Goal: Task Accomplishment & Management: Contribute content

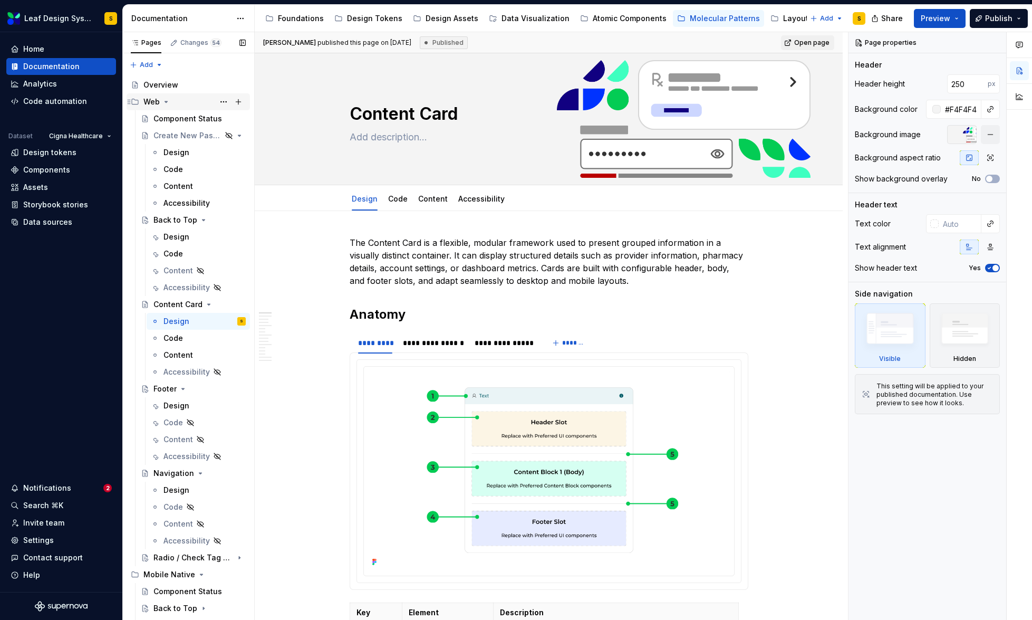
click at [167, 102] on icon "Page tree" at bounding box center [166, 102] width 8 height 8
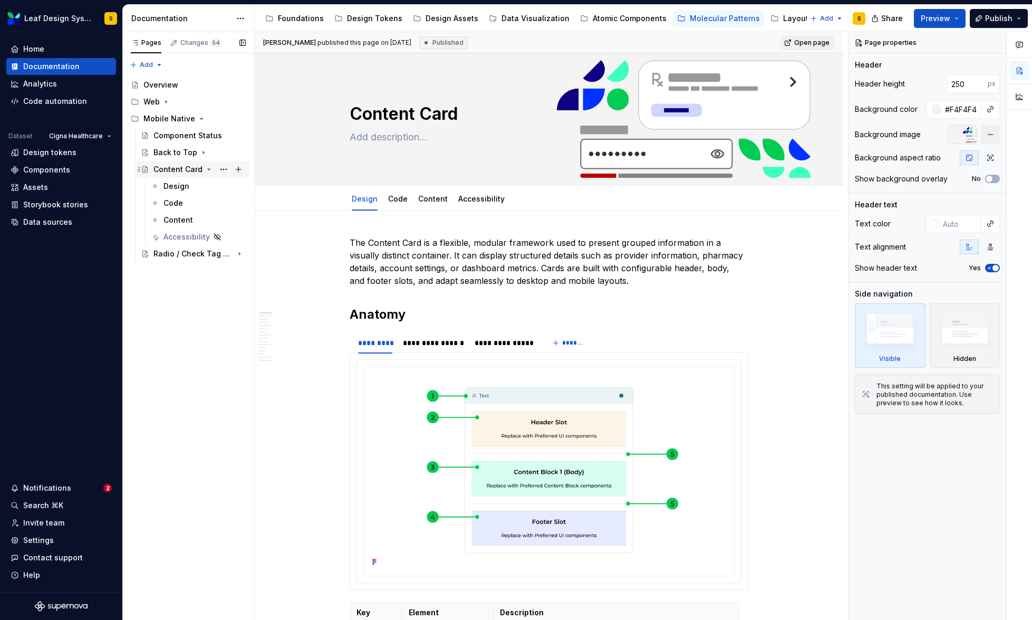
click at [207, 168] on icon "Page tree" at bounding box center [209, 169] width 8 height 8
click at [225, 171] on button "Page tree" at bounding box center [223, 169] width 15 height 15
click at [220, 123] on div "Pages Changes 54 Add Accessibility guide for tree Page tree. Navigate the tree …" at bounding box center [188, 326] width 132 height 588
click at [239, 121] on button "Page tree" at bounding box center [238, 118] width 15 height 15
type textarea "*"
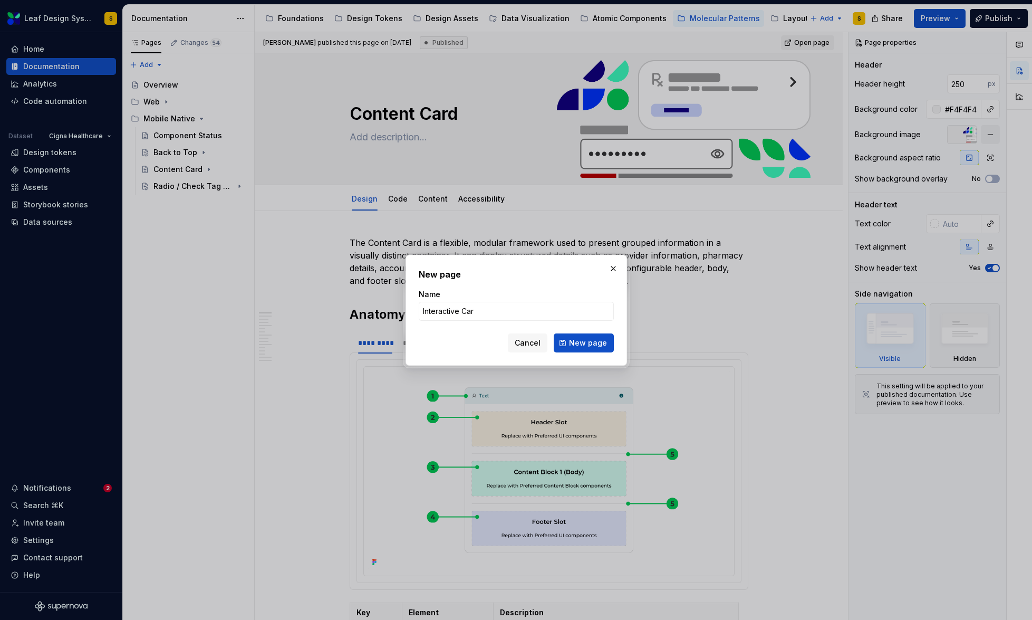
type input "Interactive Card"
click button "New page" at bounding box center [584, 342] width 60 height 19
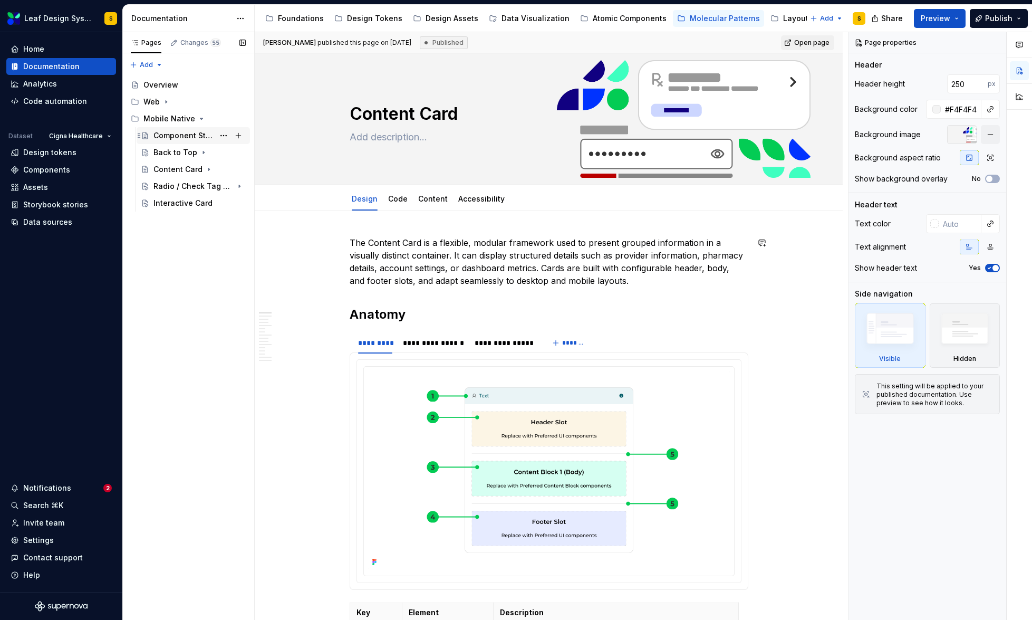
type textarea "*"
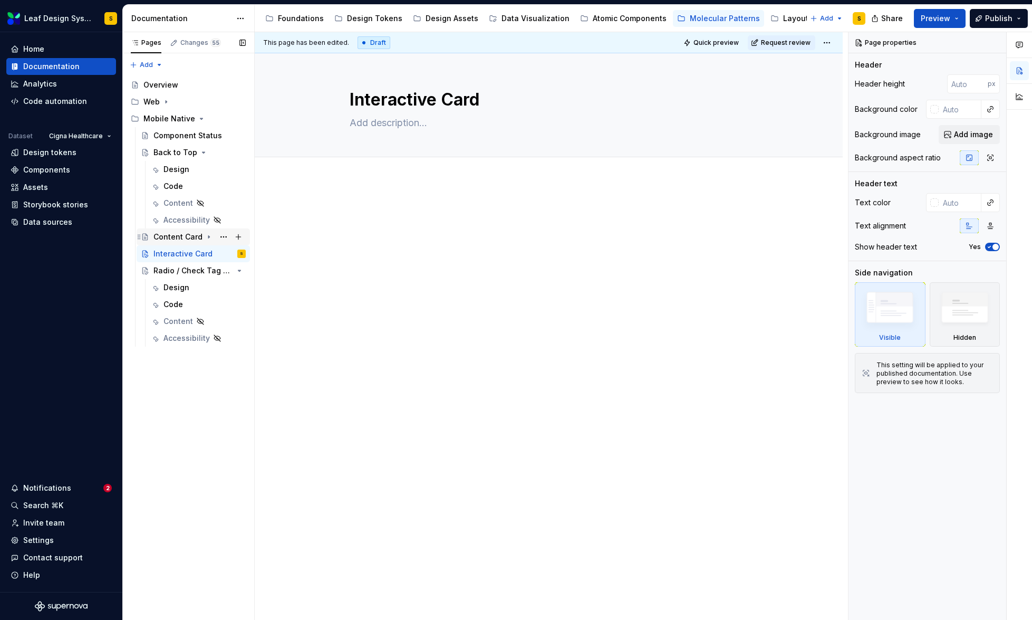
click at [207, 238] on icon "Page tree" at bounding box center [209, 237] width 8 height 8
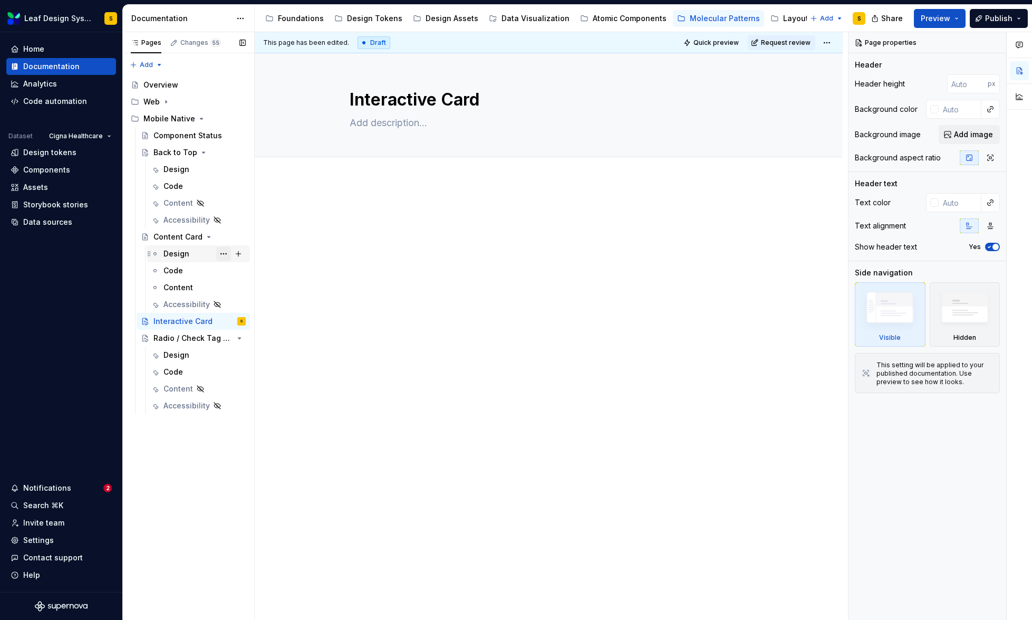
click at [223, 254] on button "Page tree" at bounding box center [223, 253] width 15 height 15
click at [187, 271] on div "Pages Changes 55 Add Accessibility guide for tree Page tree. Navigate the tree …" at bounding box center [188, 326] width 132 height 588
click at [226, 270] on button "Page tree" at bounding box center [223, 270] width 15 height 15
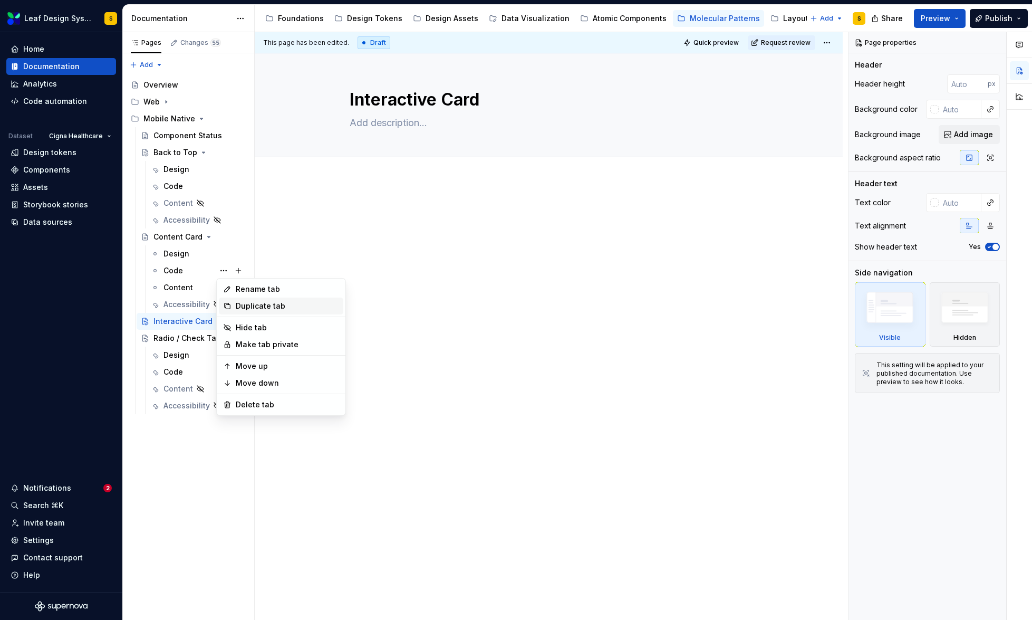
click at [240, 304] on div "Duplicate tab" at bounding box center [287, 306] width 103 height 11
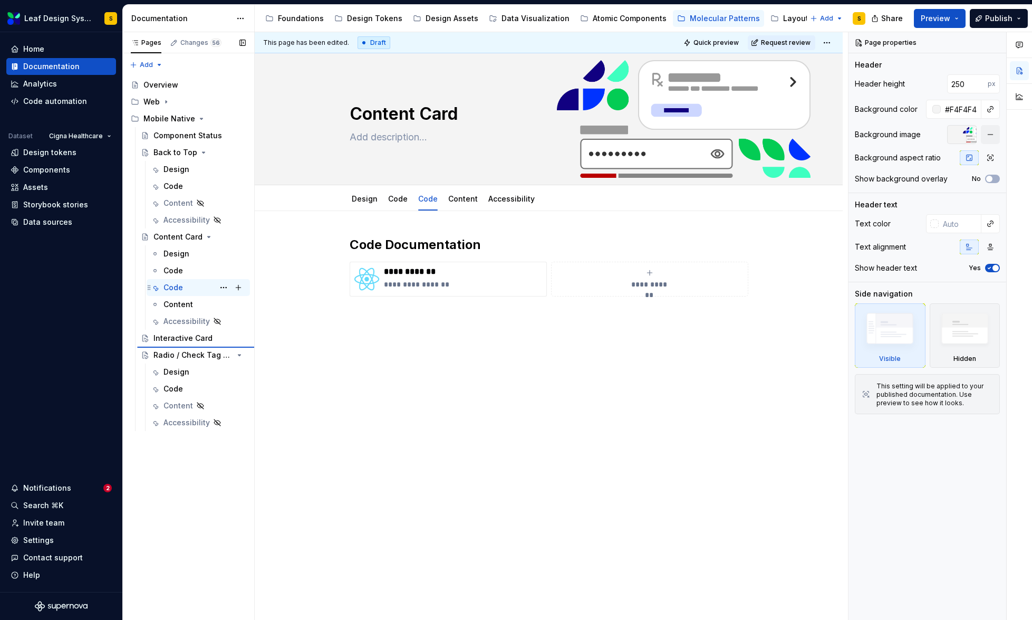
type textarea "*"
type textarea "Code"
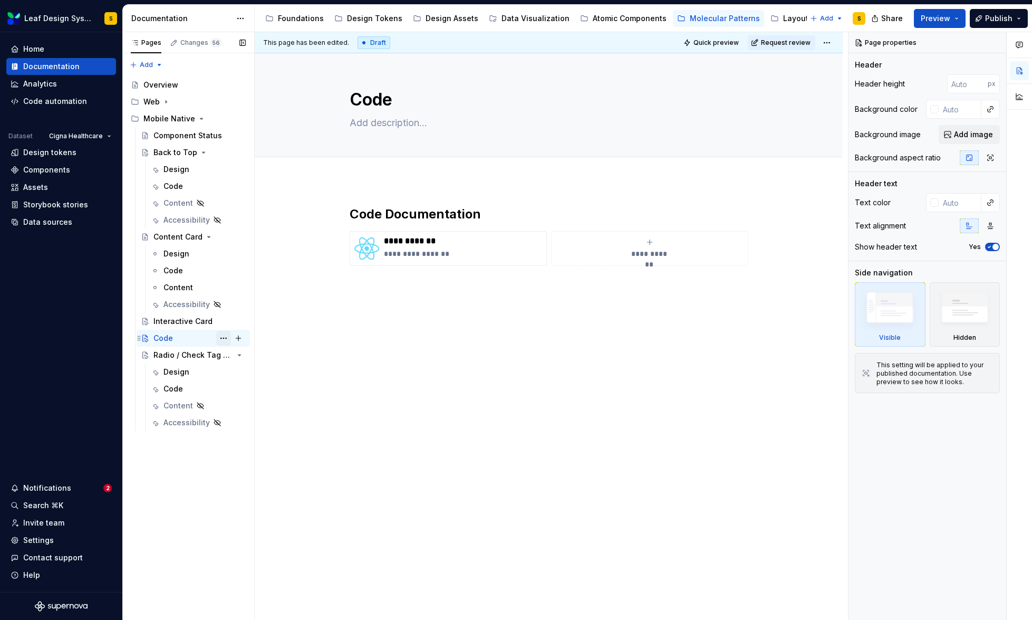
click at [219, 337] on button "Page tree" at bounding box center [223, 338] width 15 height 15
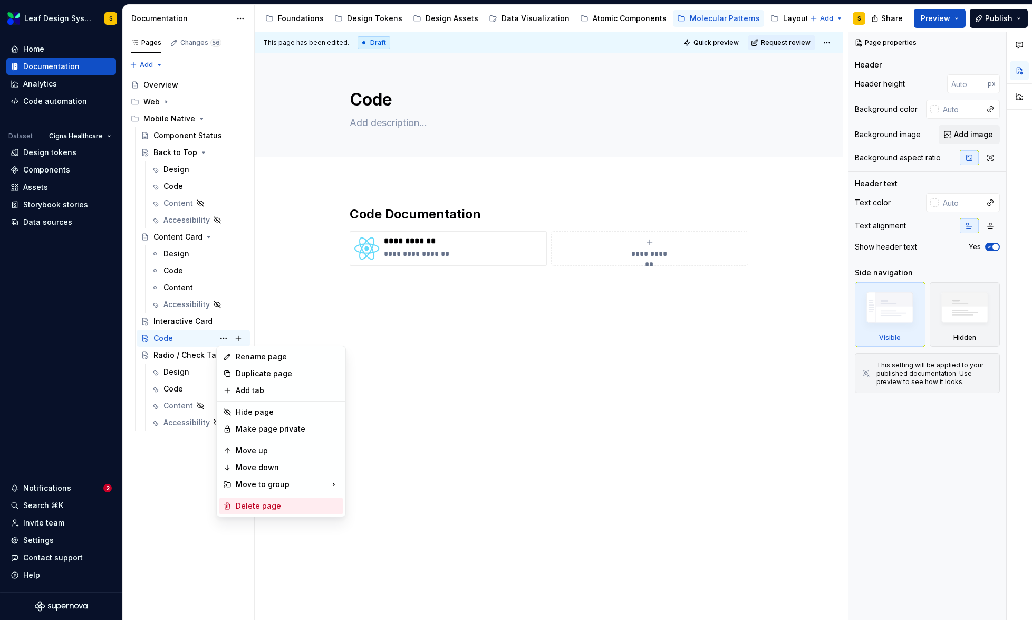
click at [250, 503] on div "Delete page" at bounding box center [287, 506] width 103 height 11
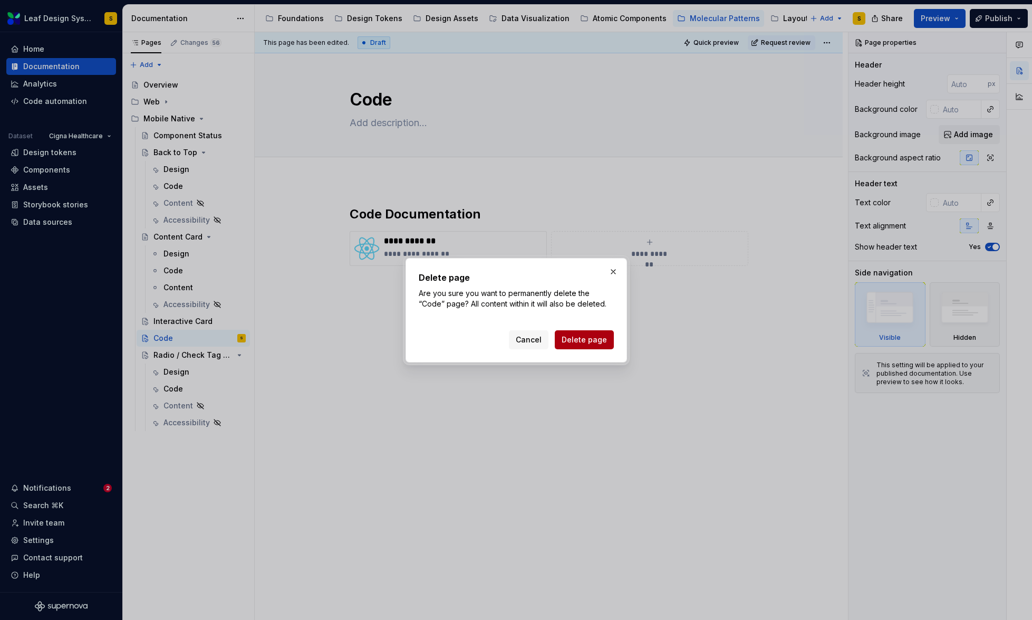
click at [595, 341] on span "Delete page" at bounding box center [584, 339] width 45 height 11
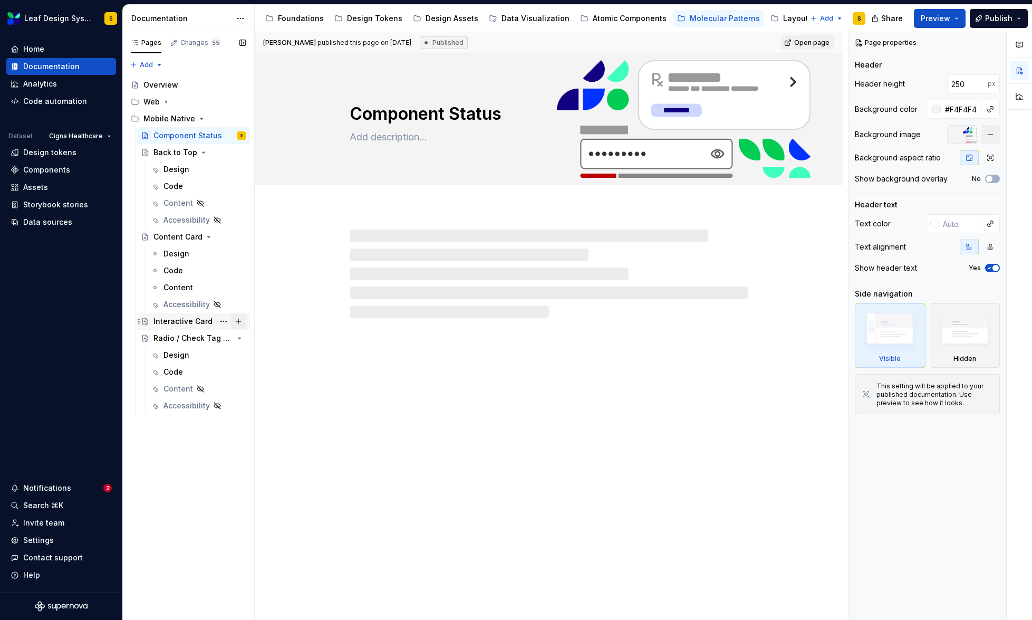
click at [239, 322] on button "Page tree" at bounding box center [238, 321] width 15 height 15
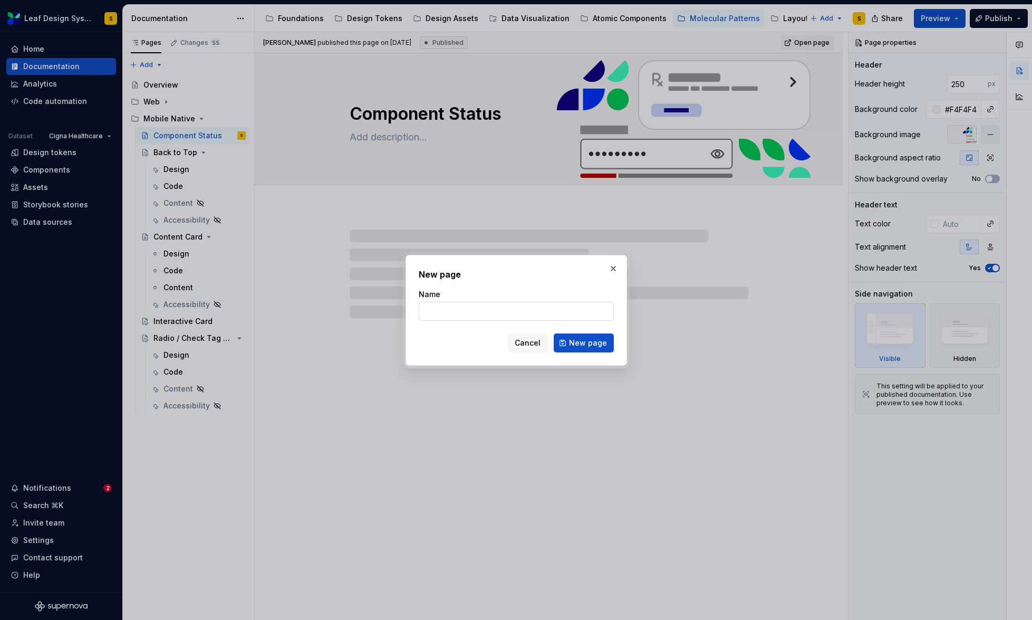
type textarea "*"
type input "De"
type textarea "*"
type input "Desi"
type textarea "*"
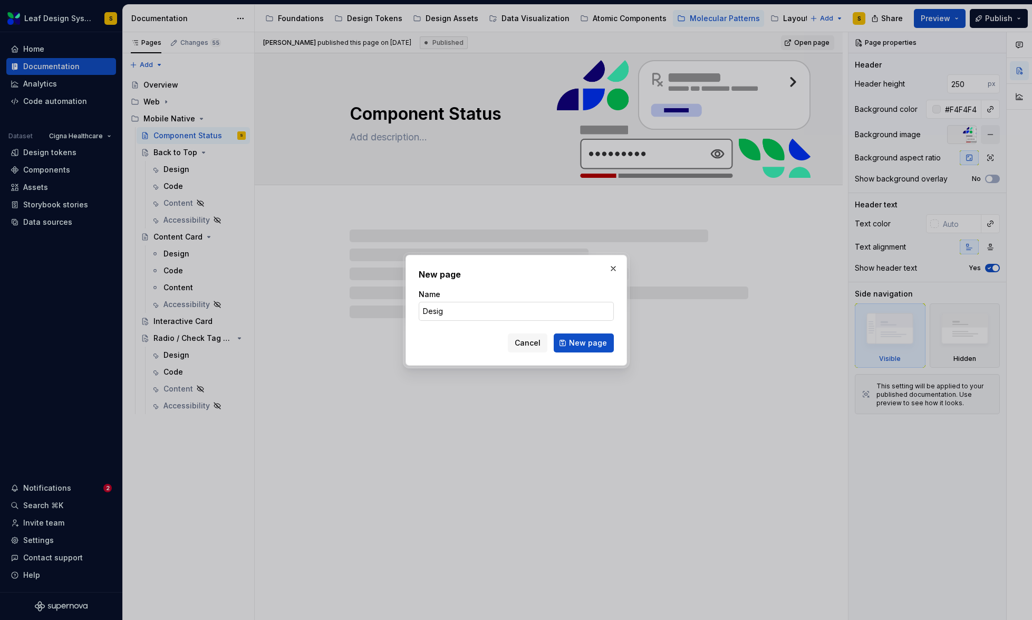
type input "Design"
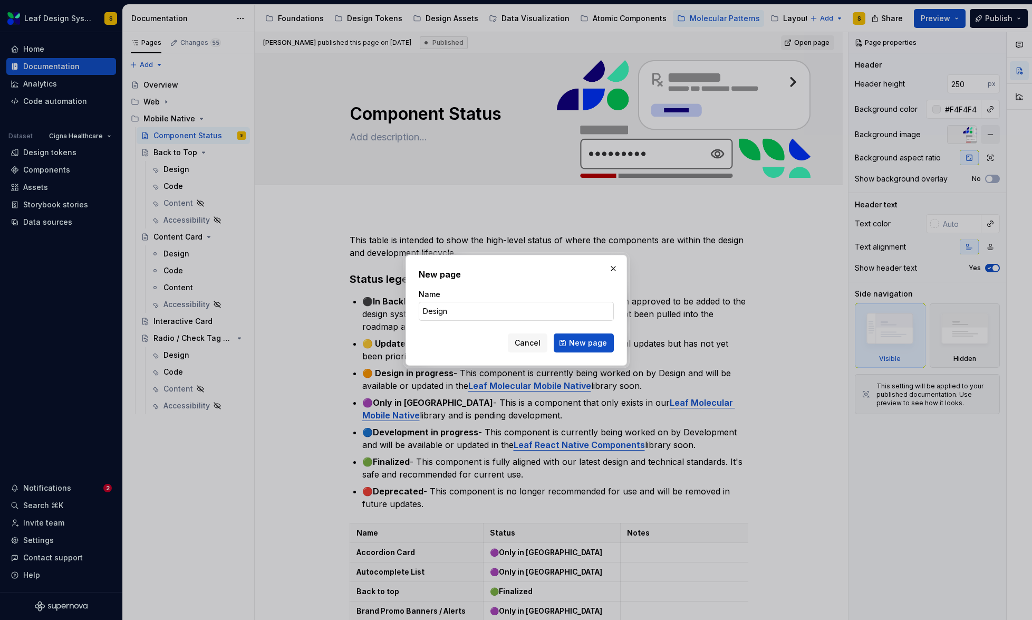
click button "New page" at bounding box center [584, 342] width 60 height 19
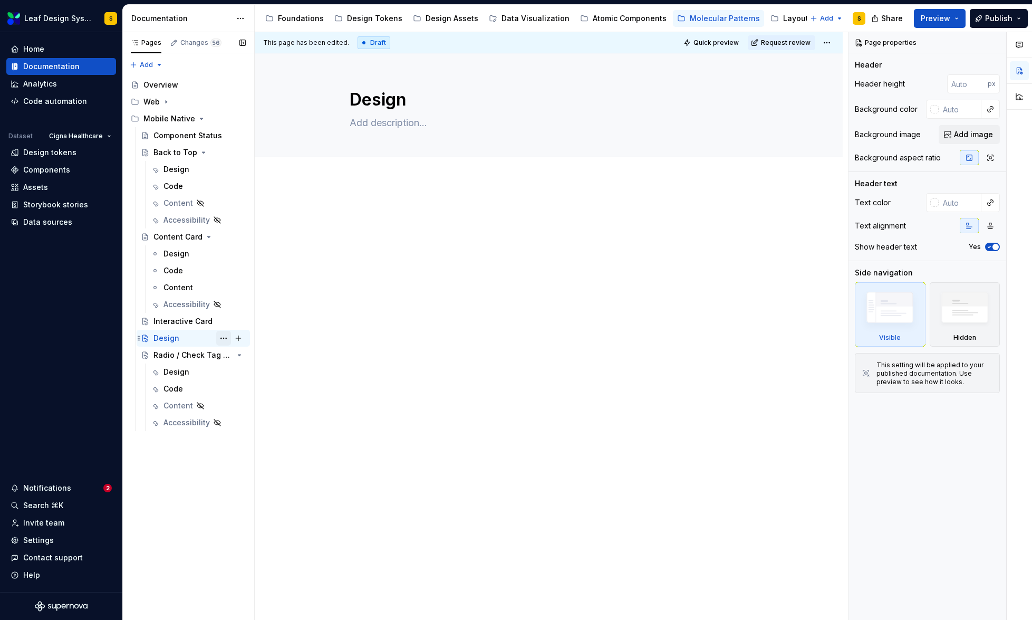
click at [227, 337] on button "Page tree" at bounding box center [223, 338] width 15 height 15
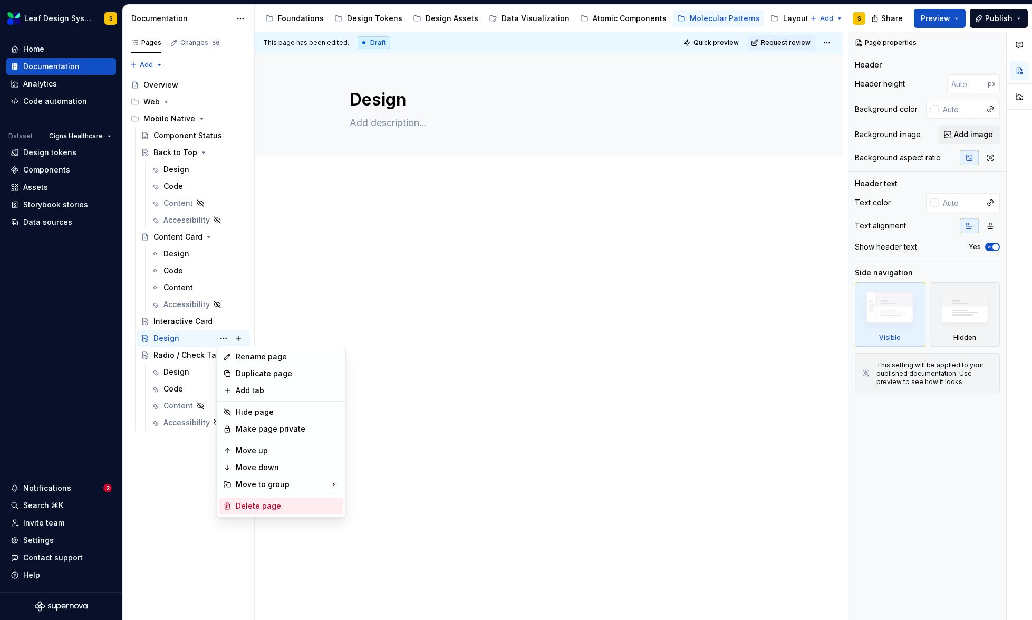
click at [269, 504] on div "Delete page" at bounding box center [287, 506] width 103 height 11
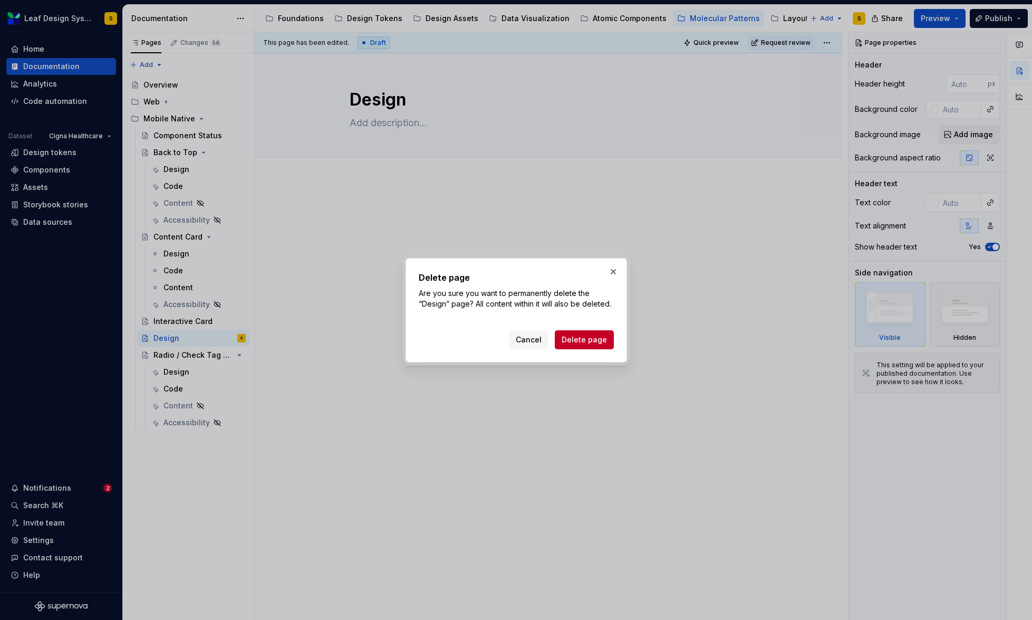
click at [589, 338] on span "Delete page" at bounding box center [584, 339] width 45 height 11
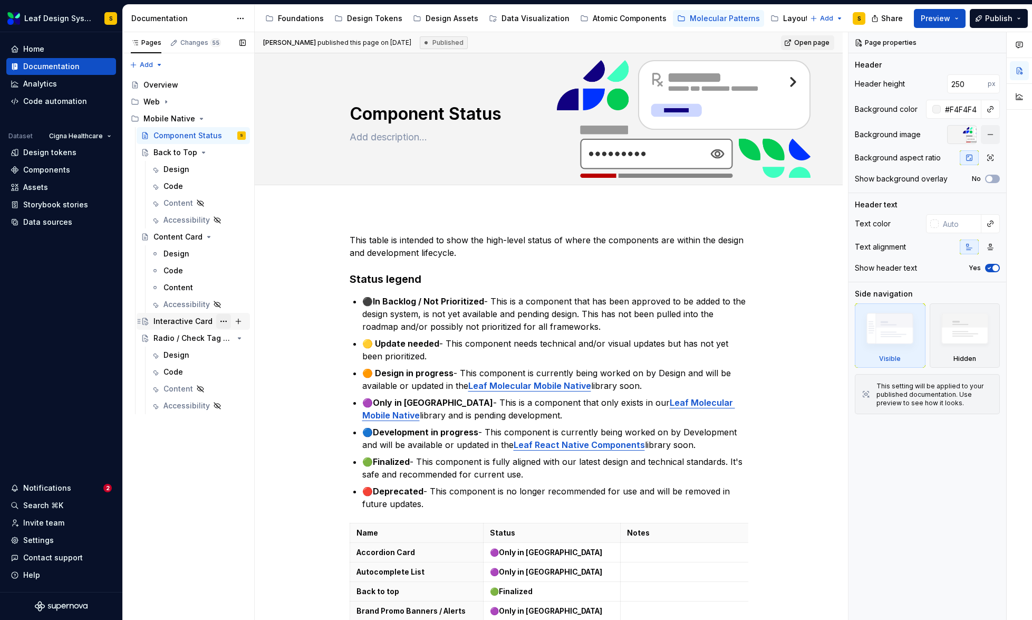
click at [223, 323] on button "Page tree" at bounding box center [223, 321] width 15 height 15
type textarea "*"
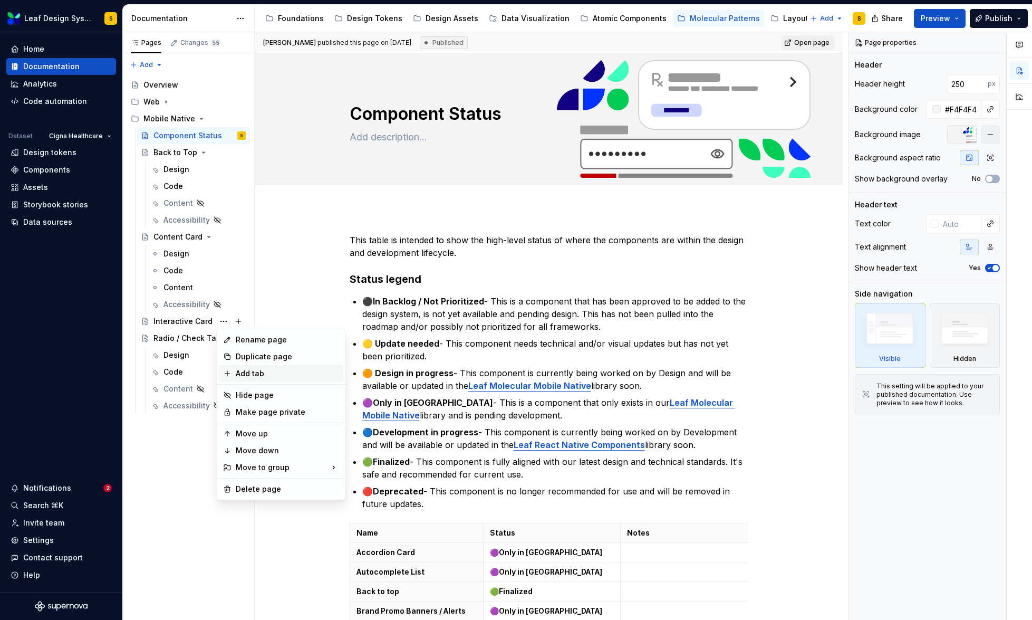
click at [248, 373] on div "Add tab" at bounding box center [287, 373] width 103 height 11
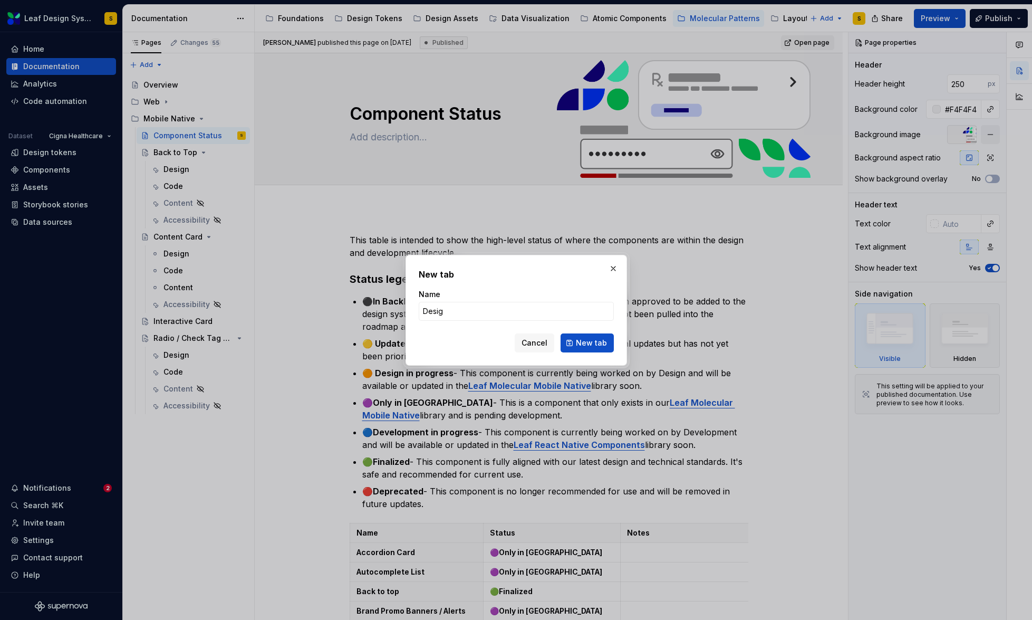
type input "Design"
click button "New tab" at bounding box center [587, 342] width 53 height 19
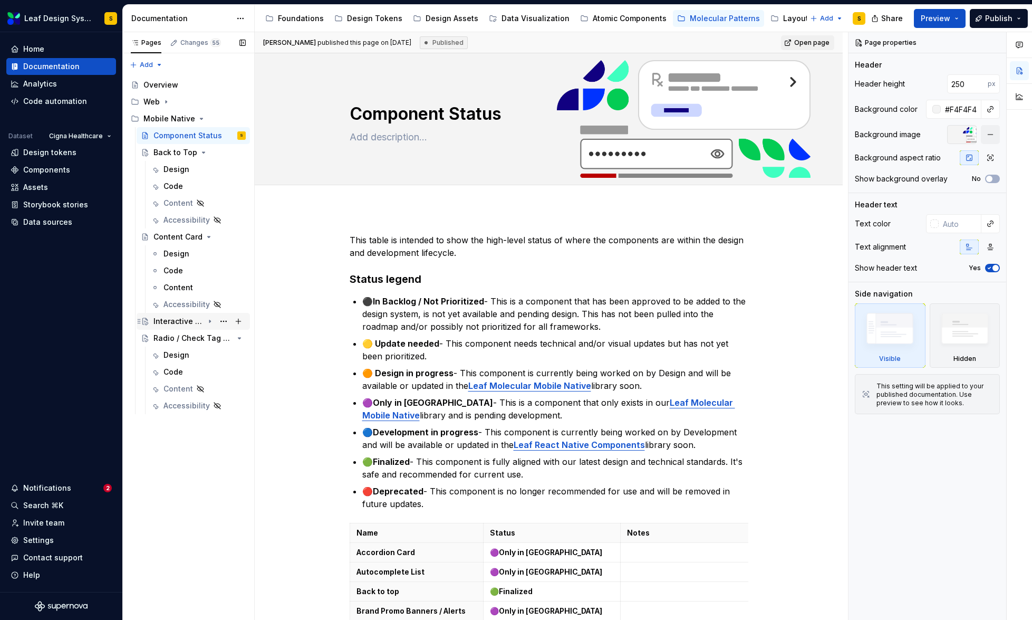
click at [210, 319] on icon "Page tree" at bounding box center [210, 321] width 8 height 8
click at [240, 340] on button "Page tree" at bounding box center [238, 338] width 15 height 15
type textarea "*"
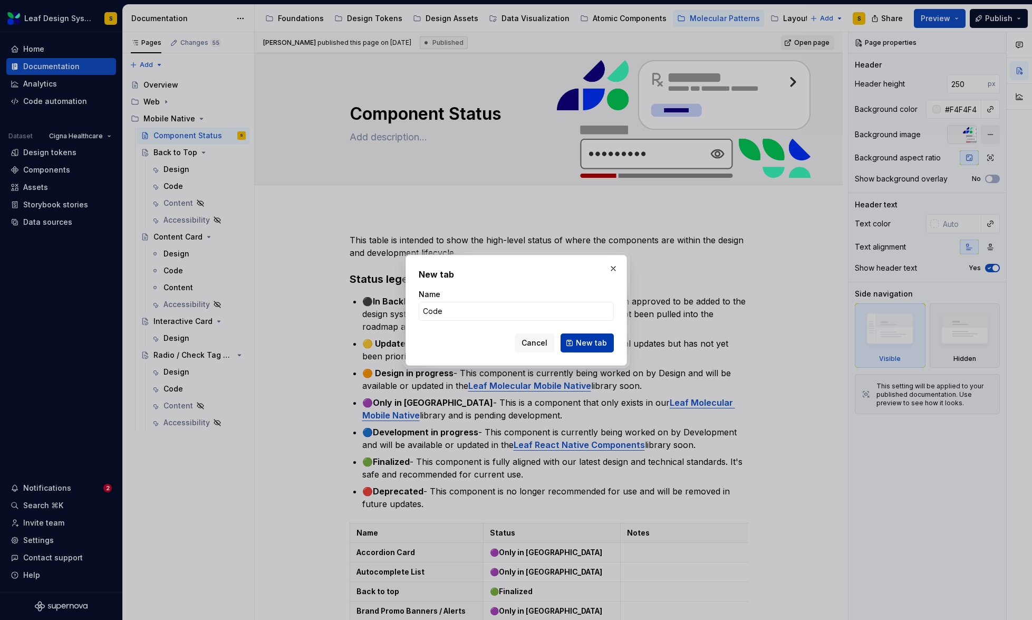
type input "Code"
click at [586, 341] on span "New tab" at bounding box center [591, 343] width 31 height 11
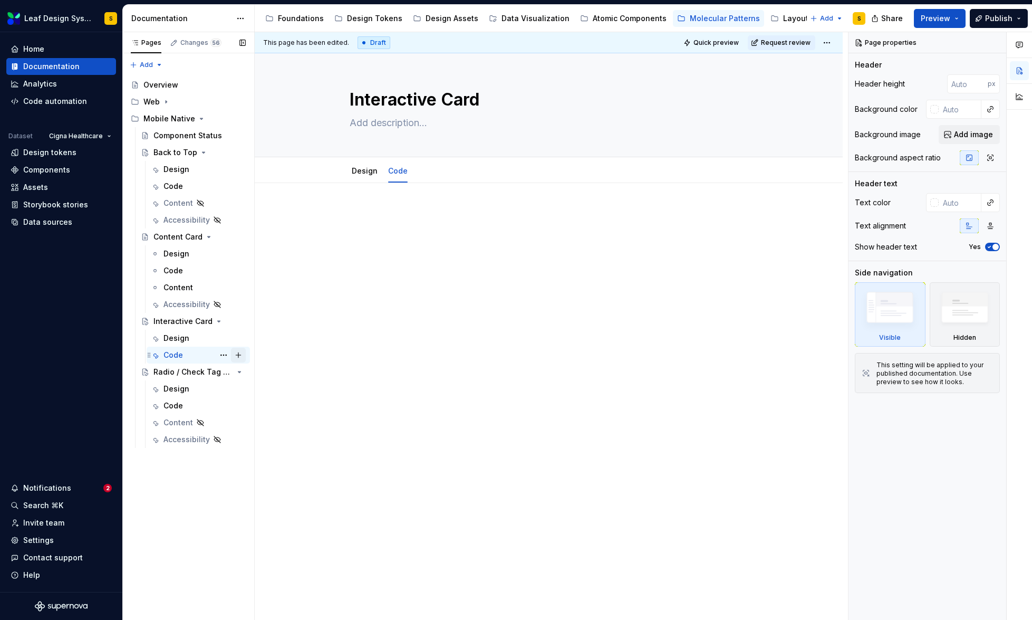
click at [240, 355] on button "Page tree" at bounding box center [238, 355] width 15 height 15
type textarea "*"
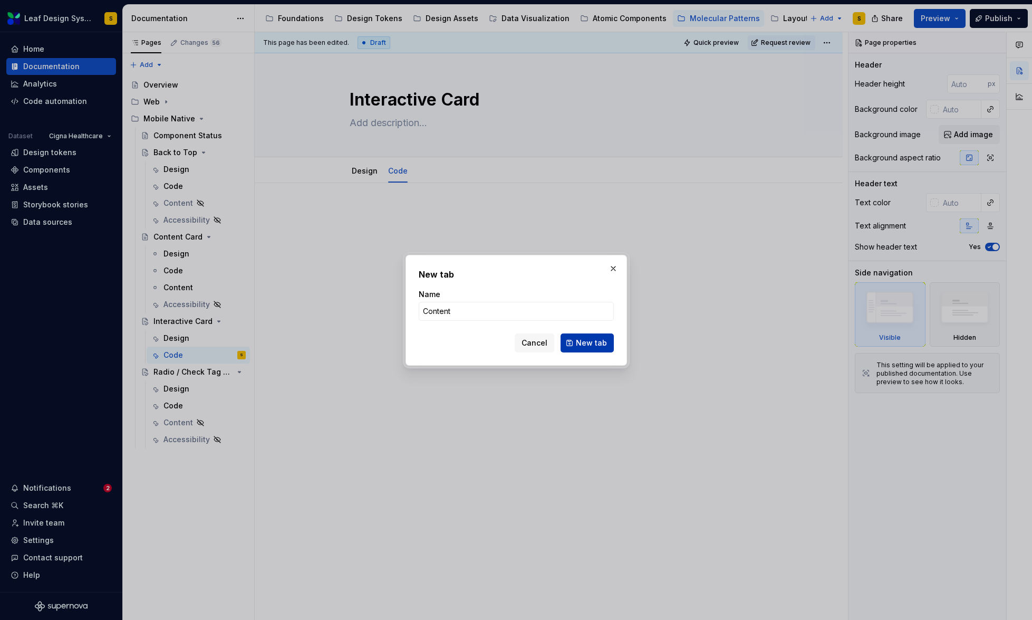
type input "Content"
click at [595, 346] on span "New tab" at bounding box center [591, 343] width 31 height 11
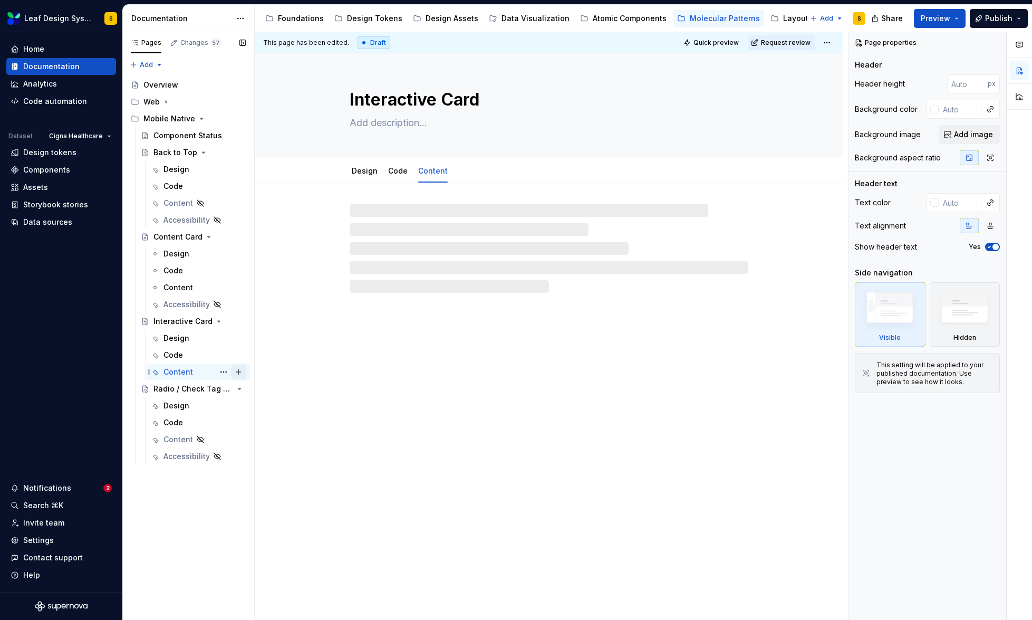
click at [238, 370] on button "Page tree" at bounding box center [238, 371] width 15 height 15
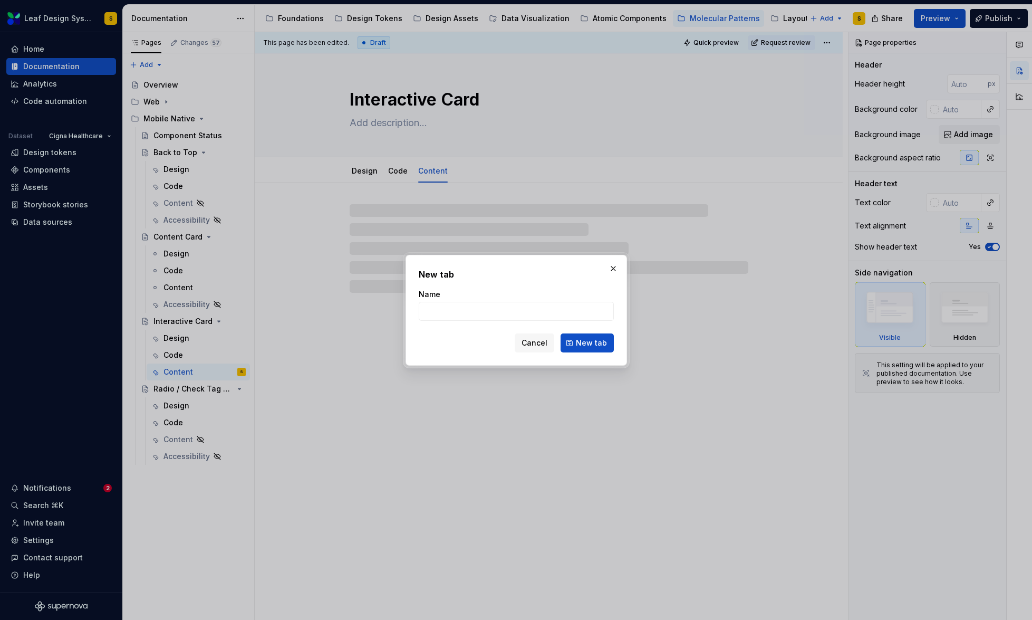
type textarea "*"
type input "Acces"
type textarea "*"
type input "Access"
type textarea "*"
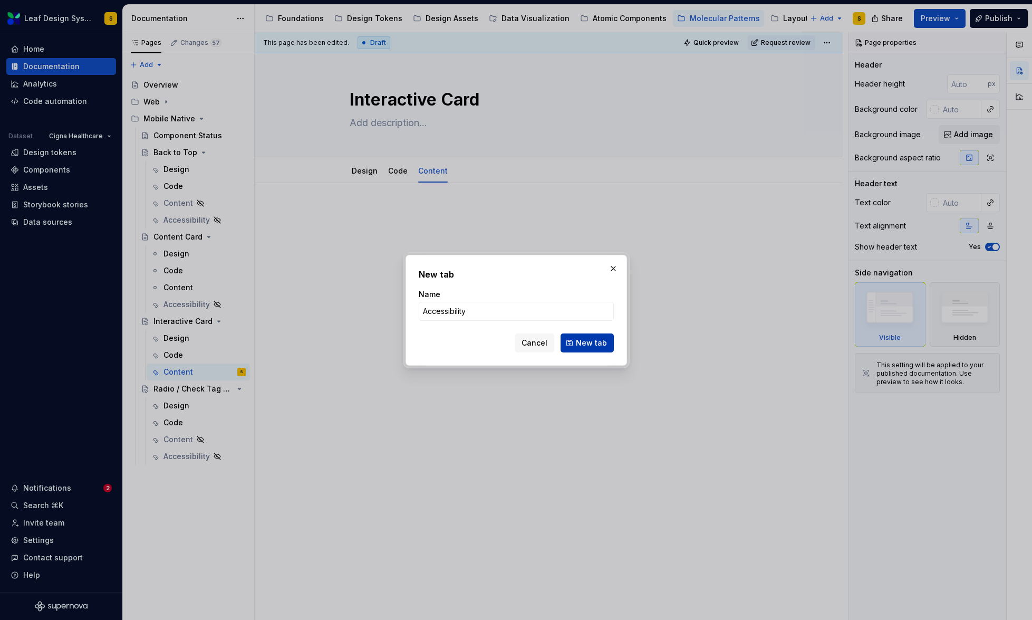
type input "Accessibility"
click at [610, 343] on button "New tab" at bounding box center [587, 342] width 53 height 19
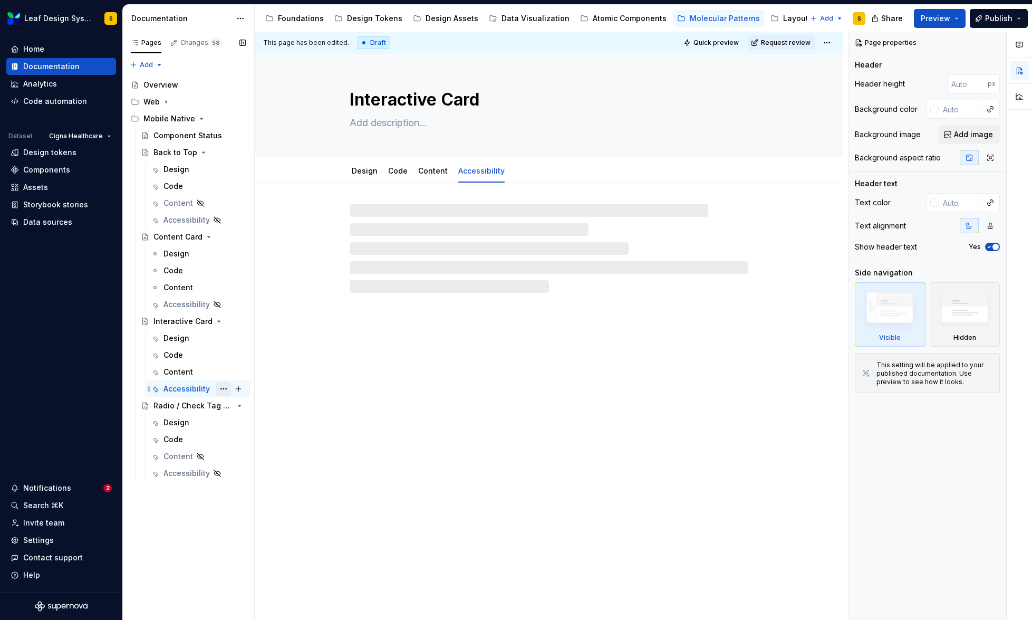
click at [226, 390] on button "Page tree" at bounding box center [223, 388] width 15 height 15
click at [263, 463] on div "Make tab private" at bounding box center [287, 462] width 103 height 11
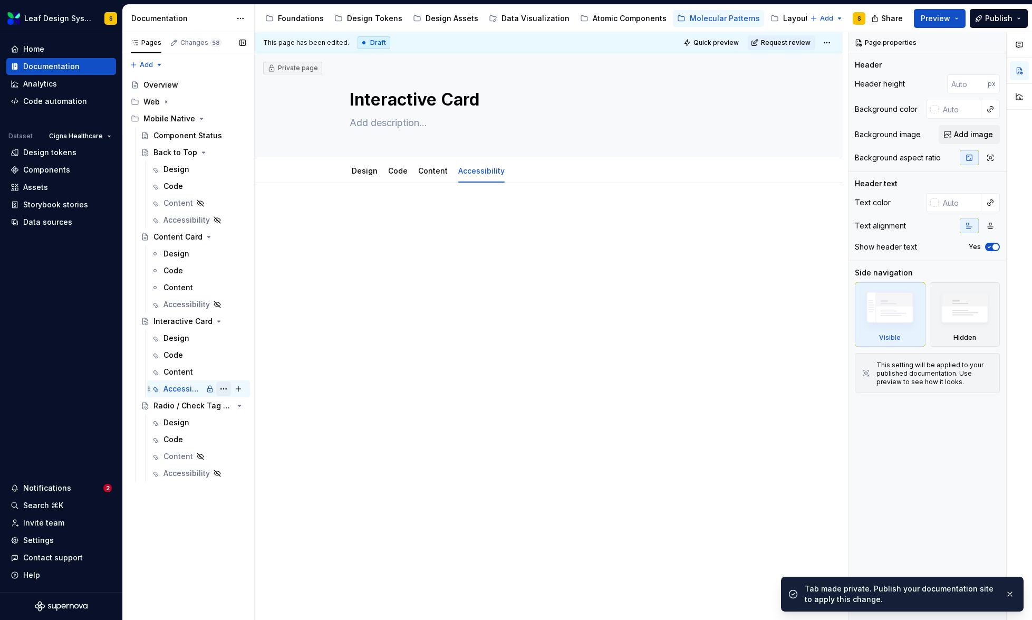
click at [224, 389] on button "Page tree" at bounding box center [223, 388] width 15 height 15
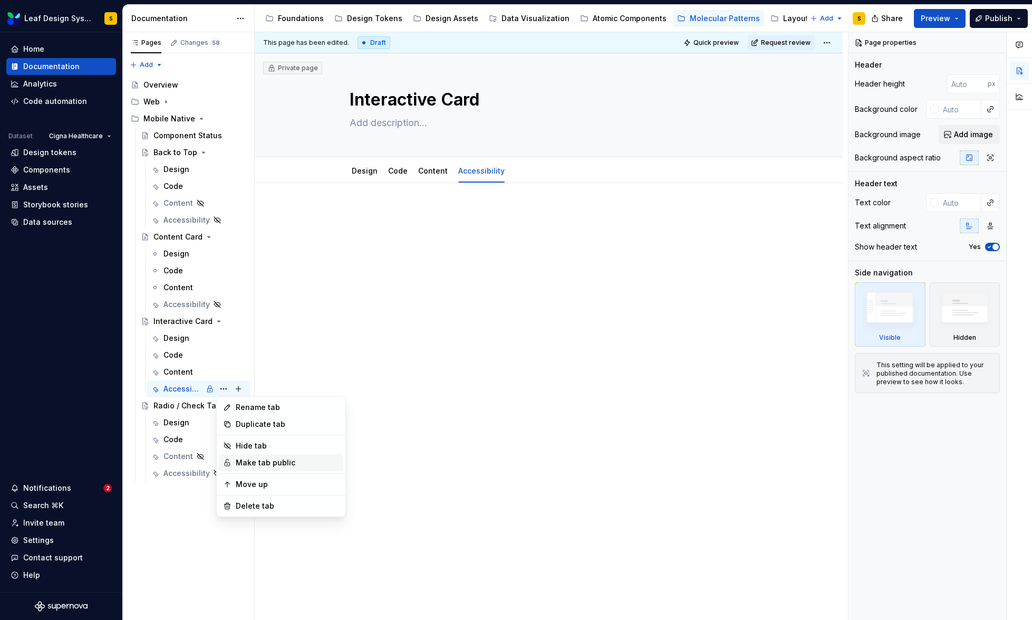
click at [264, 461] on div "Make tab public" at bounding box center [287, 462] width 103 height 11
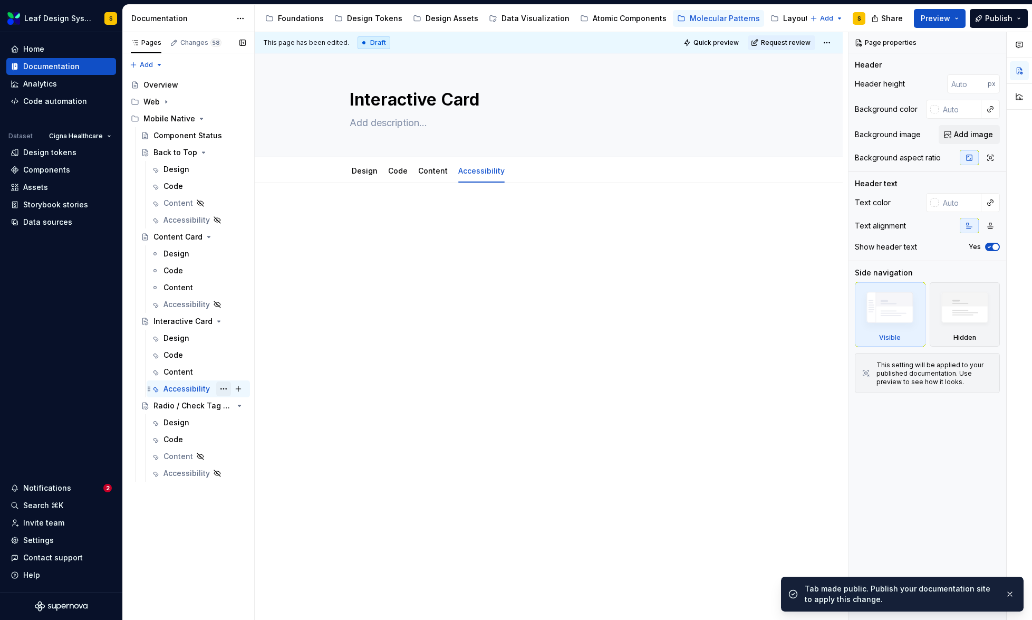
click at [224, 388] on button "Page tree" at bounding box center [223, 388] width 15 height 15
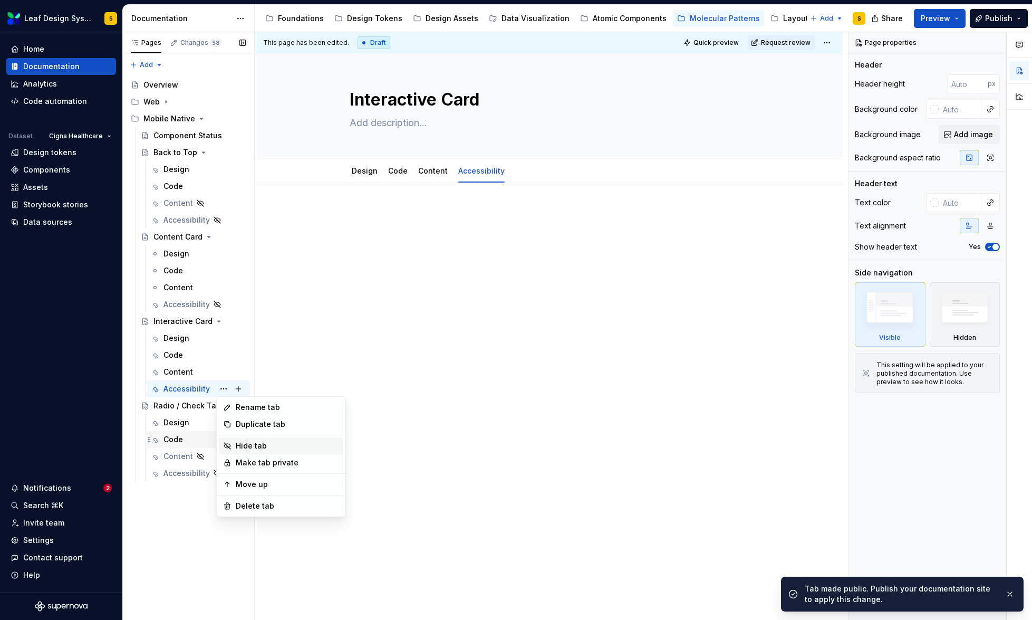
click at [247, 443] on div "Hide tab" at bounding box center [287, 445] width 103 height 11
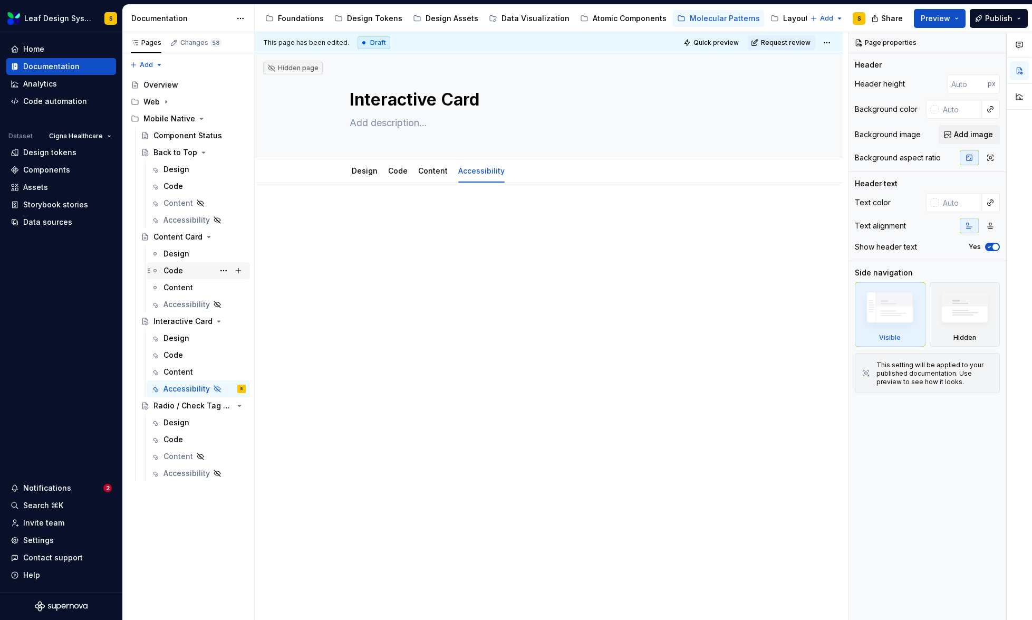
click at [194, 270] on div "Code" at bounding box center [204, 270] width 82 height 15
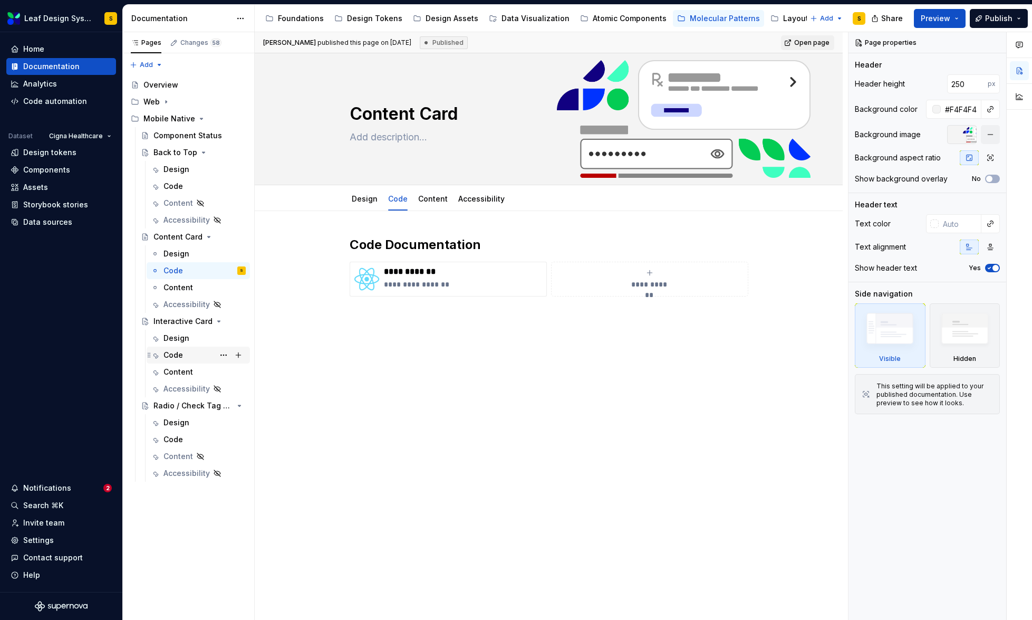
click at [188, 353] on div "Code" at bounding box center [204, 355] width 82 height 15
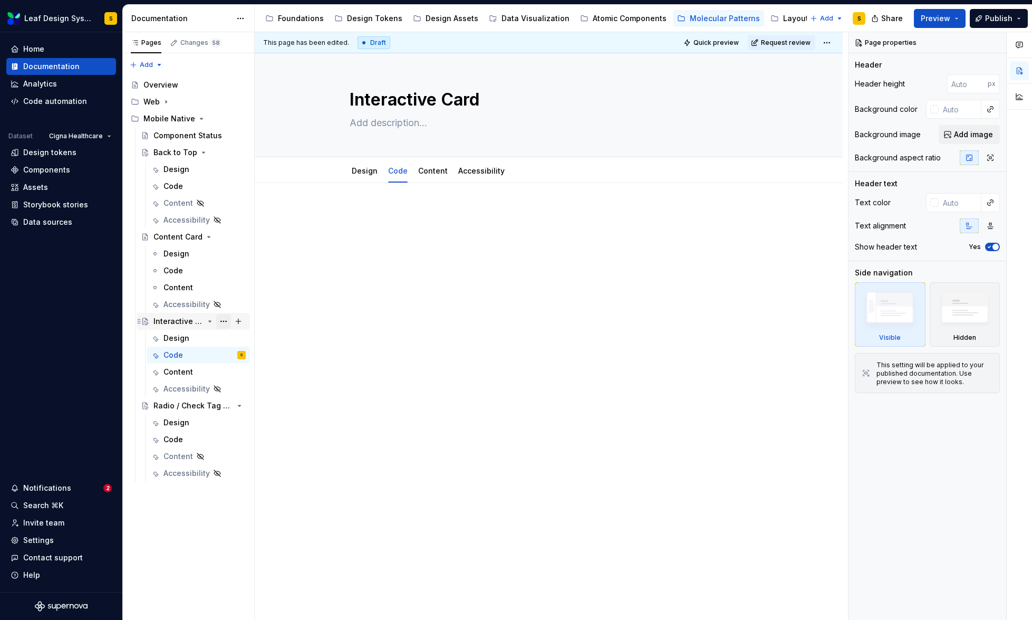
click at [223, 322] on button "Page tree" at bounding box center [223, 321] width 15 height 15
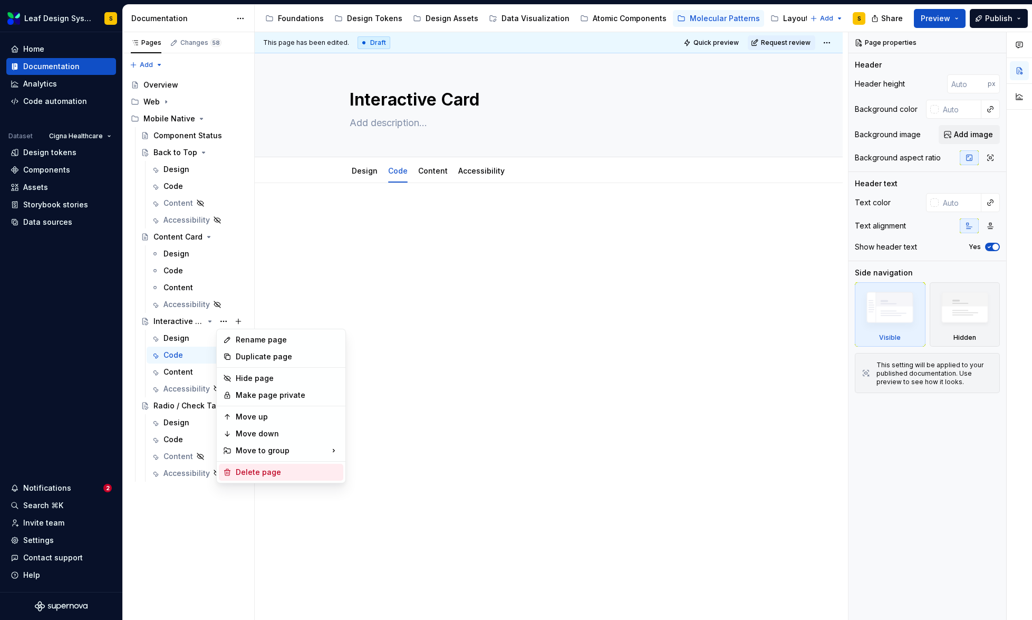
click at [277, 472] on div "Delete page" at bounding box center [287, 472] width 103 height 11
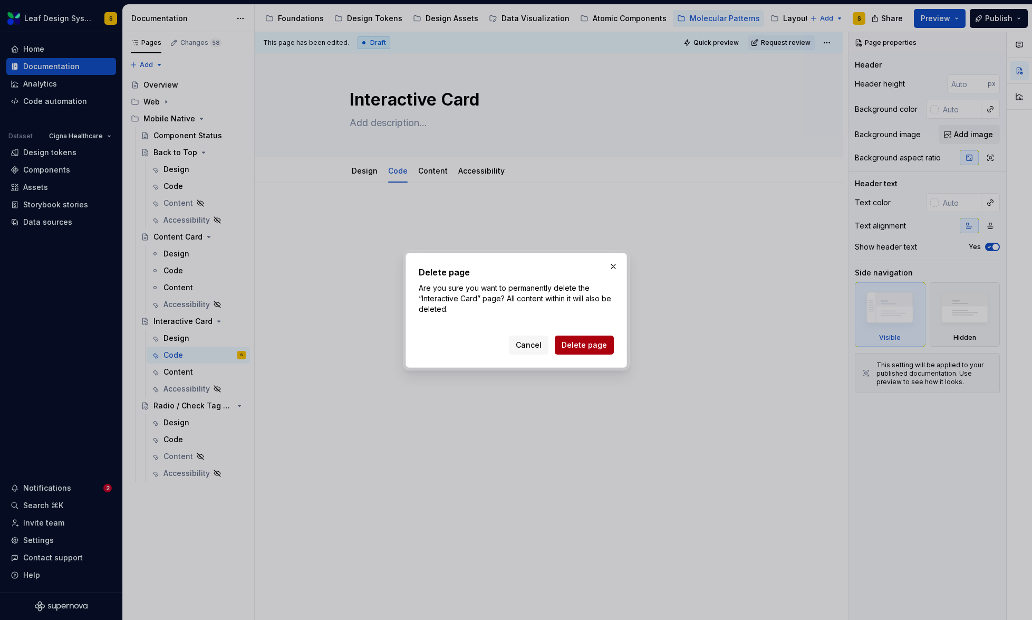
click at [583, 349] on span "Delete page" at bounding box center [584, 345] width 45 height 11
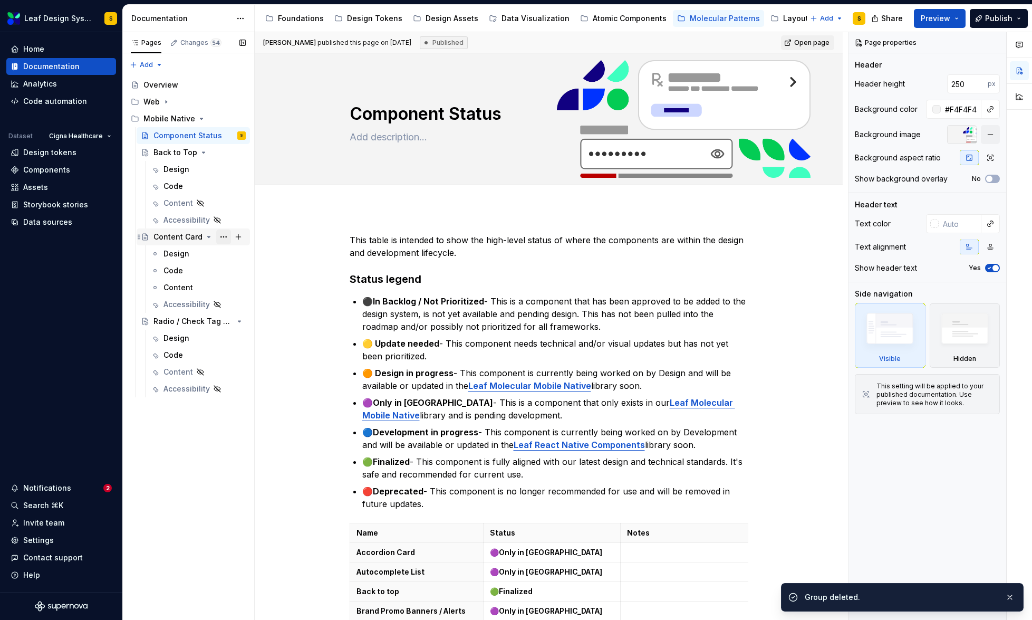
click at [225, 237] on button "Page tree" at bounding box center [223, 236] width 15 height 15
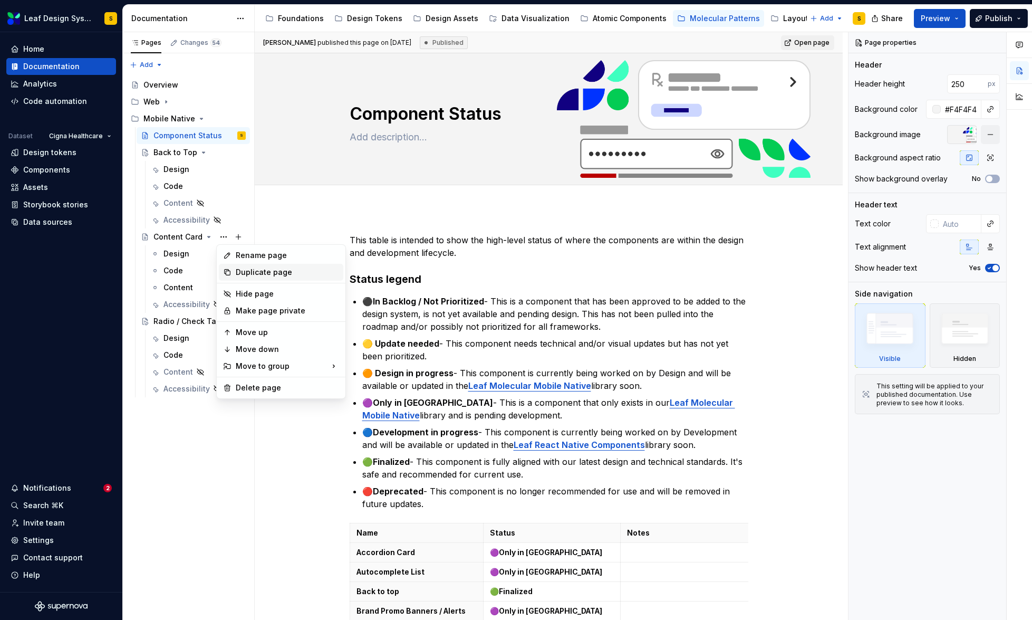
click at [255, 272] on div "Duplicate page" at bounding box center [287, 272] width 103 height 11
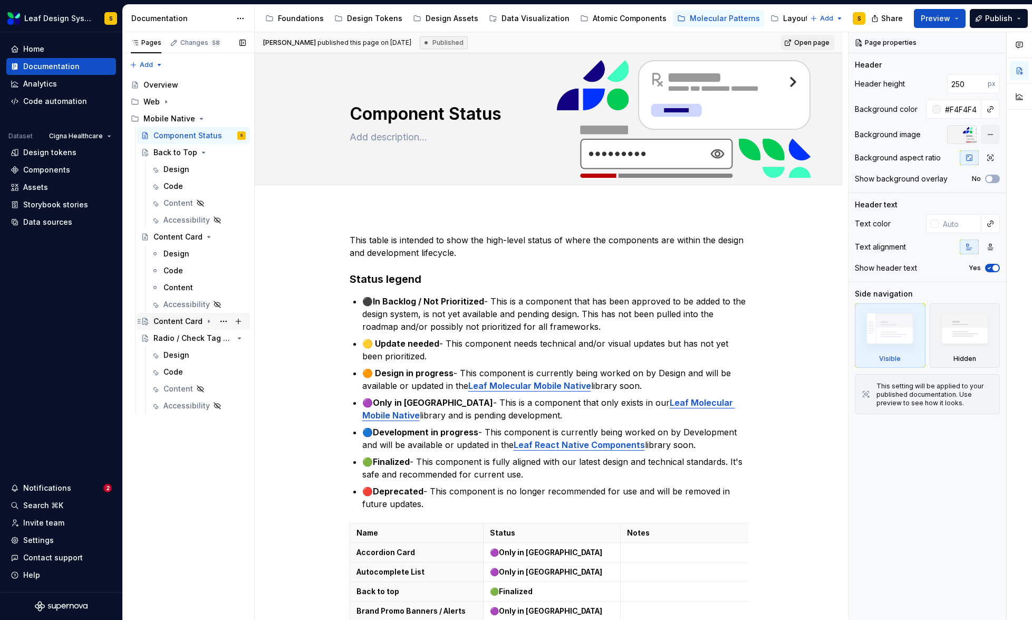
click at [208, 322] on icon "Page tree" at bounding box center [209, 321] width 8 height 8
click at [184, 322] on div "Content Card" at bounding box center [177, 321] width 49 height 11
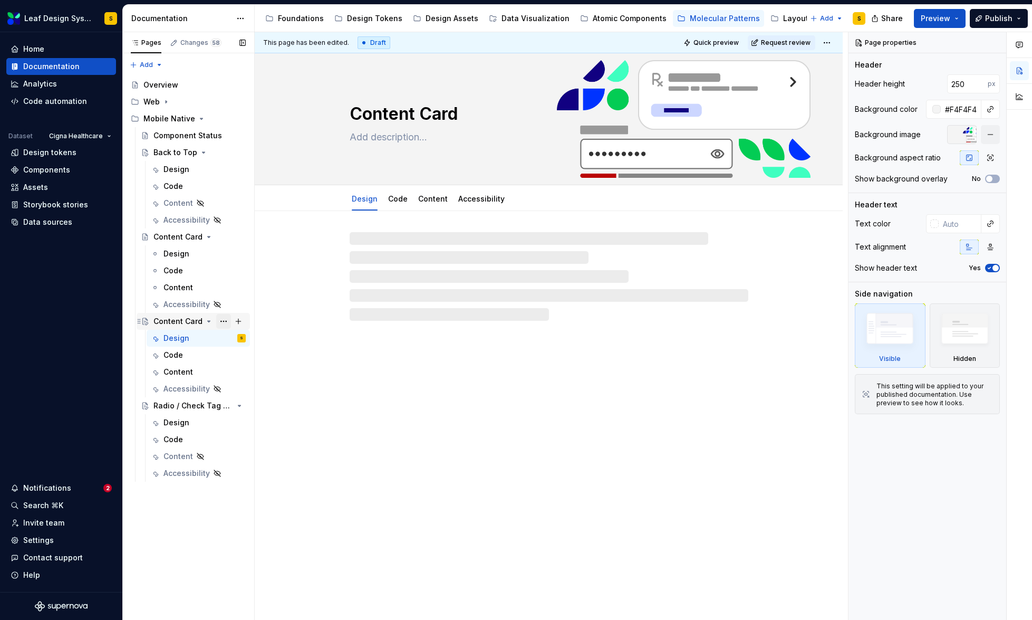
click at [222, 319] on button "Page tree" at bounding box center [223, 321] width 15 height 15
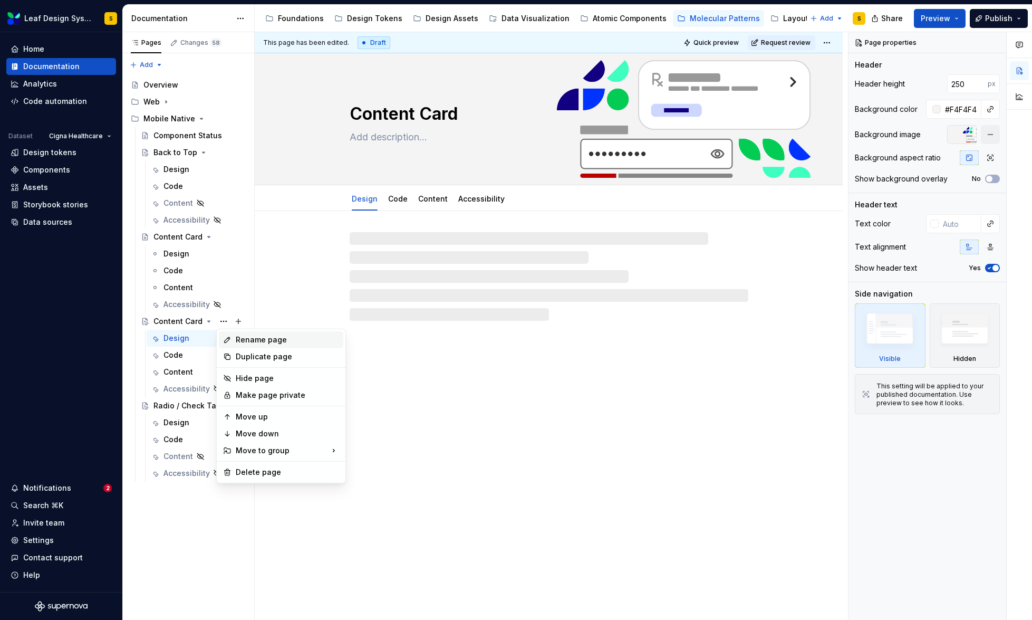
click at [243, 338] on div "Rename page" at bounding box center [287, 339] width 103 height 11
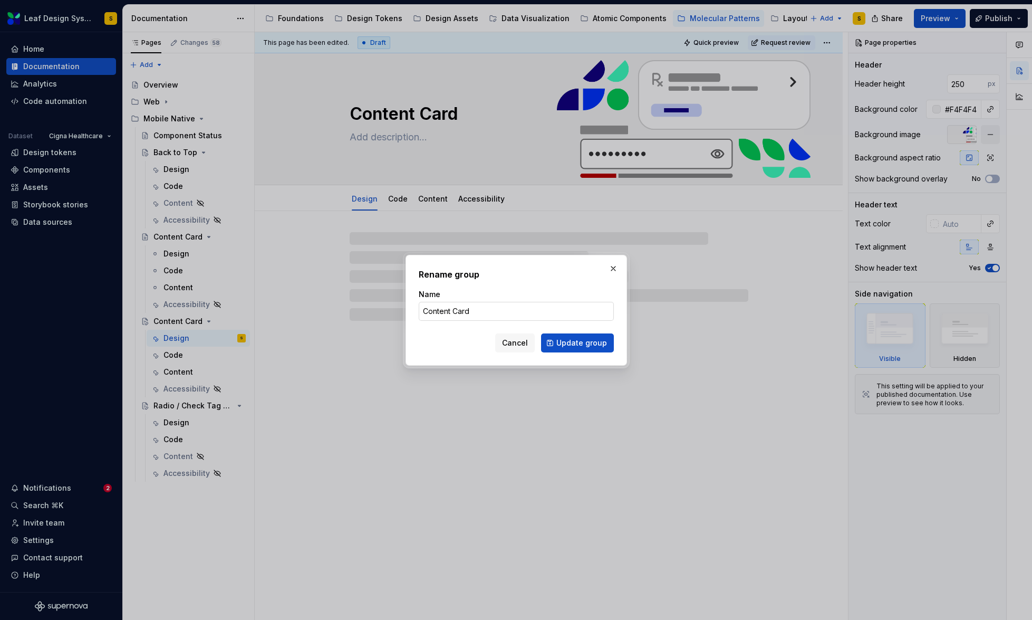
type textarea "*"
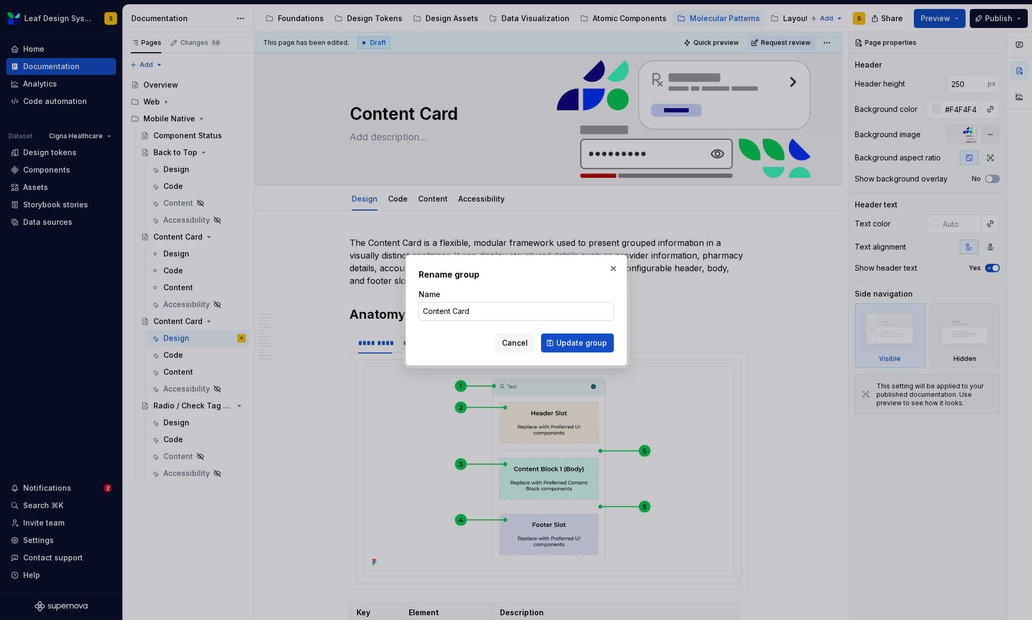
click at [434, 313] on input "Content Card" at bounding box center [516, 311] width 195 height 19
type input "Interactive Card"
click at [598, 344] on span "Update group" at bounding box center [581, 343] width 51 height 11
type textarea "*"
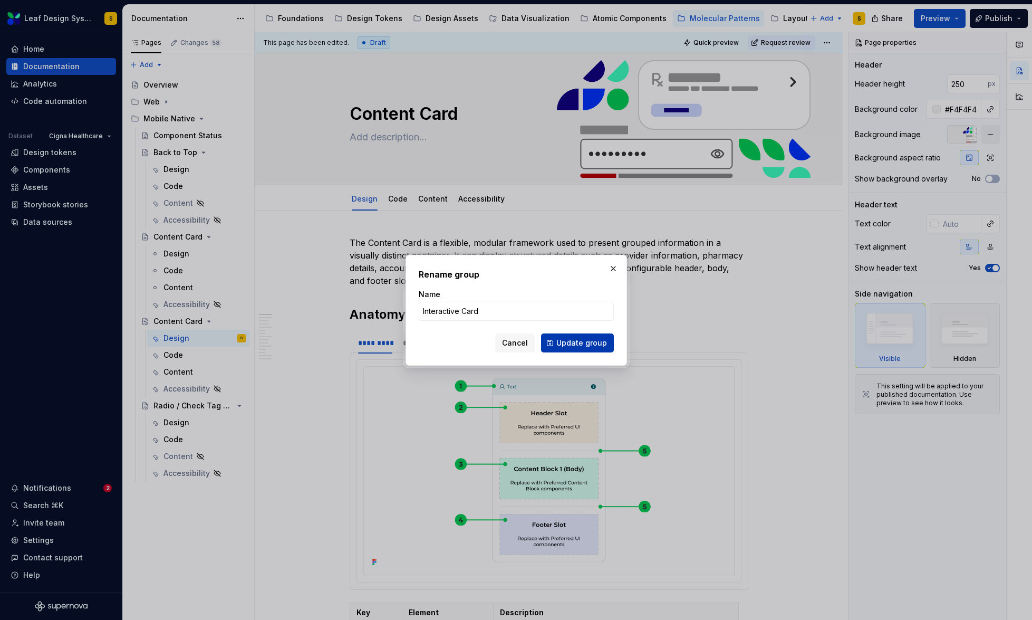
type textarea "Interactive Card"
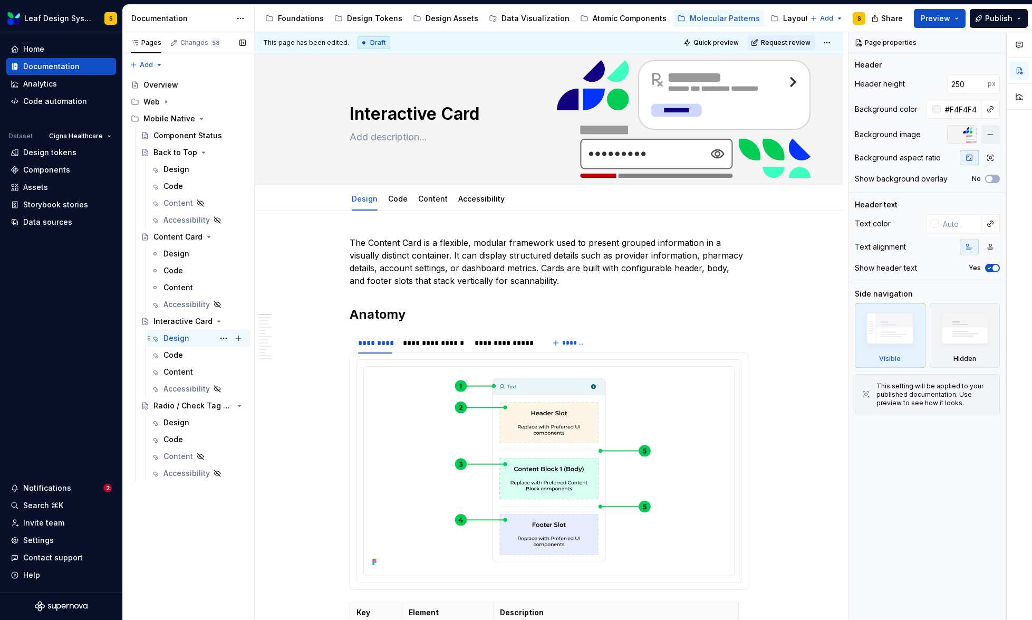
click at [182, 339] on div "Design" at bounding box center [176, 338] width 26 height 11
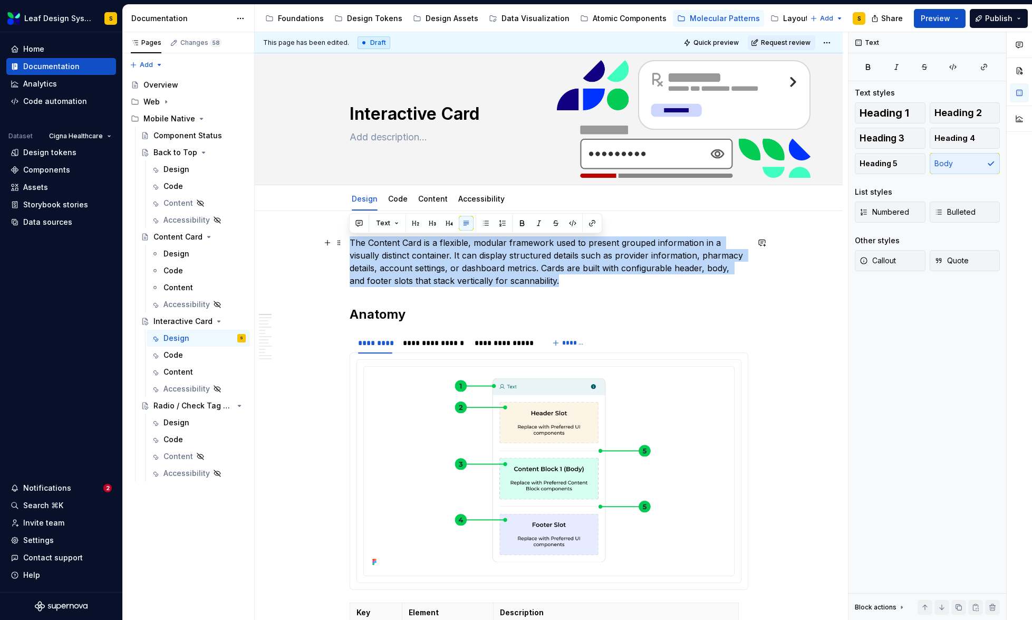
drag, startPoint x: 545, startPoint y: 282, endPoint x: 349, endPoint y: 246, distance: 199.4
click at [350, 246] on p "The Content Card is a flexible, modular framework used to present grouped infor…" at bounding box center [549, 261] width 399 height 51
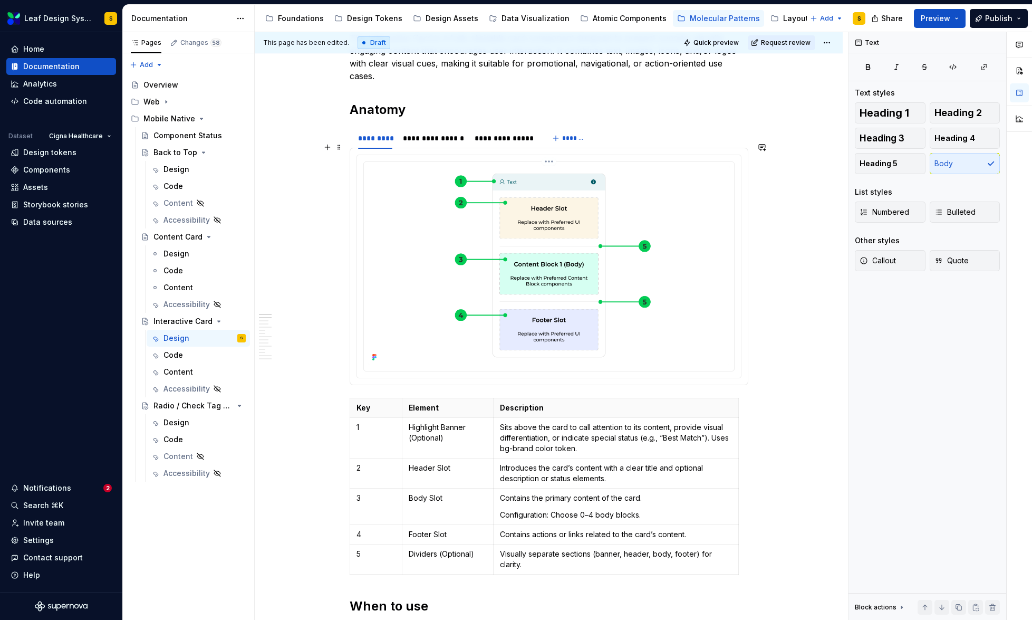
scroll to position [206, 0]
type textarea "*"
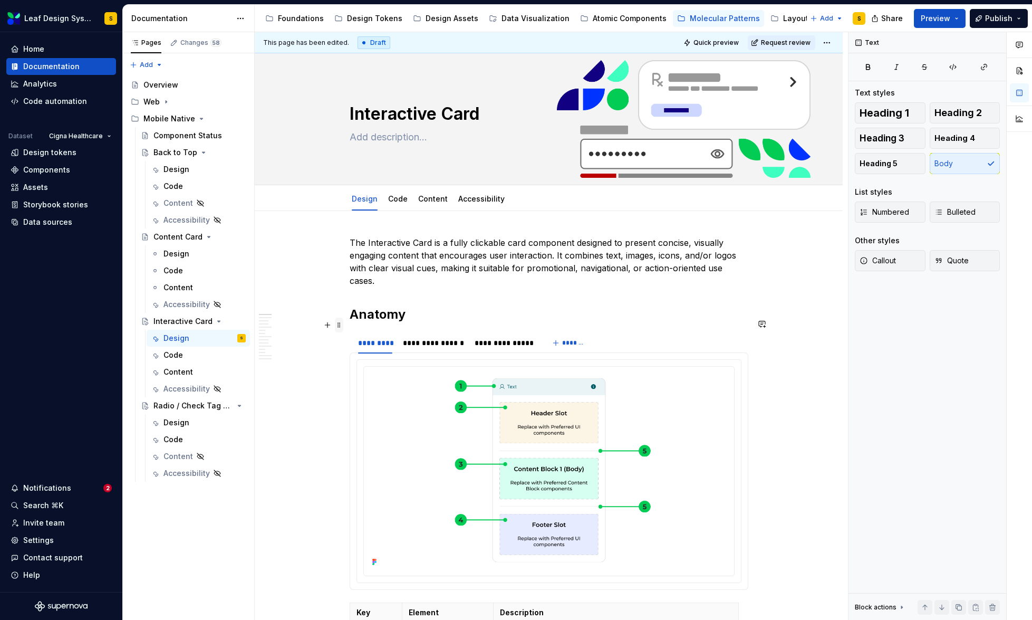
click at [337, 325] on span at bounding box center [339, 325] width 8 height 15
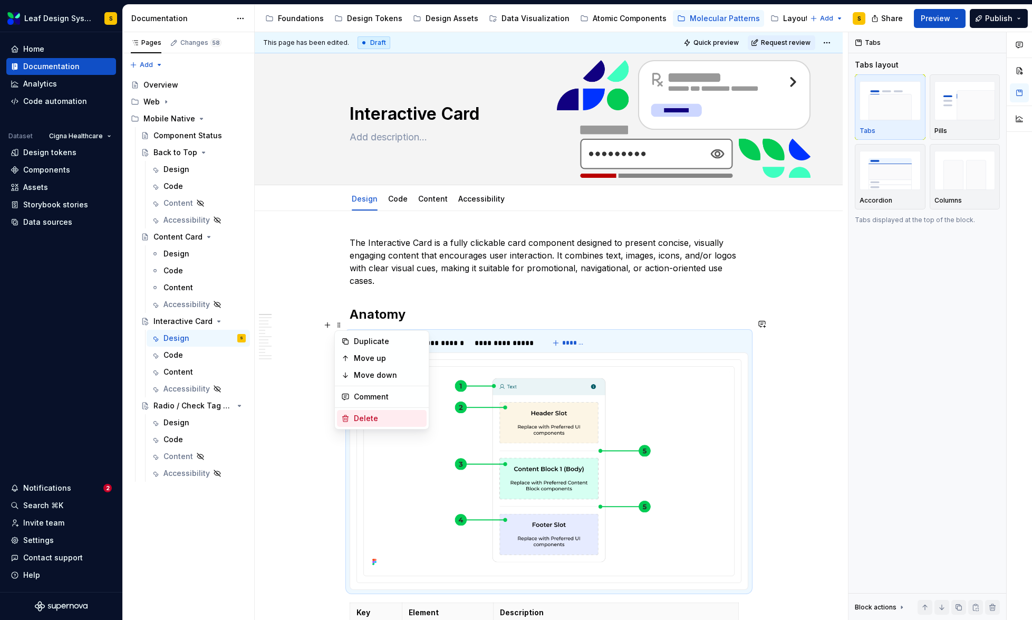
click at [382, 418] on div "Delete" at bounding box center [388, 418] width 69 height 11
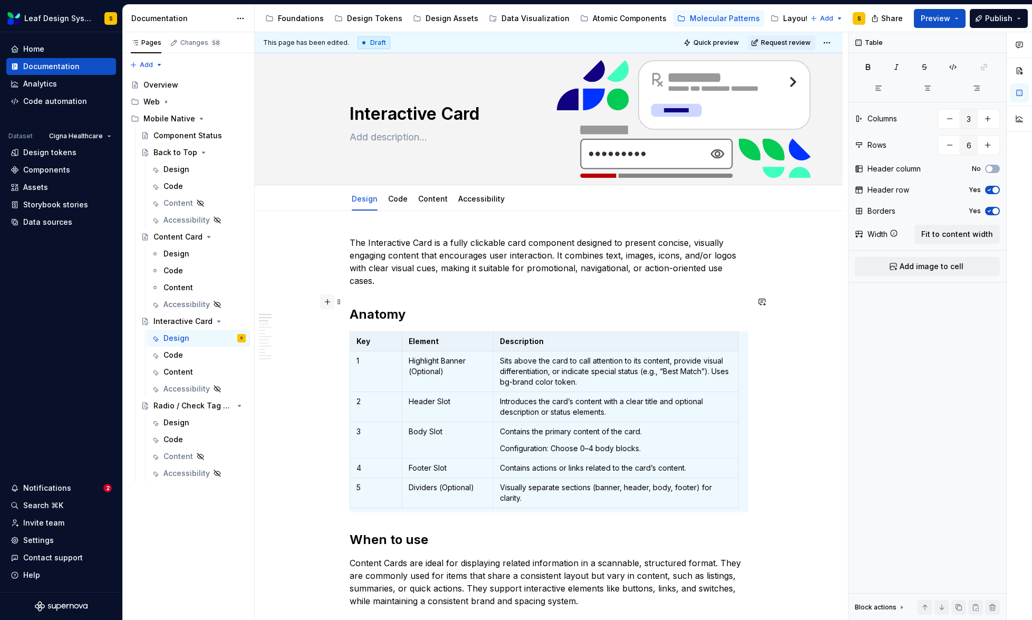
click at [325, 301] on button "button" at bounding box center [327, 301] width 15 height 15
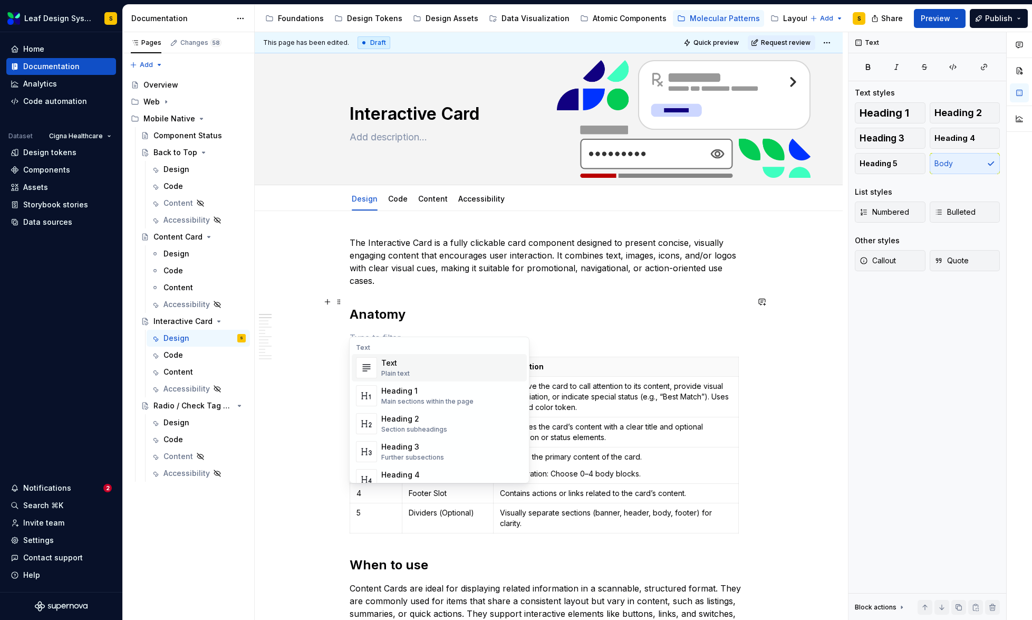
click at [413, 370] on div "Text Plain text" at bounding box center [451, 367] width 141 height 21
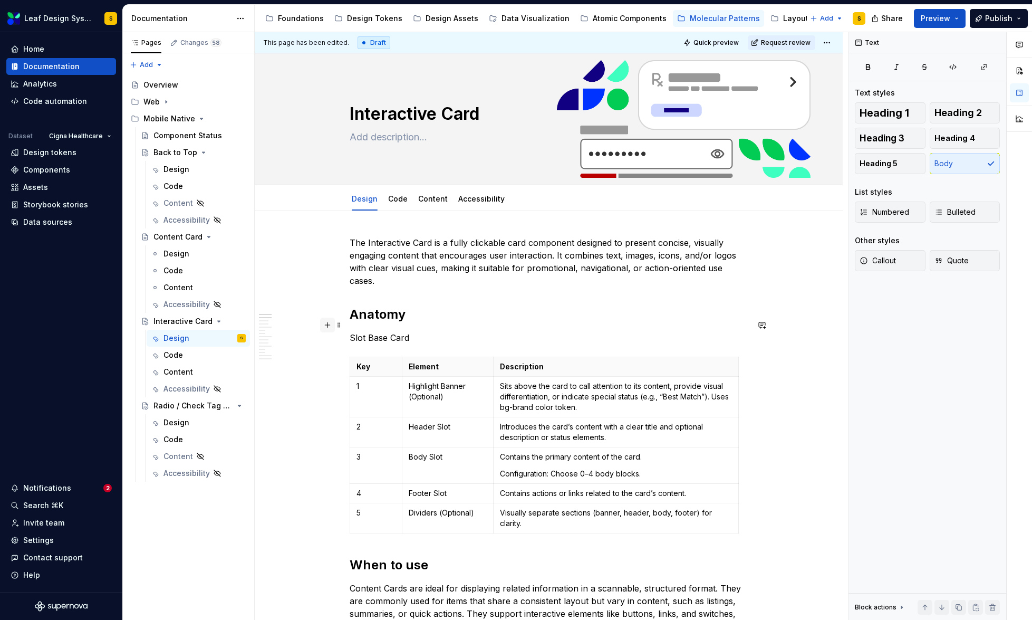
click at [326, 325] on button "button" at bounding box center [327, 325] width 15 height 15
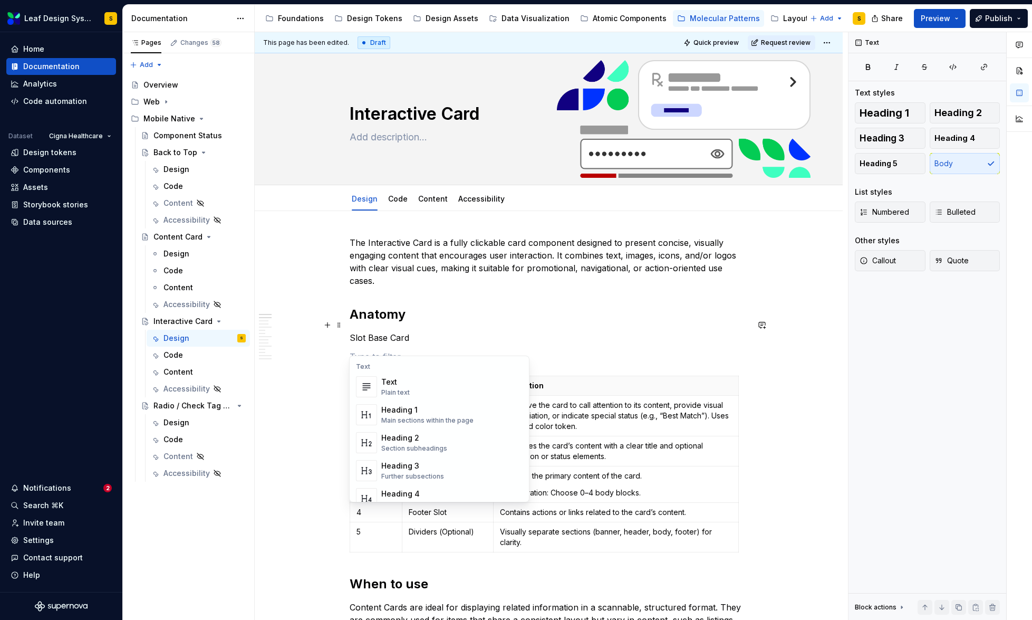
scroll to position [447, 0]
click at [426, 390] on div "Display an image or Figma image" at bounding box center [432, 393] width 103 height 8
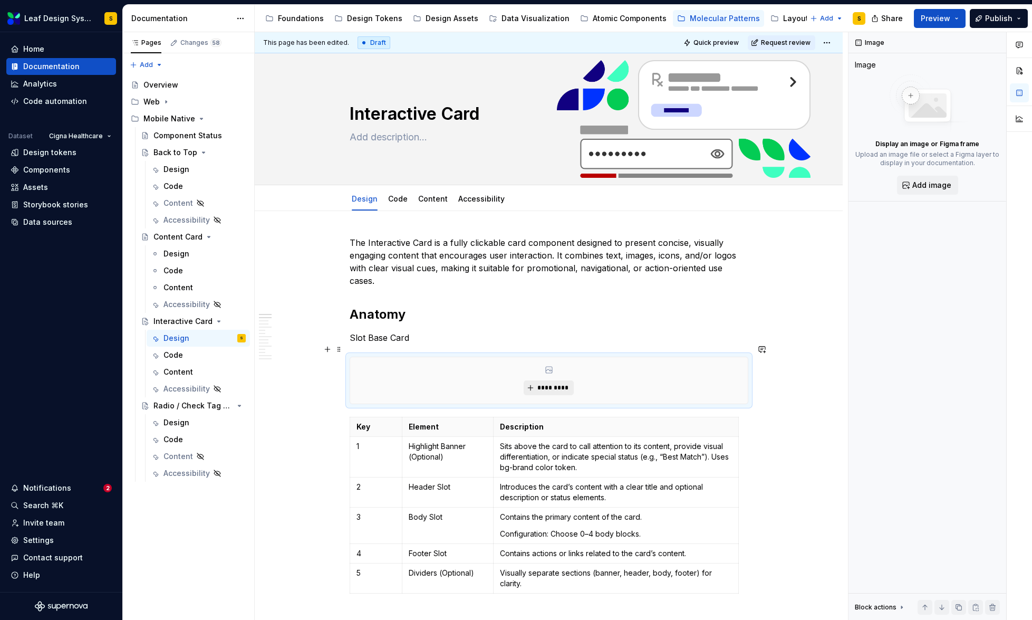
click at [547, 380] on button "*********" at bounding box center [549, 387] width 50 height 15
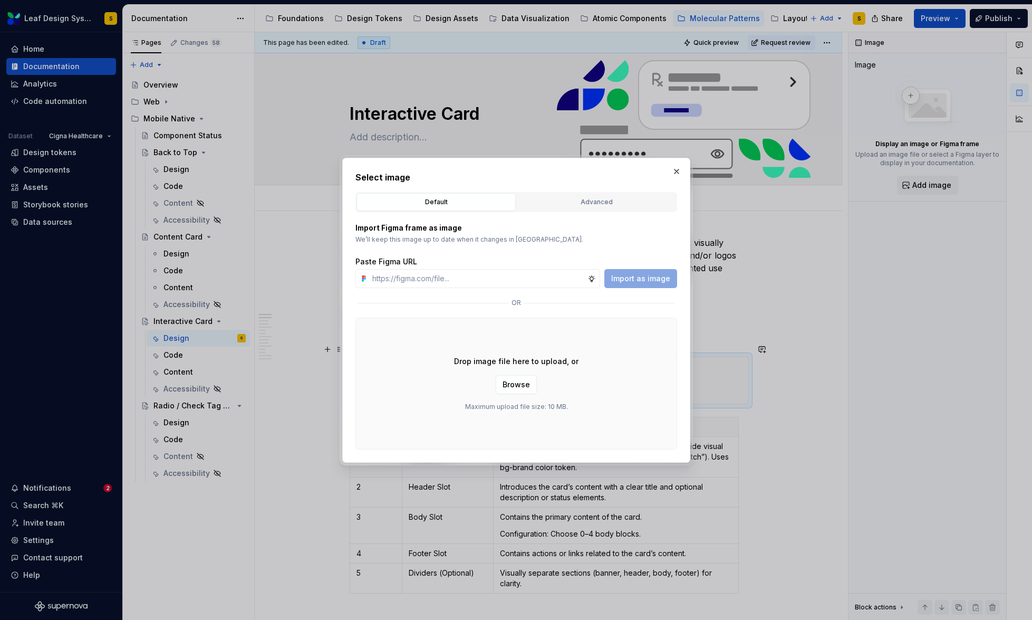
type textarea "*"
type input "[URL][DOMAIN_NAME]"
type textarea "*"
type input "[URL][DOMAIN_NAME]"
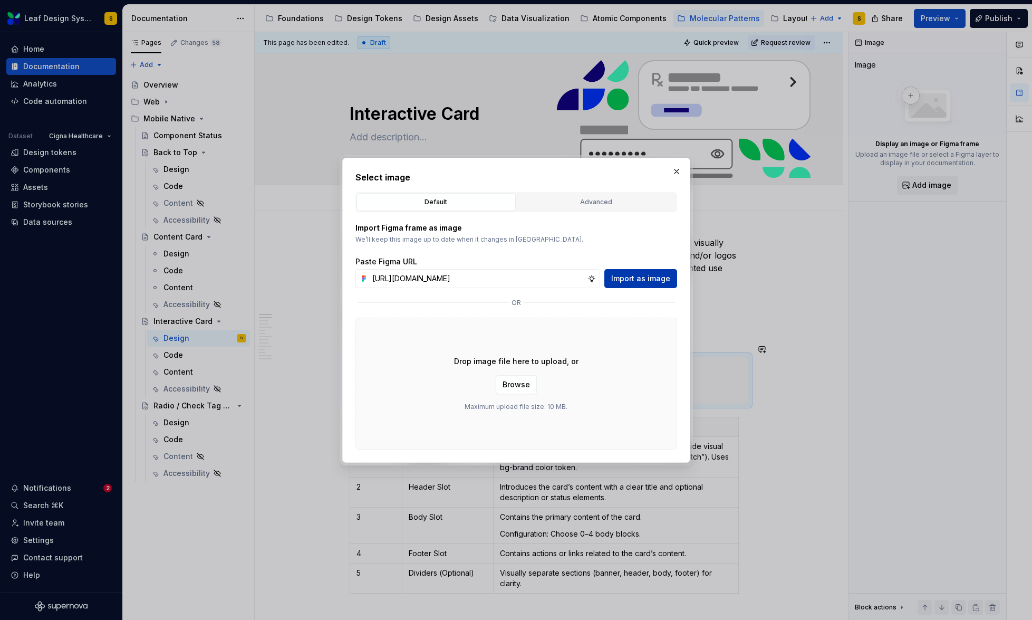
scroll to position [0, 0]
click at [622, 285] on button "Import as image" at bounding box center [640, 278] width 73 height 19
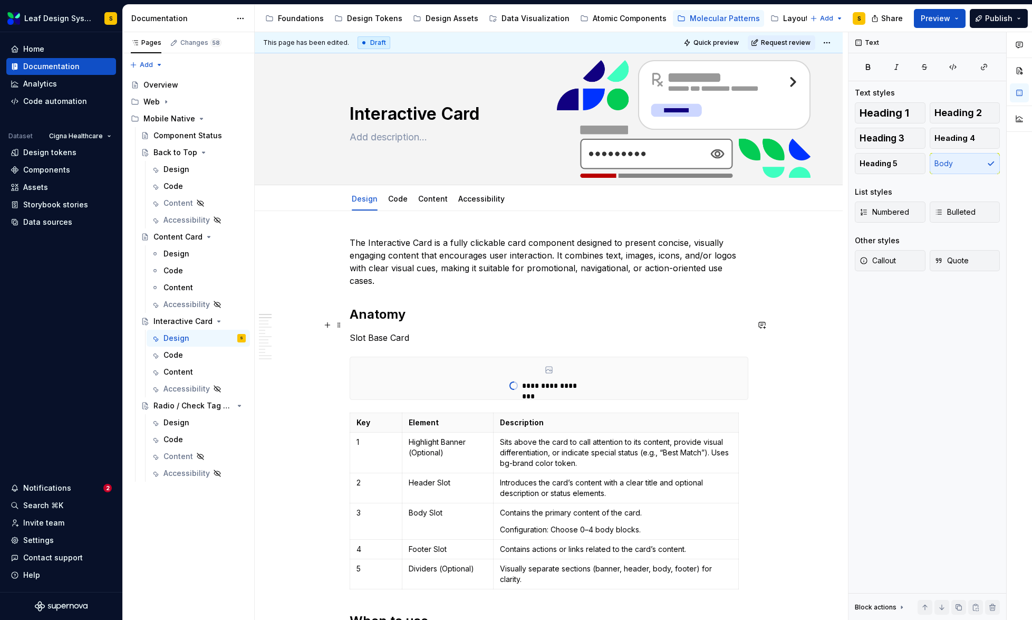
click at [380, 331] on p "Slot Base Card" at bounding box center [549, 337] width 399 height 13
click at [355, 331] on p "Slot Base Card" at bounding box center [549, 337] width 399 height 13
click at [521, 304] on button "button" at bounding box center [522, 305] width 15 height 15
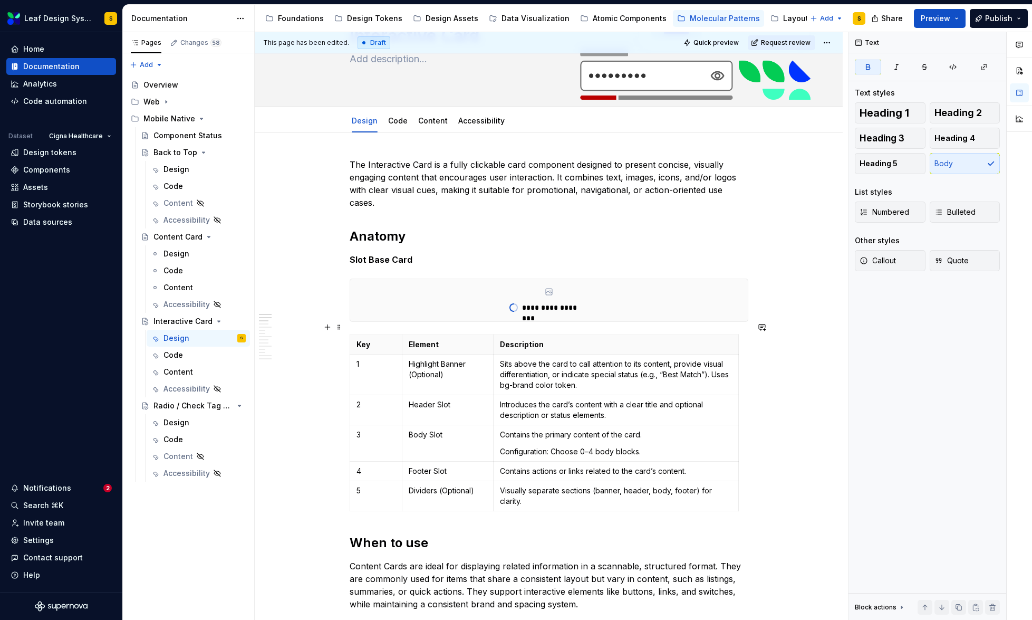
scroll to position [79, 0]
click at [427, 358] on p "Highlight Banner (Optional)" at bounding box center [448, 368] width 78 height 21
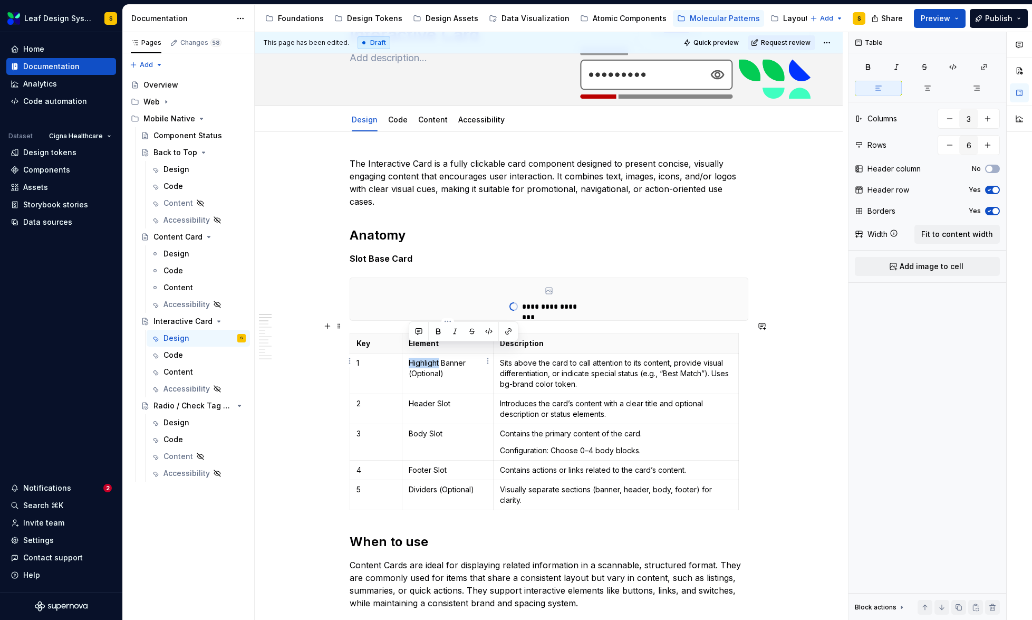
click at [427, 358] on p "Highlight Banner (Optional)" at bounding box center [448, 368] width 78 height 21
click at [428, 398] on p "Header Slot" at bounding box center [448, 403] width 78 height 11
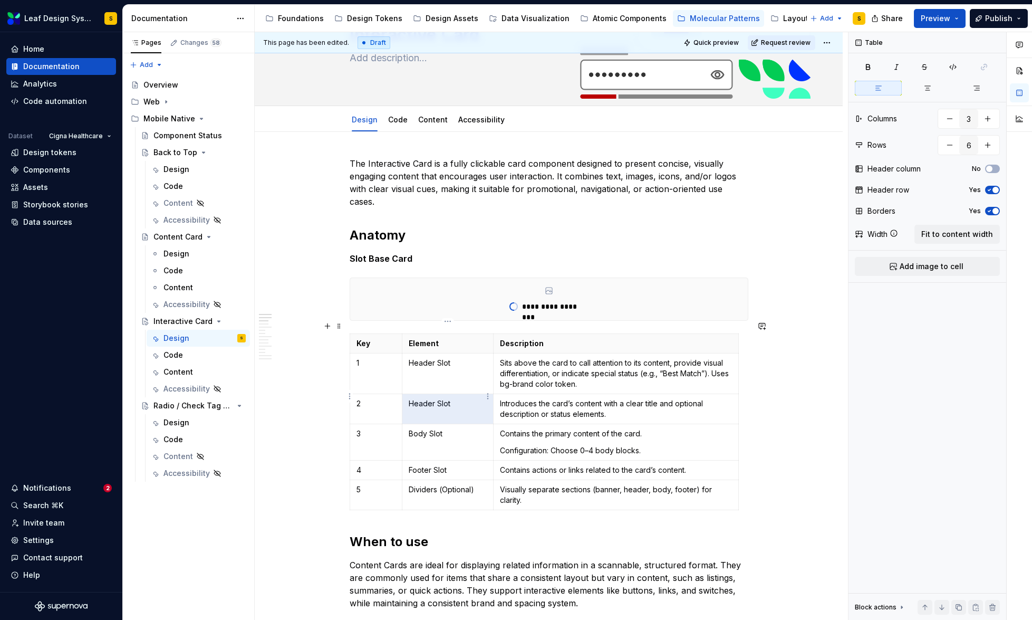
click at [424, 398] on p "Header Slot" at bounding box center [448, 403] width 78 height 11
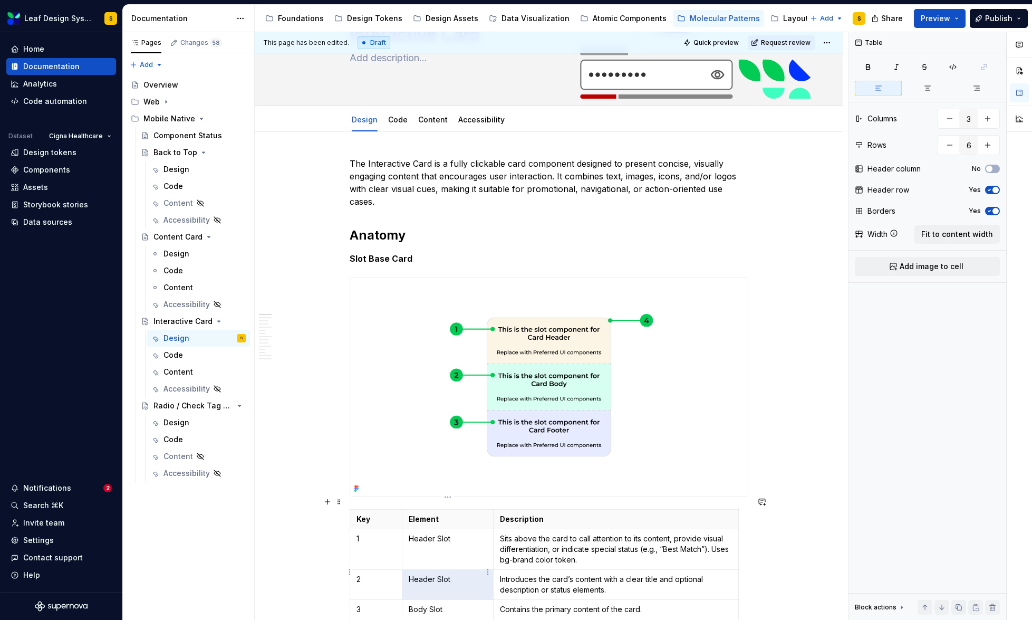
click at [428, 574] on p "Header Slot" at bounding box center [448, 579] width 78 height 11
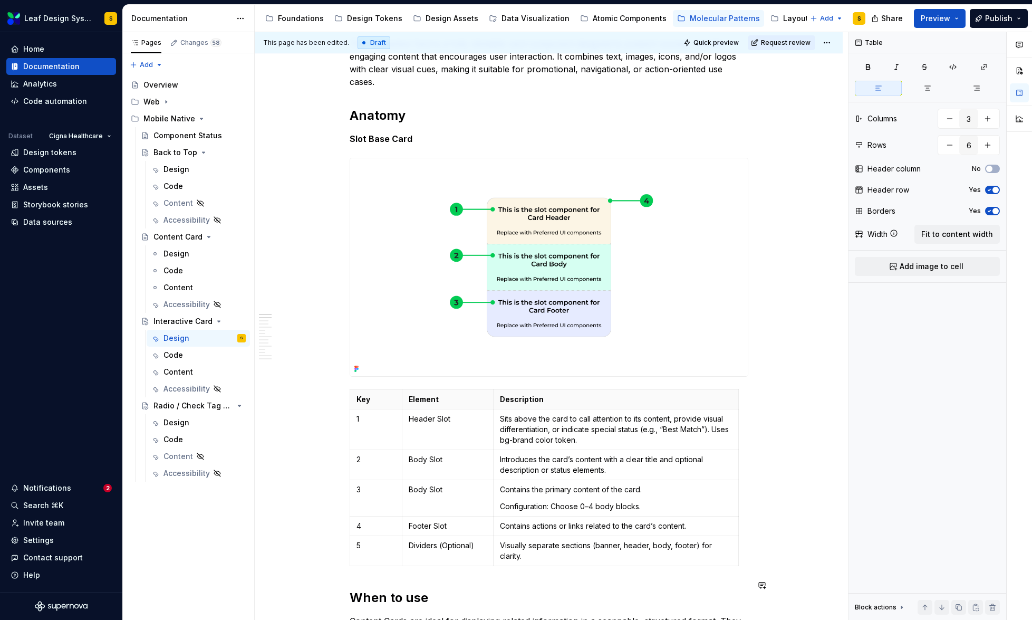
scroll to position [235, 0]
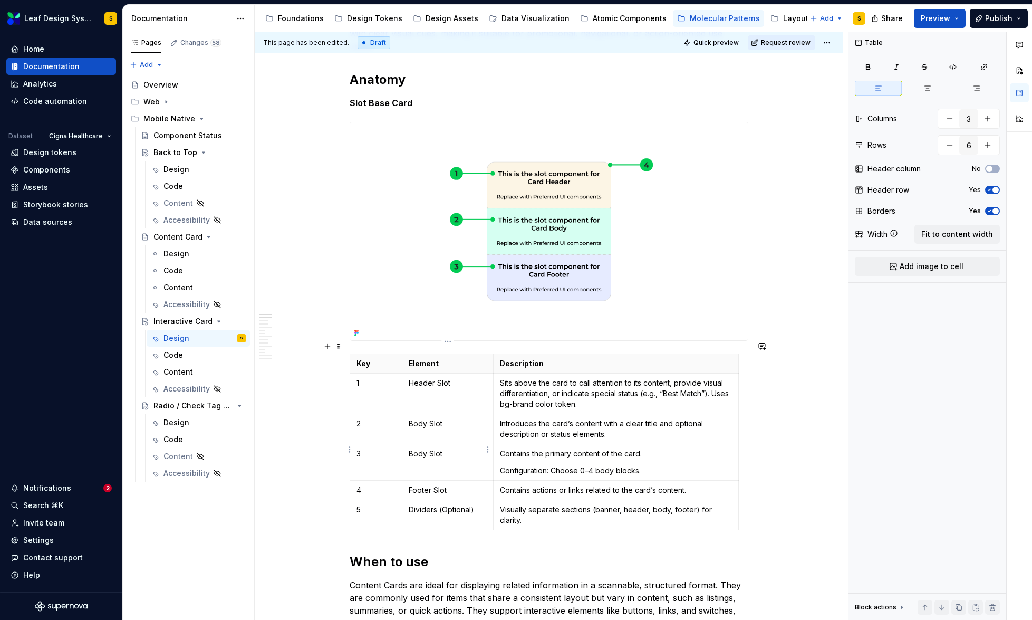
click at [437, 448] on p "Body Slot" at bounding box center [448, 453] width 78 height 11
click at [427, 485] on p "Footer Slot" at bounding box center [448, 490] width 78 height 11
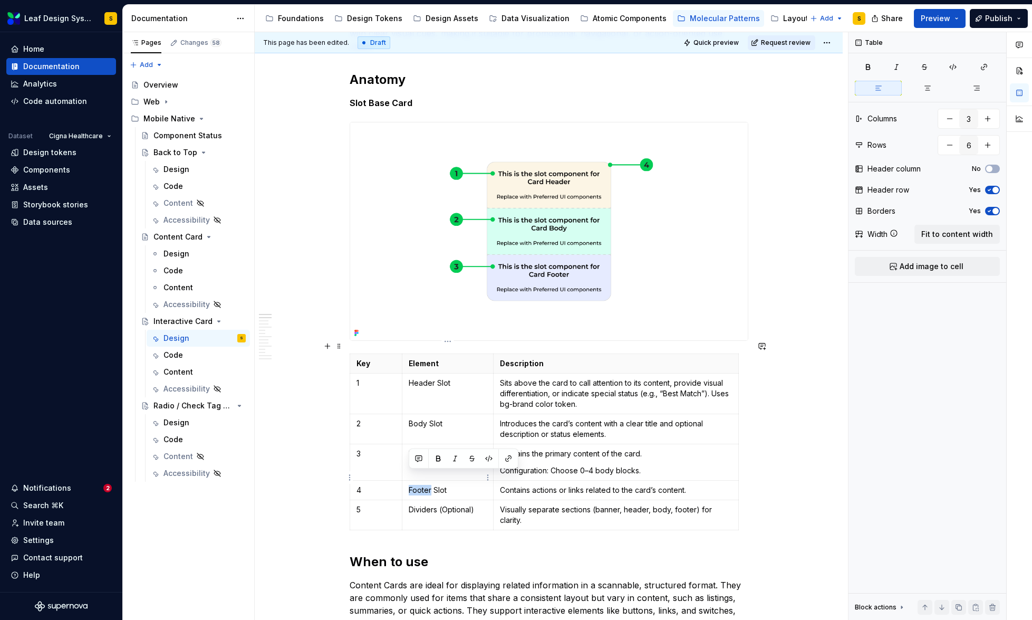
click at [427, 485] on p "Footer Slot" at bounding box center [448, 490] width 78 height 11
drag, startPoint x: 463, startPoint y: 480, endPoint x: 408, endPoint y: 476, distance: 55.0
click at [408, 480] on td "Footer Slot" at bounding box center [447, 490] width 91 height 20
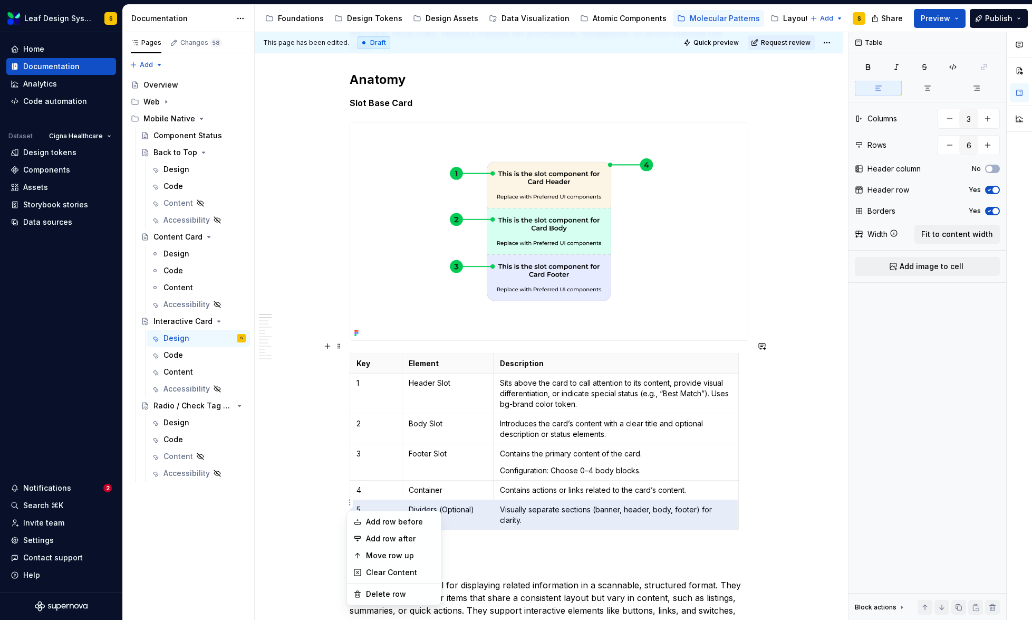
click at [350, 497] on html "Leaf Design System S Home Documentation Analytics Code automation Dataset Cigna…" at bounding box center [516, 310] width 1032 height 620
click at [396, 592] on div "Delete row" at bounding box center [400, 594] width 69 height 11
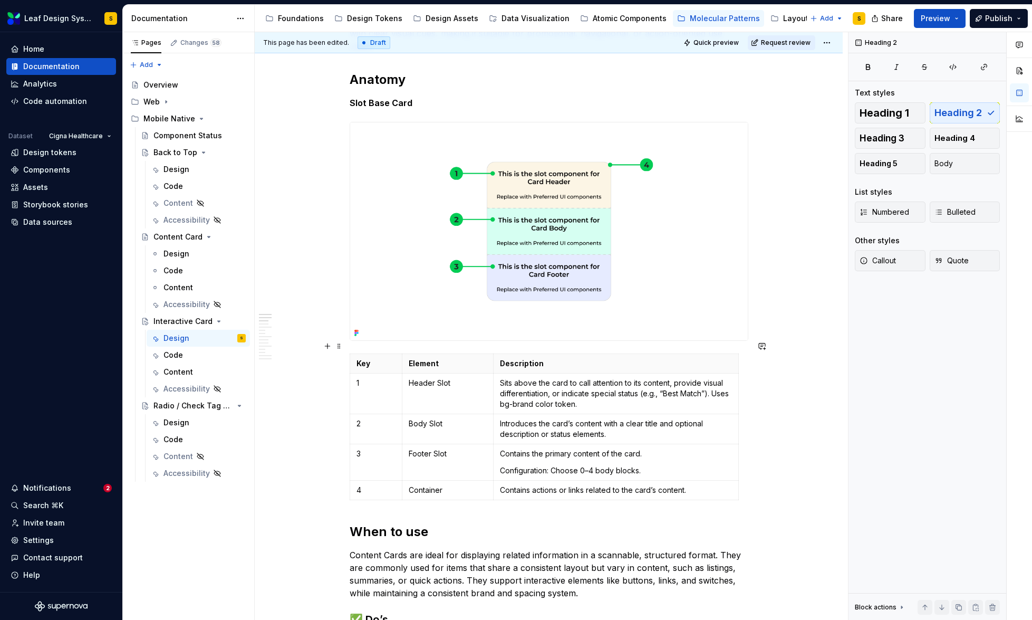
scroll to position [120, 0]
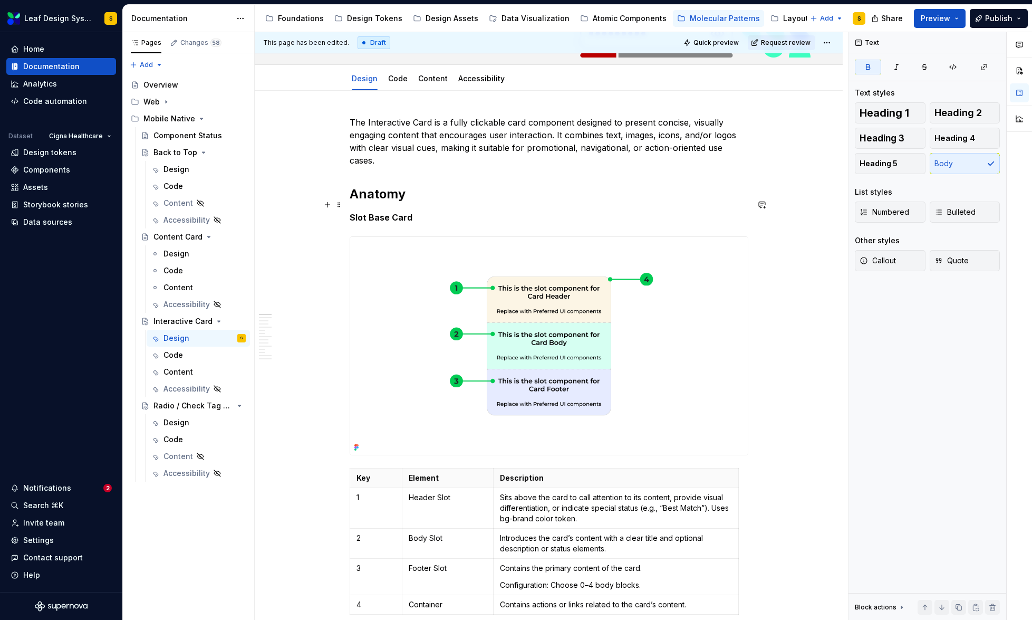
click at [419, 211] on p "Slot Base Card" at bounding box center [549, 217] width 399 height 13
click at [326, 205] on button "button" at bounding box center [327, 204] width 15 height 15
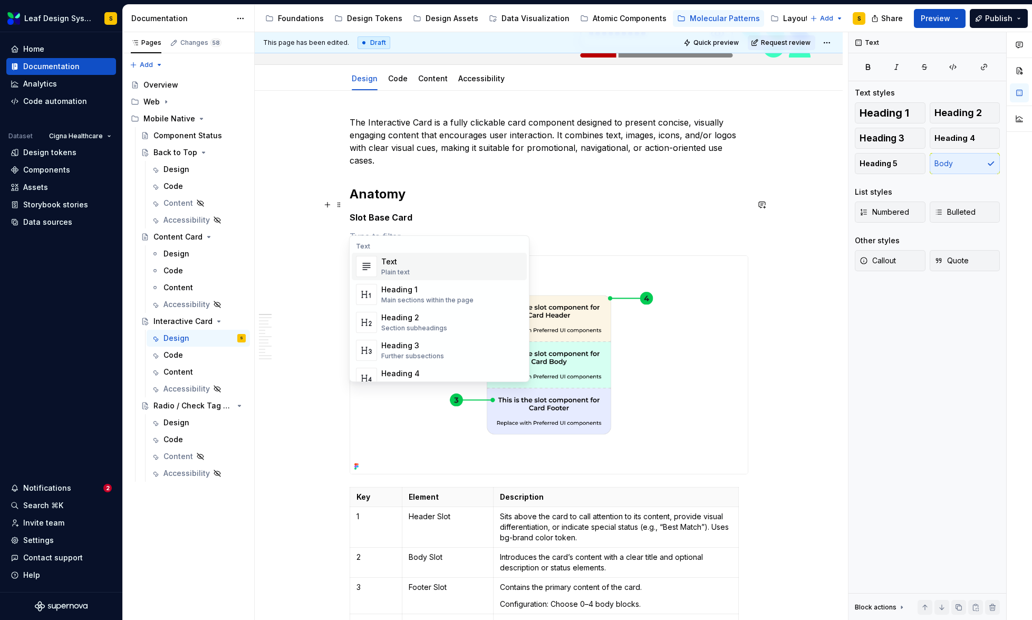
click at [383, 265] on div "Text" at bounding box center [395, 261] width 28 height 11
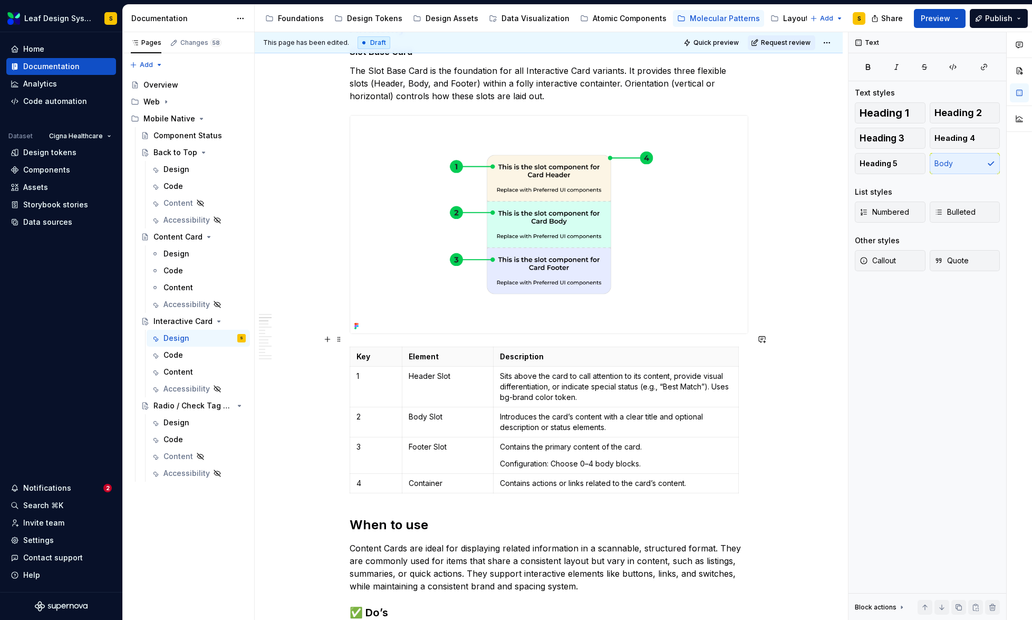
scroll to position [291, 0]
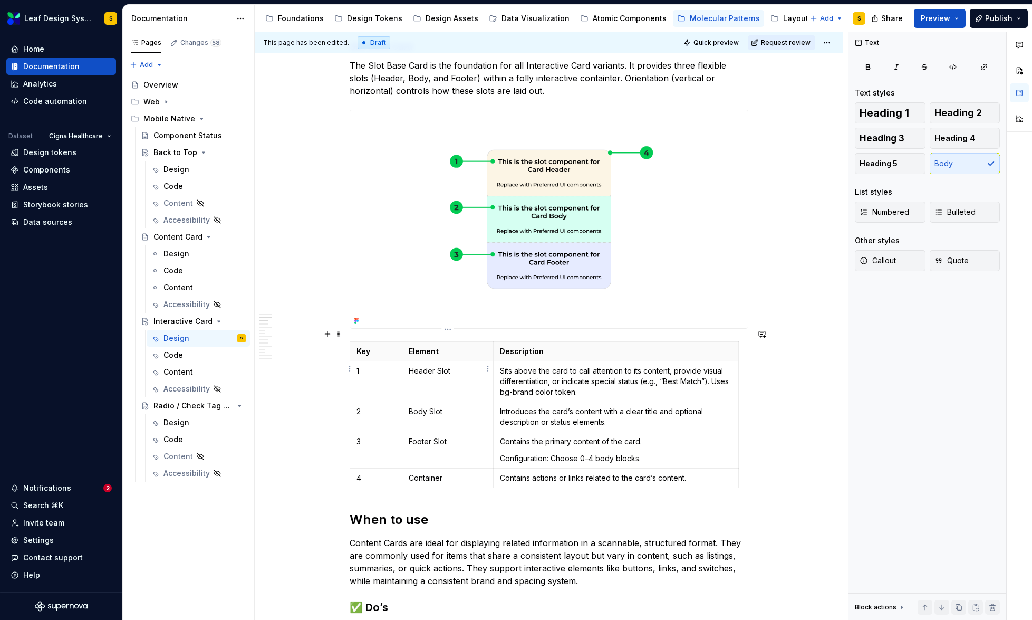
click at [458, 365] on p "Header Slot" at bounding box center [448, 370] width 78 height 11
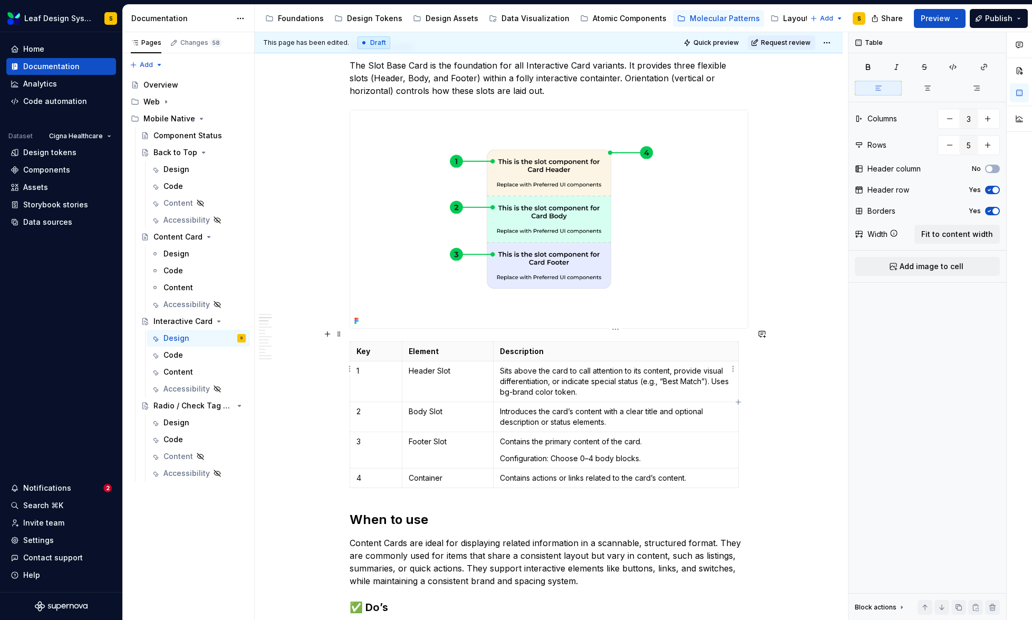
click at [548, 372] on p "Sits above the card to call attention to its content, provide visual differenti…" at bounding box center [616, 381] width 232 height 32
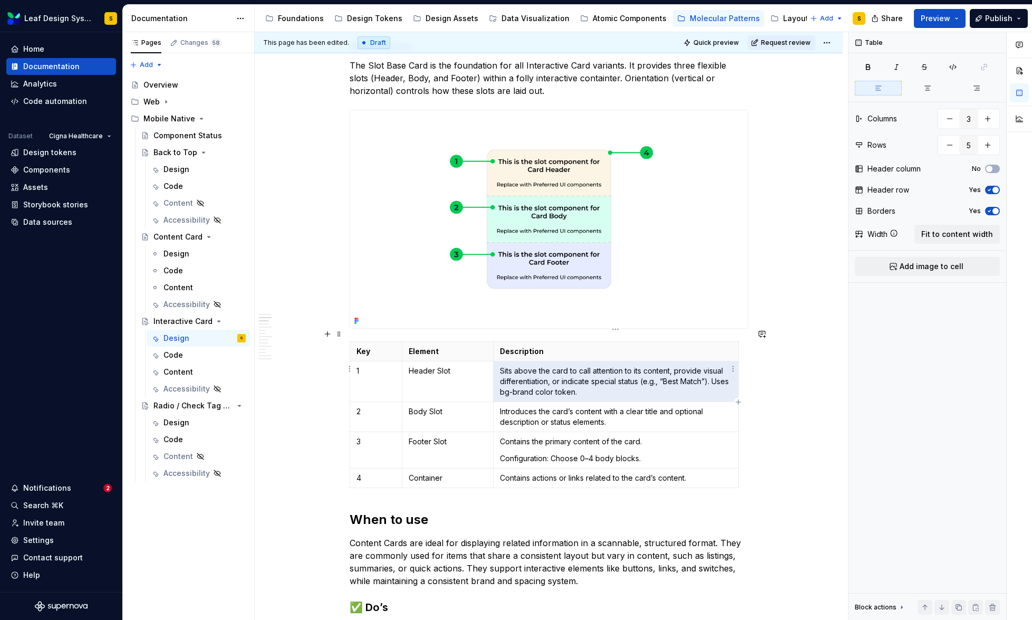
click at [548, 372] on p "Sits above the card to call attention to its content, provide visual differenti…" at bounding box center [616, 381] width 232 height 32
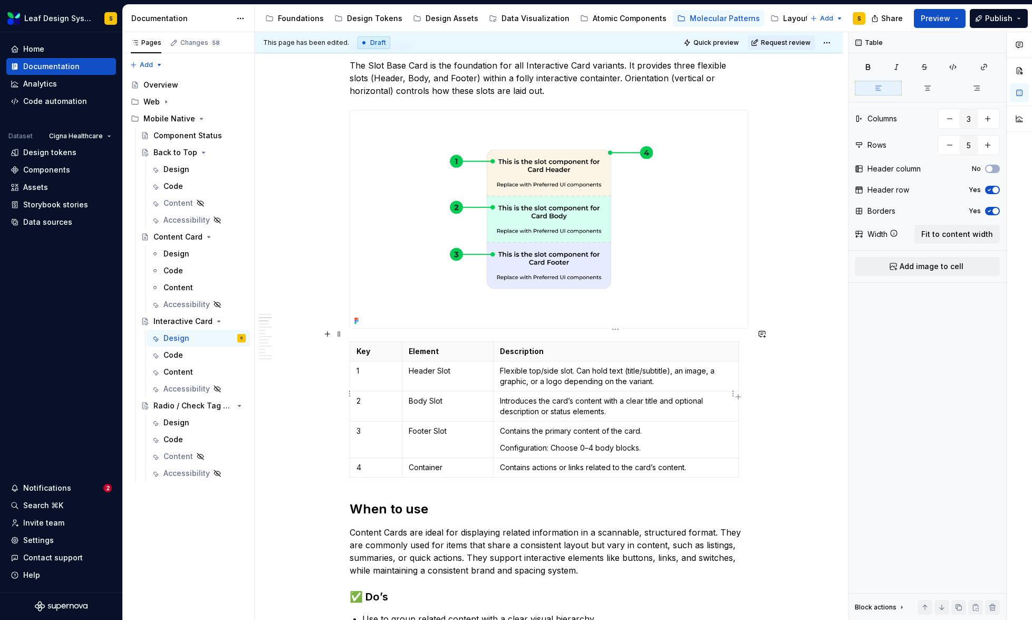
click at [515, 396] on p "Introduces the card’s content with a clear title and optional description or st…" at bounding box center [616, 406] width 232 height 21
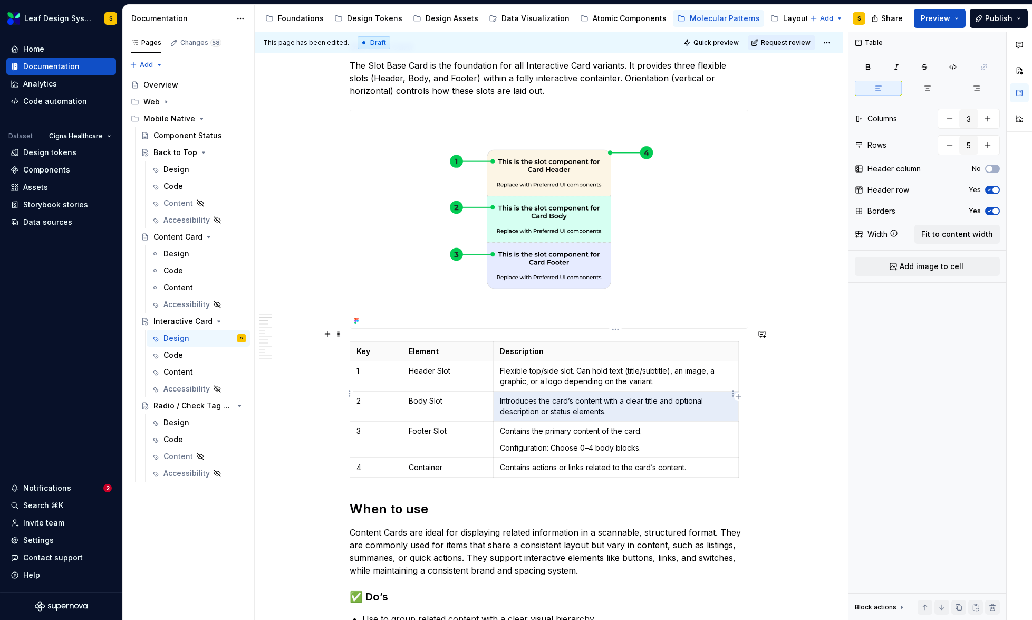
click at [515, 396] on p "Introduces the card’s content with a clear title and optional description or st…" at bounding box center [616, 406] width 232 height 21
click at [630, 397] on p "Introduces the card’s content with a clear title and optional description or st…" at bounding box center [616, 406] width 232 height 21
drag, startPoint x: 619, startPoint y: 399, endPoint x: 506, endPoint y: 389, distance: 112.8
click at [506, 396] on p "Introduces the card’s content with a clear title and optional description or st…" at bounding box center [616, 406] width 232 height 21
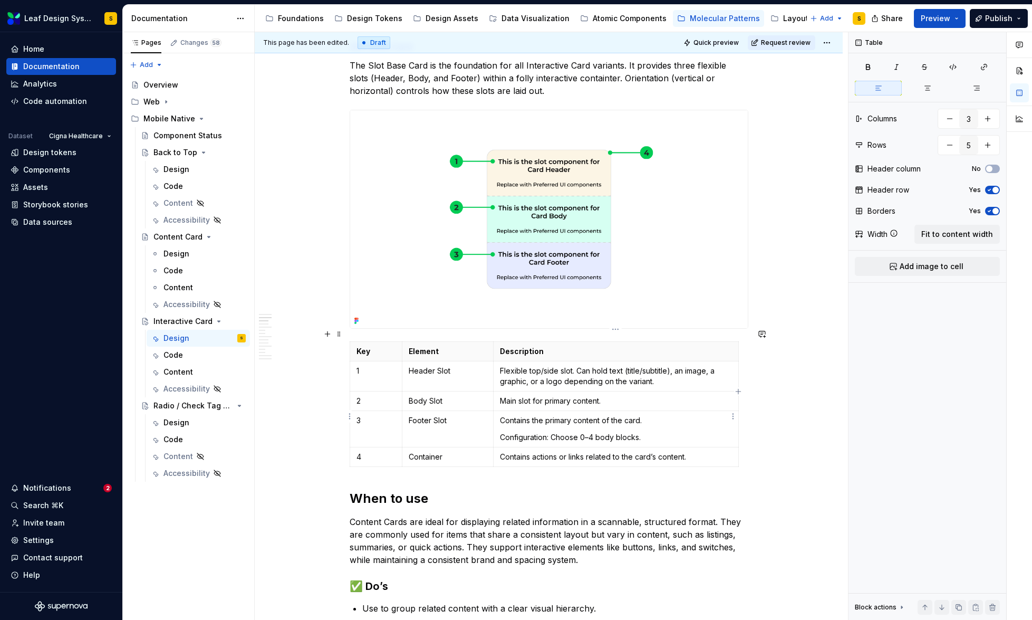
click at [553, 415] on p "Contains the primary content of the card." at bounding box center [616, 420] width 232 height 11
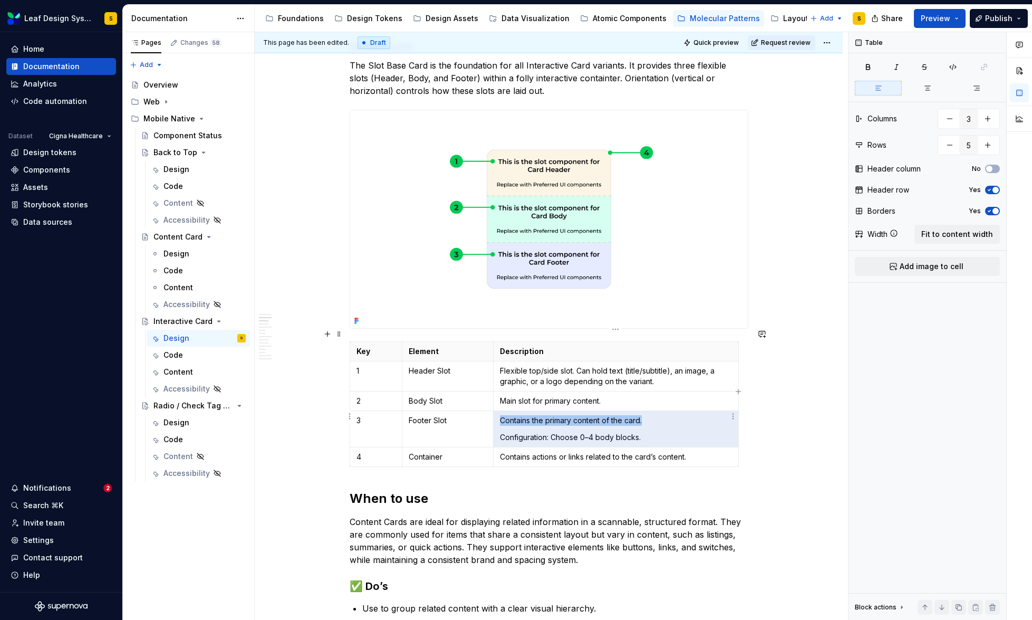
click at [553, 415] on p "Contains the primary content of the card." at bounding box center [616, 420] width 232 height 11
click at [630, 415] on p "Contains the primary content of the card." at bounding box center [616, 420] width 232 height 11
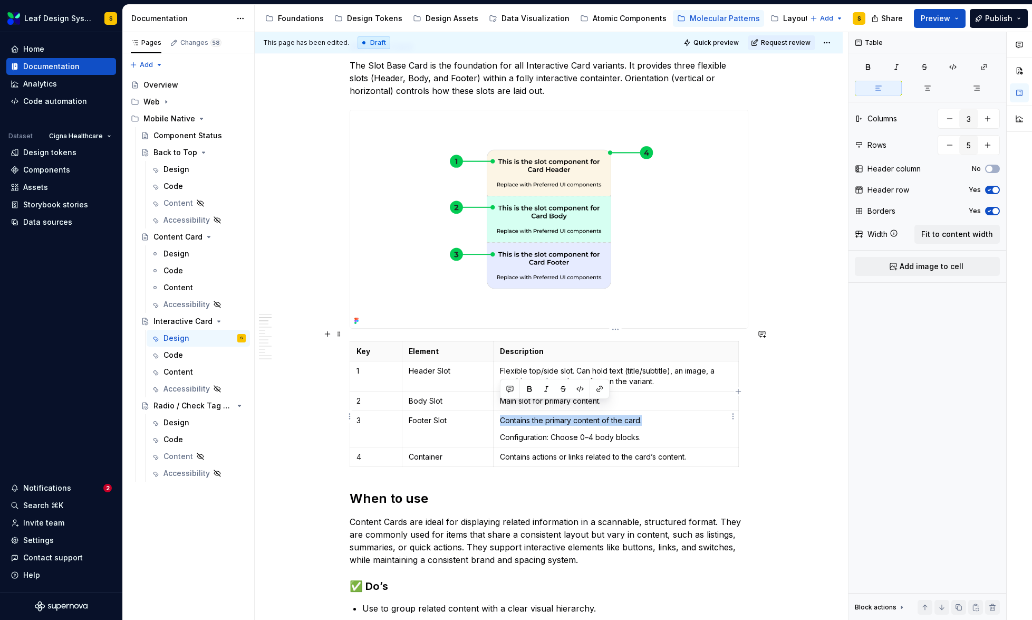
drag, startPoint x: 654, startPoint y: 408, endPoint x: 501, endPoint y: 411, distance: 153.0
click at [501, 415] on p "Contains the primary content of the card." at bounding box center [616, 420] width 232 height 11
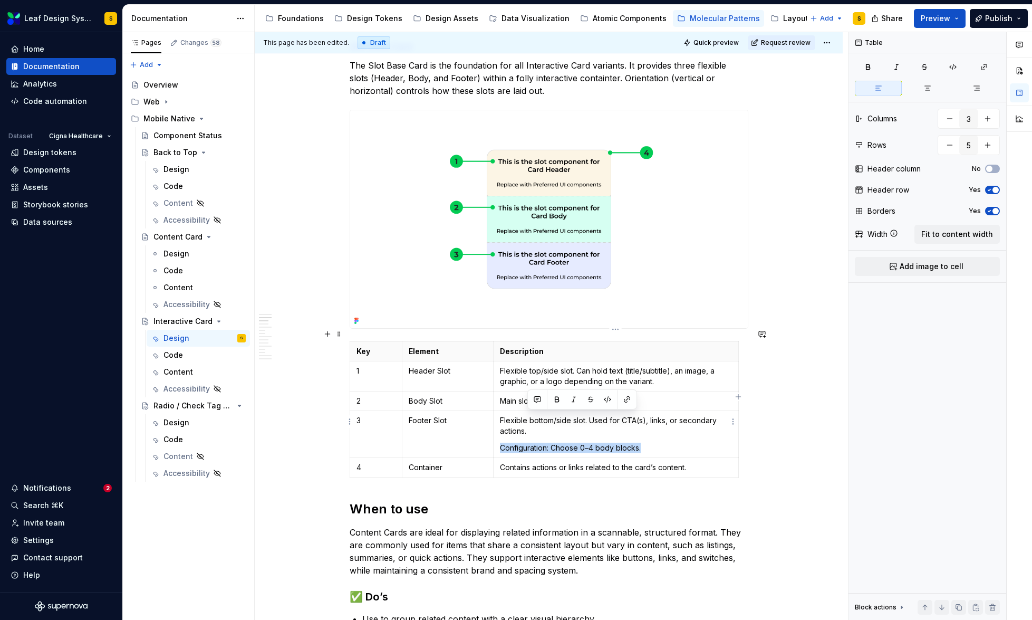
drag, startPoint x: 667, startPoint y: 432, endPoint x: 558, endPoint y: 424, distance: 109.0
click at [558, 424] on td "Flexible bottom/side slot. Used for CTA(s), links, or secondary actions. Config…" at bounding box center [616, 434] width 245 height 47
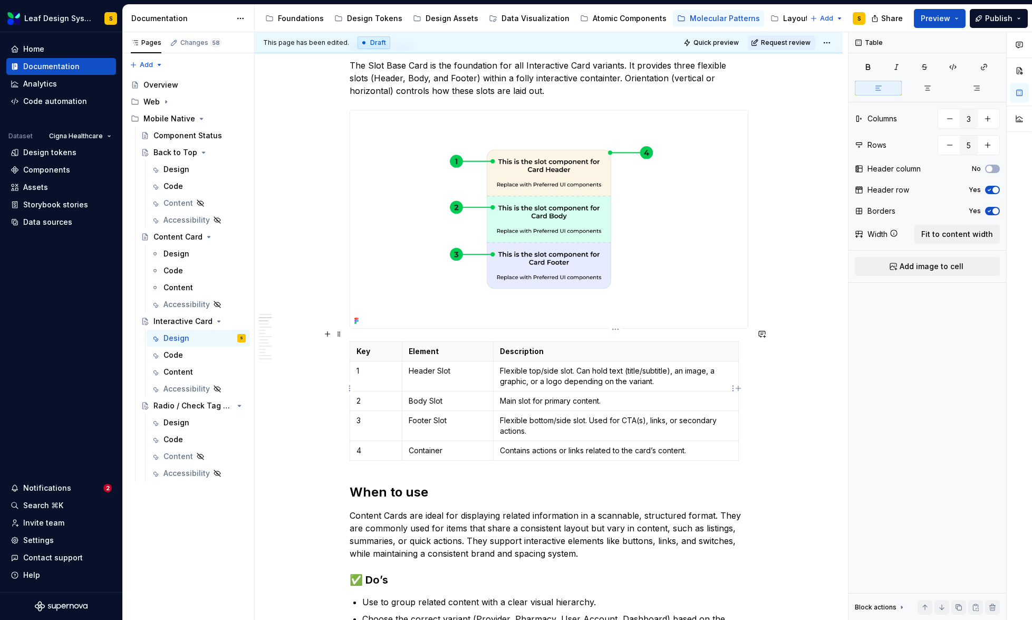
click at [600, 396] on p "Main slot for primary content." at bounding box center [616, 401] width 232 height 11
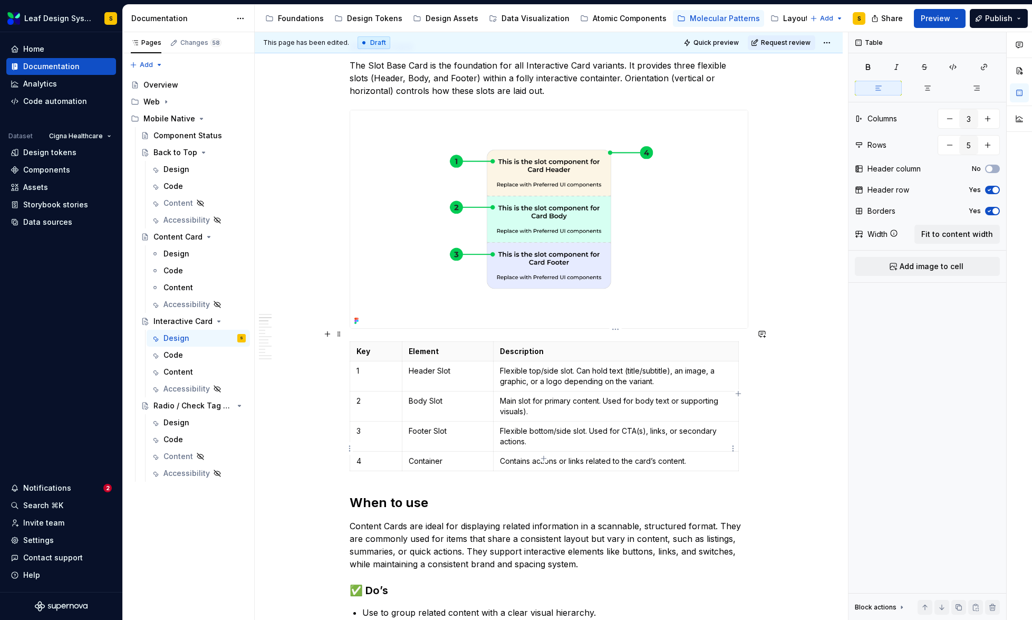
click at [592, 456] on p "Contains actions or links related to the card’s content." at bounding box center [616, 461] width 232 height 11
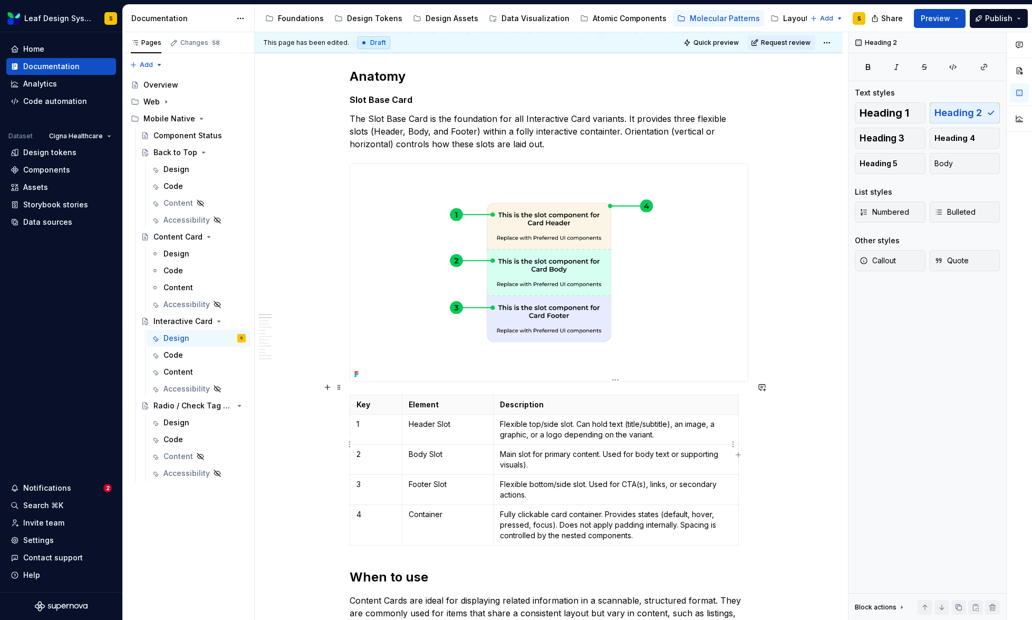
scroll to position [240, 0]
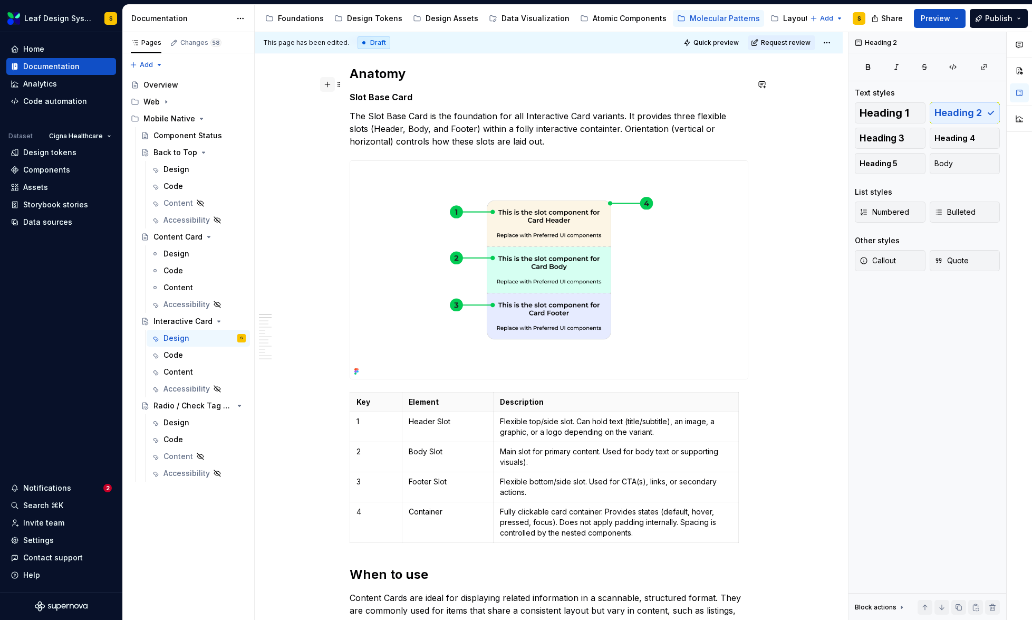
click at [328, 84] on button "button" at bounding box center [327, 84] width 15 height 15
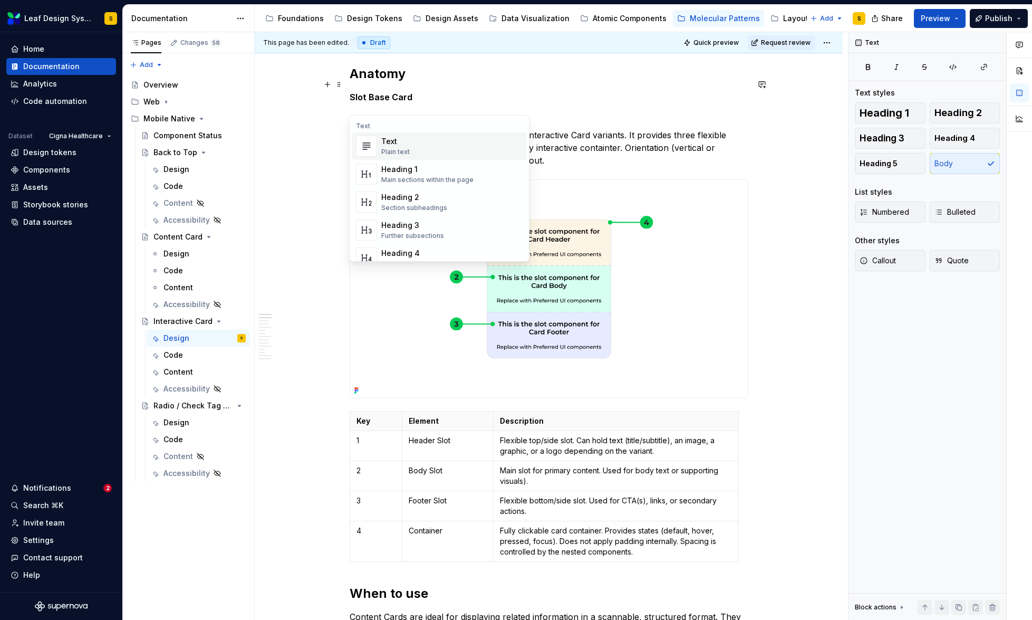
click at [373, 139] on img "Suggestions" at bounding box center [367, 146] width 20 height 21
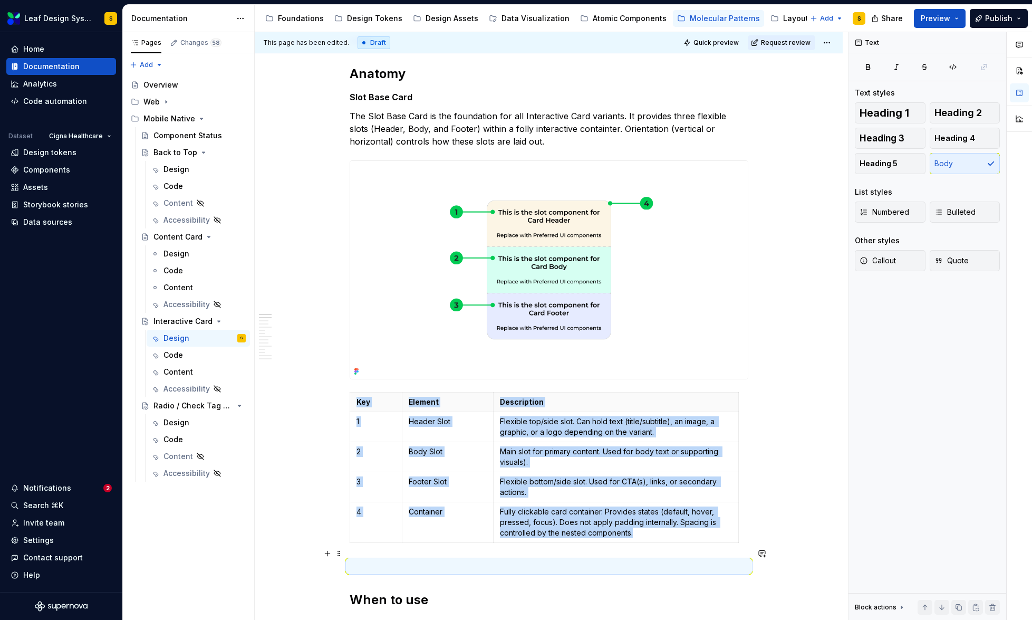
click at [368, 560] on p at bounding box center [549, 566] width 399 height 13
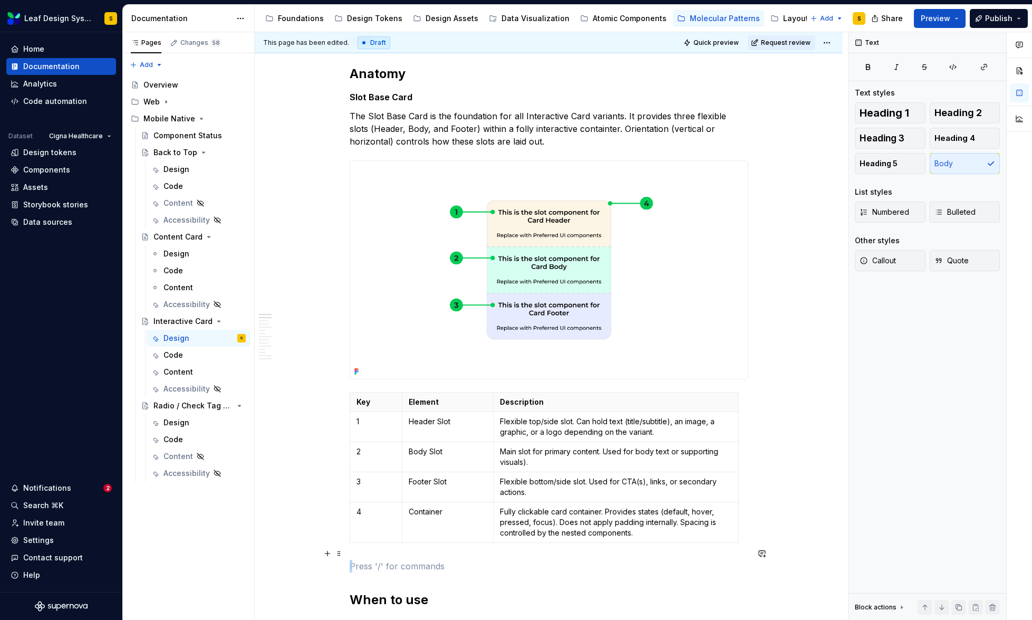
click at [368, 560] on p at bounding box center [549, 566] width 399 height 13
click at [374, 560] on p at bounding box center [549, 566] width 399 height 13
drag, startPoint x: 403, startPoint y: 553, endPoint x: 350, endPoint y: 554, distance: 52.8
click at [350, 560] on p "Variants" at bounding box center [549, 566] width 399 height 13
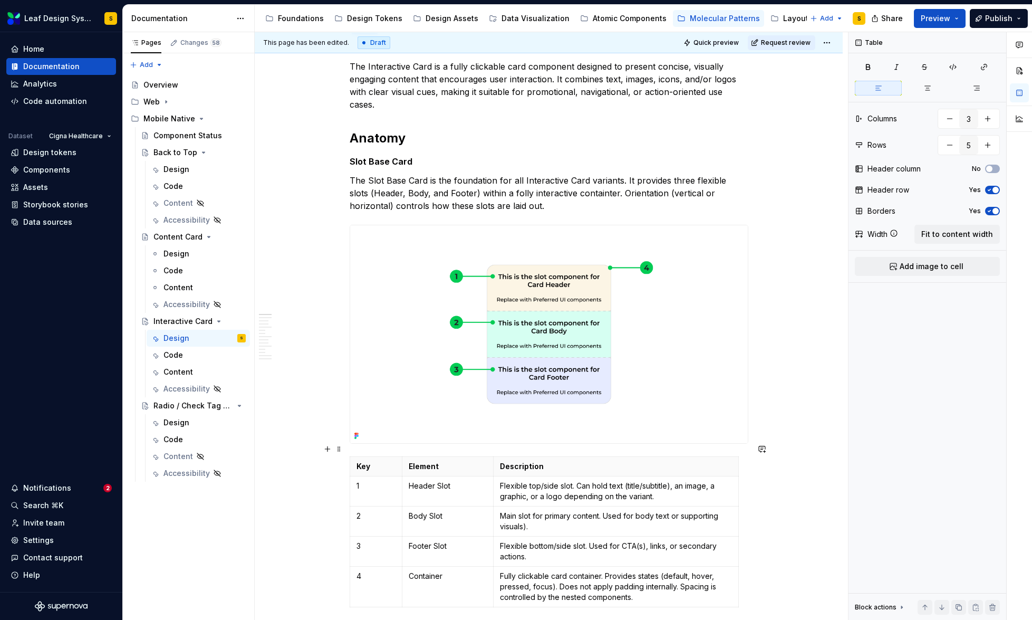
scroll to position [75, 0]
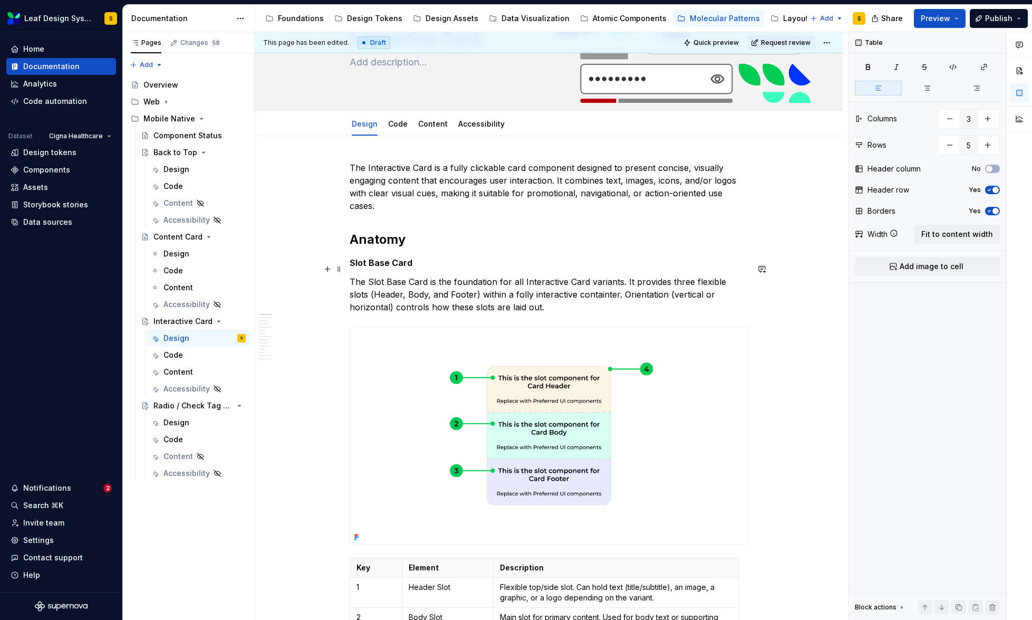
click at [387, 281] on p "The Slot Base Card is the foundation for all Interactive Card variants. It prov…" at bounding box center [549, 294] width 399 height 38
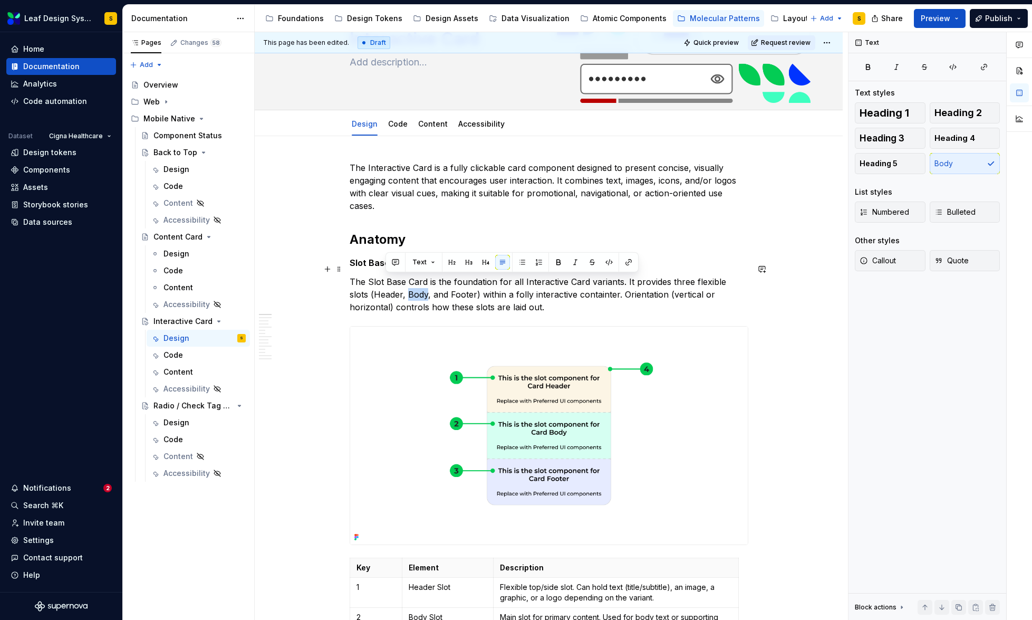
click at [387, 281] on p "The Slot Base Card is the foundation for all Interactive Card variants. It prov…" at bounding box center [549, 294] width 399 height 38
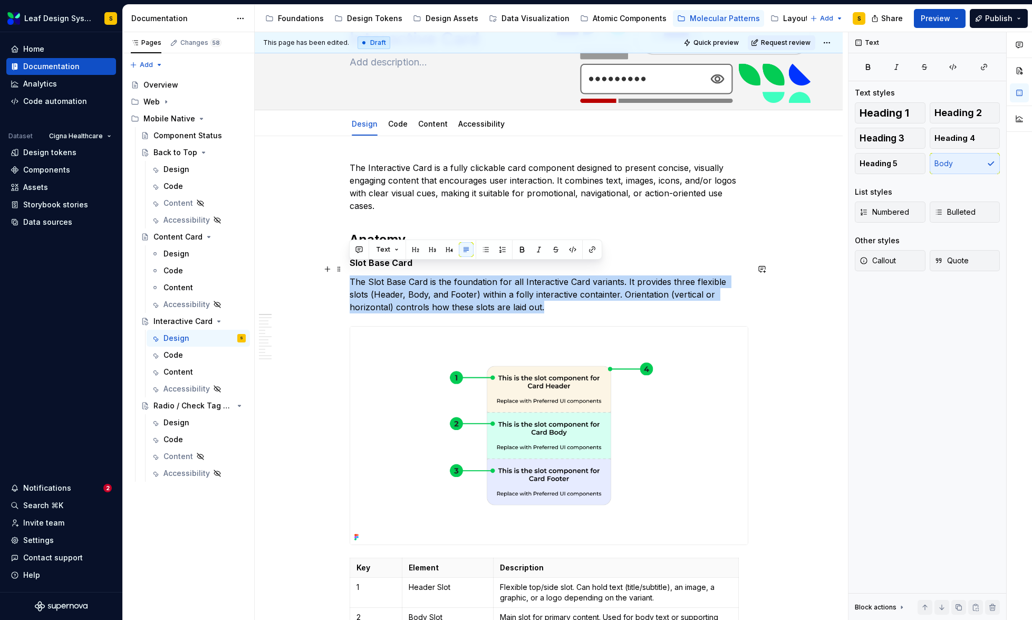
click at [387, 281] on p "The Slot Base Card is the foundation for all Interactive Card variants. It prov…" at bounding box center [549, 294] width 399 height 38
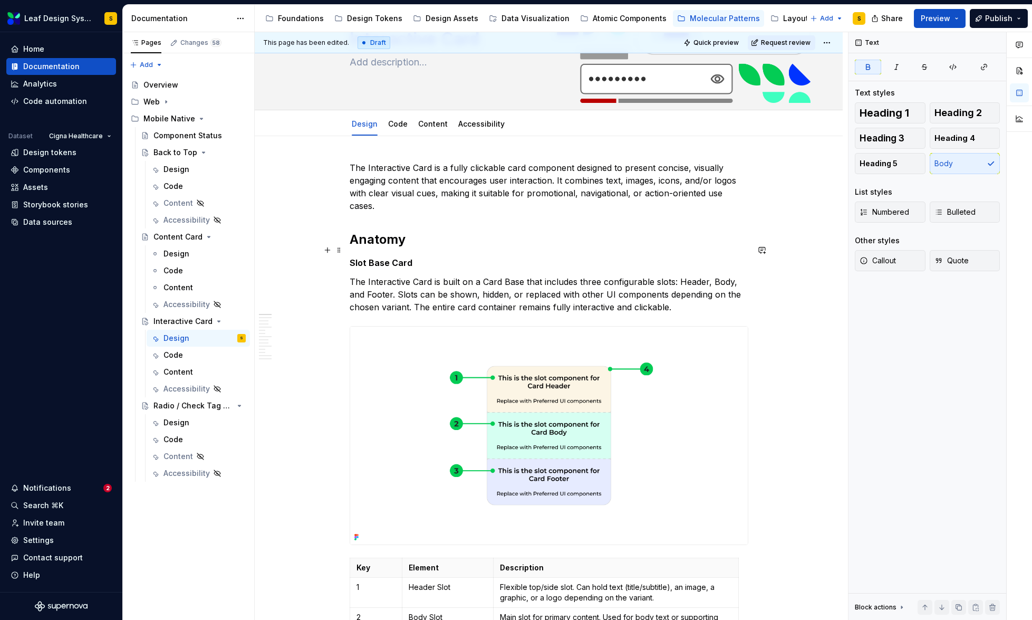
click at [377, 257] on strong "Slot Base Card" at bounding box center [381, 262] width 63 height 11
drag, startPoint x: 416, startPoint y: 249, endPoint x: 351, endPoint y: 254, distance: 65.0
click at [351, 256] on p "Slot Base Card" at bounding box center [549, 262] width 399 height 13
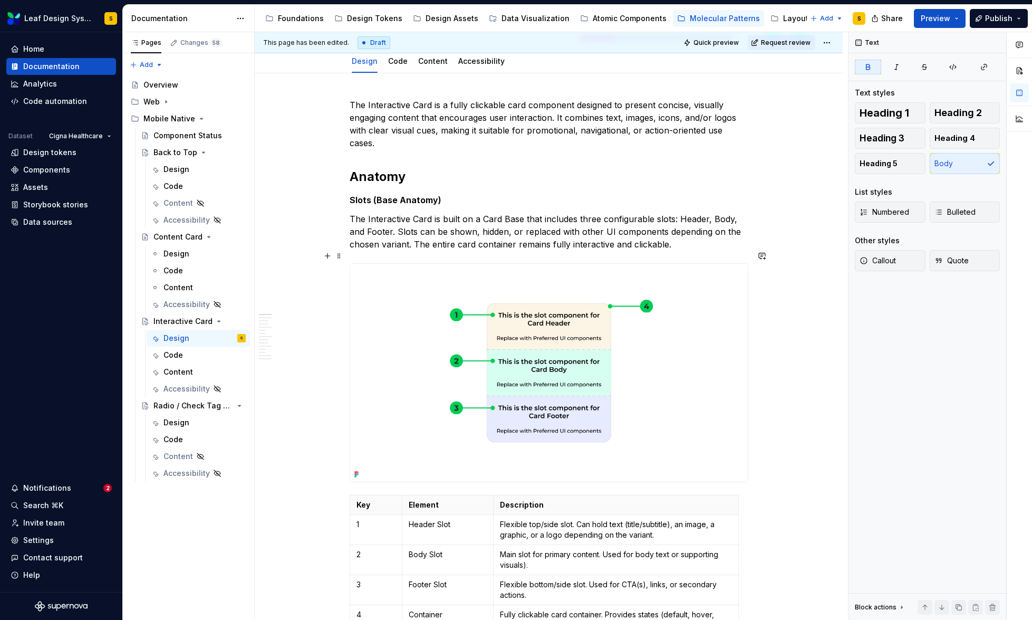
scroll to position [198, 0]
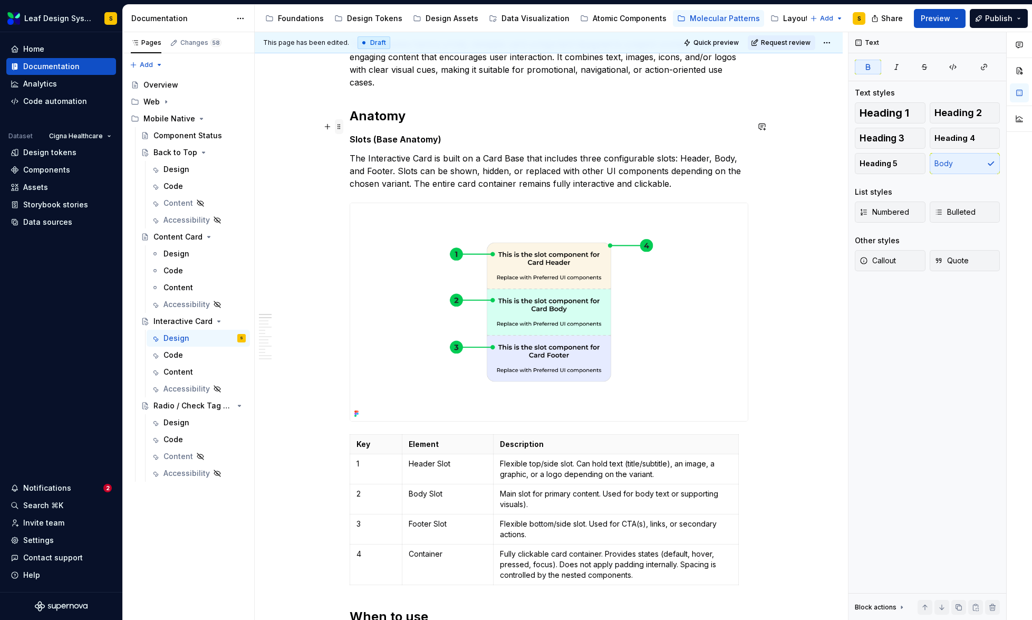
click at [335, 127] on span at bounding box center [339, 126] width 8 height 15
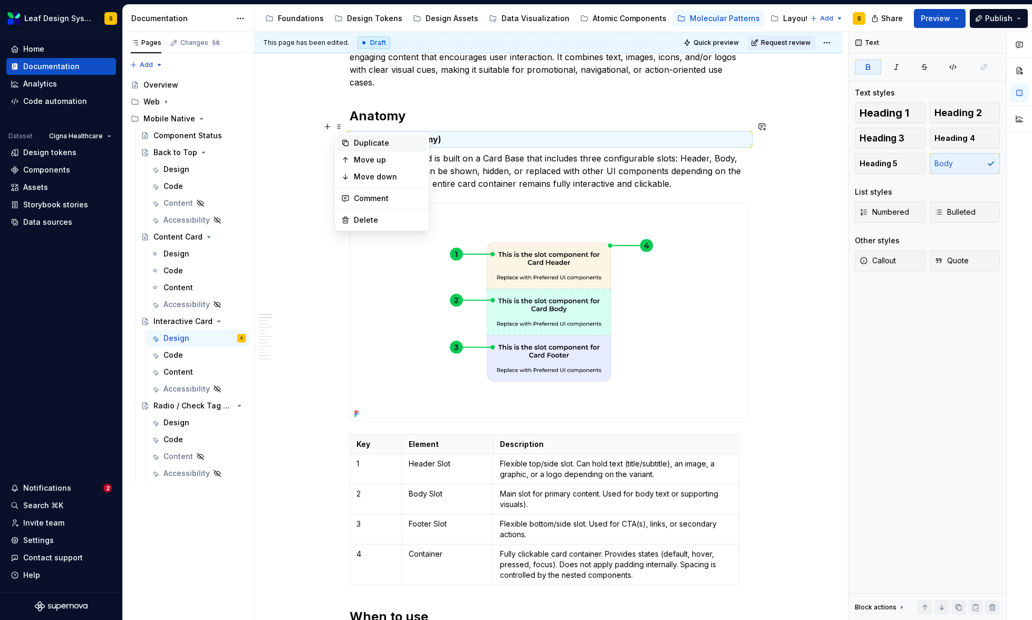
click at [350, 142] on div "Duplicate" at bounding box center [382, 142] width 90 height 17
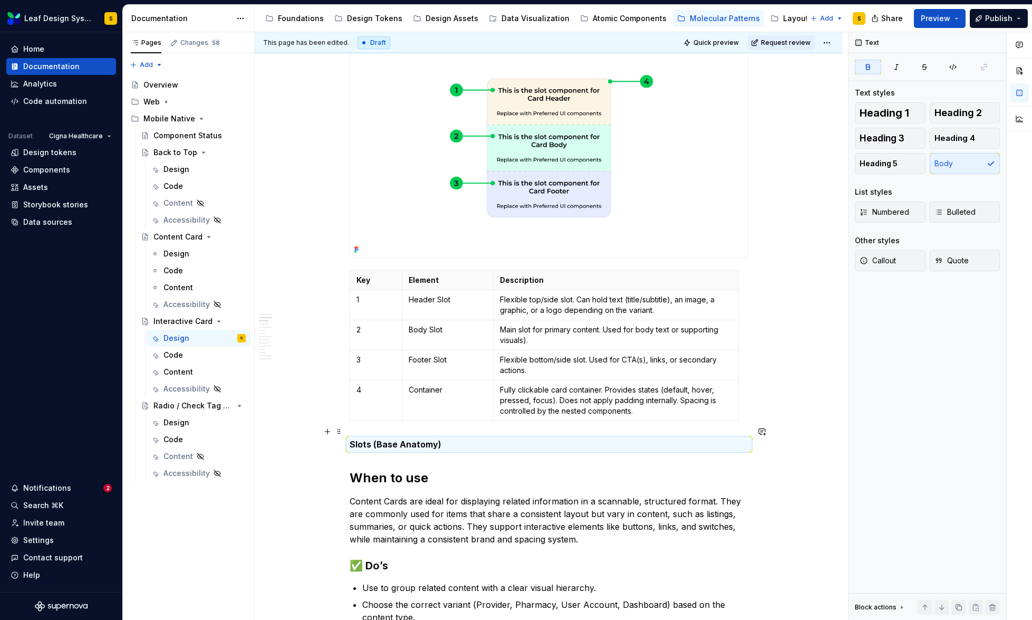
scroll to position [343, 0]
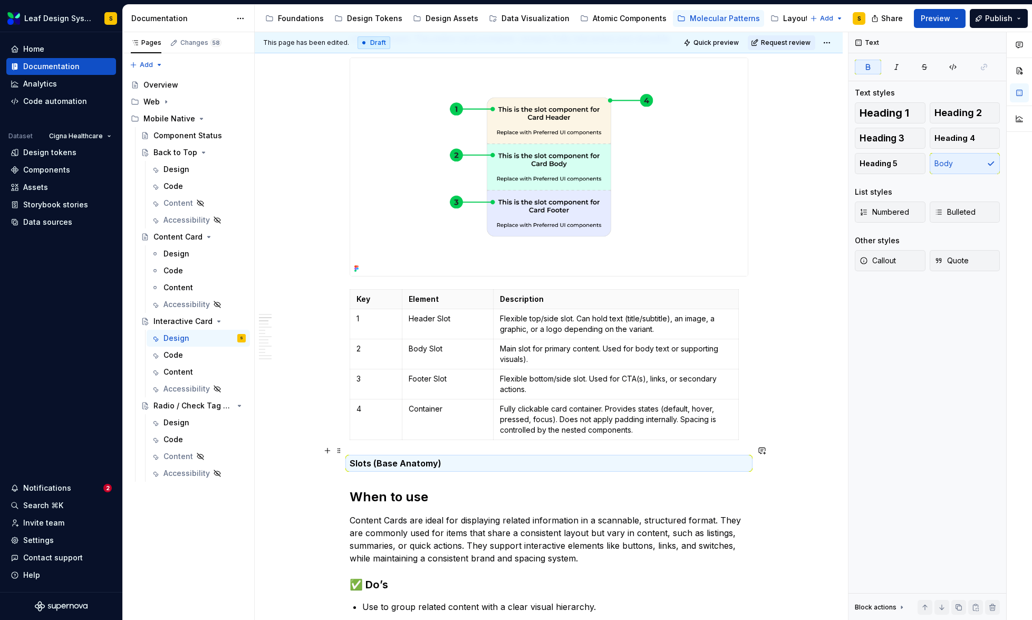
click at [402, 458] on strong "Slots (Base Anatomy)" at bounding box center [396, 463] width 92 height 11
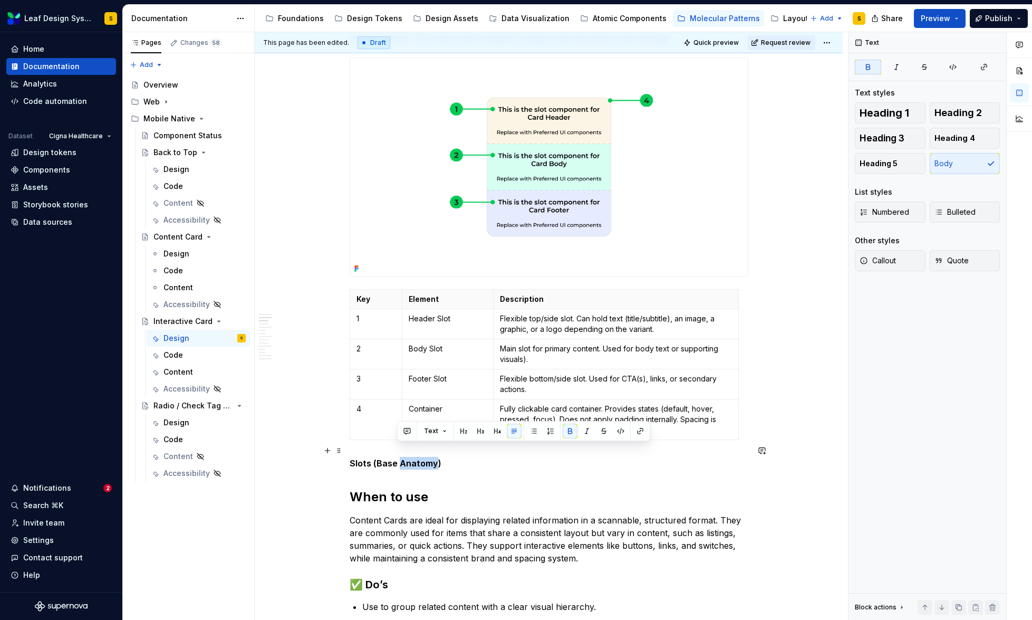
click at [402, 458] on strong "Slots (Base Anatomy)" at bounding box center [396, 463] width 92 height 11
click at [338, 282] on span at bounding box center [339, 281] width 8 height 15
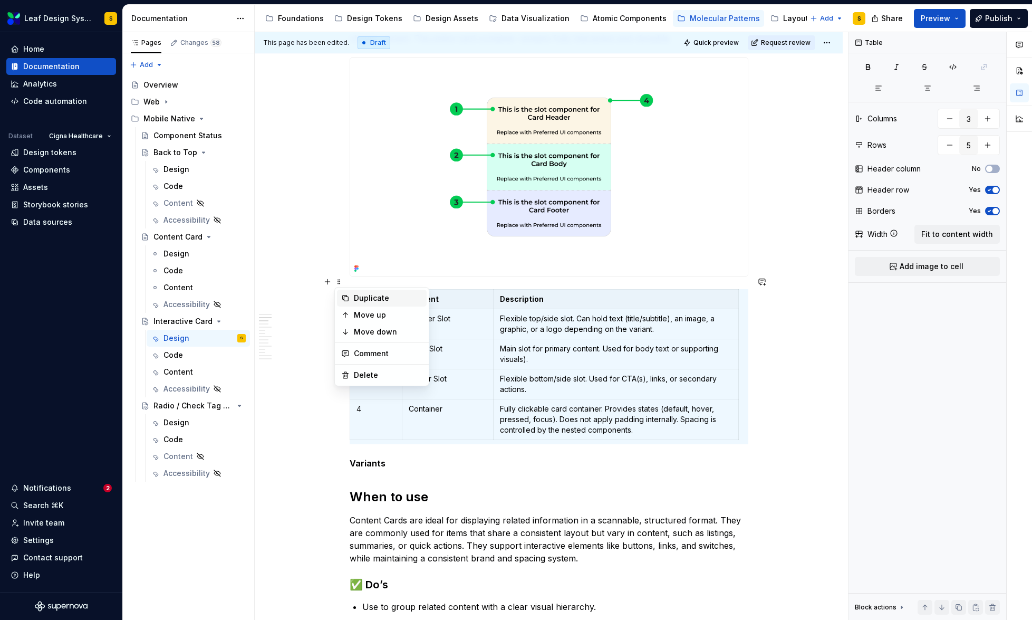
click at [363, 297] on div "Duplicate" at bounding box center [388, 298] width 69 height 11
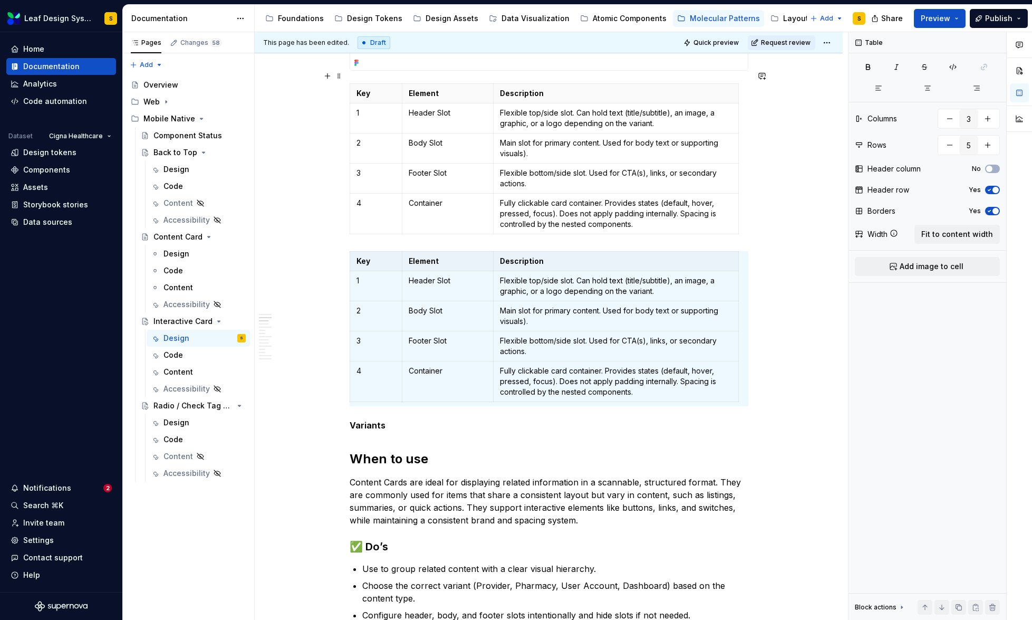
scroll to position [550, 0]
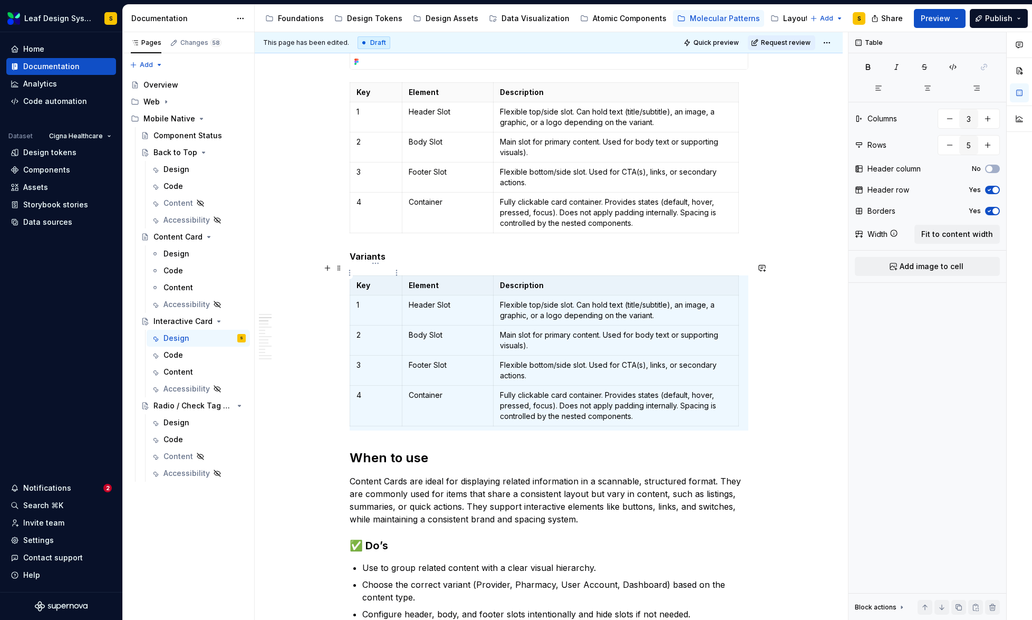
click at [365, 280] on p "Key" at bounding box center [377, 285] width 40 height 11
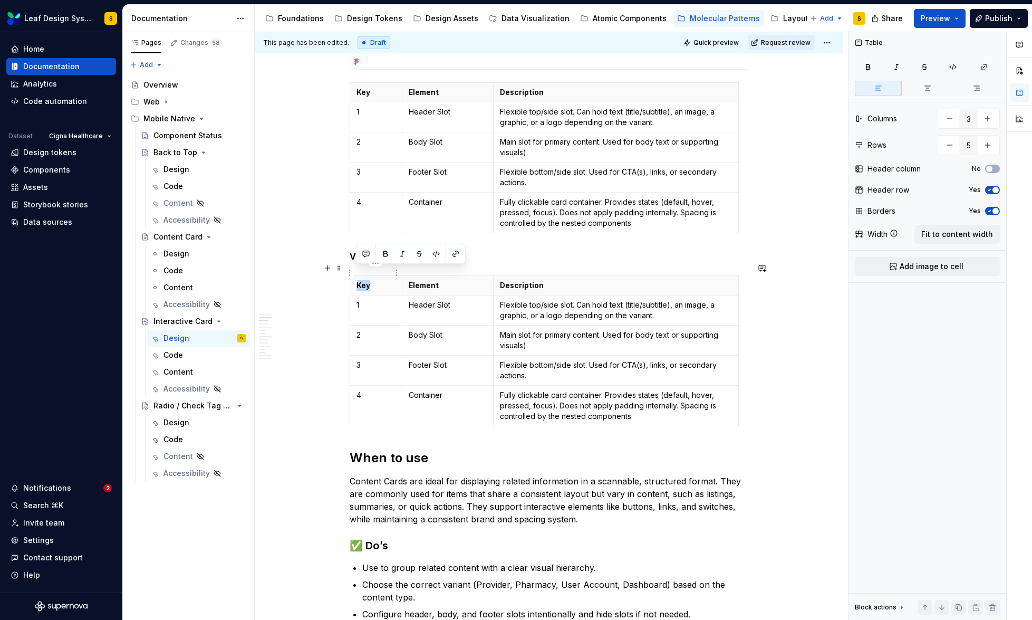
click at [365, 280] on p "Key" at bounding box center [377, 285] width 40 height 11
click at [432, 280] on p "Element" at bounding box center [448, 285] width 78 height 11
click at [521, 280] on p "Description" at bounding box center [616, 285] width 232 height 11
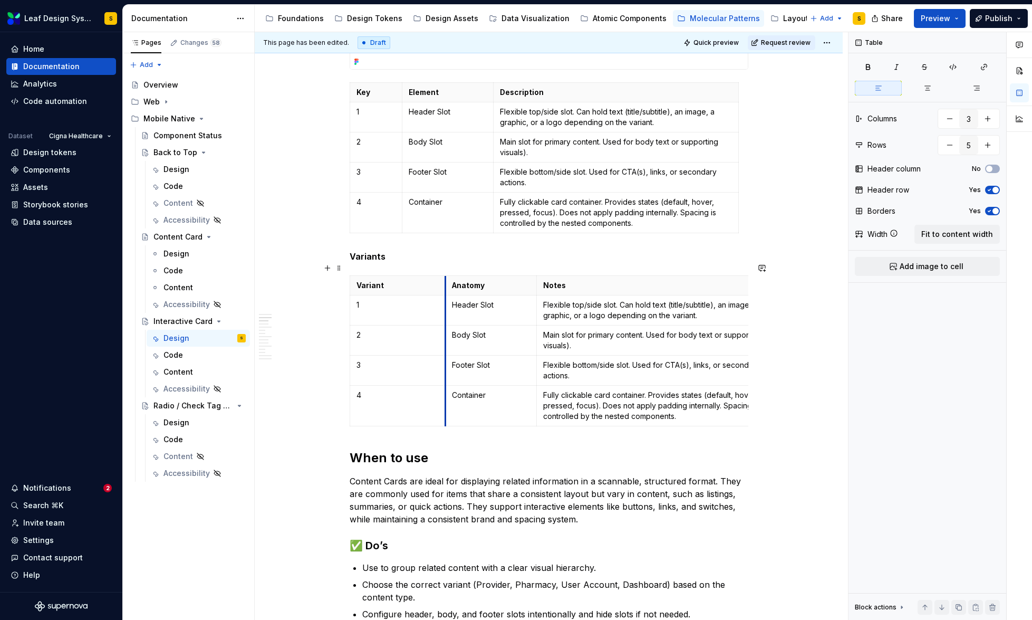
drag, startPoint x: 401, startPoint y: 274, endPoint x: 445, endPoint y: 279, distance: 43.5
click at [446, 279] on th "Anatomy" at bounding box center [491, 286] width 91 height 20
click at [487, 298] on td "Header Slot" at bounding box center [491, 310] width 91 height 30
click at [532, 297] on html "Leaf Design System S Home Documentation Analytics Code automation Dataset Cigna…" at bounding box center [516, 310] width 1032 height 620
click at [575, 315] on div "Add image" at bounding box center [581, 317] width 69 height 11
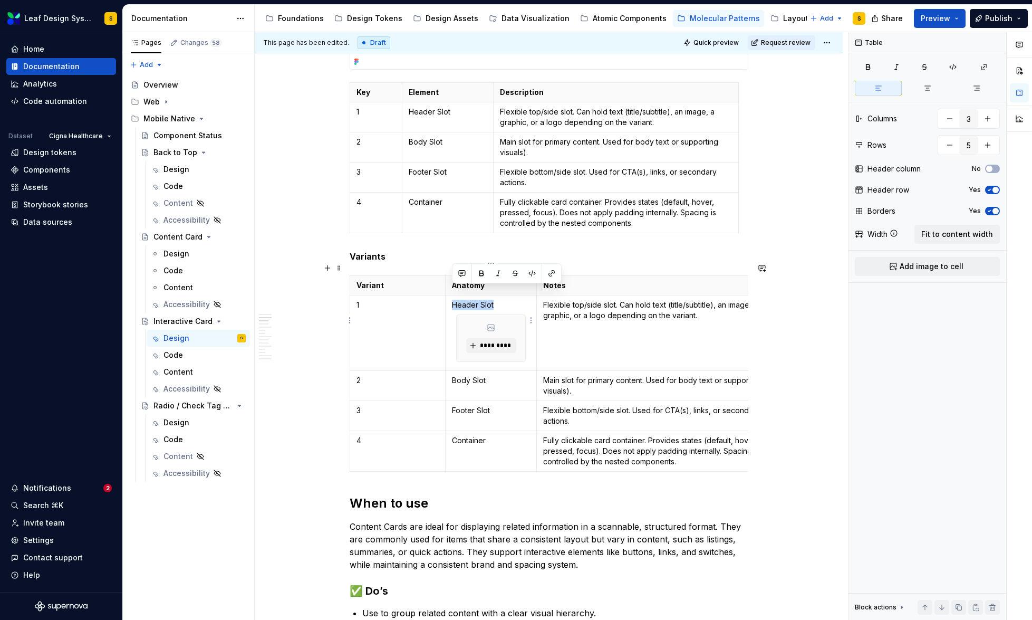
drag, startPoint x: 498, startPoint y: 293, endPoint x: 454, endPoint y: 293, distance: 44.8
click at [454, 300] on p "Header Slot" at bounding box center [491, 305] width 78 height 11
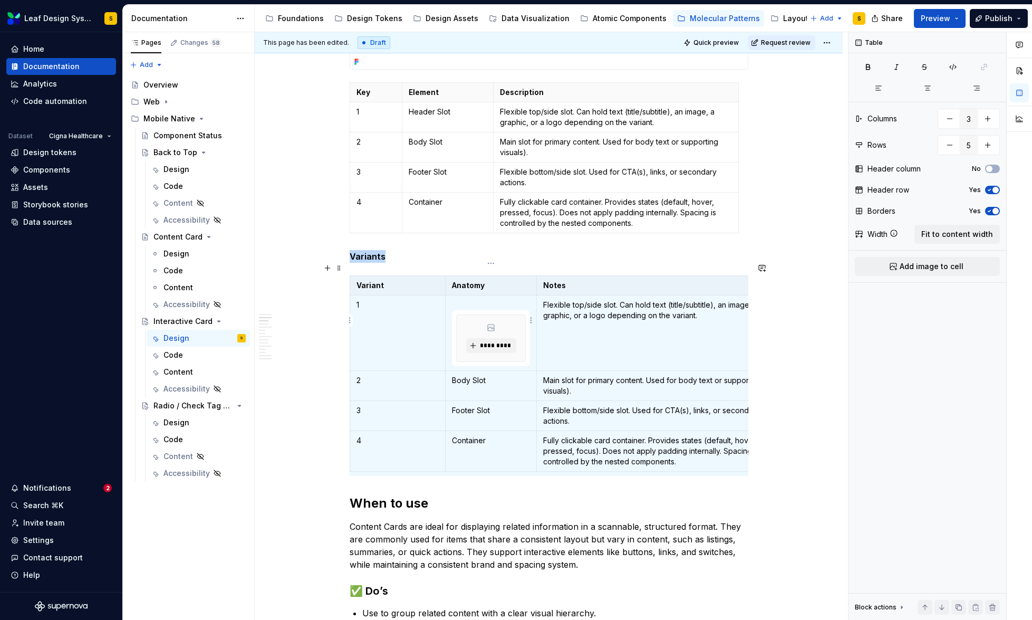
click at [450, 299] on td "*********" at bounding box center [491, 332] width 91 height 75
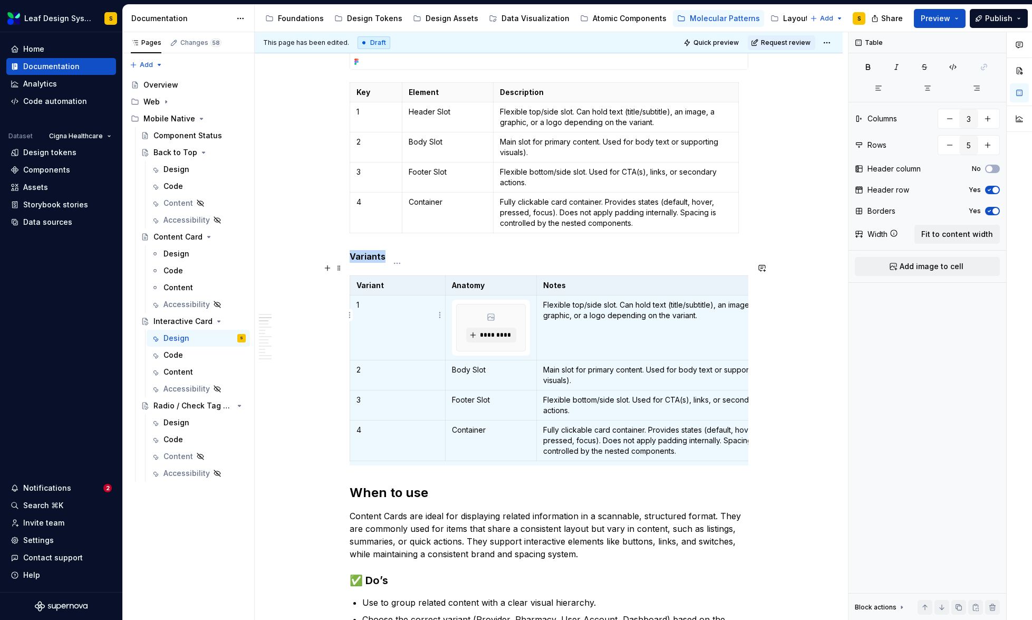
click at [371, 300] on p "1" at bounding box center [398, 305] width 83 height 11
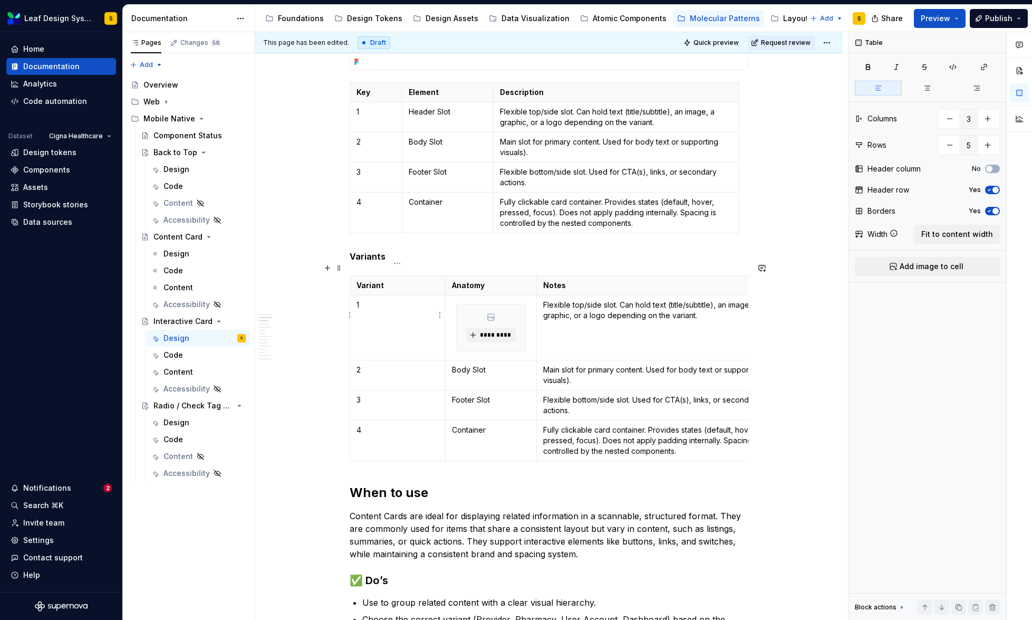
click at [371, 300] on p "1" at bounding box center [398, 305] width 83 height 11
drag, startPoint x: 361, startPoint y: 294, endPoint x: 355, endPoint y: 293, distance: 5.8
click at [355, 295] on td "1" at bounding box center [398, 327] width 96 height 65
click at [364, 364] on p "2" at bounding box center [398, 369] width 83 height 11
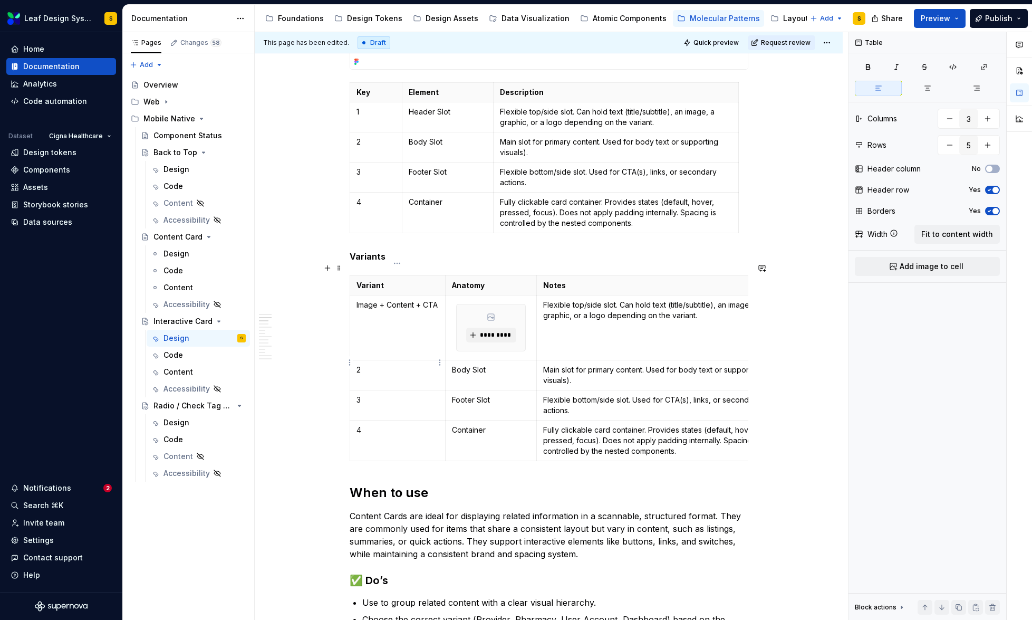
click at [364, 364] on p "2" at bounding box center [398, 369] width 83 height 11
click at [358, 364] on p "2" at bounding box center [398, 369] width 83 height 11
drag, startPoint x: 369, startPoint y: 359, endPoint x: 358, endPoint y: 357, distance: 11.4
click at [358, 364] on p "2" at bounding box center [398, 369] width 83 height 11
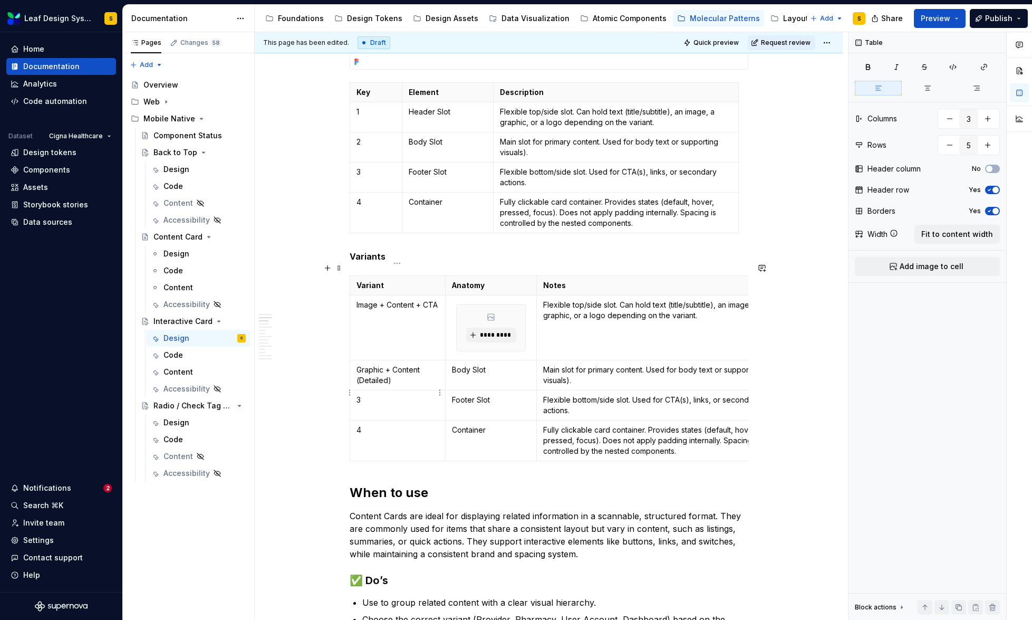
click at [371, 395] on p "3" at bounding box center [398, 400] width 83 height 11
type textarea "*"
drag, startPoint x: 392, startPoint y: 370, endPoint x: 357, endPoint y: 356, distance: 37.4
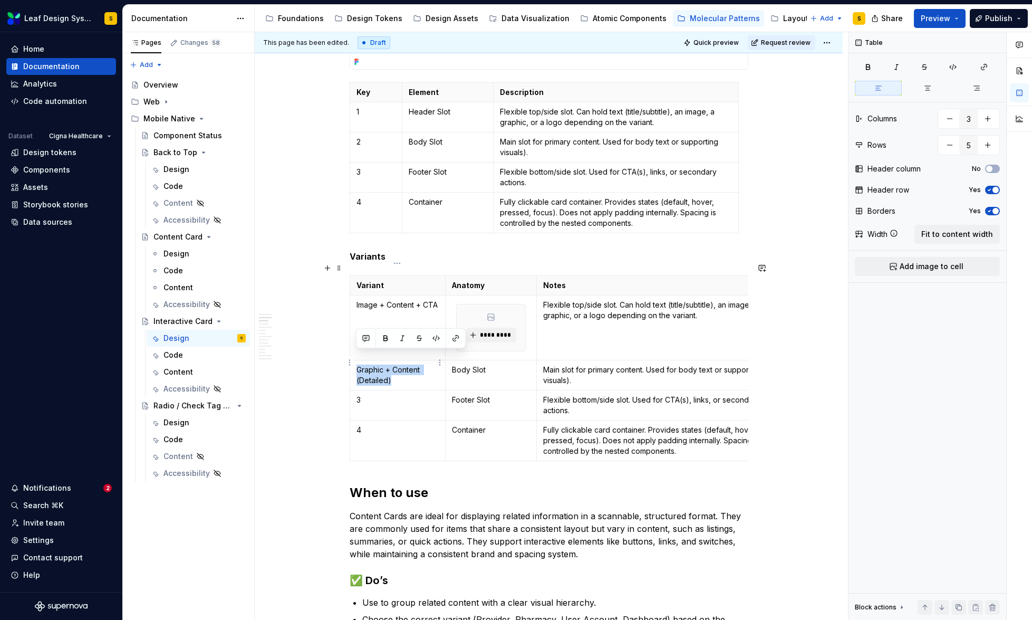
click at [357, 364] on p "Graphic + Content (Detailed)" at bounding box center [398, 374] width 83 height 21
copy p "Graphic + Content (Detailed)"
click at [374, 395] on p "3" at bounding box center [398, 400] width 83 height 11
drag, startPoint x: 373, startPoint y: 389, endPoint x: 358, endPoint y: 384, distance: 16.5
click at [358, 395] on p "3" at bounding box center [398, 400] width 83 height 11
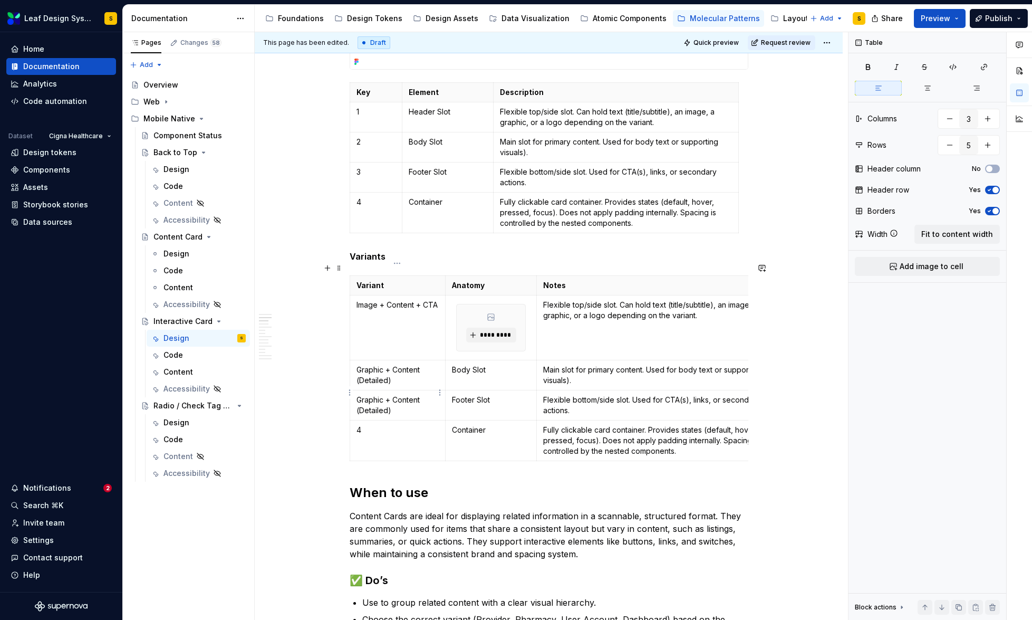
click at [375, 398] on p "Graphic + Content (Detailed)" at bounding box center [398, 405] width 83 height 21
click at [359, 425] on p "4" at bounding box center [398, 430] width 83 height 11
click at [357, 425] on p "4" at bounding box center [398, 430] width 83 height 11
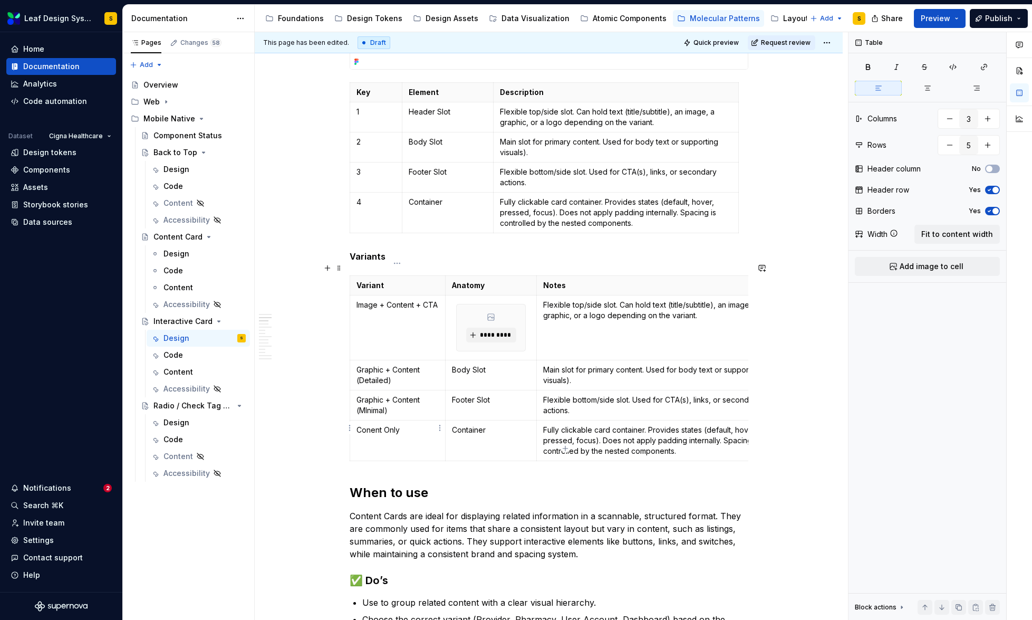
click at [371, 425] on p "Conent Only" at bounding box center [398, 430] width 83 height 11
click at [565, 448] on icon "button" at bounding box center [565, 448] width 5 height 5
type input "6"
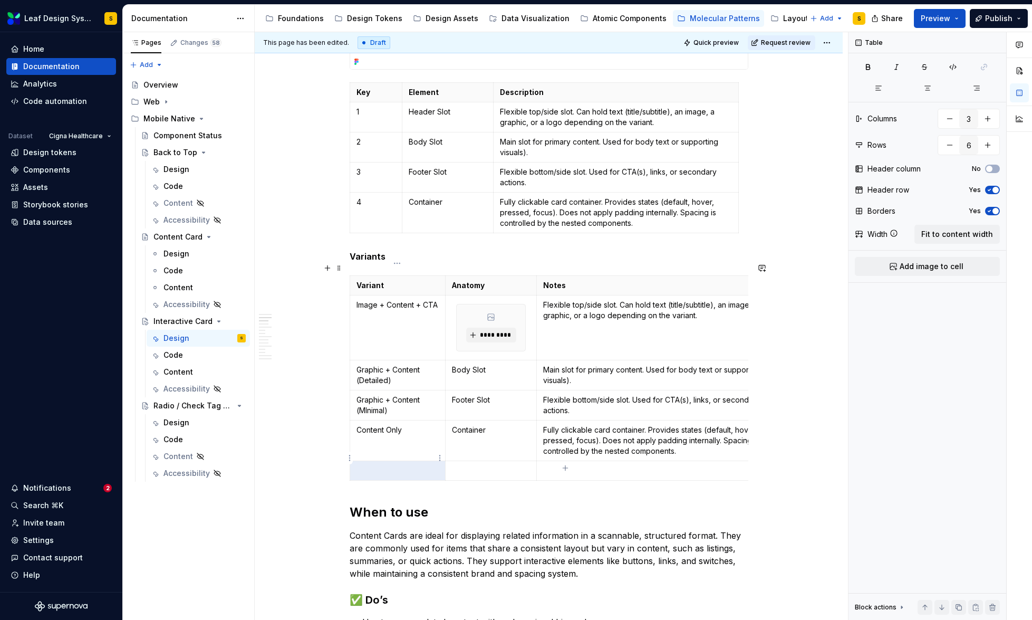
click at [377, 465] on p at bounding box center [398, 470] width 83 height 11
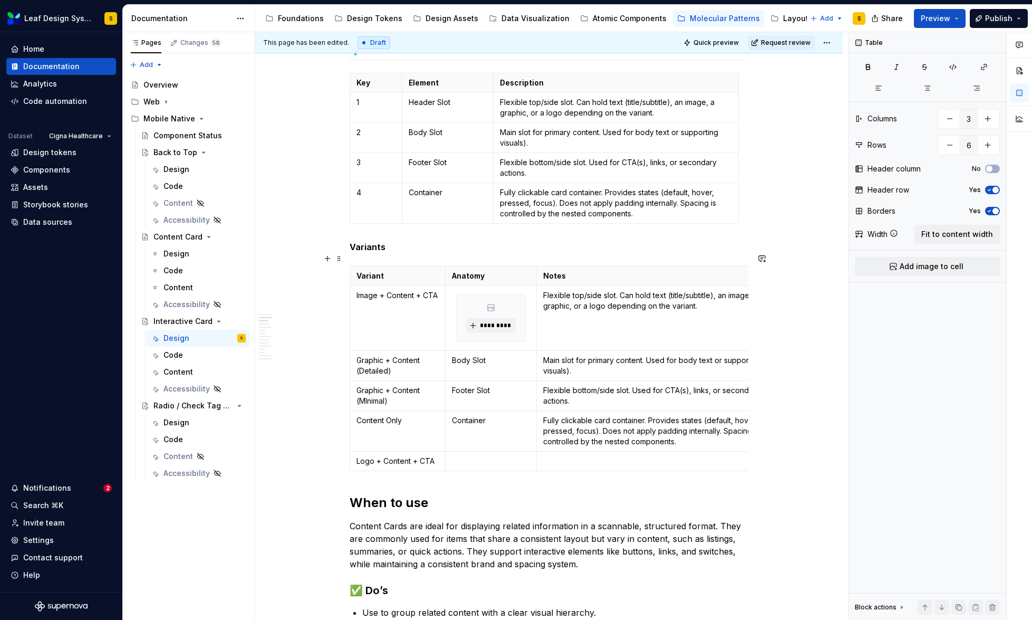
scroll to position [565, 0]
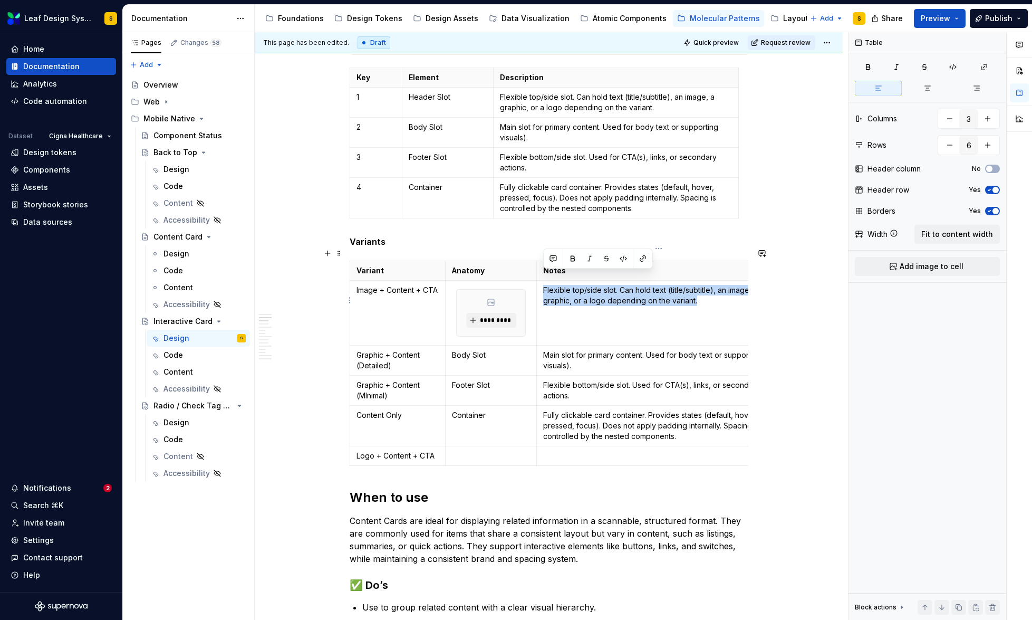
drag, startPoint x: 543, startPoint y: 278, endPoint x: 708, endPoint y: 299, distance: 166.9
click at [708, 299] on td "Flexible top/side slot. Can hold text (title/subtitle), an image, a graphic, or…" at bounding box center [659, 313] width 245 height 65
click at [475, 265] on p "Anatomy" at bounding box center [491, 270] width 78 height 11
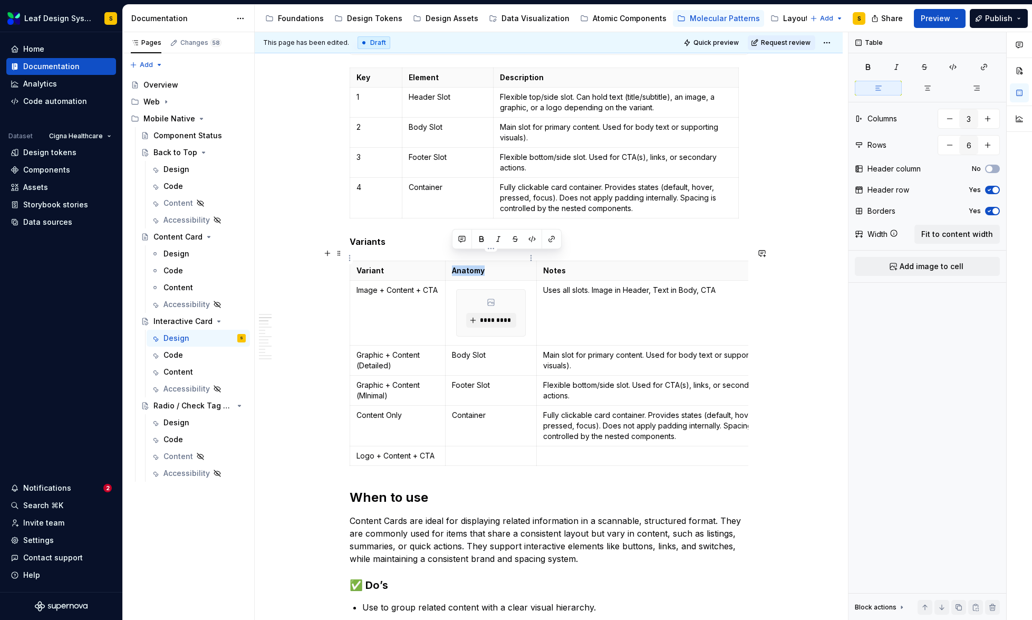
click at [475, 265] on p "Anatomy" at bounding box center [491, 270] width 78 height 11
click at [468, 265] on p "Visual" at bounding box center [491, 270] width 78 height 11
click at [718, 285] on p "Uses all slots. Image in Header, Text in Body, CTA" at bounding box center [659, 290] width 232 height 11
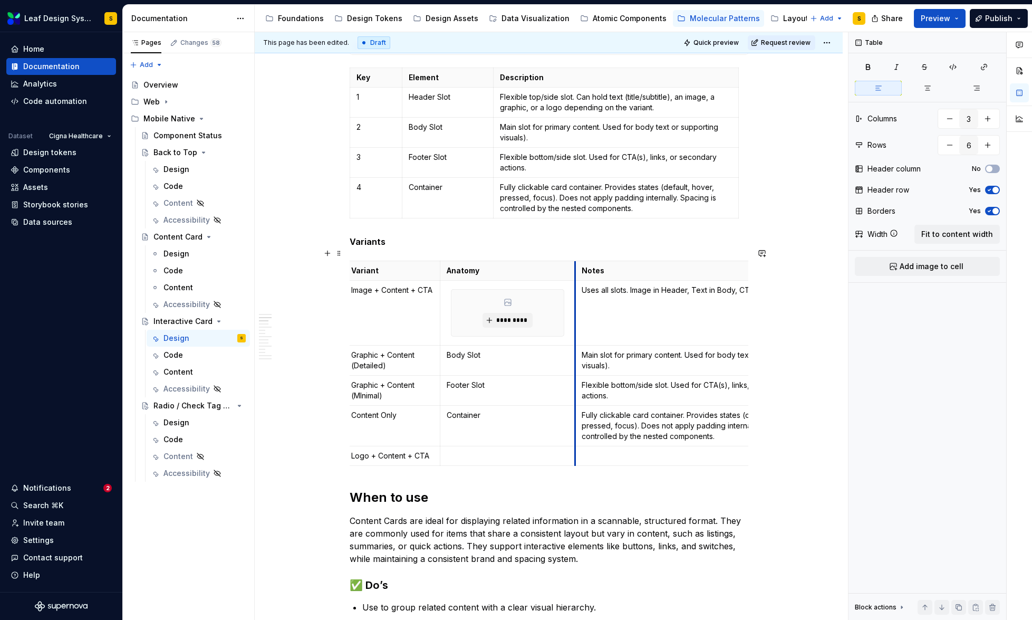
drag, startPoint x: 531, startPoint y: 265, endPoint x: 623, endPoint y: 276, distance: 93.0
click at [575, 282] on tbody "Variant Anatomy Notes Image + Content + CTA ********* Uses all slots. Image in …" at bounding box center [582, 363] width 476 height 205
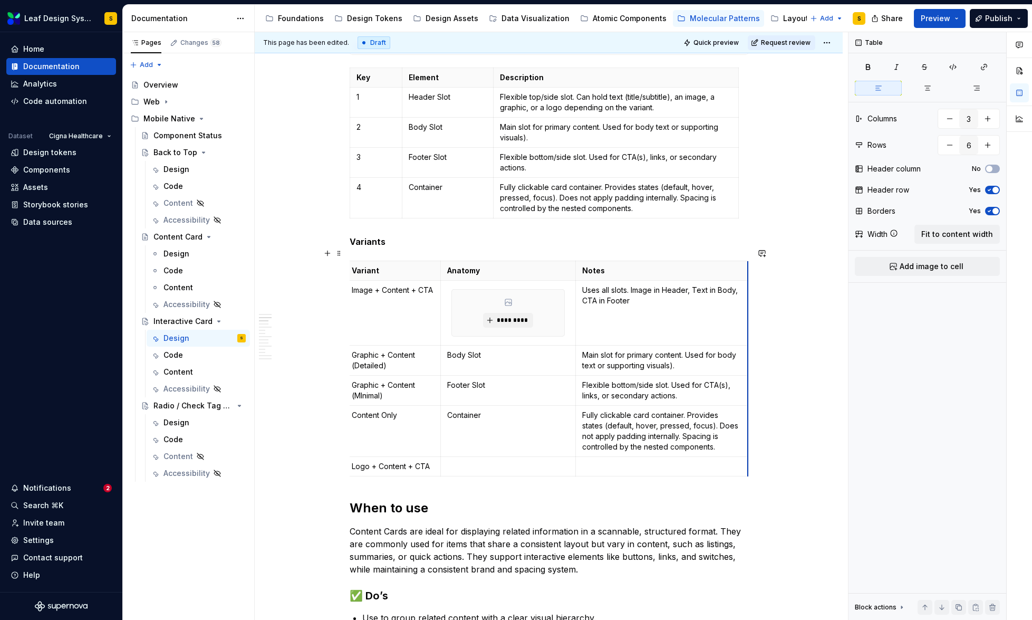
scroll to position [0, 0]
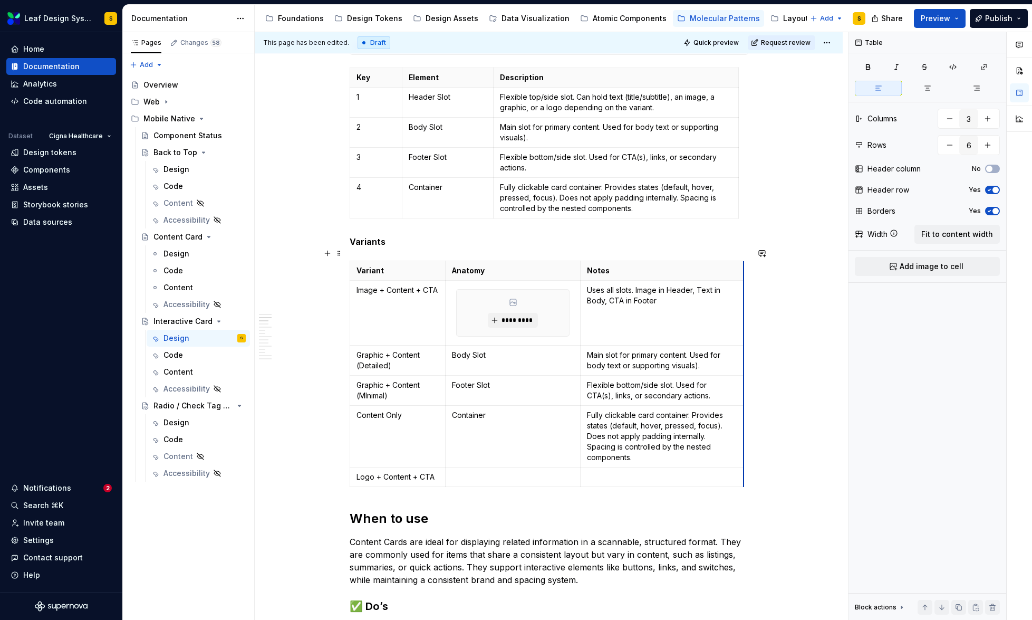
drag, startPoint x: 746, startPoint y: 277, endPoint x: 665, endPoint y: 292, distance: 83.1
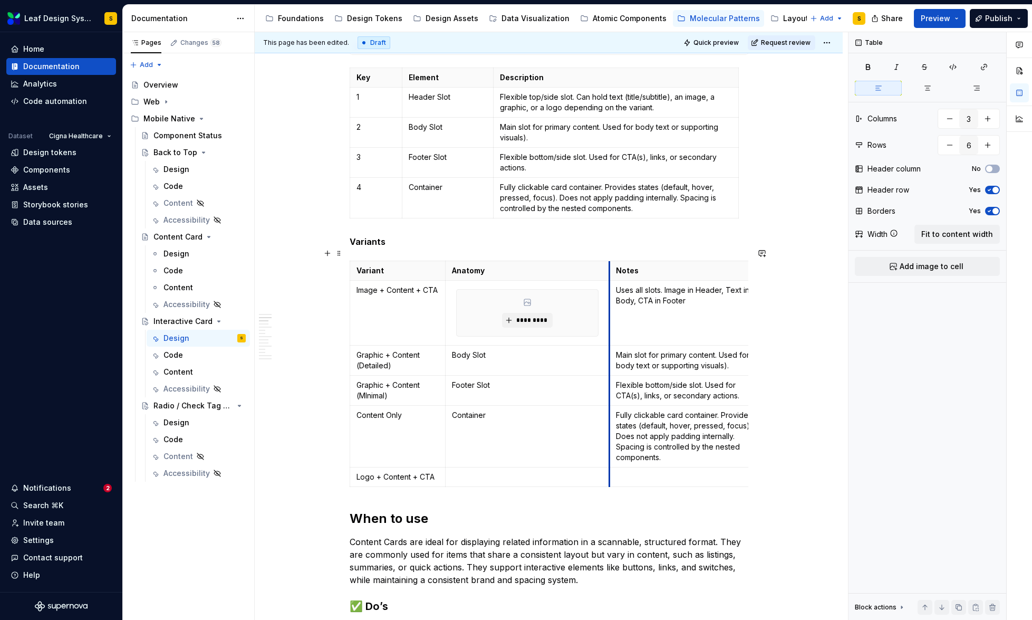
drag, startPoint x: 581, startPoint y: 270, endPoint x: 610, endPoint y: 285, distance: 32.8
click at [609, 281] on td "Uses all slots. Image in Header, Text in Body, CTA in Footer" at bounding box center [690, 313] width 163 height 65
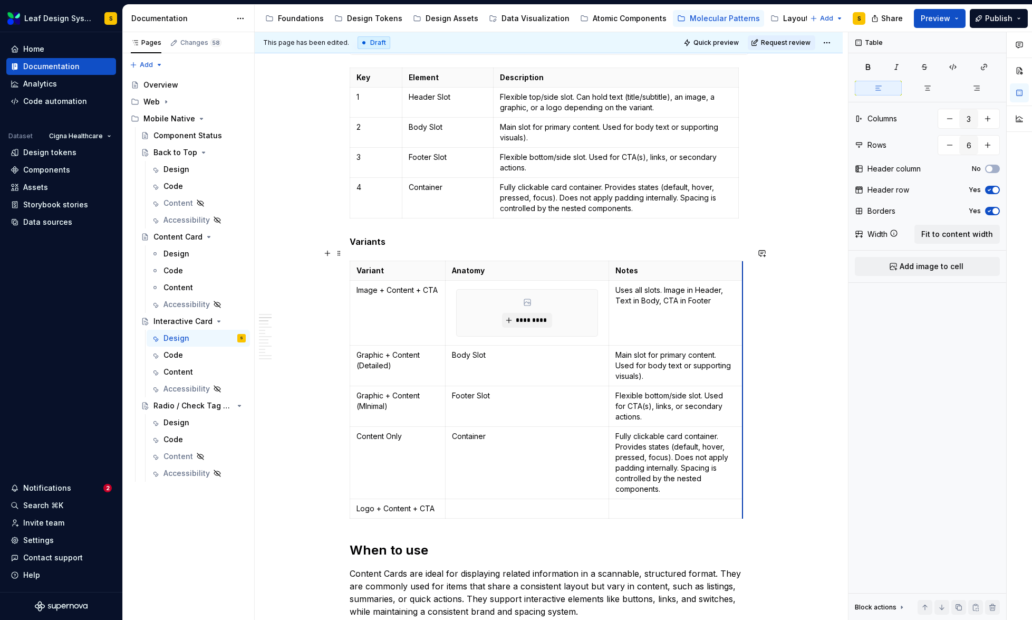
drag, startPoint x: 747, startPoint y: 297, endPoint x: 717, endPoint y: 302, distance: 30.0
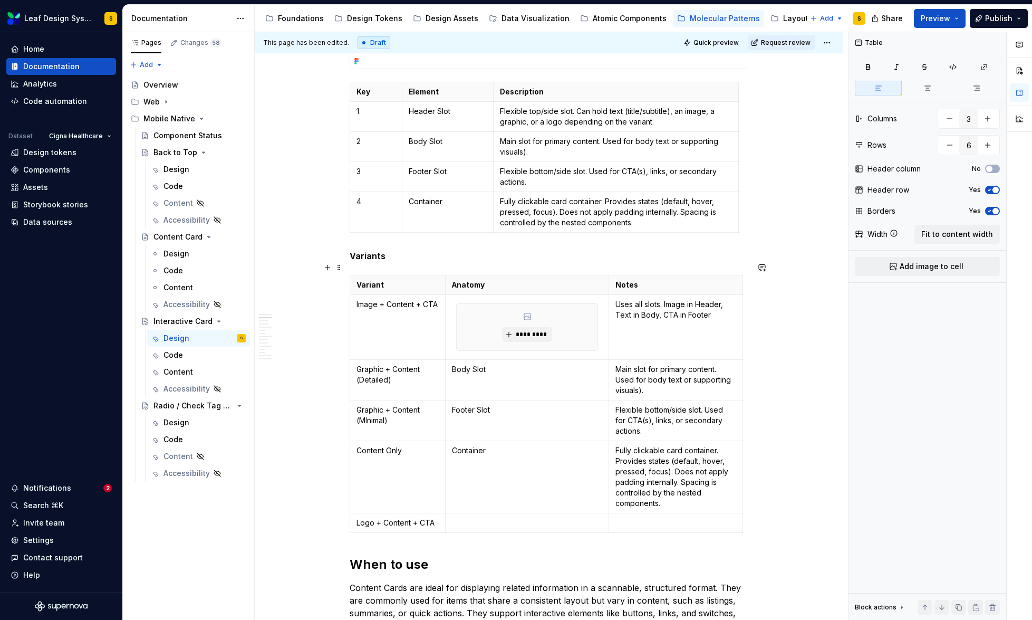
scroll to position [548, 0]
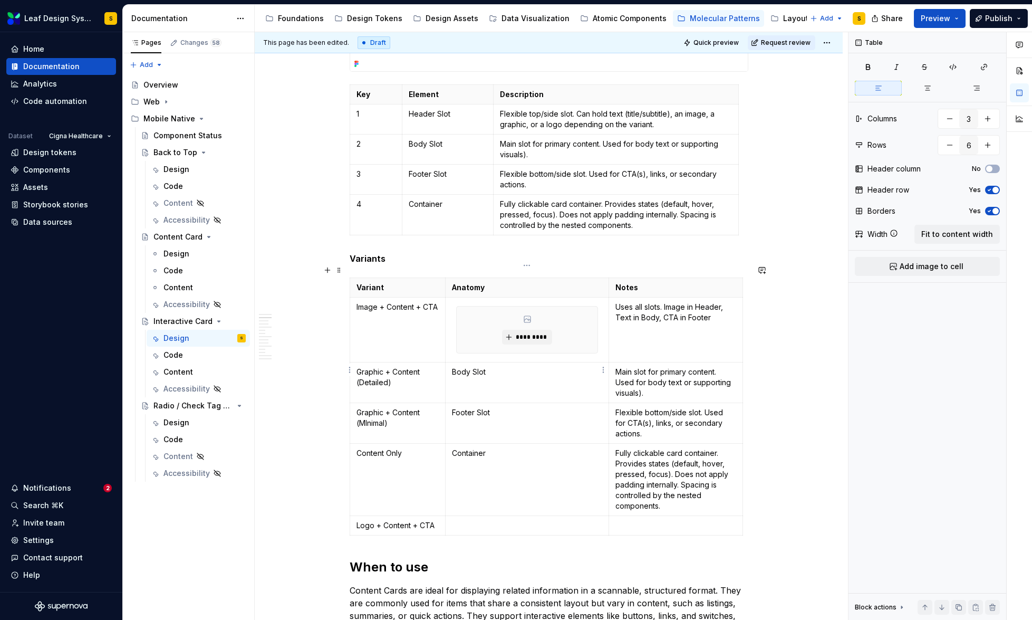
click at [472, 367] on p "Body Slot" at bounding box center [527, 372] width 150 height 11
drag, startPoint x: 505, startPoint y: 360, endPoint x: 454, endPoint y: 361, distance: 51.2
click at [454, 367] on p "Body Slot" at bounding box center [527, 372] width 150 height 11
drag, startPoint x: 507, startPoint y: 402, endPoint x: 452, endPoint y: 400, distance: 54.9
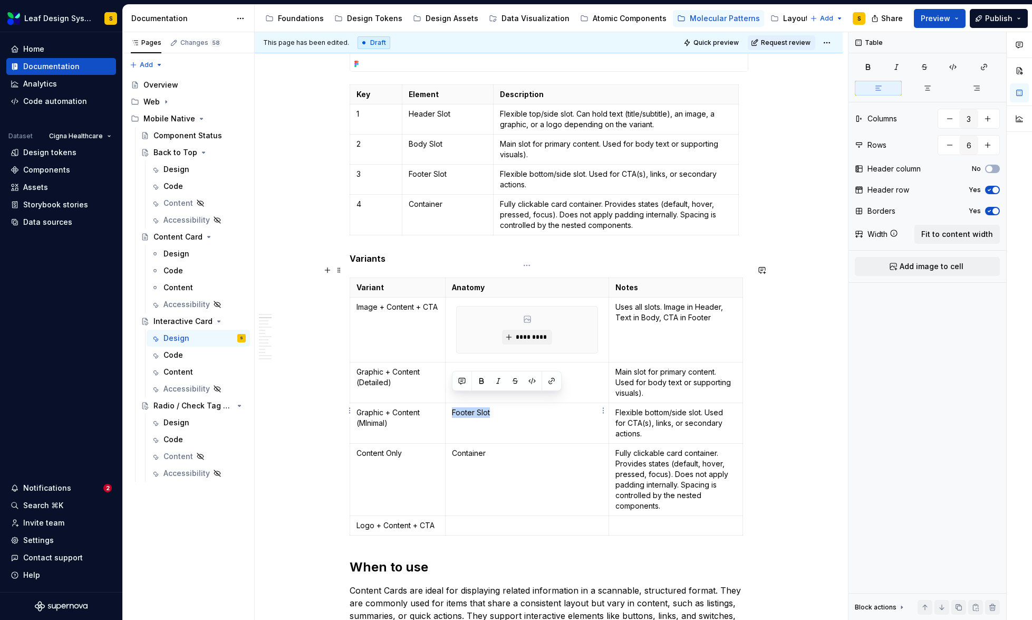
click at [452, 407] on p "Footer Slot" at bounding box center [527, 412] width 150 height 11
drag, startPoint x: 505, startPoint y: 442, endPoint x: 454, endPoint y: 446, distance: 50.8
click at [451, 444] on td "Container" at bounding box center [527, 480] width 163 height 72
click at [601, 368] on html "Leaf Design System S Home Documentation Analytics Code automation Dataset Cigna…" at bounding box center [516, 310] width 1032 height 620
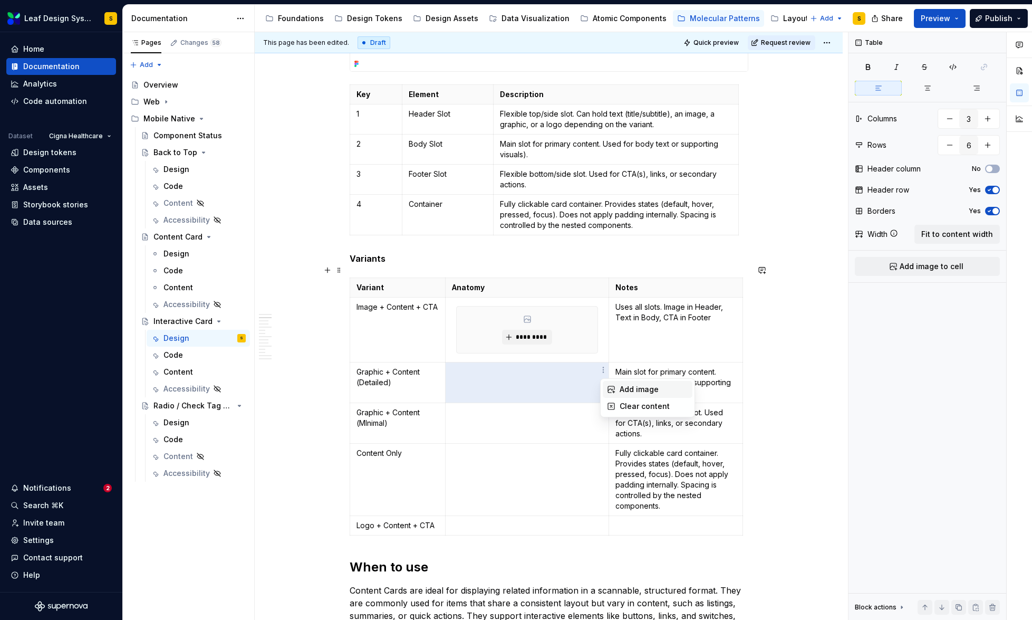
click at [620, 387] on div "Add image" at bounding box center [654, 389] width 69 height 11
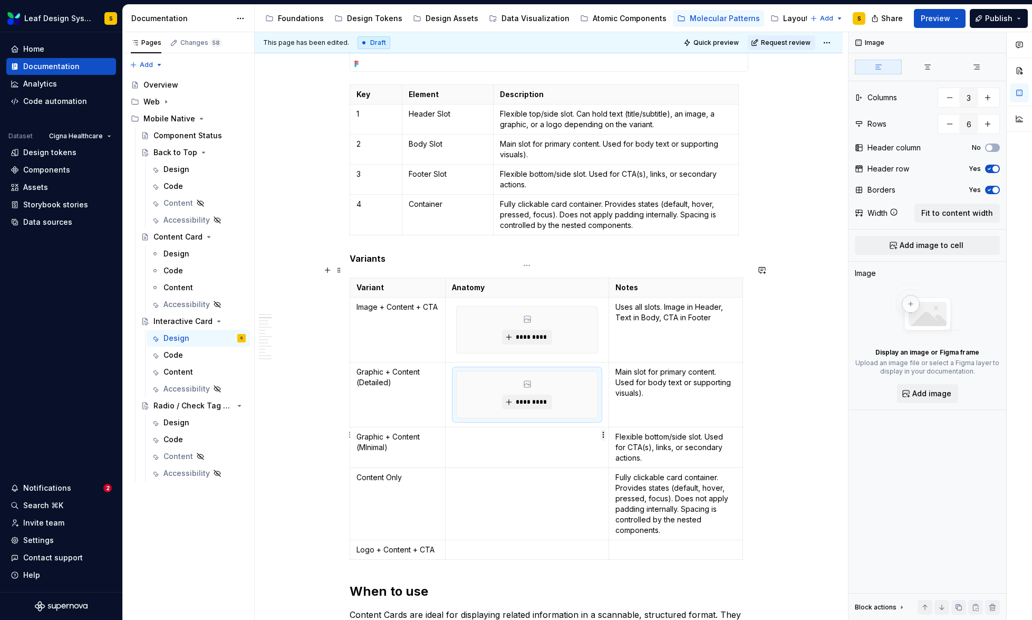
click at [605, 435] on html "Leaf Design System S Home Documentation Analytics Code automation Dataset Cigna…" at bounding box center [516, 310] width 1032 height 620
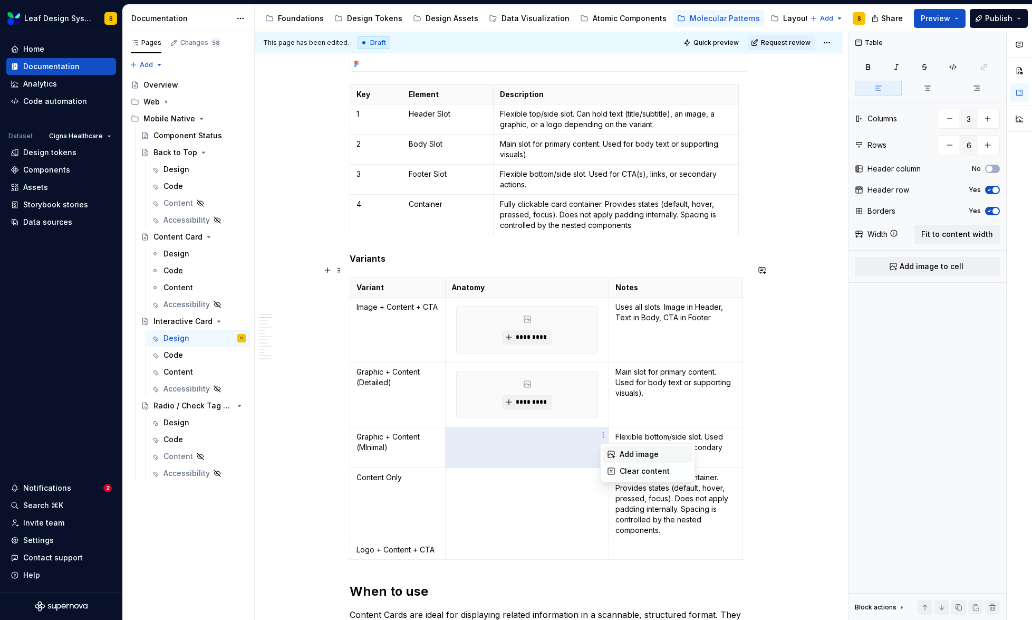
click at [622, 455] on div "Add image" at bounding box center [654, 454] width 69 height 11
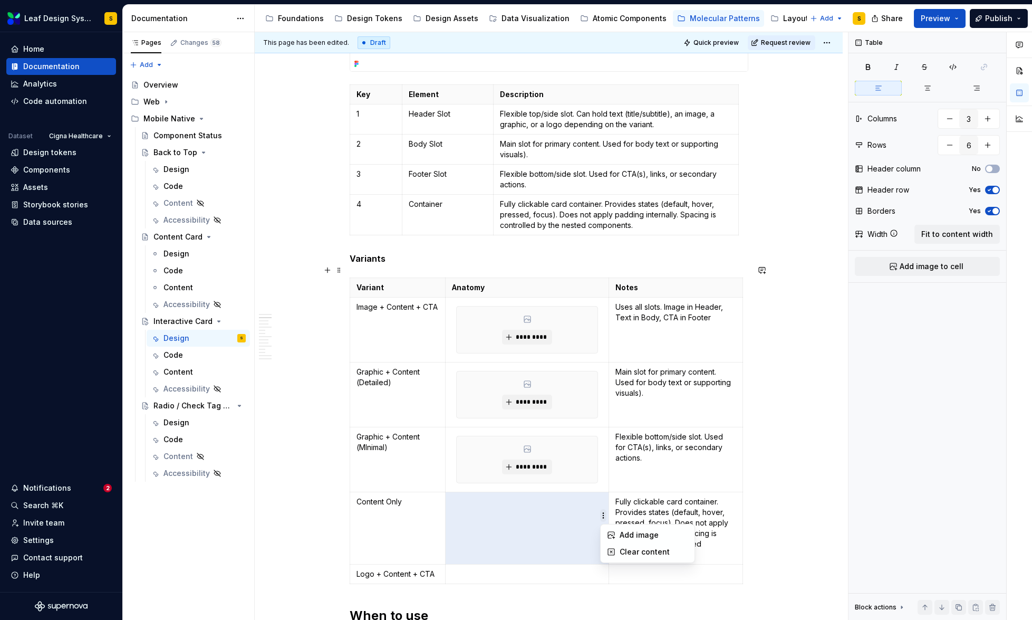
click at [601, 513] on html "Leaf Design System S Home Documentation Analytics Code automation Dataset Cigna…" at bounding box center [516, 310] width 1032 height 620
click at [625, 535] on div "Add image" at bounding box center [654, 535] width 69 height 11
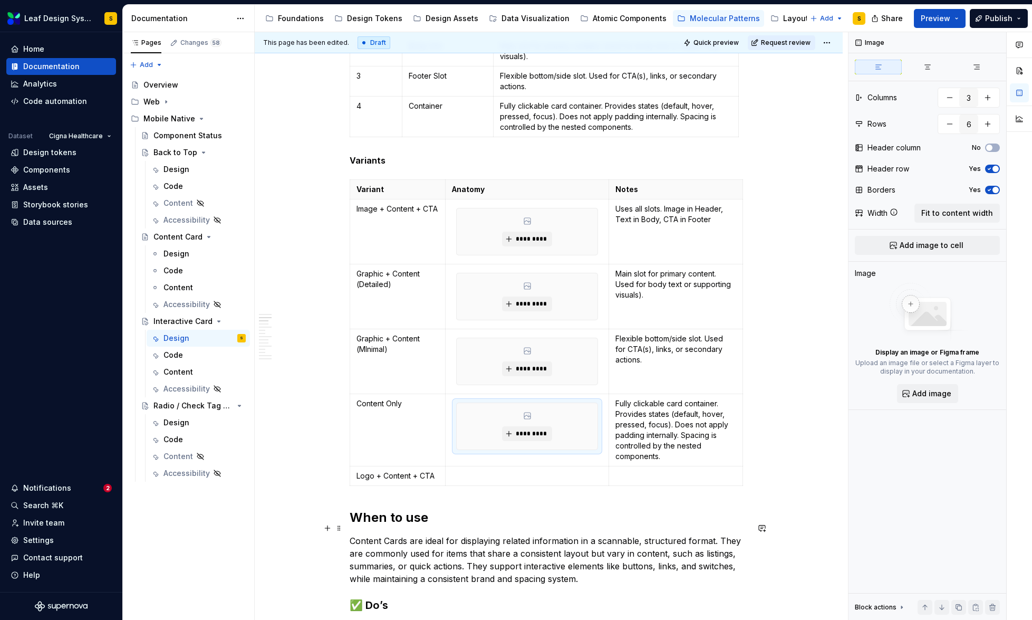
scroll to position [650, 0]
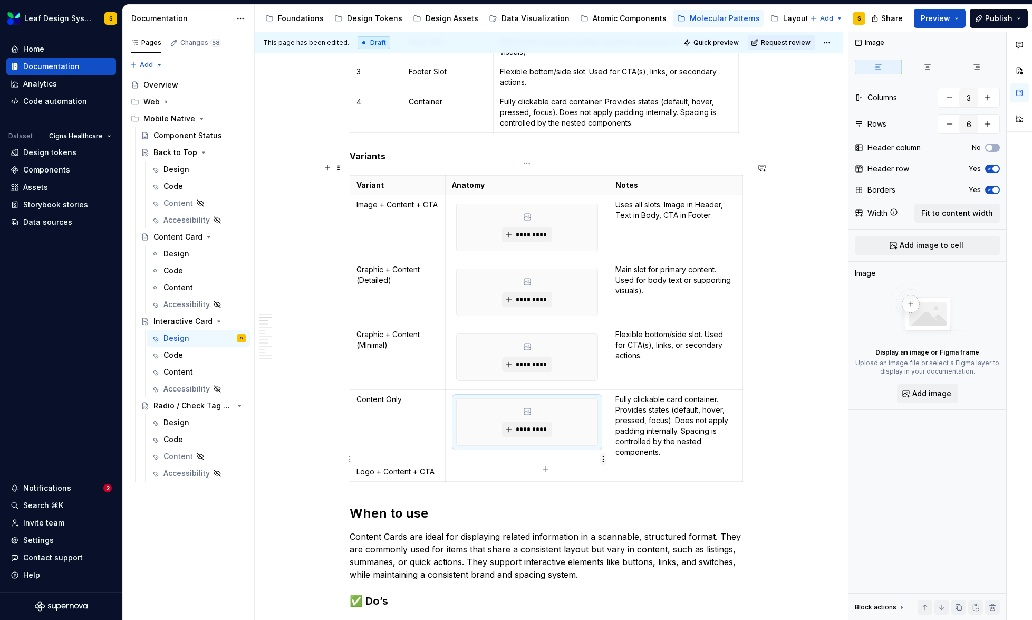
click at [604, 459] on html "Leaf Design System S Home Documentation Analytics Code automation Dataset Cigna…" at bounding box center [516, 310] width 1032 height 620
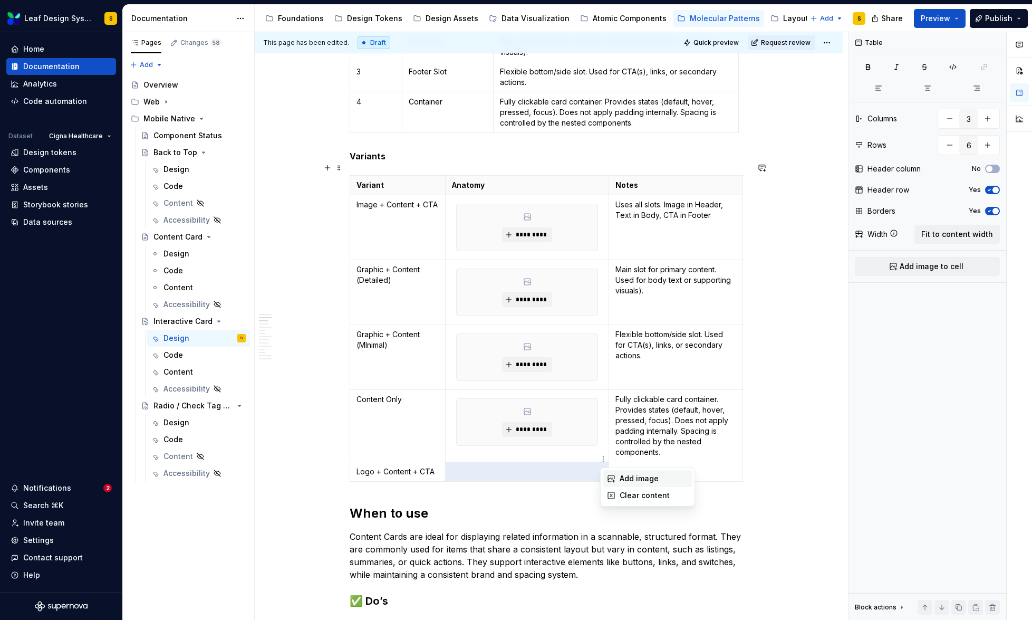
click at [623, 479] on div "Add image" at bounding box center [654, 478] width 69 height 11
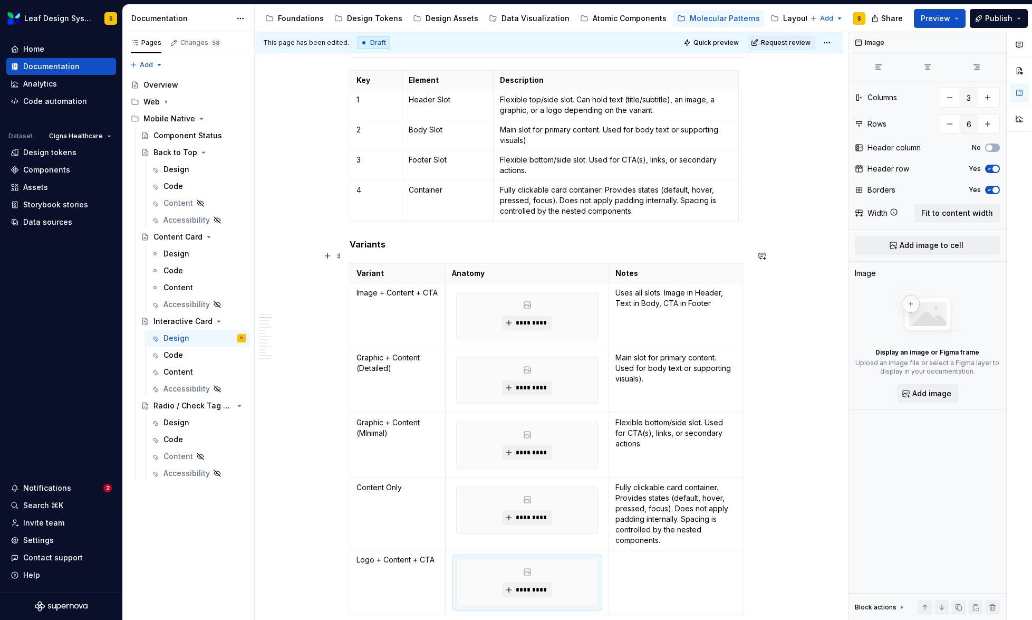
scroll to position [640, 0]
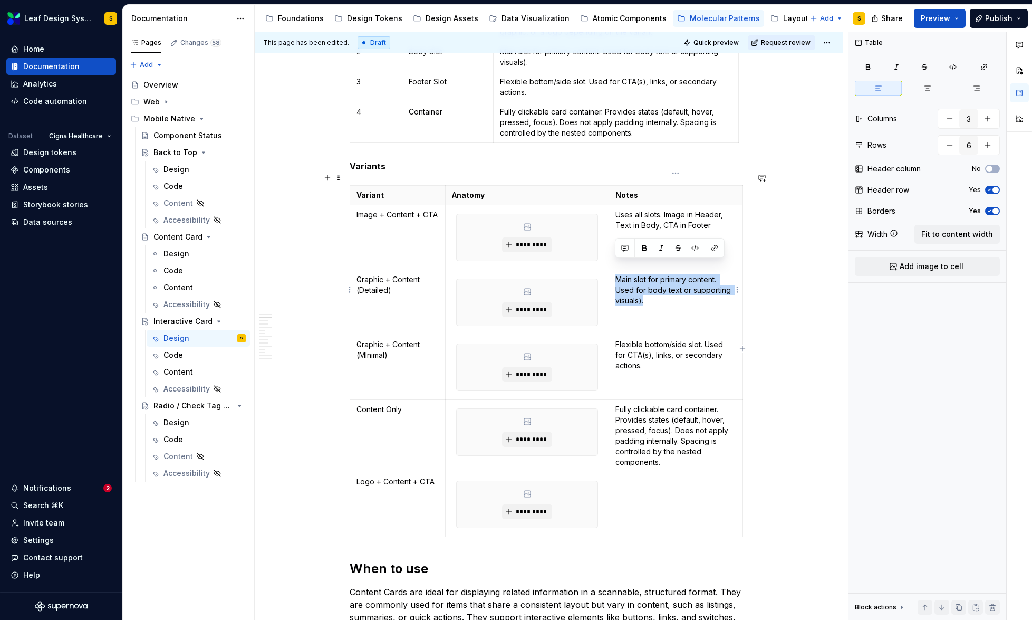
drag, startPoint x: 665, startPoint y: 291, endPoint x: 613, endPoint y: 270, distance: 56.0
click at [613, 270] on td "Main slot for primary content. Used for body text or supporting visuals)." at bounding box center [676, 302] width 134 height 65
click at [716, 211] on p "Uses all slots. Image in Header, Text in Body, CTA in Footer" at bounding box center [675, 219] width 121 height 21
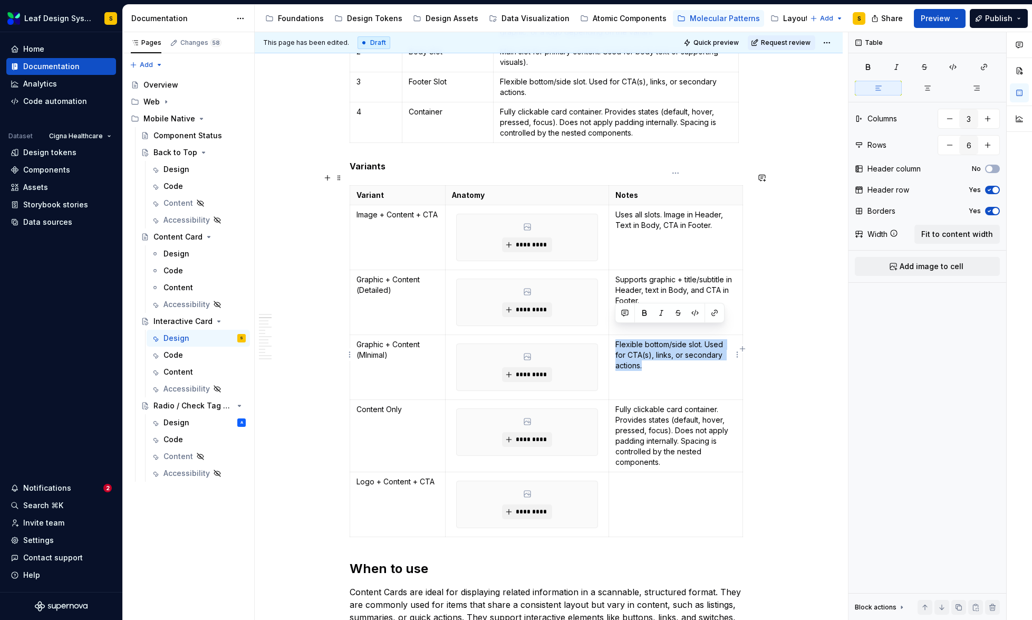
drag, startPoint x: 652, startPoint y: 354, endPoint x: 614, endPoint y: 332, distance: 44.2
click at [614, 335] on td "Flexible bottom/side slot. Used for CTA(s), links, or secondary actions." at bounding box center [676, 367] width 134 height 65
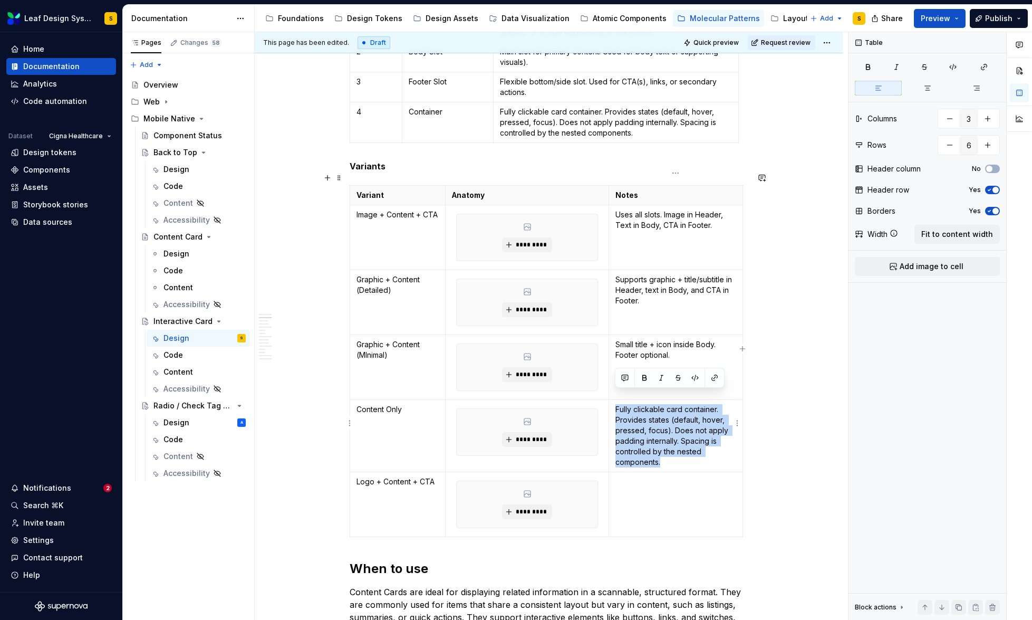
drag, startPoint x: 677, startPoint y: 446, endPoint x: 614, endPoint y: 400, distance: 78.5
click at [614, 400] on td "Fully clickable card container. Provides states (default, hover, pressed, focus…" at bounding box center [676, 436] width 134 height 72
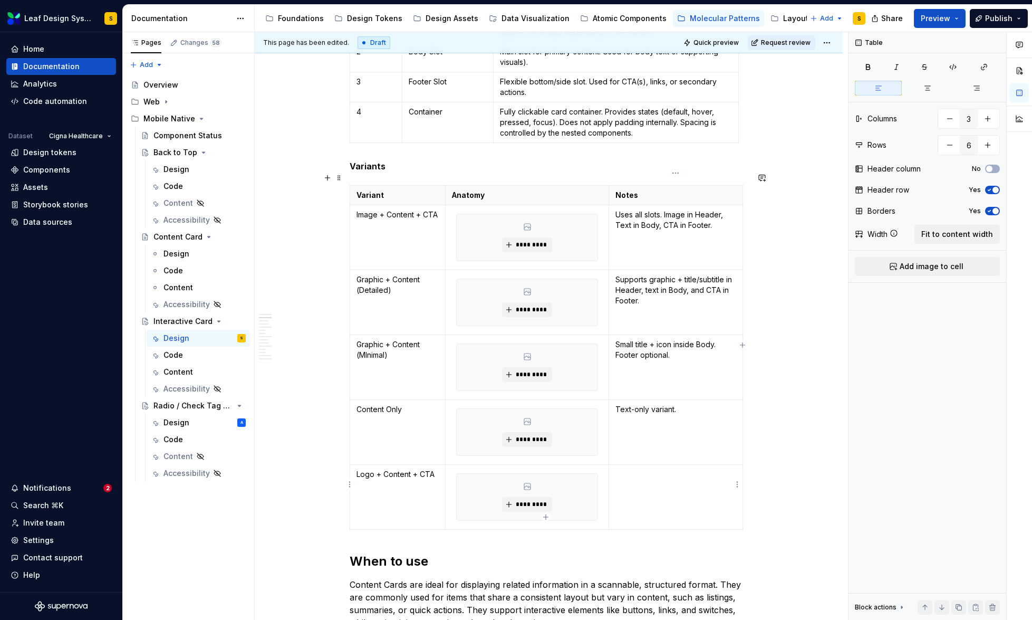
click at [642, 474] on td at bounding box center [676, 497] width 134 height 65
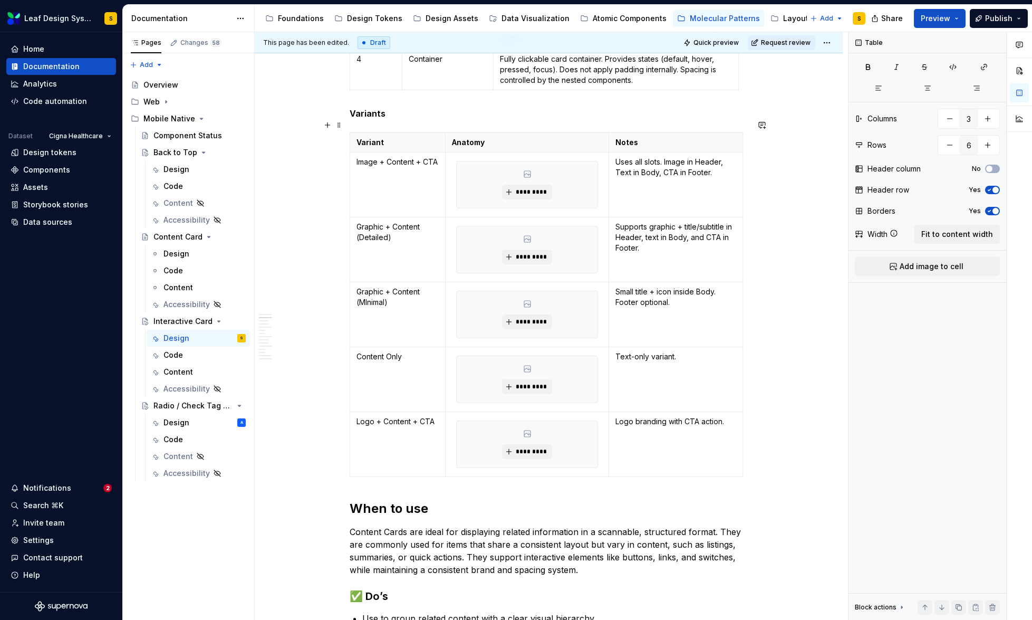
scroll to position [770, 0]
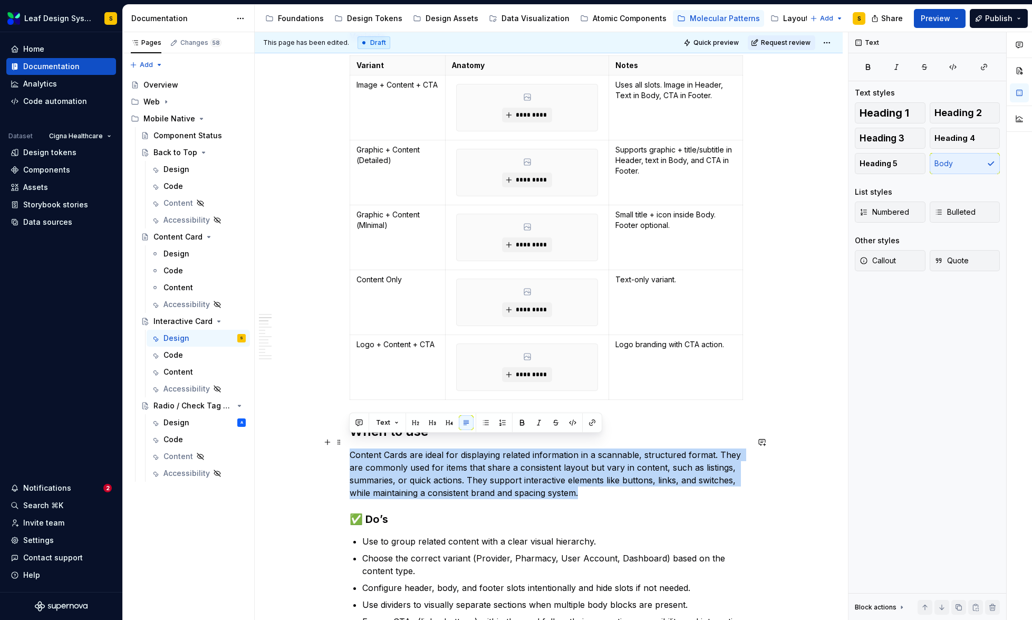
drag, startPoint x: 583, startPoint y: 482, endPoint x: 349, endPoint y: 445, distance: 237.6
click at [350, 448] on p "Content Cards are ideal for displaying related information in a scannable, stru…" at bounding box center [549, 473] width 399 height 51
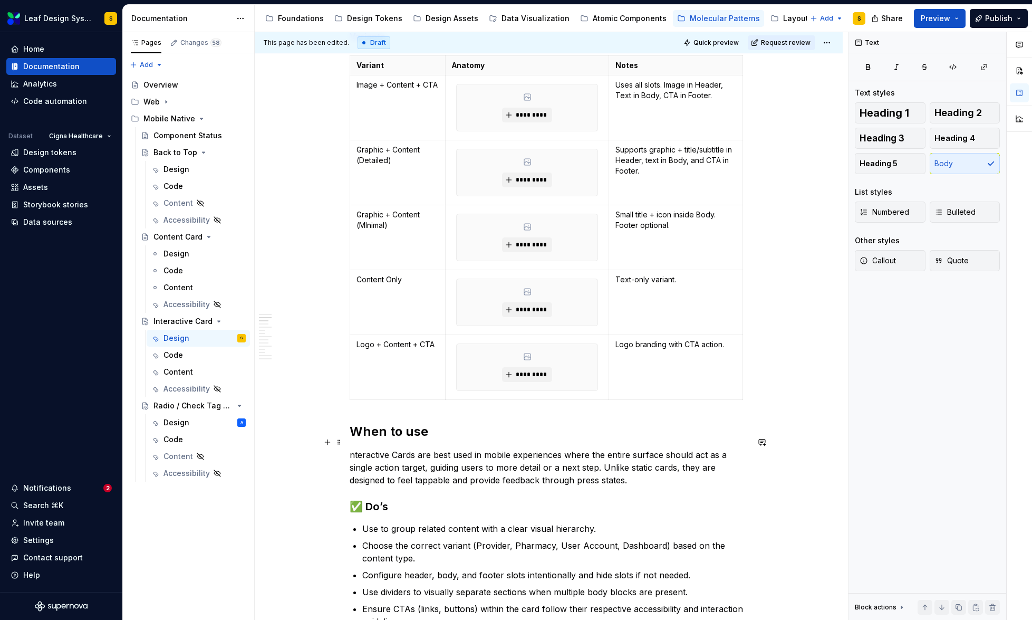
click at [350, 448] on p "nteractive Cards are best used in mobile experiences where the entire surface s…" at bounding box center [549, 467] width 399 height 38
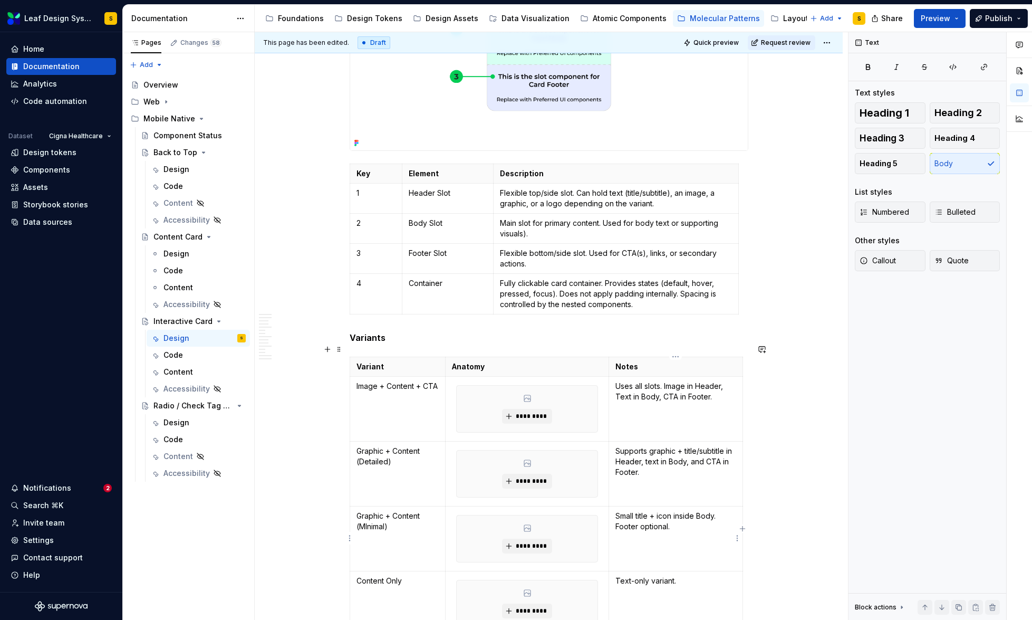
scroll to position [517, 0]
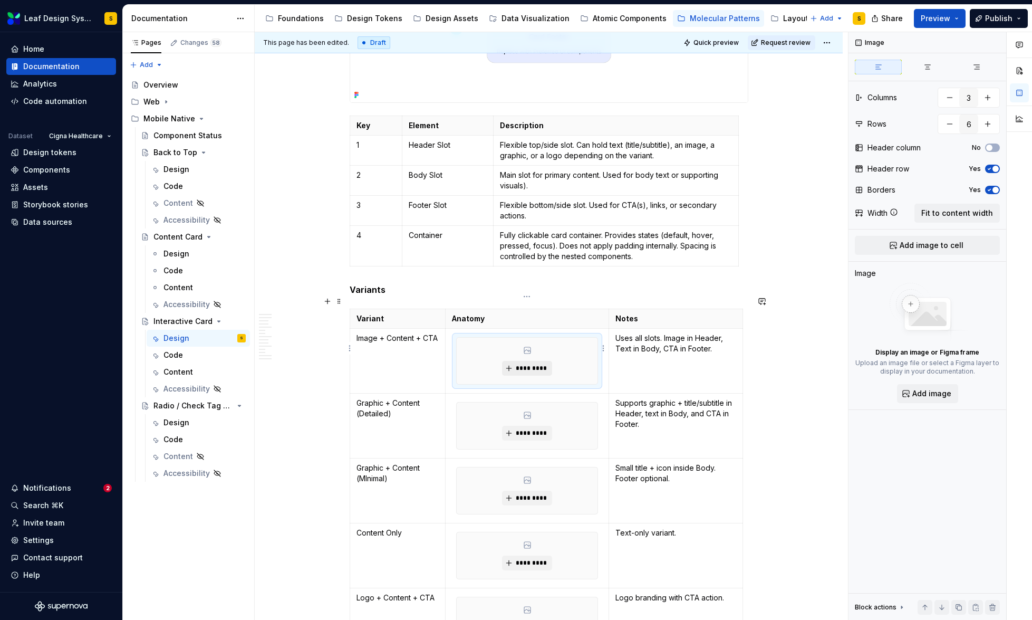
click at [525, 361] on button "*********" at bounding box center [527, 368] width 50 height 15
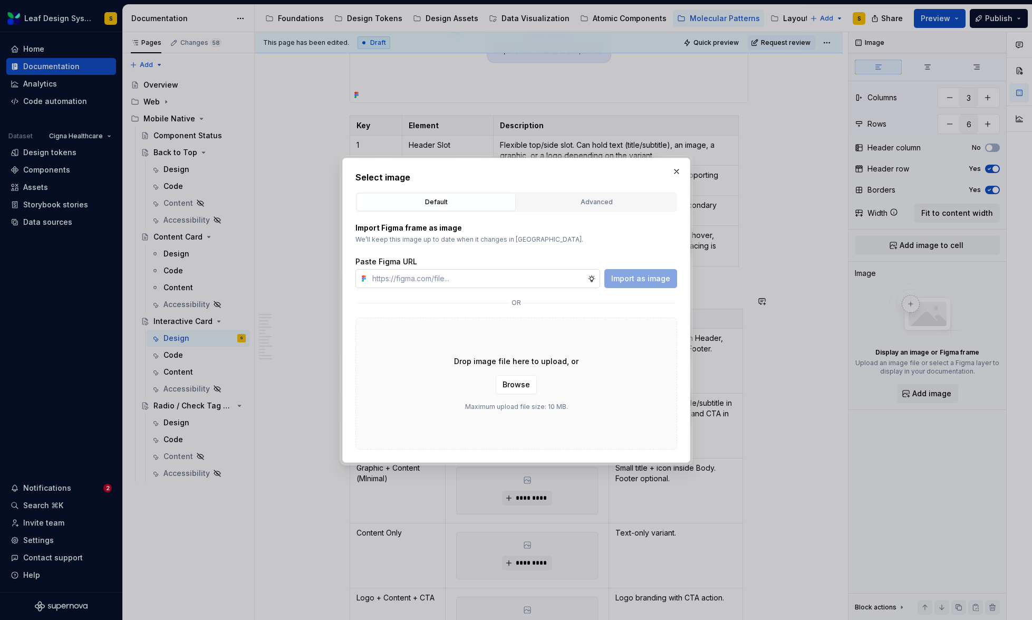
click at [516, 283] on input "text" at bounding box center [477, 278] width 219 height 19
type textarea "*"
type input "[URL][DOMAIN_NAME]"
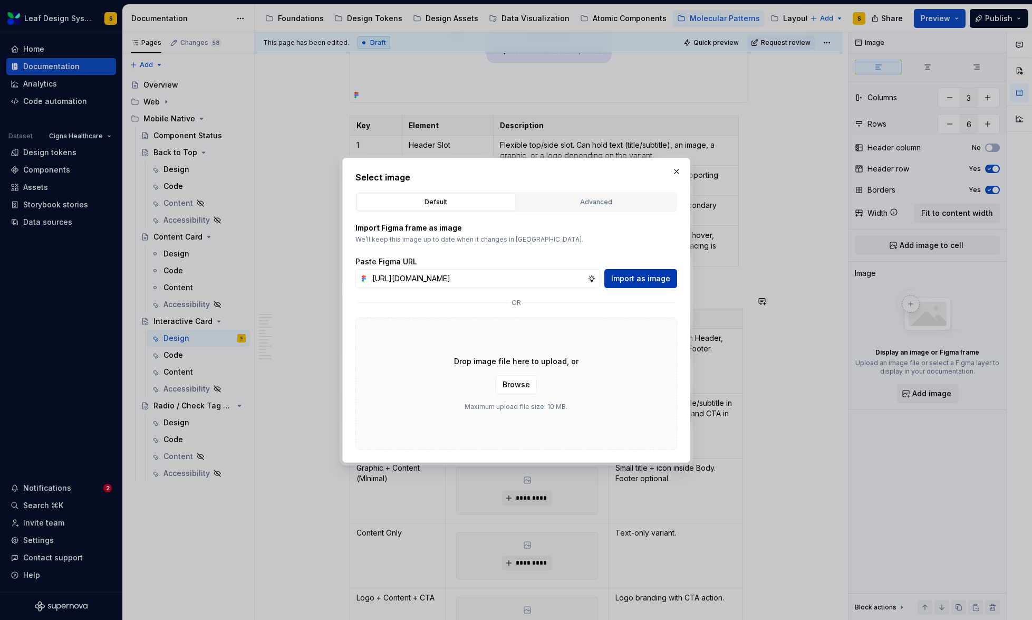
click at [642, 281] on span "Import as image" at bounding box center [640, 278] width 59 height 11
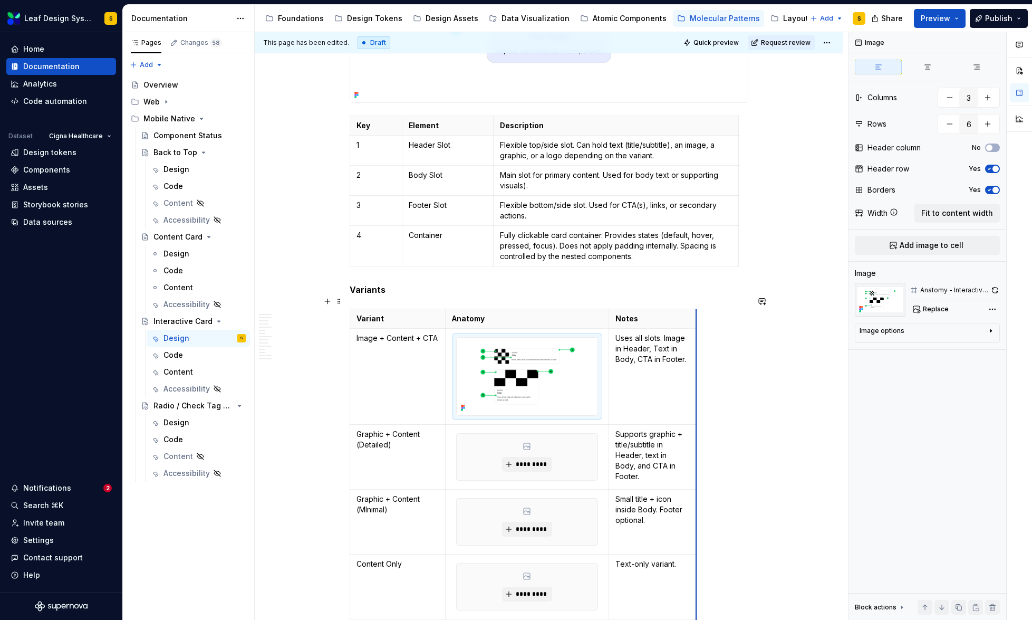
drag, startPoint x: 741, startPoint y: 318, endPoint x: 695, endPoint y: 323, distance: 46.7
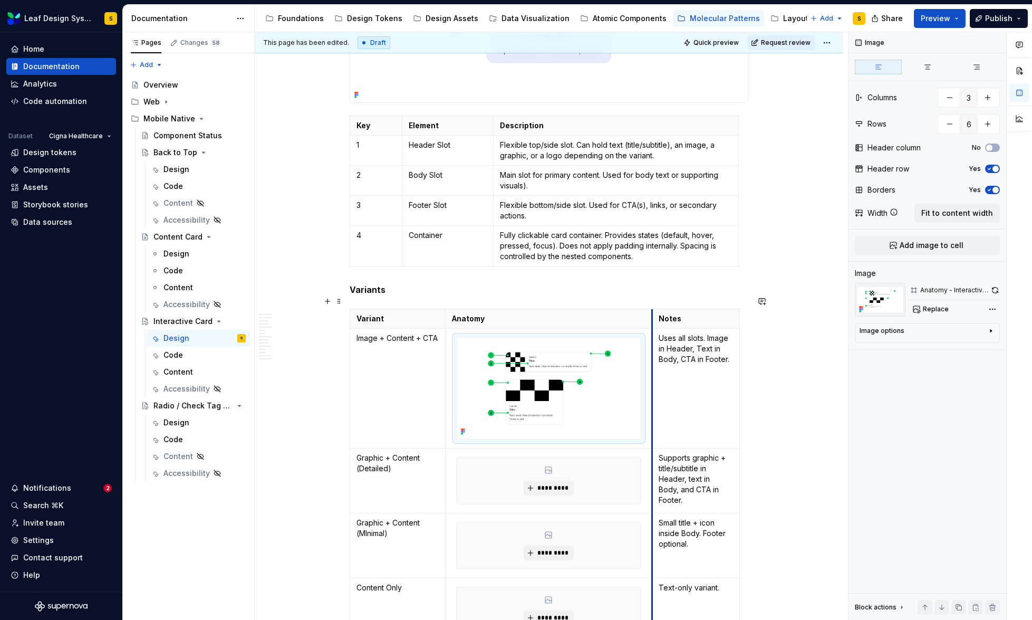
drag, startPoint x: 609, startPoint y: 326, endPoint x: 652, endPoint y: 336, distance: 44.5
click at [652, 336] on td "Uses all slots. Image in Header, Text in Body, CTA in Footer." at bounding box center [696, 388] width 88 height 119
type textarea "*"
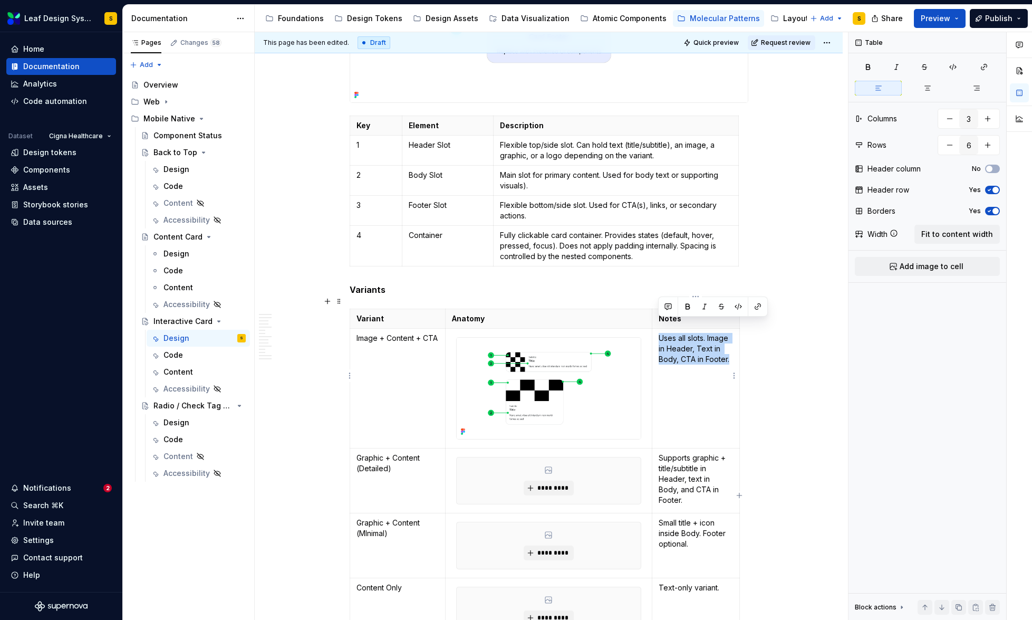
drag, startPoint x: 659, startPoint y: 325, endPoint x: 729, endPoint y: 351, distance: 75.2
click at [729, 351] on p "Uses all slots. Image in Header, Text in Body, CTA in Footer." at bounding box center [696, 349] width 74 height 32
click at [659, 335] on p "Header contains the Image. Body contains" at bounding box center [696, 349] width 74 height 32
click at [696, 349] on p "Header contains the image. Body contains" at bounding box center [696, 349] width 74 height 32
click at [710, 368] on p "Header contains the image. Body contains title/subtile, and CTA. Footer is used." at bounding box center [696, 359] width 74 height 53
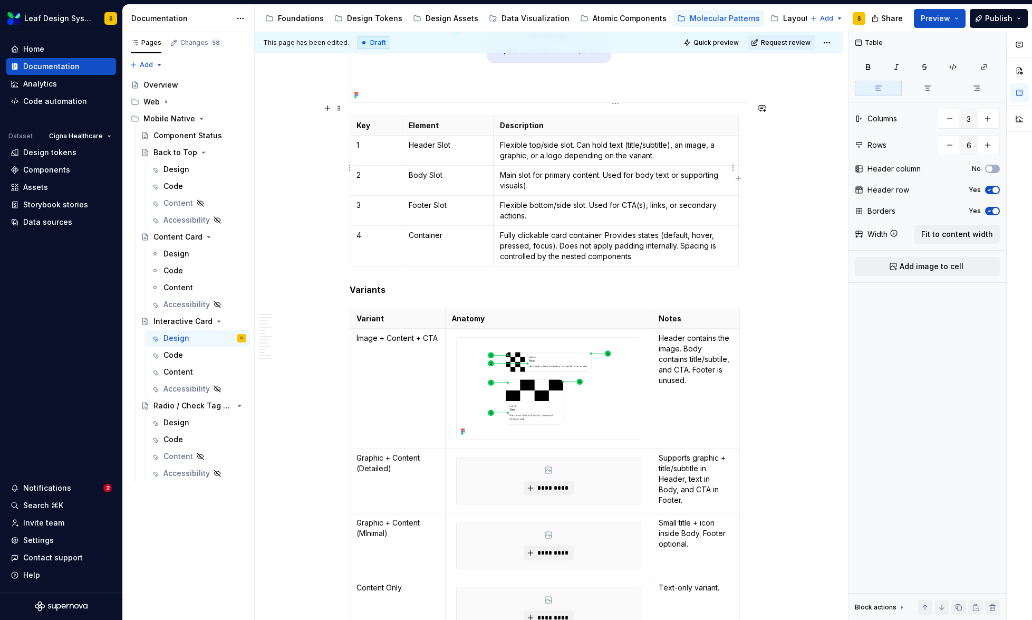
type input "5"
click at [527, 172] on p "Main slot for primary content. Used for body text or supporting visuals)." at bounding box center [616, 180] width 232 height 21
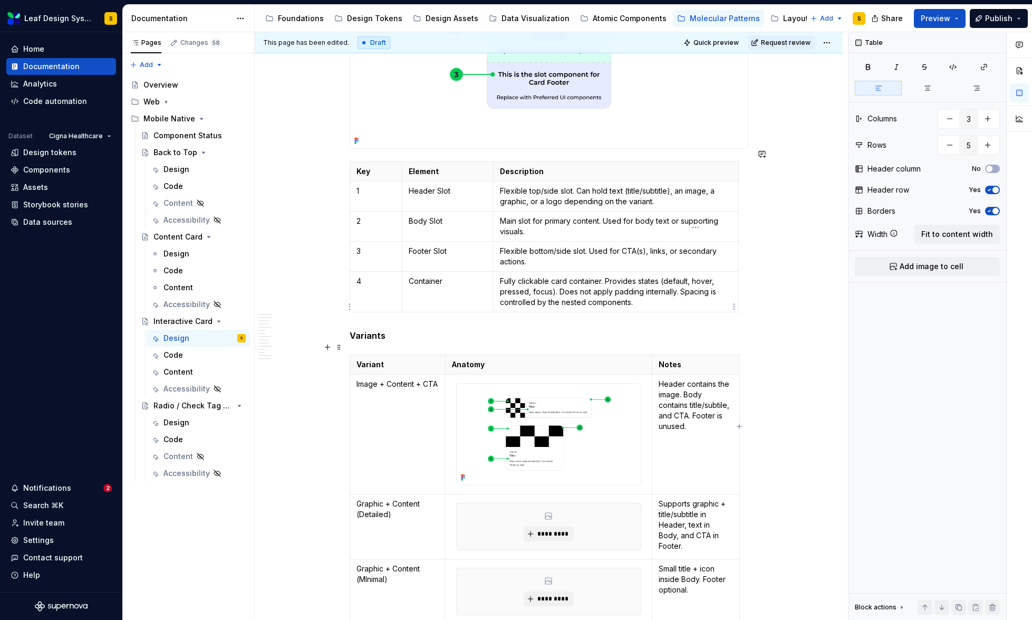
scroll to position [660, 0]
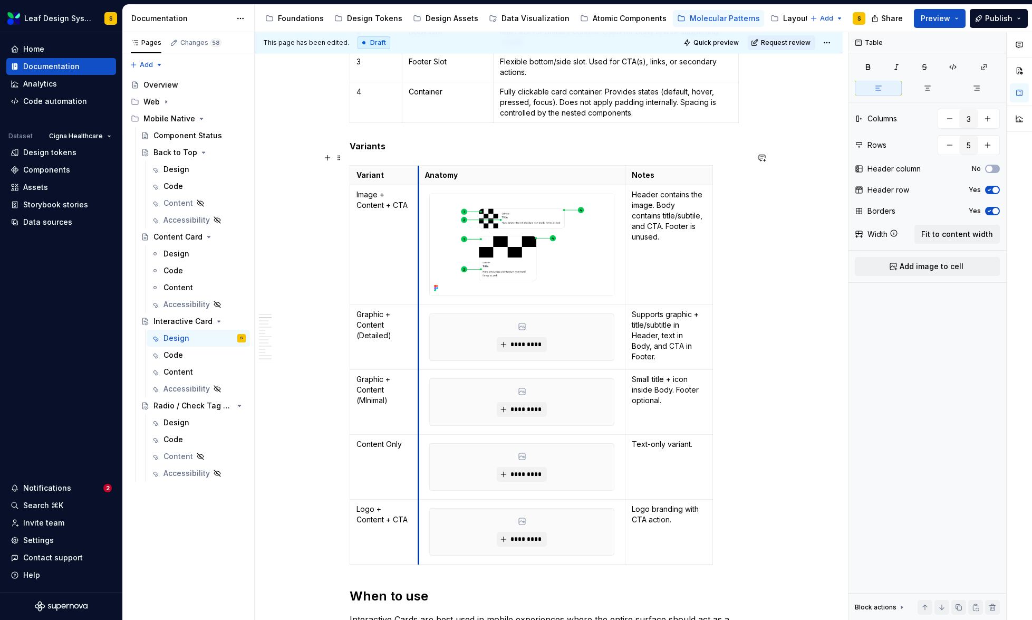
drag, startPoint x: 446, startPoint y: 193, endPoint x: 419, endPoint y: 200, distance: 28.0
click at [419, 200] on td at bounding box center [522, 244] width 207 height 119
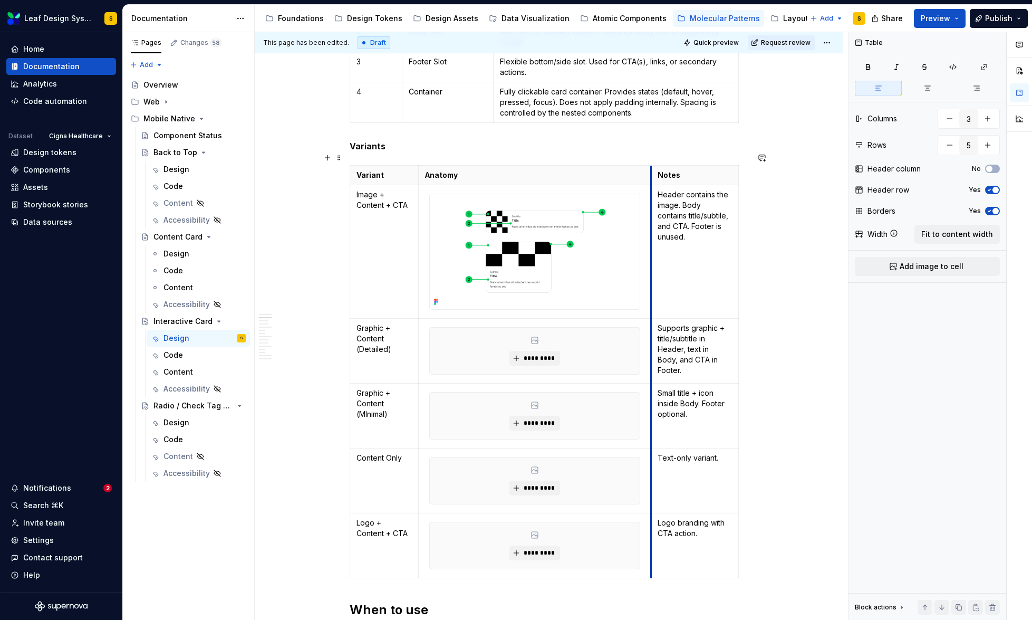
drag, startPoint x: 623, startPoint y: 165, endPoint x: 649, endPoint y: 173, distance: 27.2
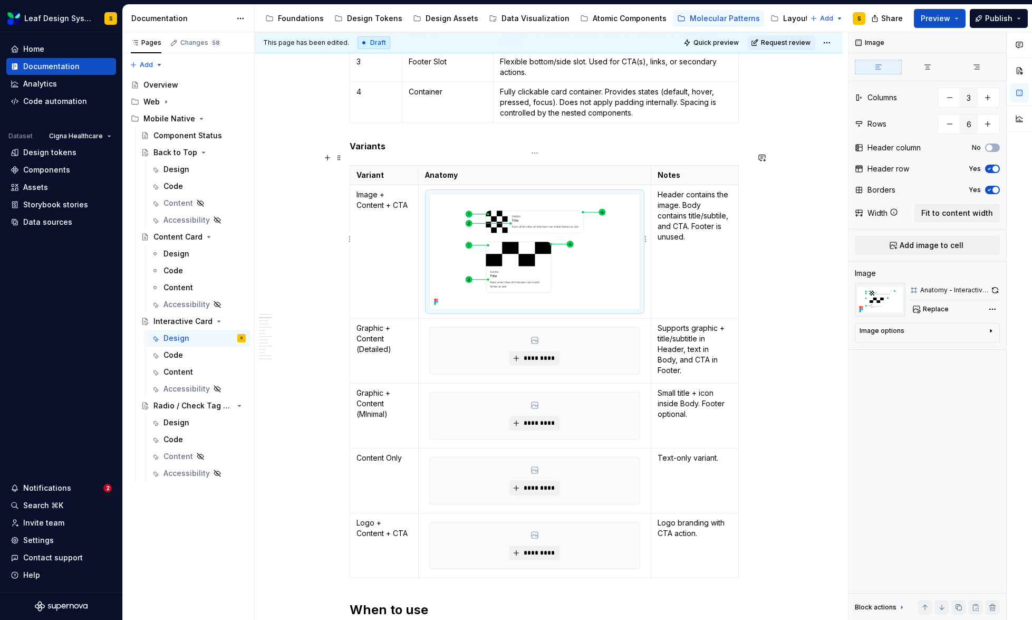
click at [529, 234] on img at bounding box center [534, 251] width 209 height 115
click at [995, 291] on button "button" at bounding box center [995, 290] width 9 height 15
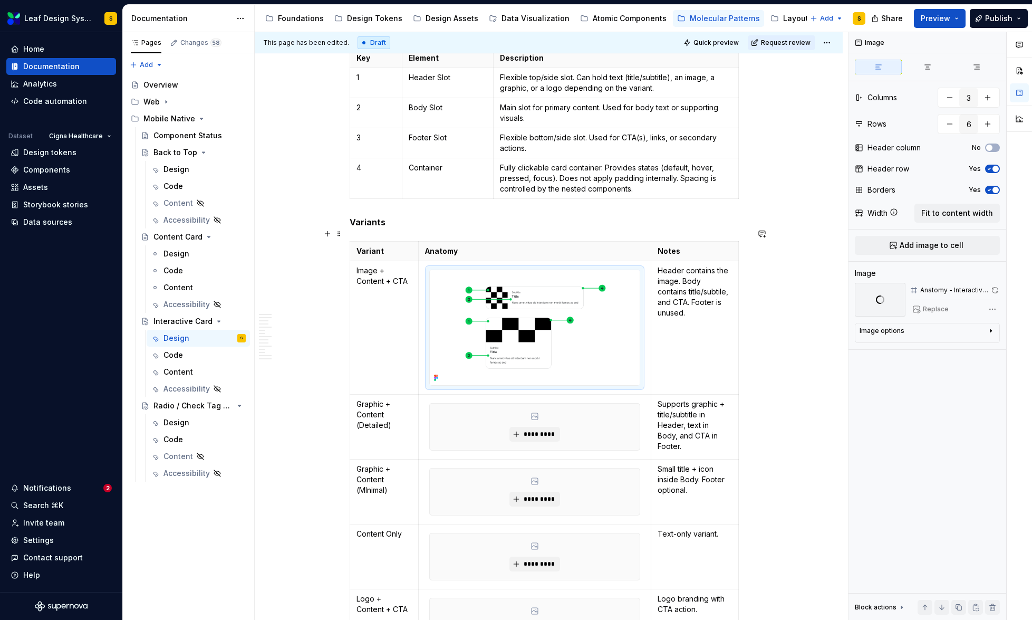
scroll to position [567, 0]
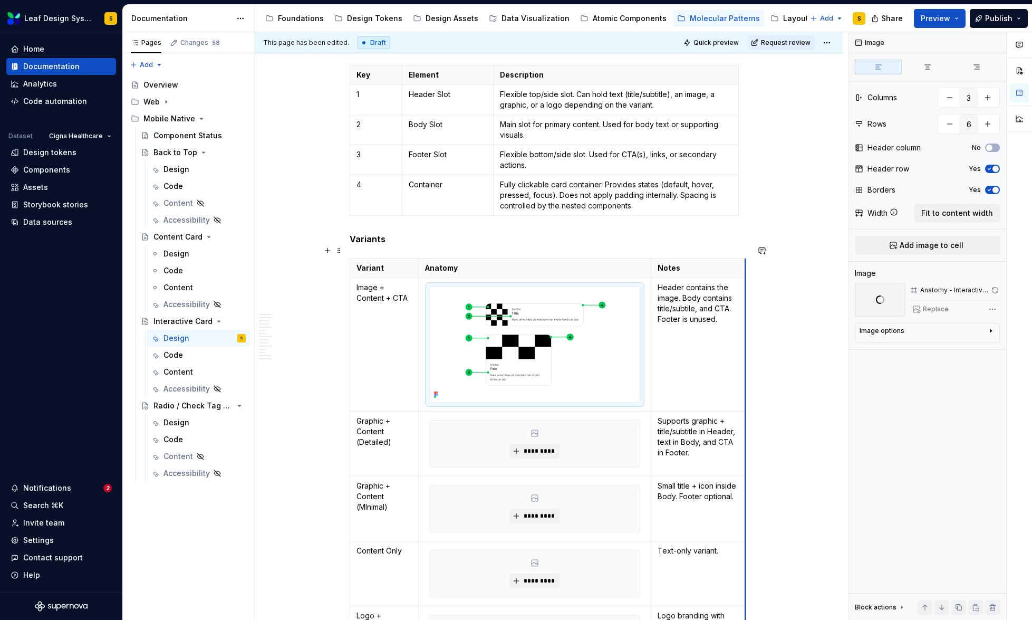
drag, startPoint x: 737, startPoint y: 281, endPoint x: 744, endPoint y: 284, distance: 7.6
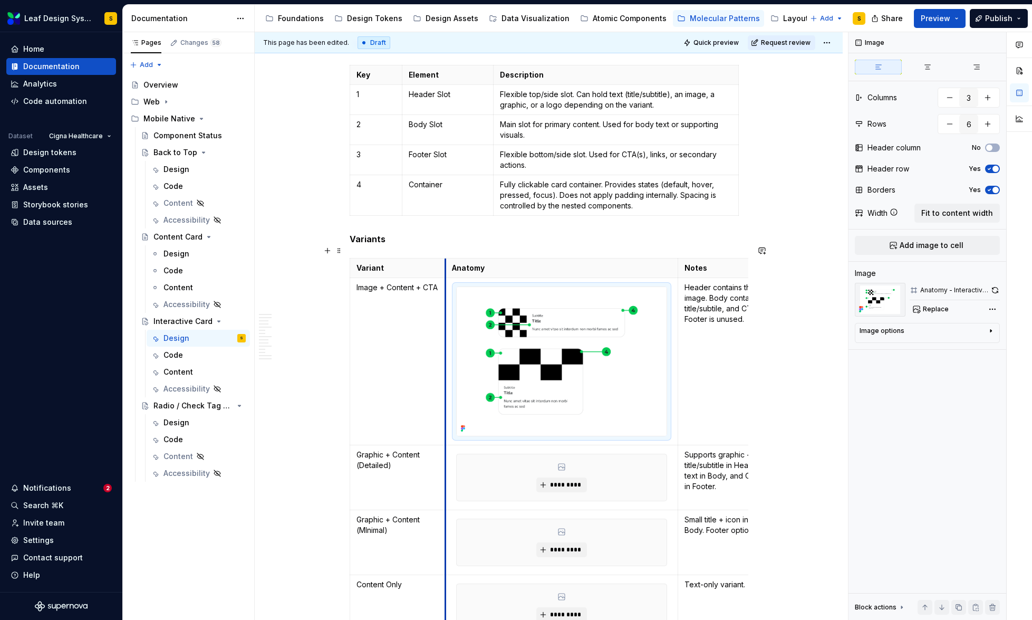
drag, startPoint x: 418, startPoint y: 312, endPoint x: 445, endPoint y: 325, distance: 29.7
click at [446, 325] on td at bounding box center [562, 361] width 233 height 167
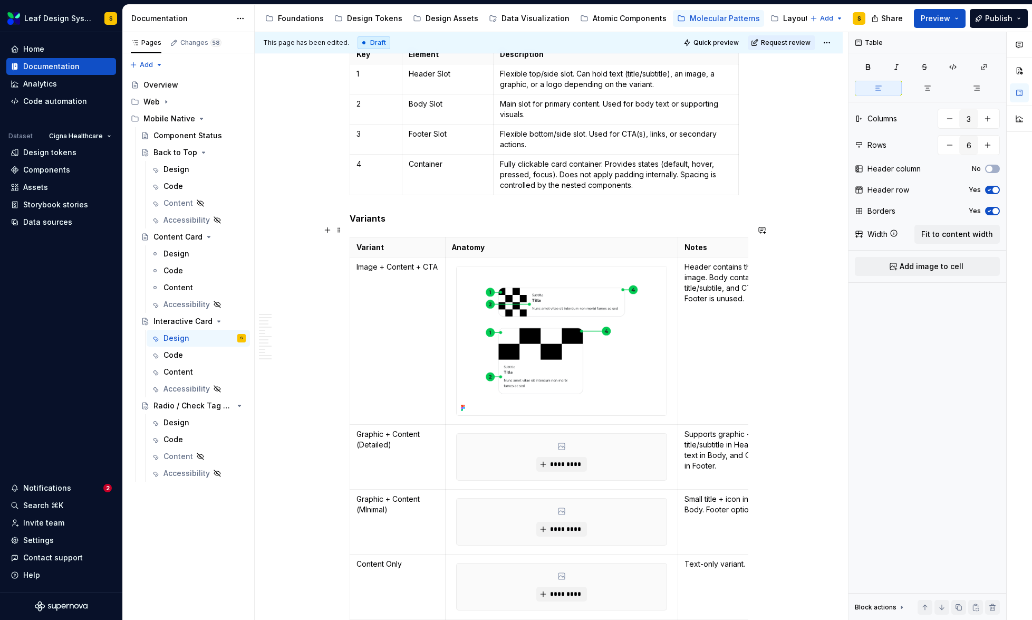
scroll to position [494, 0]
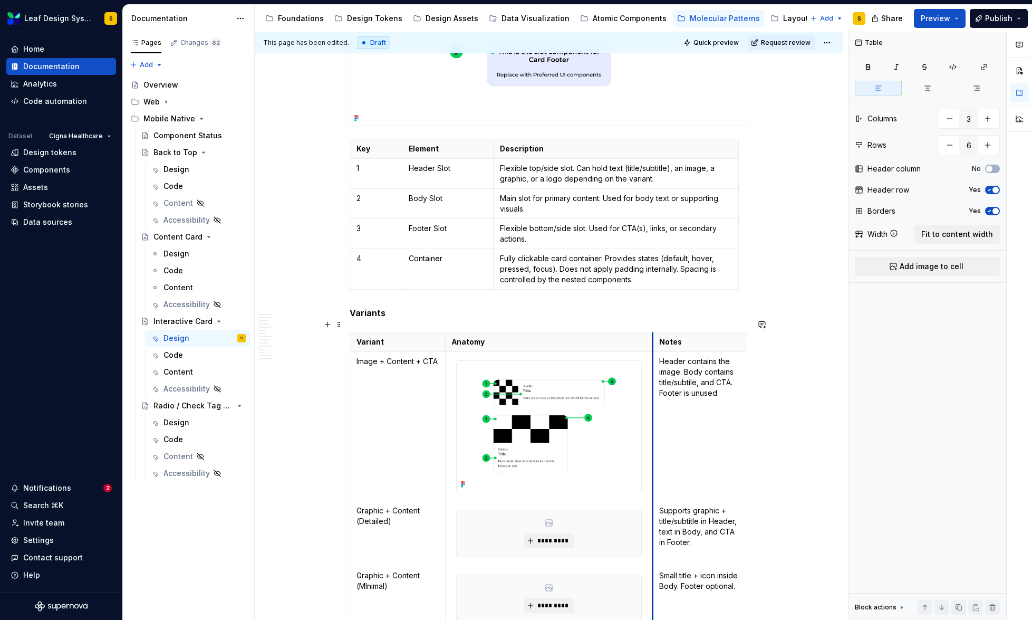
drag, startPoint x: 677, startPoint y: 334, endPoint x: 651, endPoint y: 335, distance: 25.3
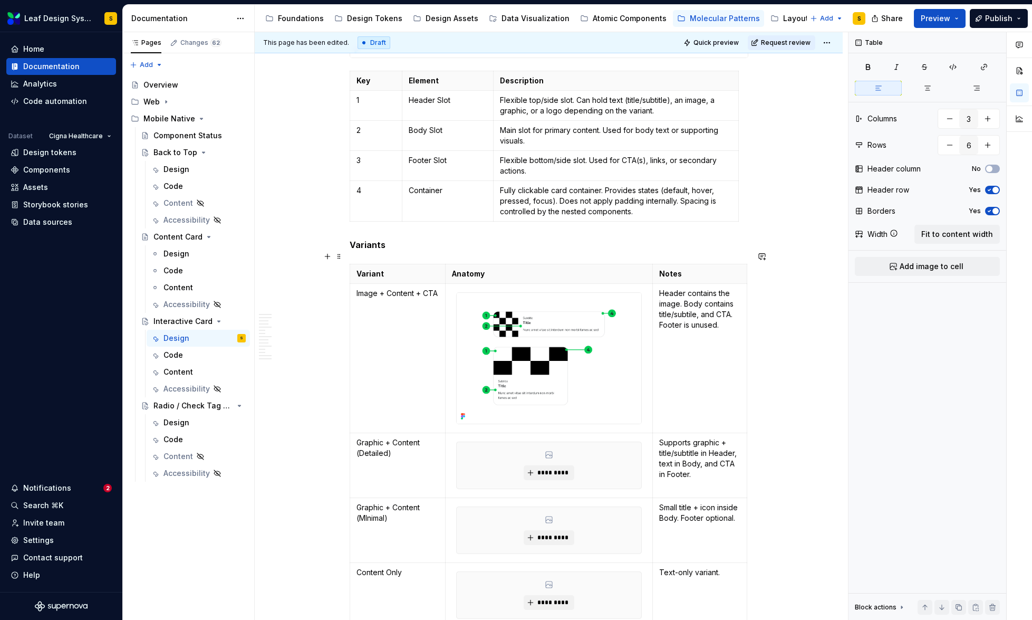
scroll to position [573, 0]
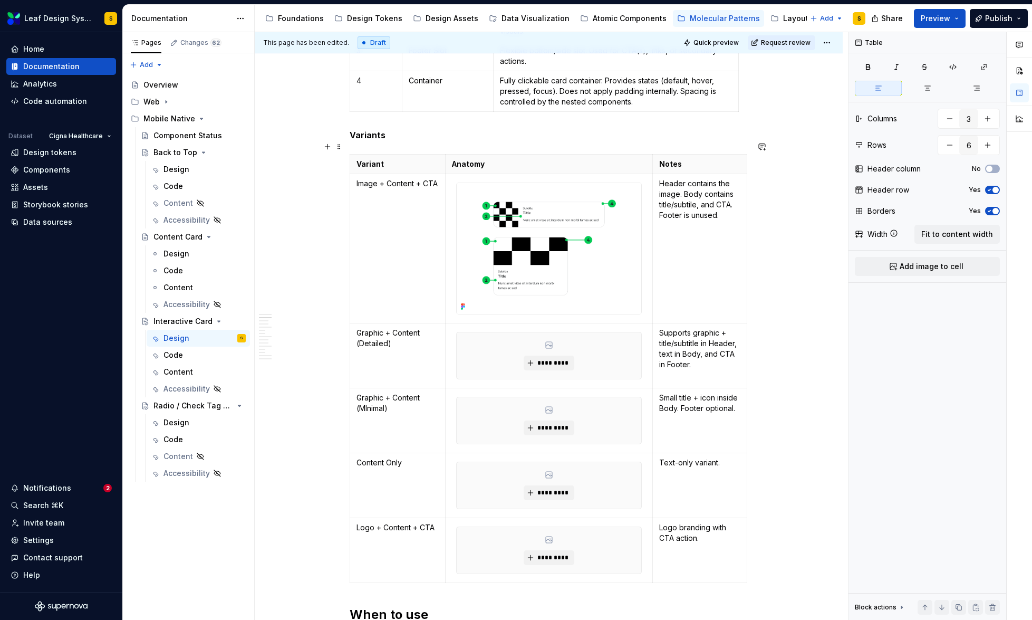
scroll to position [675, 0]
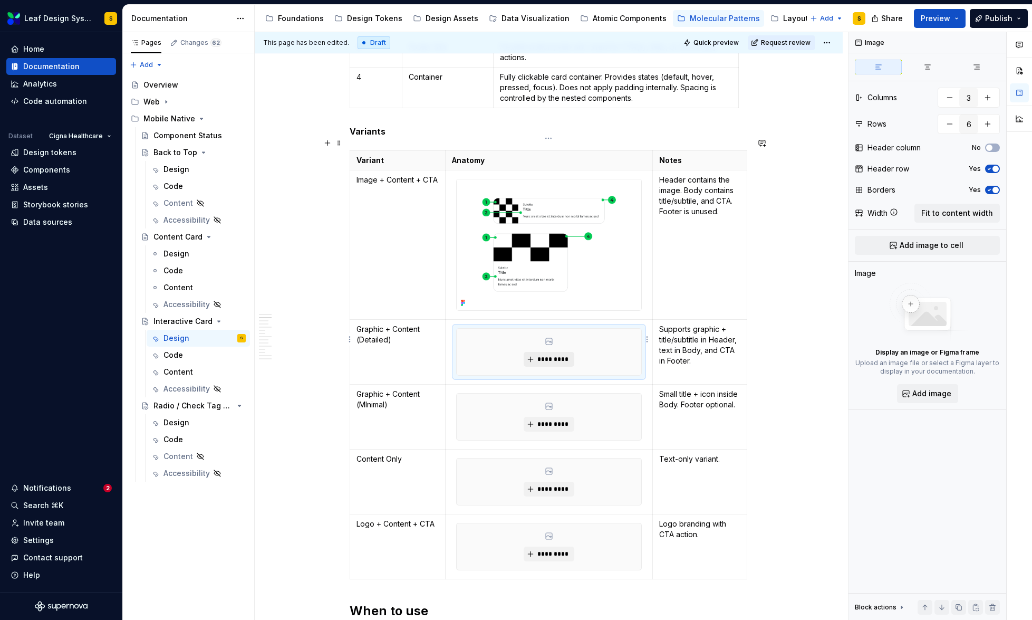
click at [545, 355] on span "*********" at bounding box center [553, 359] width 32 height 8
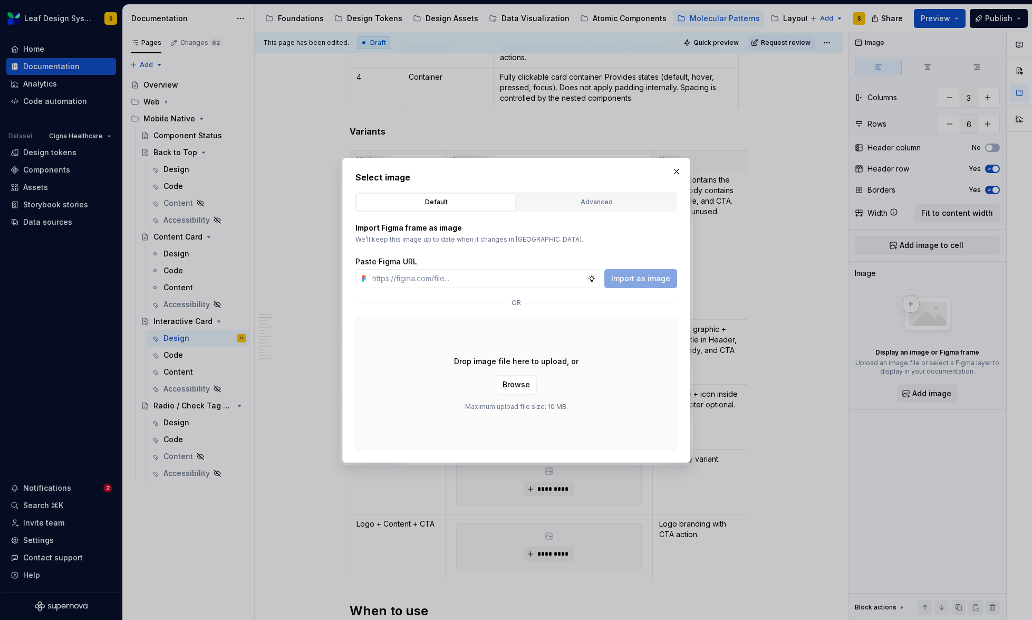
type textarea "*"
type input "[URL][DOMAIN_NAME]"
click at [650, 282] on span "Import as image" at bounding box center [640, 278] width 59 height 11
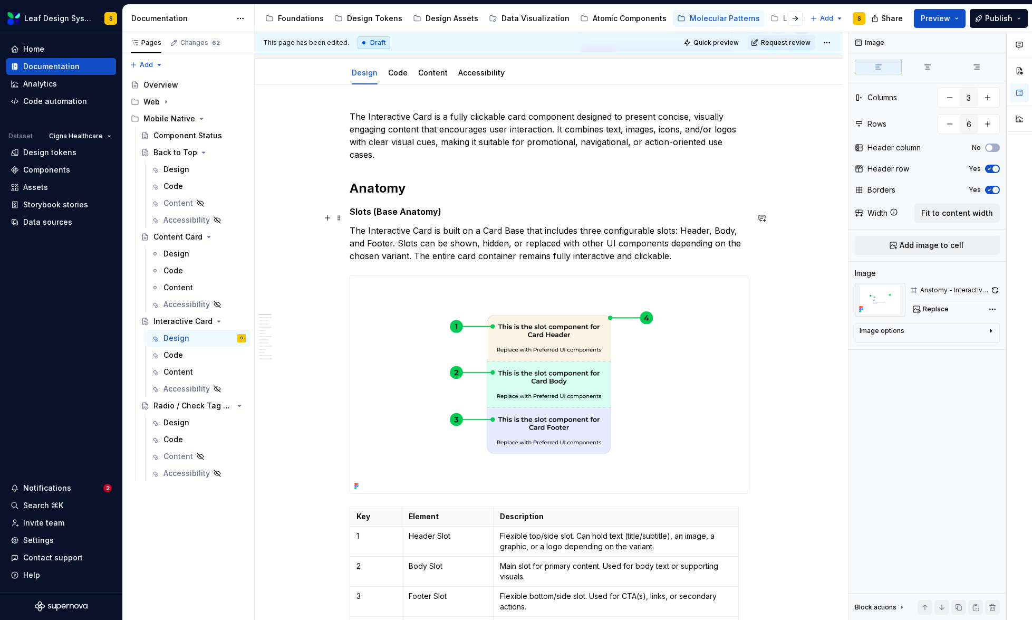
scroll to position [126, 0]
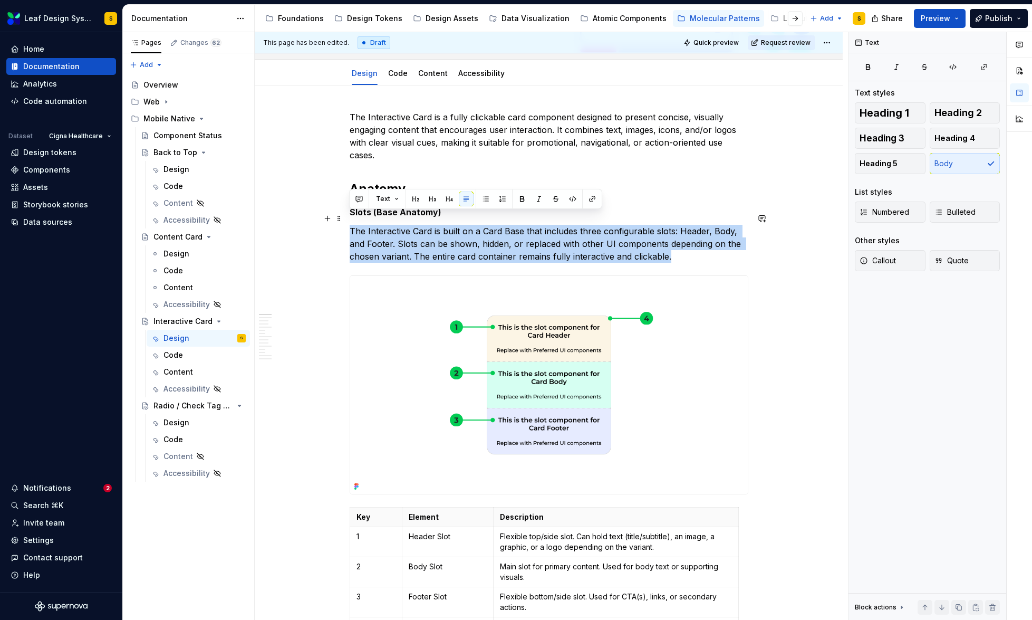
drag, startPoint x: 672, startPoint y: 244, endPoint x: 349, endPoint y: 221, distance: 324.1
click at [350, 225] on p "The Interactive Card is built on a Card Base that includes three configurable s…" at bounding box center [549, 244] width 399 height 38
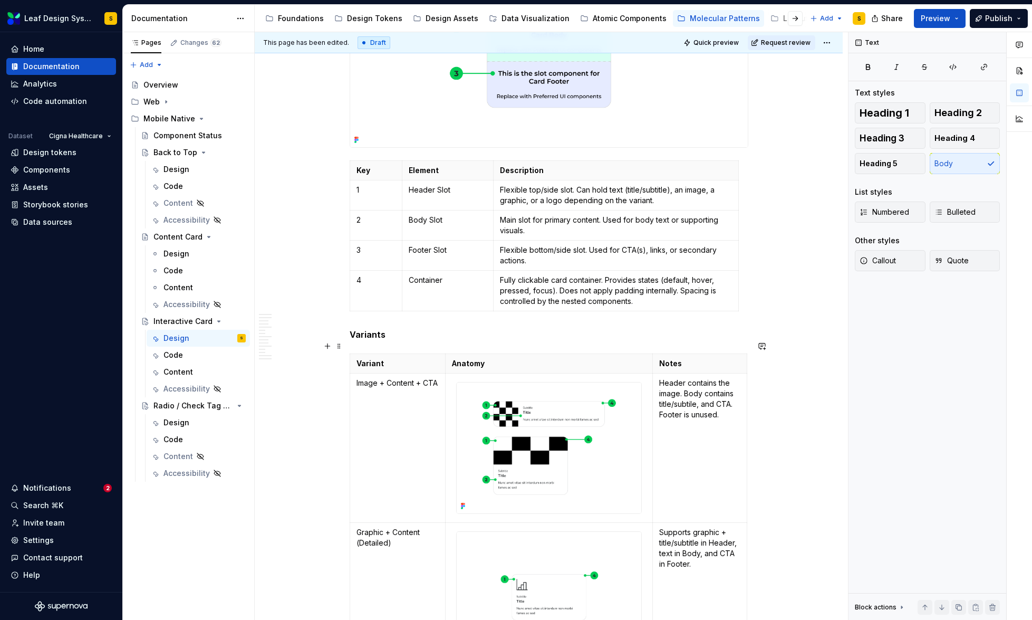
scroll to position [665, 0]
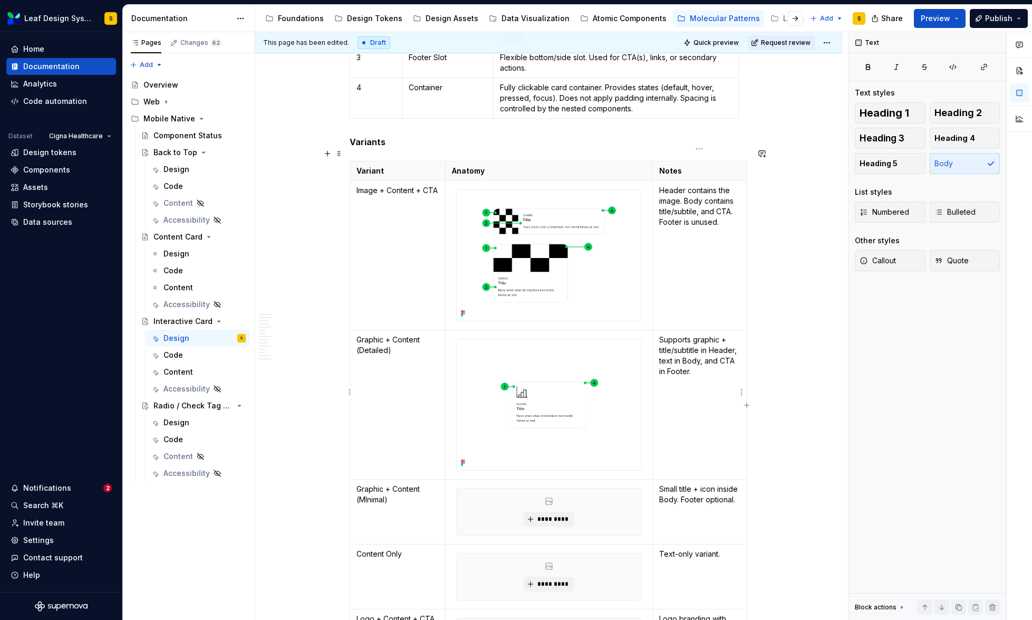
click at [660, 334] on p "Supports graphic + title/subtitle in Header, text in Body, and CTA in Footer." at bounding box center [699, 355] width 81 height 42
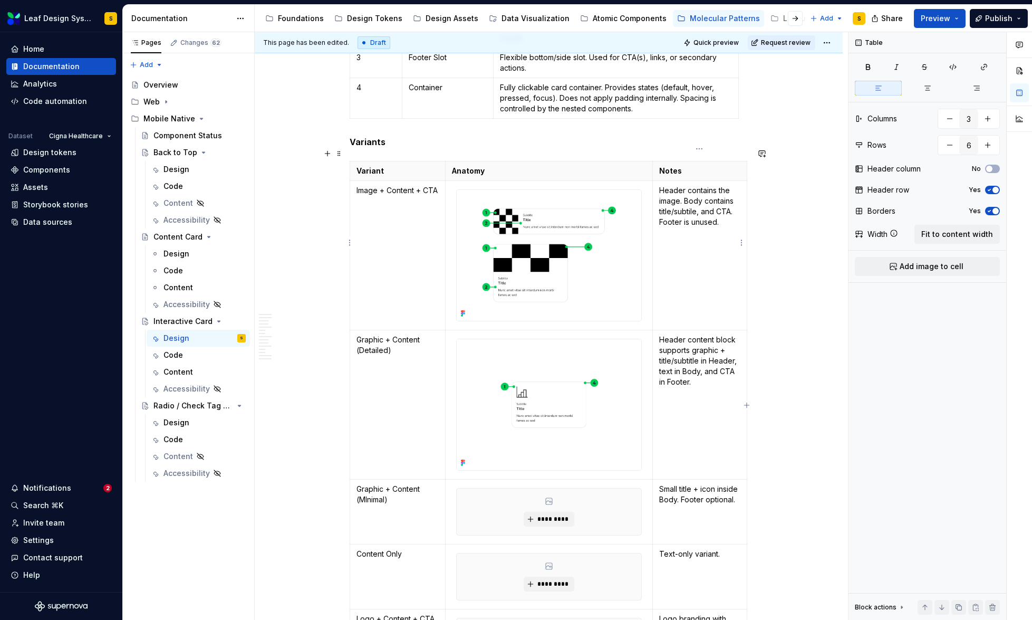
drag, startPoint x: 680, startPoint y: 189, endPoint x: 682, endPoint y: 201, distance: 11.9
click at [680, 189] on p "Header contains the image. Body contains title/subtile, and CTA. Footer is unus…" at bounding box center [699, 206] width 81 height 42
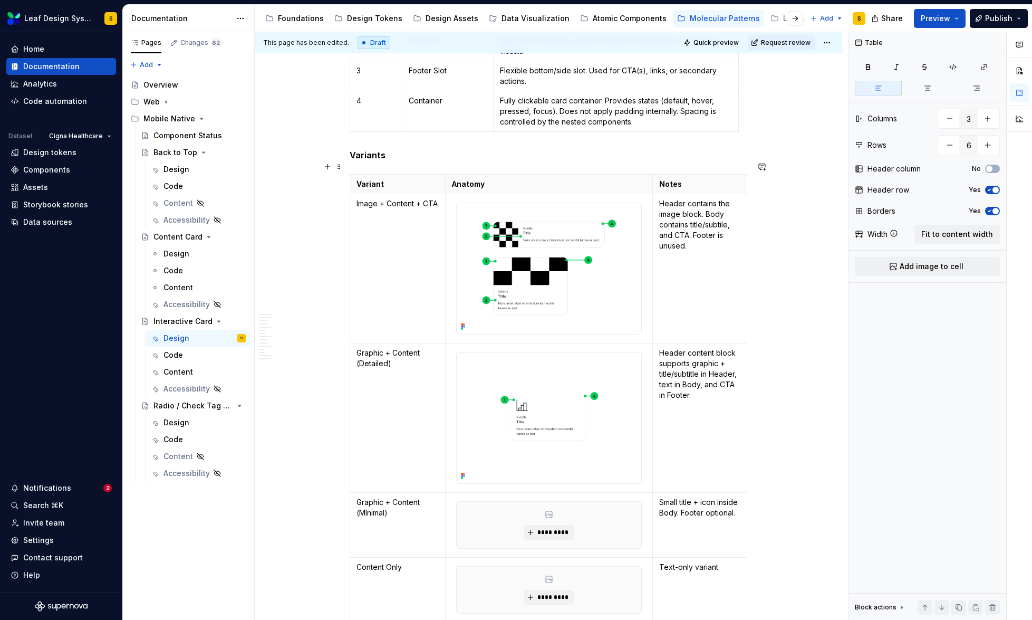
scroll to position [713, 0]
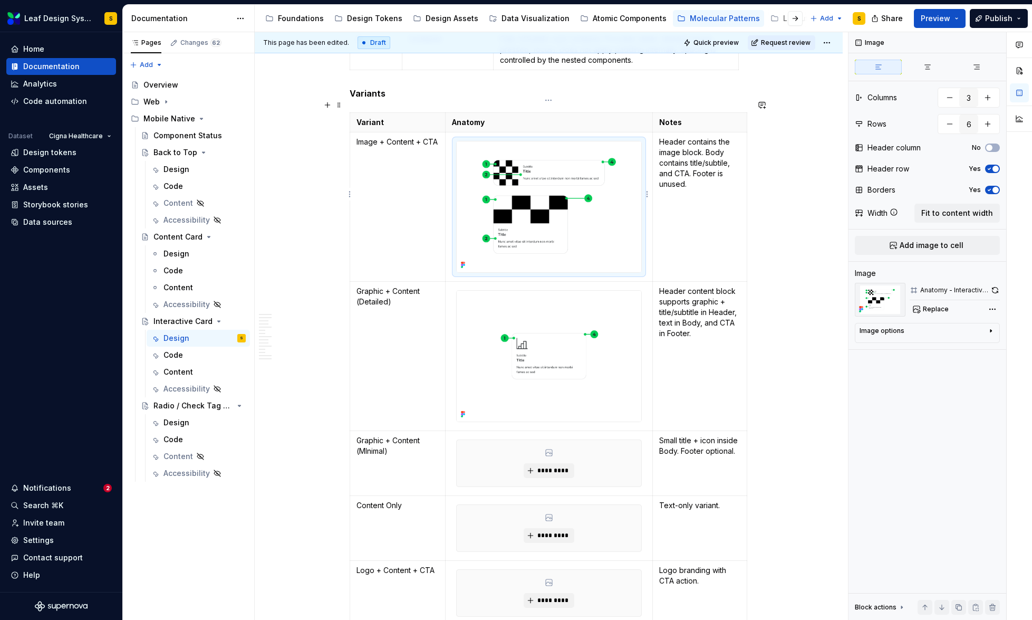
click at [615, 215] on img at bounding box center [549, 206] width 185 height 131
click at [995, 290] on button "button" at bounding box center [995, 290] width 9 height 15
click at [615, 360] on img at bounding box center [549, 356] width 185 height 131
click at [993, 290] on button "button" at bounding box center [995, 290] width 9 height 15
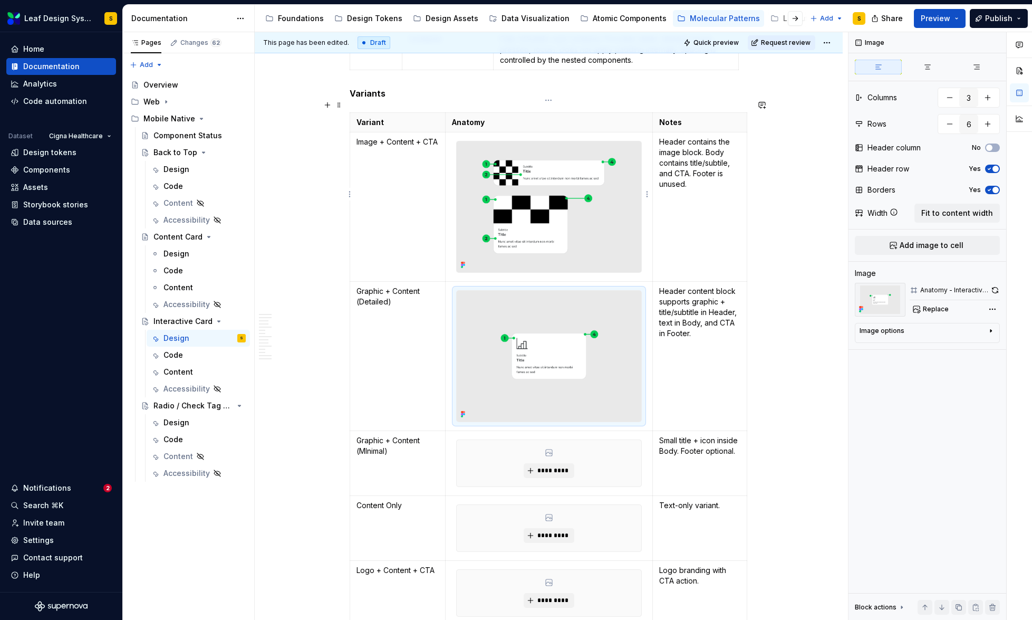
click at [545, 168] on img at bounding box center [549, 206] width 185 height 131
click at [998, 290] on button "button" at bounding box center [995, 290] width 9 height 15
click at [556, 347] on img at bounding box center [549, 356] width 185 height 131
click at [995, 288] on button "button" at bounding box center [995, 290] width 9 height 15
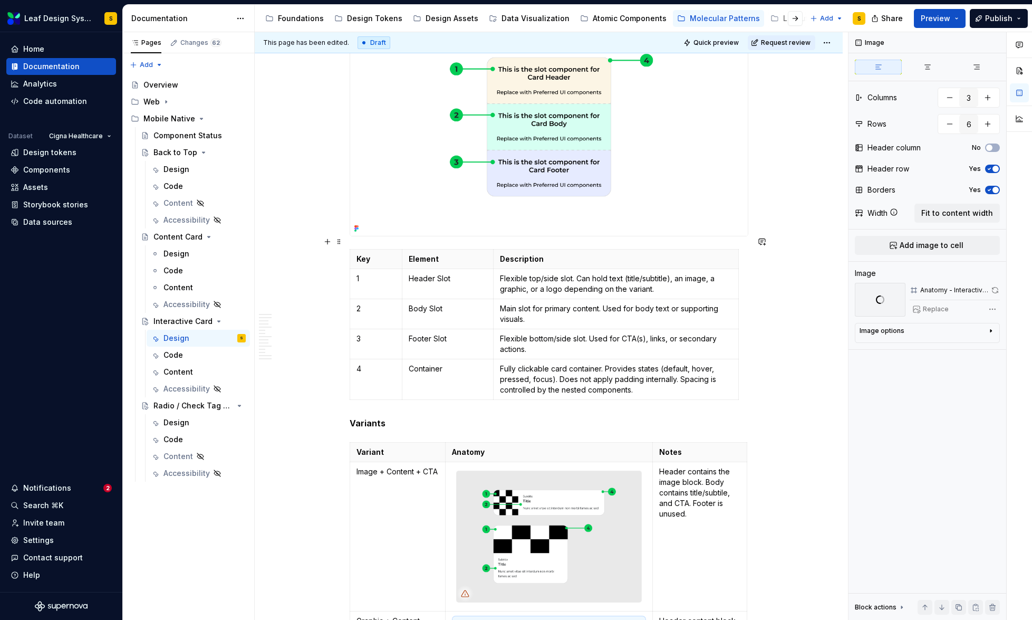
scroll to position [110, 0]
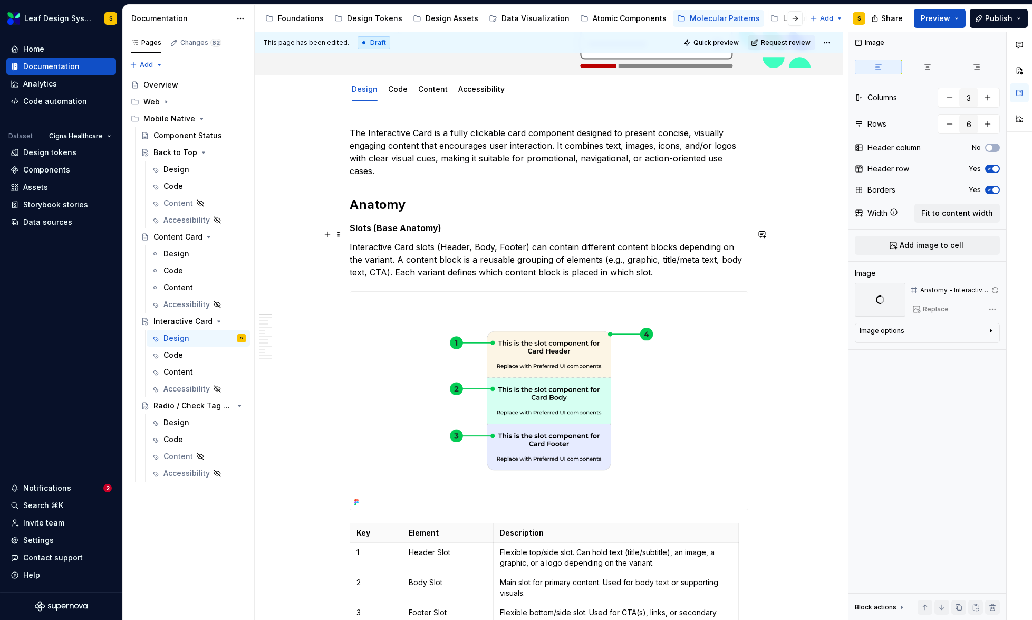
click at [350, 240] on p "Interactive Card slots (Header, Body, Footer) can contain different content blo…" at bounding box center [549, 259] width 399 height 38
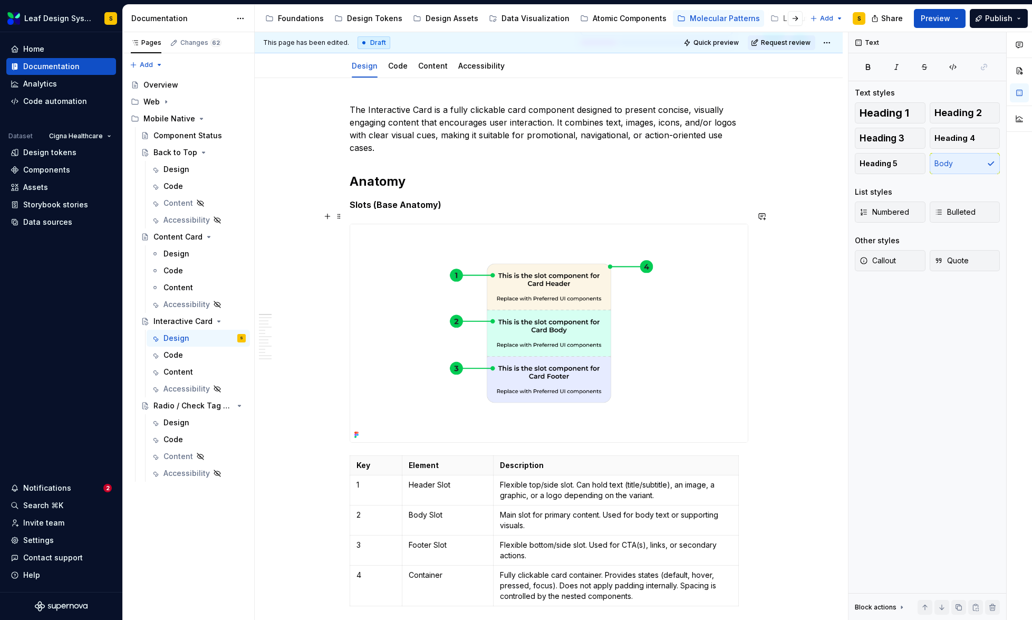
scroll to position [51, 0]
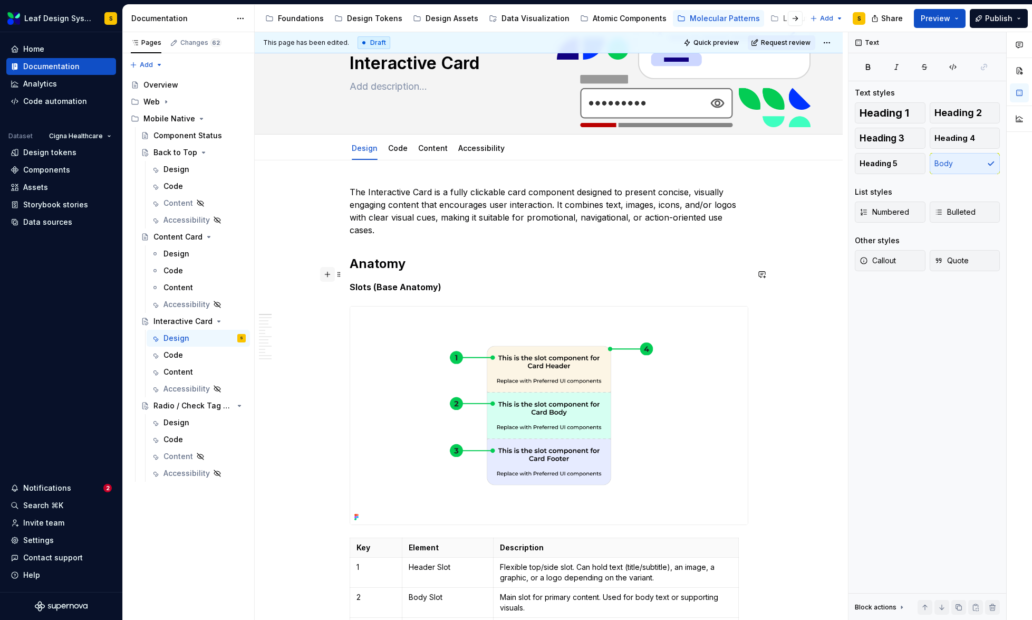
click at [329, 275] on button "button" at bounding box center [327, 274] width 15 height 15
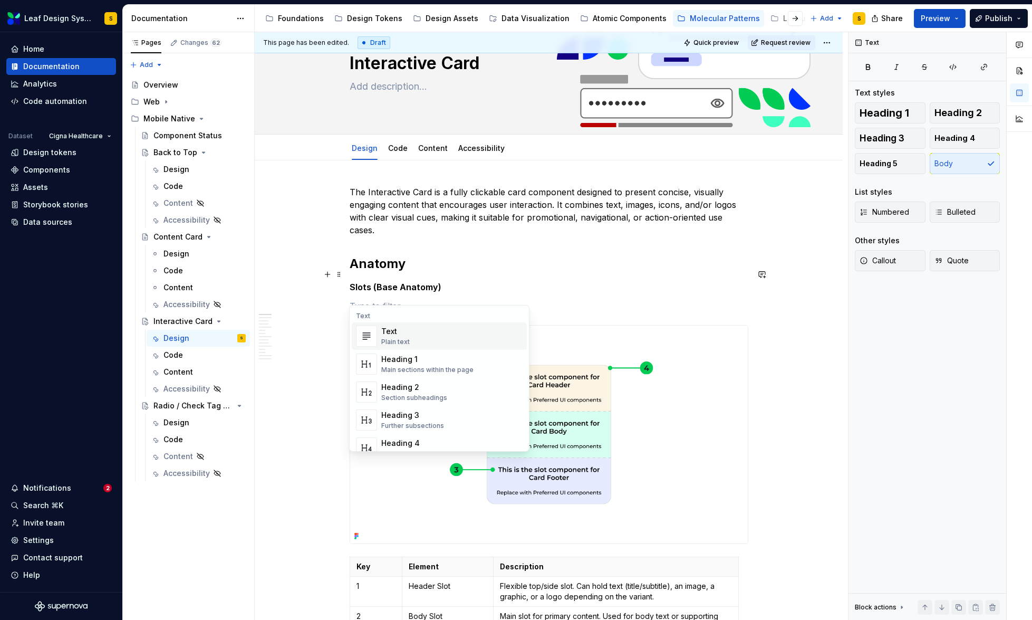
click at [394, 334] on div "Text" at bounding box center [395, 331] width 28 height 11
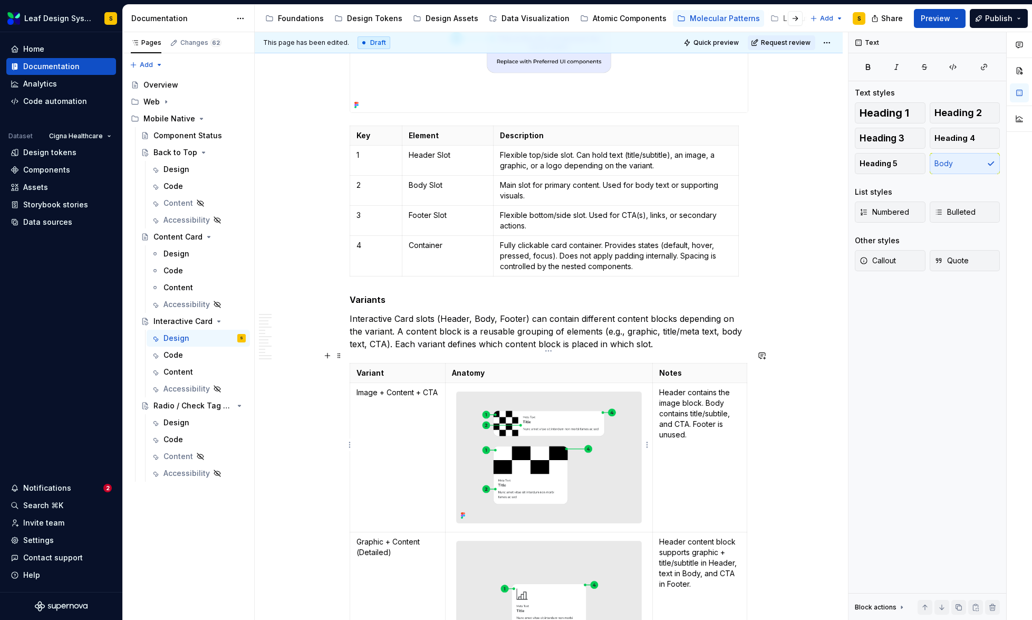
scroll to position [509, 0]
click at [676, 310] on p "Interactive Card slots (Header, Body, Footer) can contain different content blo…" at bounding box center [549, 329] width 399 height 38
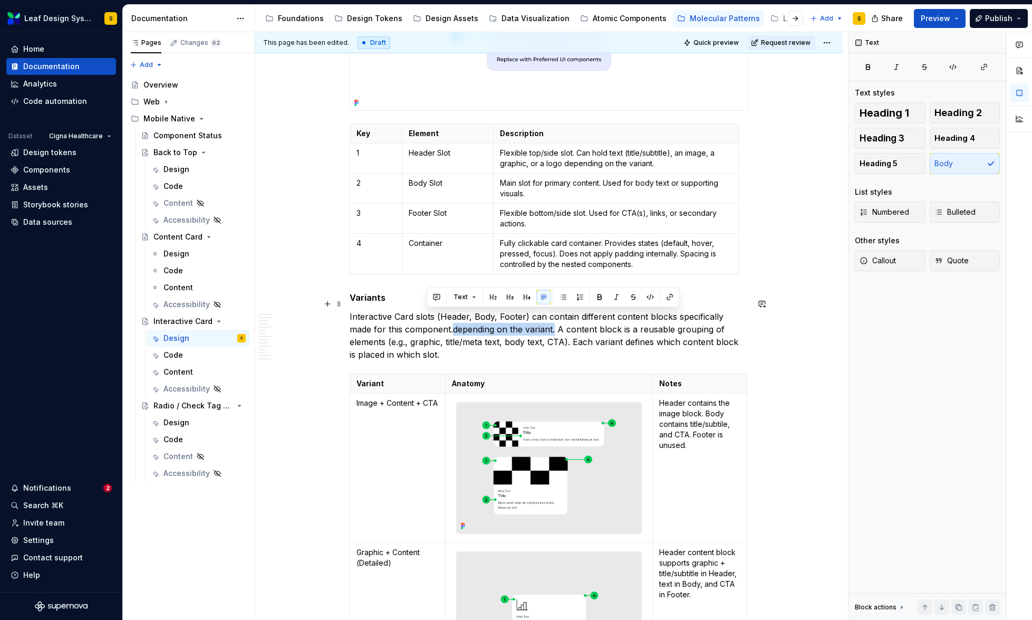
drag, startPoint x: 429, startPoint y: 316, endPoint x: 528, endPoint y: 318, distance: 99.7
click at [528, 318] on p "Interactive Card slots (Header, Body, Footer) can contain different content blo…" at bounding box center [549, 335] width 399 height 51
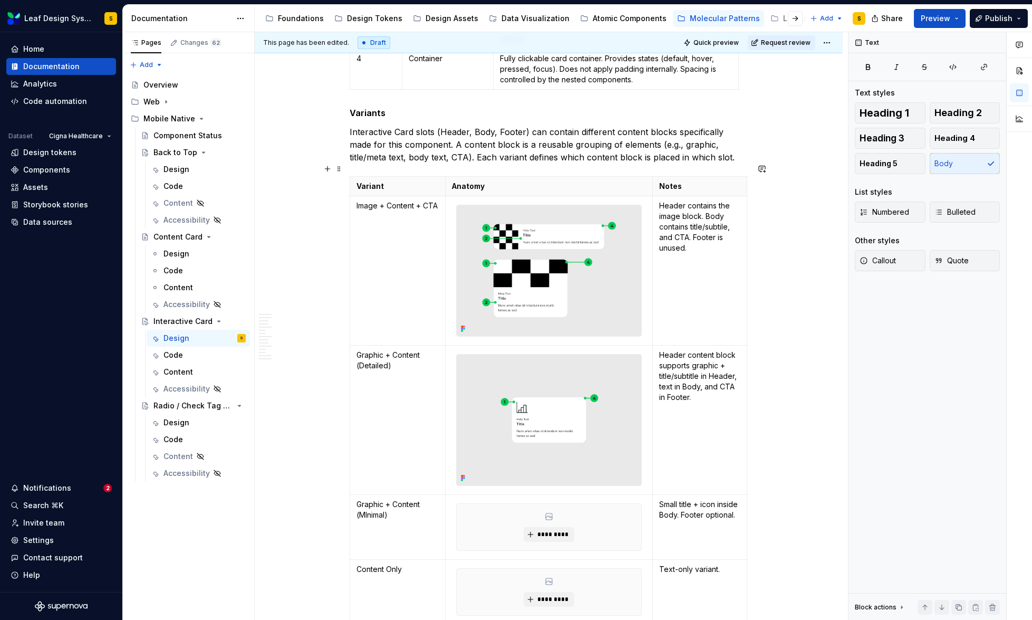
scroll to position [696, 0]
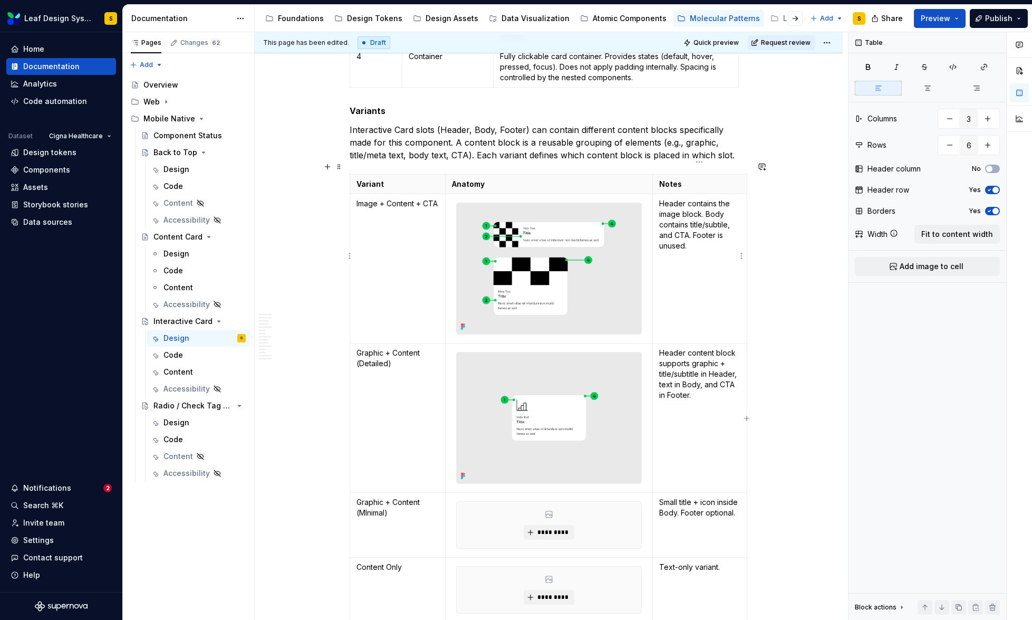
drag, startPoint x: 691, startPoint y: 212, endPoint x: 696, endPoint y: 235, distance: 23.7
click at [696, 235] on p "Header contains the image block. Body contains title/subtile, and CTA. Footer i…" at bounding box center [699, 224] width 81 height 53
drag, startPoint x: 697, startPoint y: 236, endPoint x: 690, endPoint y: 214, distance: 23.2
click at [690, 214] on p "Header contains the image block. Body contains title/subtile, and CTA. Footer i…" at bounding box center [699, 224] width 81 height 53
click at [692, 225] on p "Header contains the image block. Body contains title/subtile, and CTA. Footer i…" at bounding box center [699, 224] width 81 height 53
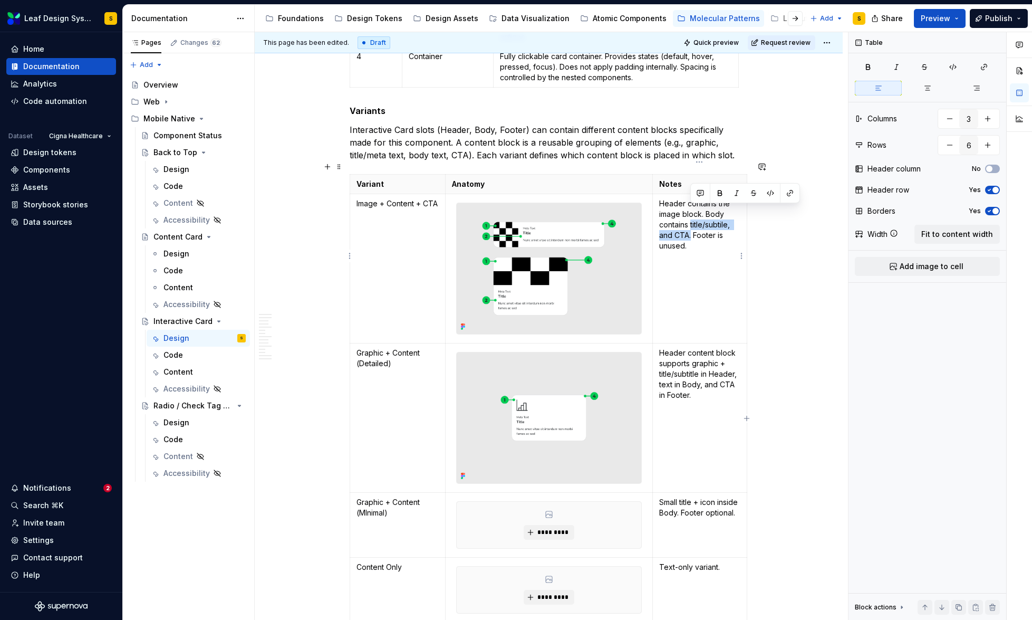
click at [690, 214] on p "Header contains the image block. Body contains title/subtile, and CTA. Footer i…" at bounding box center [699, 224] width 81 height 53
drag, startPoint x: 706, startPoint y: 215, endPoint x: 706, endPoint y: 233, distance: 18.5
click at [706, 215] on p "Header contains the image block. Body contains the .🟪 Graphic-Meta-Title-Paragr…" at bounding box center [699, 229] width 81 height 63
drag, startPoint x: 718, startPoint y: 214, endPoint x: 706, endPoint y: 215, distance: 12.2
click at [706, 215] on p "Header contains the image block. Body contains the .🟪 Graphic-Meta-Title-Paragr…" at bounding box center [699, 229] width 81 height 63
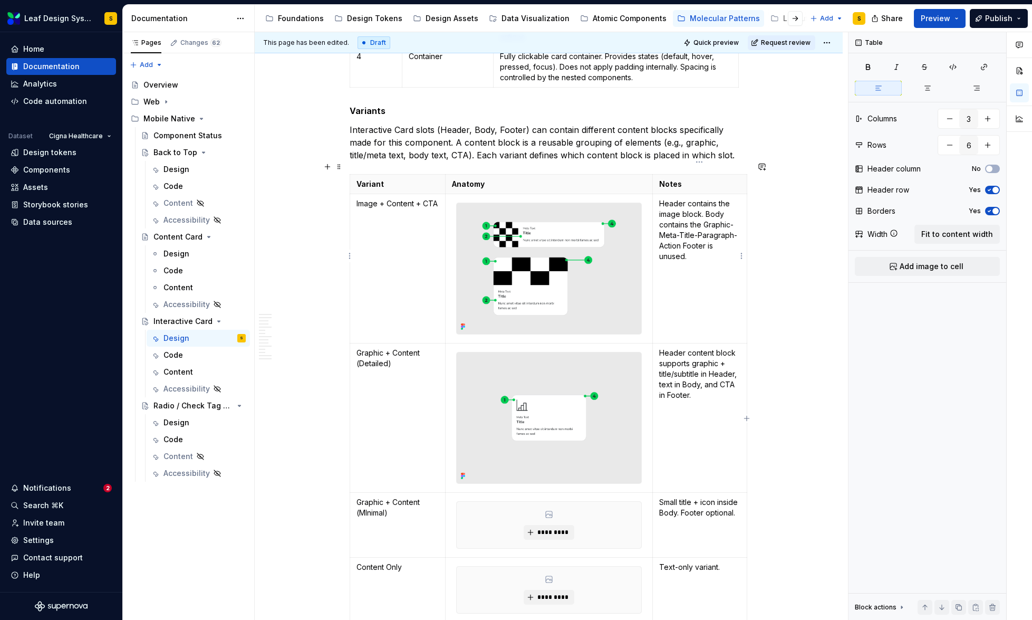
click at [682, 232] on p "Header contains the image block. Body contains the Graphic-Meta-Title-Paragraph…" at bounding box center [699, 229] width 81 height 63
drag, startPoint x: 698, startPoint y: 385, endPoint x: 659, endPoint y: 339, distance: 60.2
click at [659, 348] on p "Header content block supports graphic + title/subtitle in Header, text in Body,…" at bounding box center [699, 374] width 81 height 53
drag, startPoint x: 672, startPoint y: 352, endPoint x: 658, endPoint y: 349, distance: 14.6
click at [659, 349] on p "Header contains the .🟪 Graphic-Meta-Title-Paragraph-Action" at bounding box center [699, 364] width 81 height 32
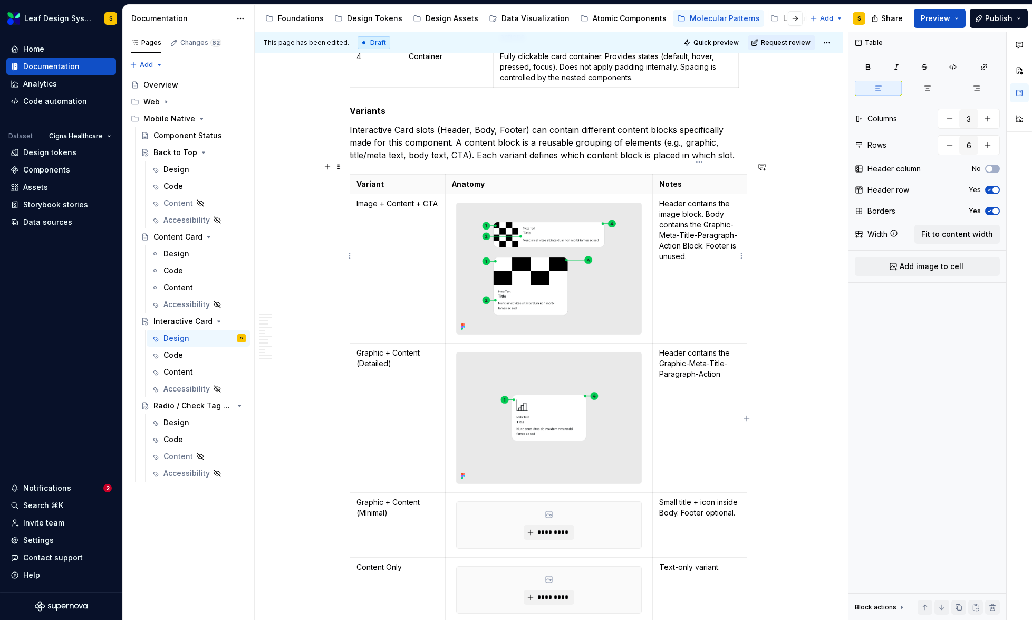
click at [660, 200] on p "Header contains the image block. Body contains the Graphic-Meta-Title-Paragraph…" at bounding box center [699, 229] width 81 height 63
click at [686, 199] on p "Header contains the Image block. Body contains the Graphic-Meta-Title-Paragraph…" at bounding box center [699, 229] width 81 height 63
click at [724, 365] on p "Header contains the Graphic-Meta-Title-Paragraph-Action" at bounding box center [699, 364] width 81 height 32
drag, startPoint x: 732, startPoint y: 235, endPoint x: 729, endPoint y: 249, distance: 15.1
click at [729, 249] on td "Header contains the Image Block. Body contains the Graphic-Meta-Title-Paragraph…" at bounding box center [699, 268] width 94 height 149
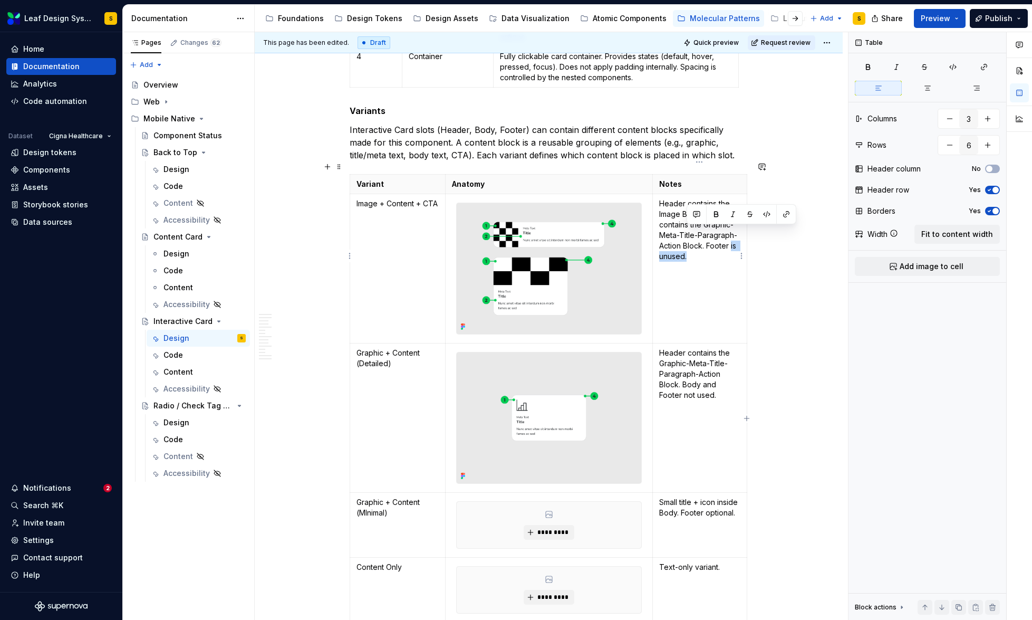
drag, startPoint x: 732, startPoint y: 234, endPoint x: 734, endPoint y: 243, distance: 9.6
click at [734, 243] on p "Header contains the Image Block. Body contains the Graphic-Meta-Title-Paragraph…" at bounding box center [699, 229] width 81 height 63
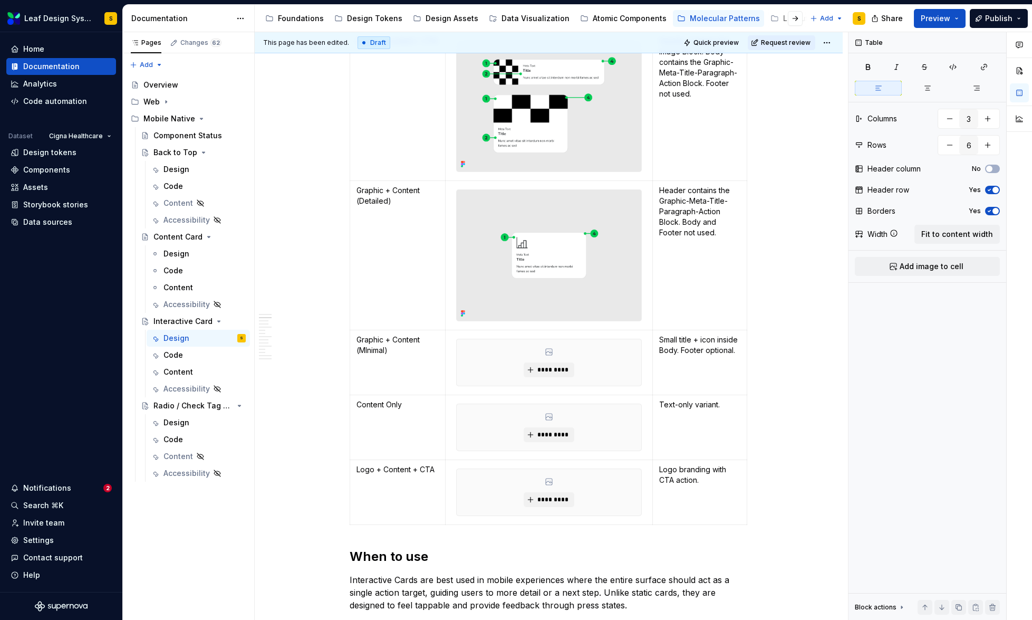
scroll to position [802, 0]
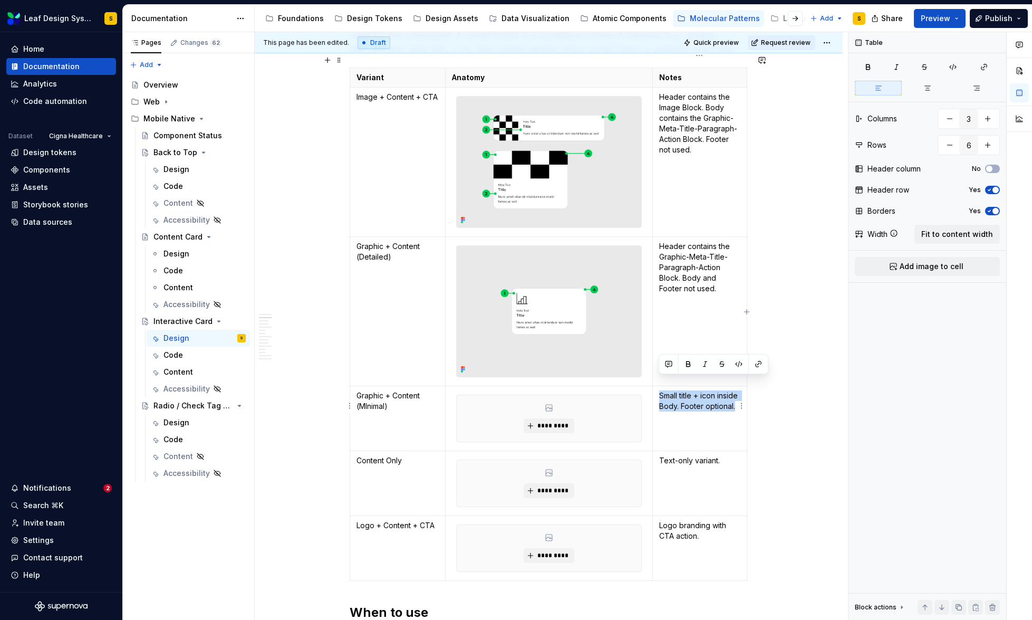
drag, startPoint x: 710, startPoint y: 406, endPoint x: 659, endPoint y: 383, distance: 55.5
click at [659, 390] on p "Small title + icon inside Body. Footer optional." at bounding box center [699, 400] width 81 height 21
drag, startPoint x: 672, startPoint y: 383, endPoint x: 655, endPoint y: 382, distance: 17.4
click at [655, 386] on td ".🟪 Graphic-Small Title-Paragraph" at bounding box center [699, 418] width 94 height 65
drag, startPoint x: 659, startPoint y: 231, endPoint x: 730, endPoint y: 238, distance: 71.1
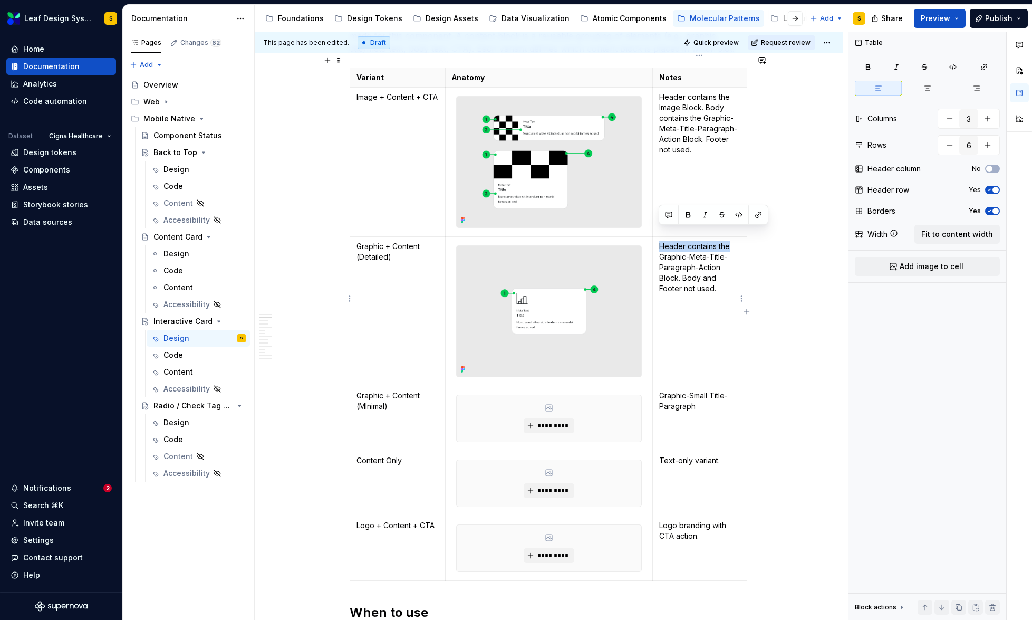
click at [730, 241] on p "Header contains the Graphic-Meta-Title-Paragraph-Action Block. Body and Footer …" at bounding box center [699, 267] width 81 height 53
copy p "Header contains the"
click at [660, 390] on p "Graphic-Small Title-Paragraph" at bounding box center [699, 400] width 81 height 21
drag, startPoint x: 682, startPoint y: 265, endPoint x: 720, endPoint y: 276, distance: 38.9
click at [720, 276] on p "Header contains the Graphic-Meta-Title-Paragraph-Action Block. Body and Footer …" at bounding box center [699, 267] width 81 height 53
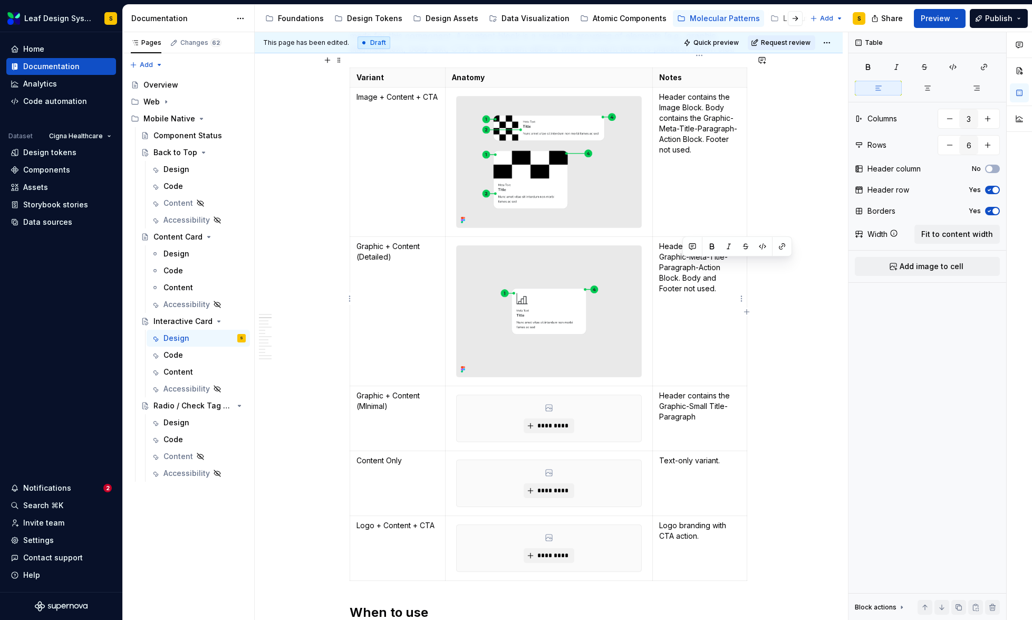
copy p "Body and Footer not used."
click at [703, 403] on p "Header contains the Graphic-Small Title-Paragraph" at bounding box center [699, 406] width 81 height 32
click at [555, 421] on span "*********" at bounding box center [553, 425] width 32 height 8
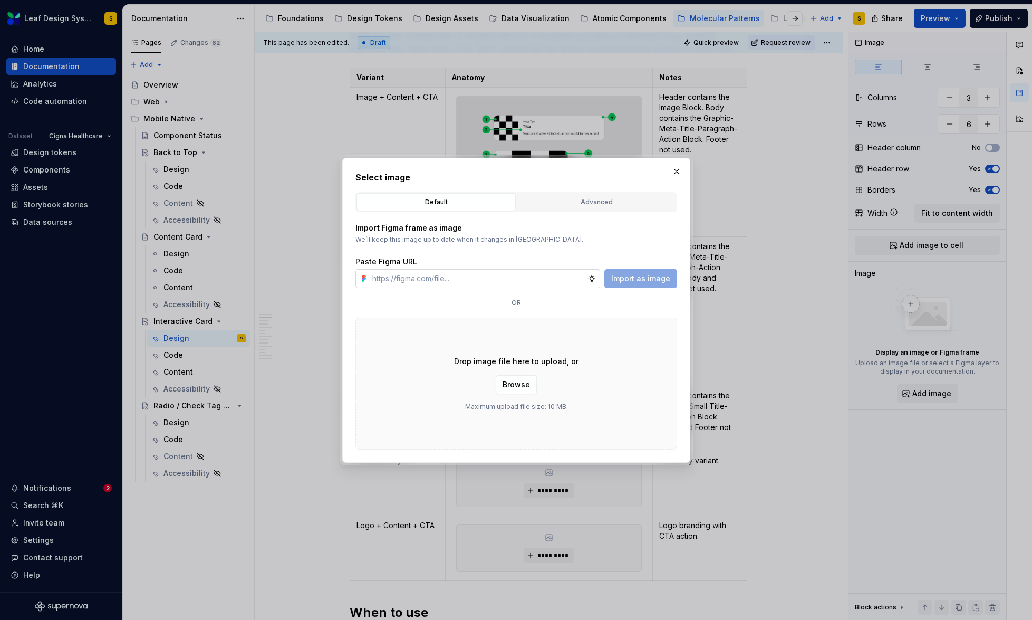
click at [511, 275] on input "text" at bounding box center [477, 278] width 219 height 19
type textarea "*"
type input "[URL][DOMAIN_NAME]"
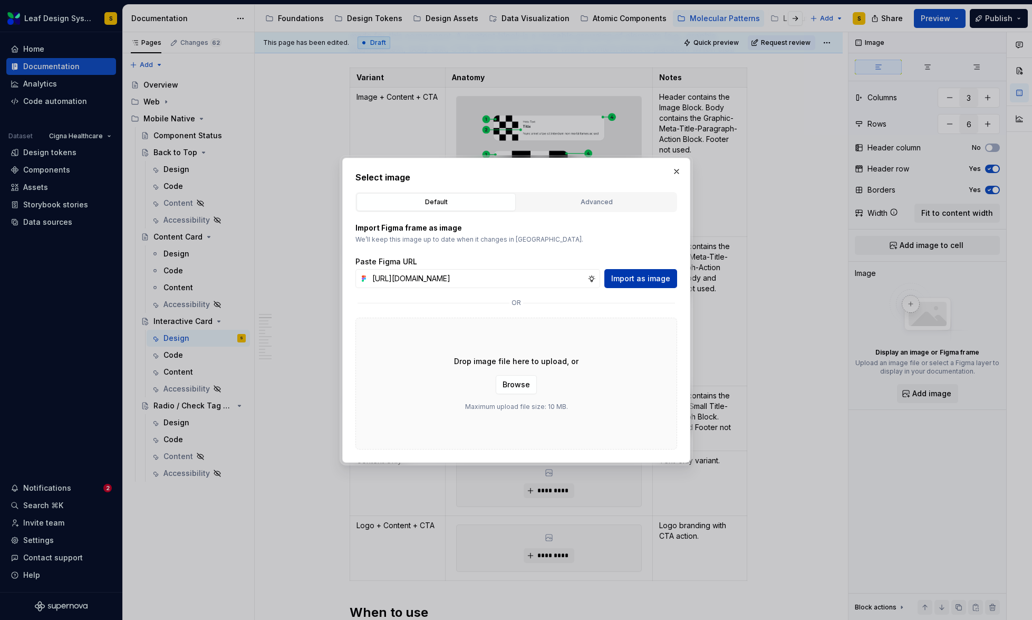
click at [639, 274] on span "Import as image" at bounding box center [640, 278] width 59 height 11
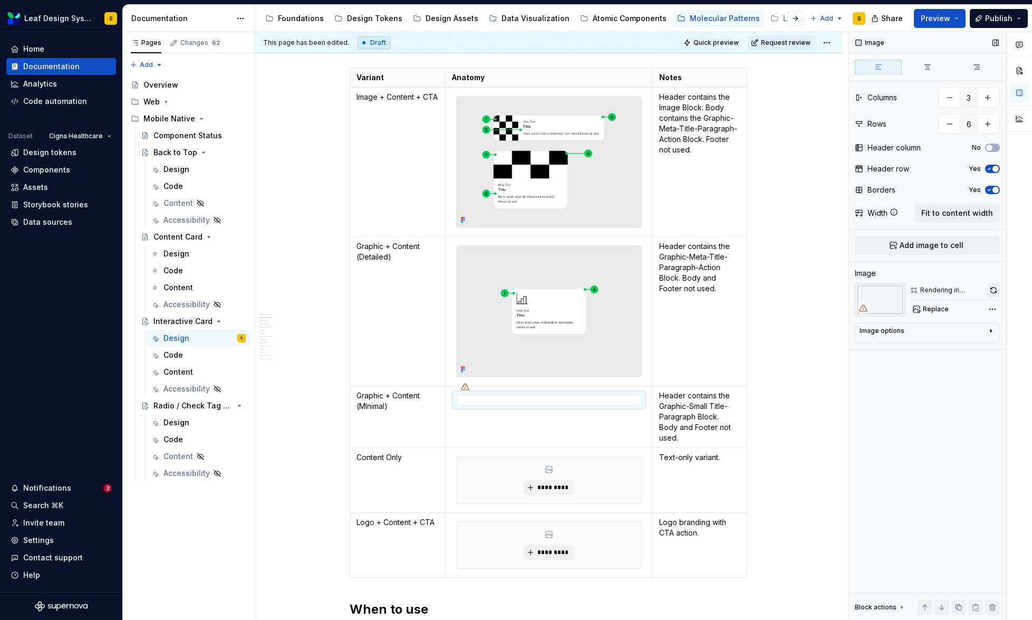
click at [997, 288] on button "button" at bounding box center [993, 290] width 13 height 15
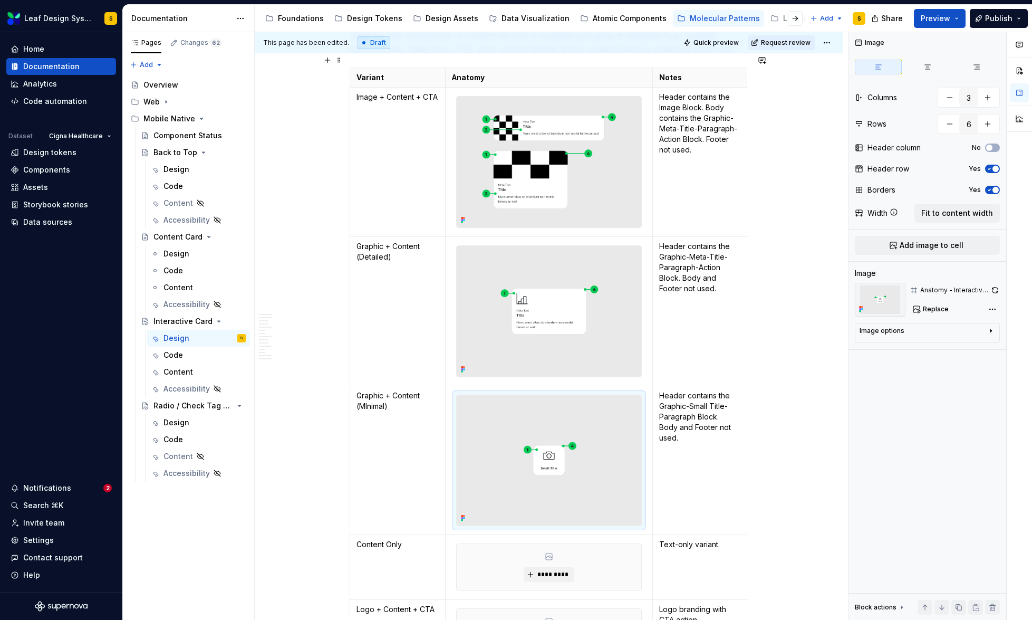
scroll to position [914, 0]
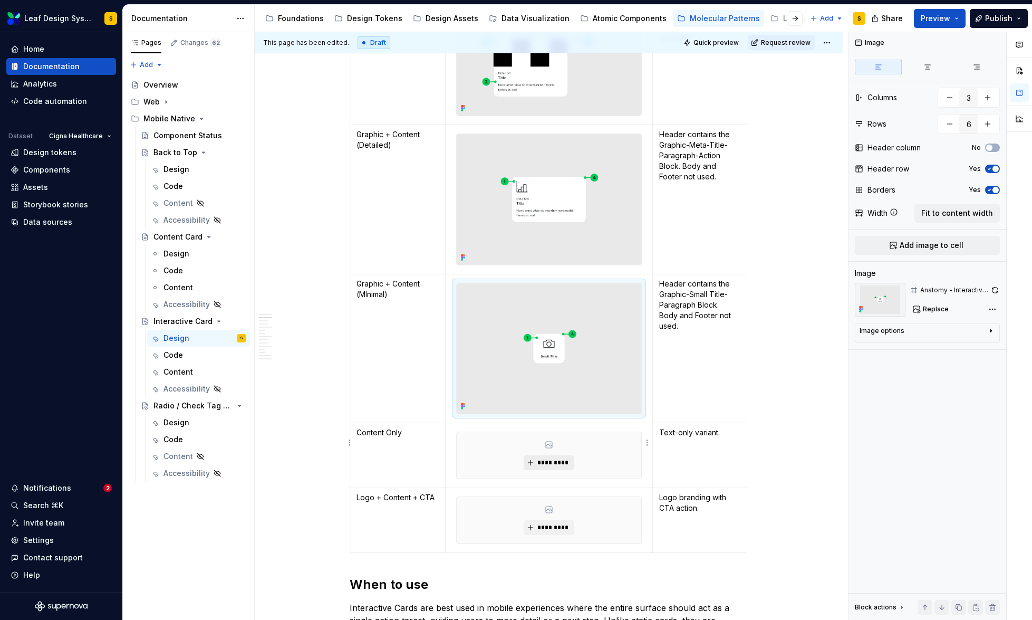
click at [553, 458] on span "*********" at bounding box center [553, 462] width 32 height 8
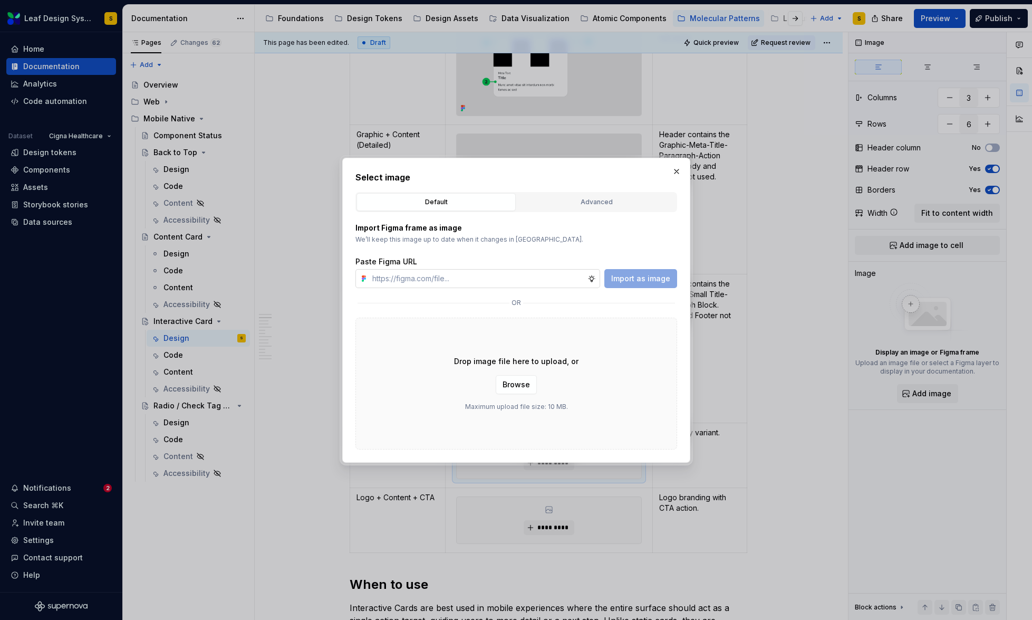
type textarea "*"
type input "[URL][DOMAIN_NAME]"
click at [627, 284] on button "Import as image" at bounding box center [640, 278] width 73 height 19
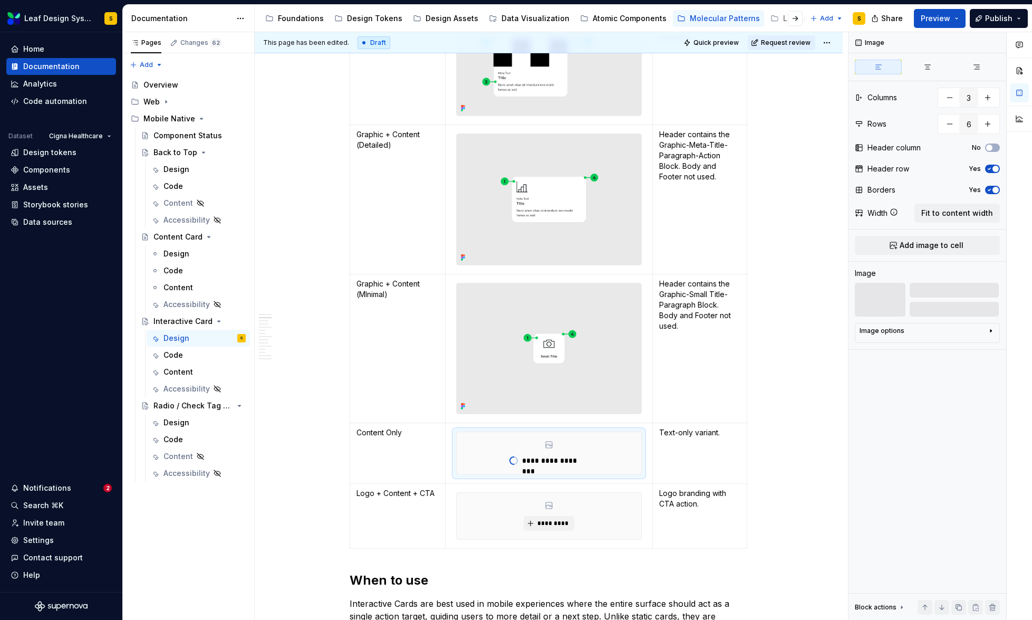
scroll to position [701, 0]
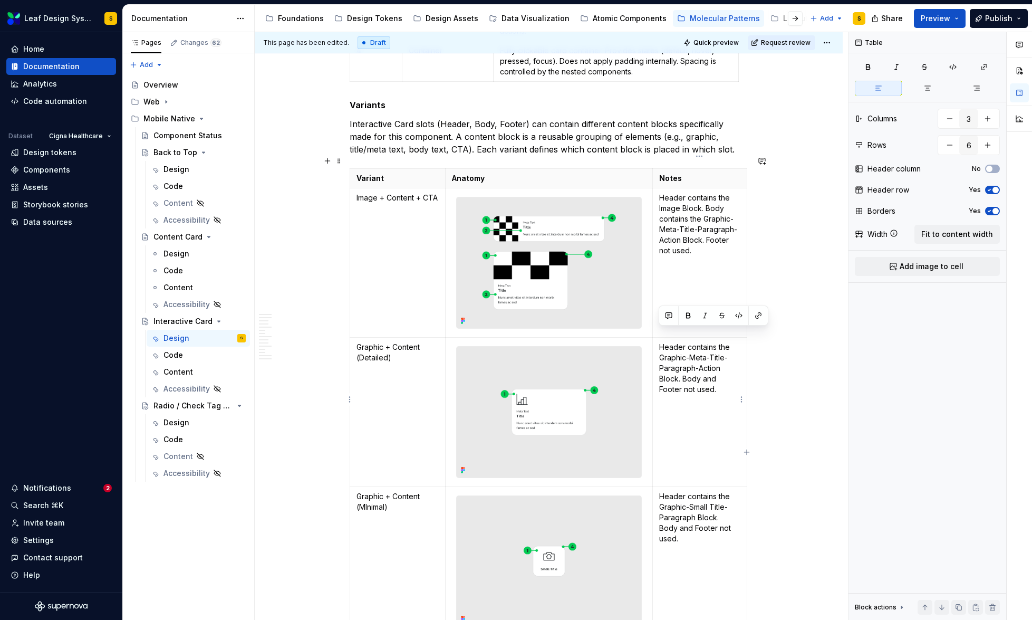
drag, startPoint x: 719, startPoint y: 376, endPoint x: 658, endPoint y: 336, distance: 73.3
click at [658, 338] on td "Header contains the Graphic-Meta-Title-Paragraph-Action Block. Body and Footer …" at bounding box center [699, 412] width 94 height 149
copy p "Header contains the Graphic-Meta-Title-Paragraph-Action Block. Body and Footer …"
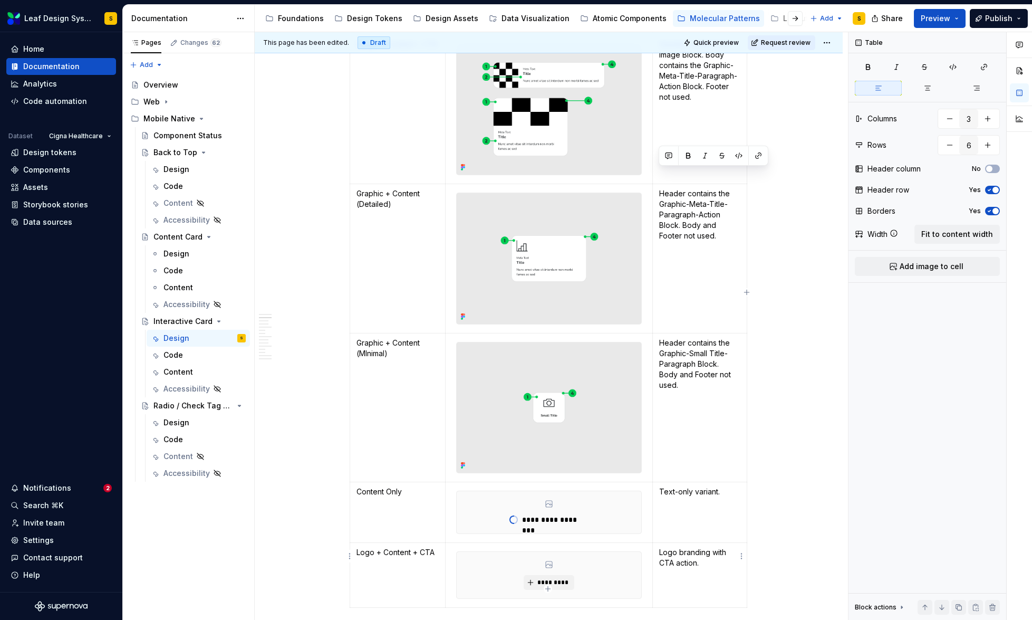
scroll to position [862, 0]
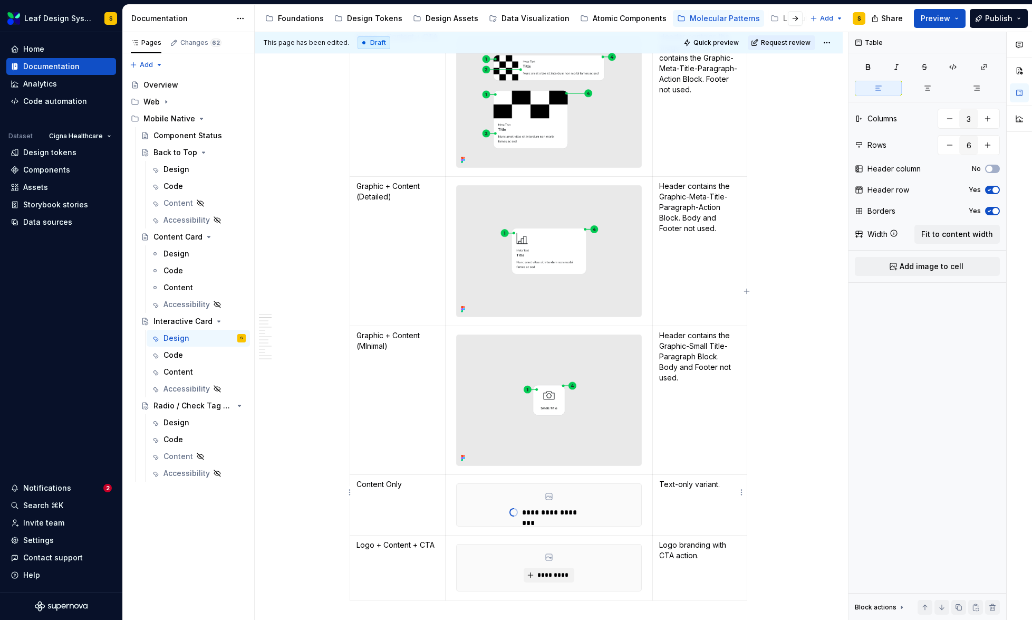
click at [676, 479] on p "Text-only variant." at bounding box center [699, 484] width 81 height 11
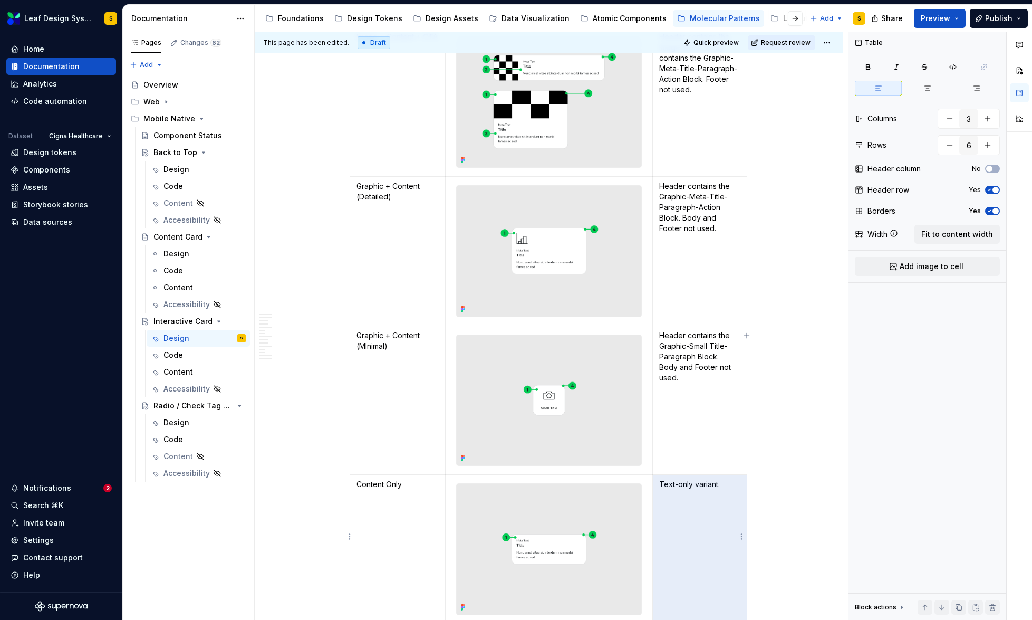
click at [686, 486] on td "Text-only variant." at bounding box center [699, 549] width 94 height 149
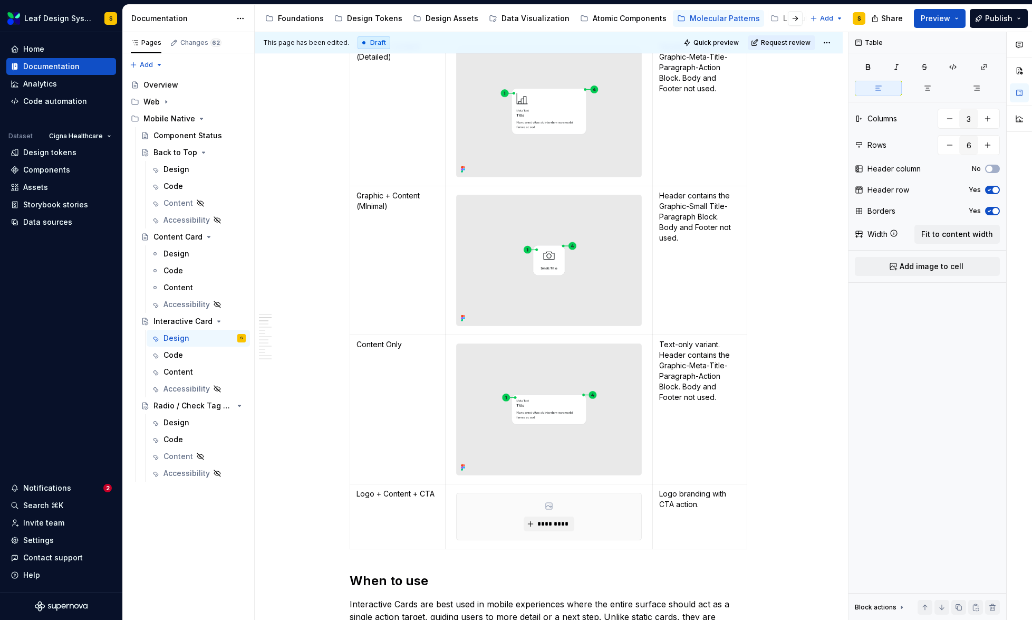
scroll to position [1053, 0]
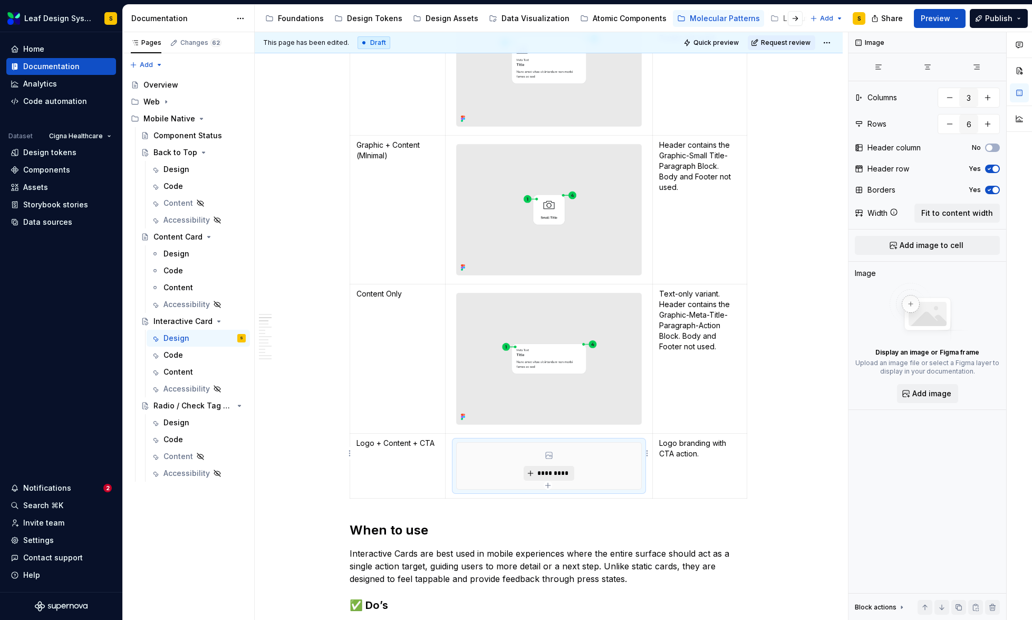
click at [564, 469] on span "*********" at bounding box center [553, 473] width 32 height 8
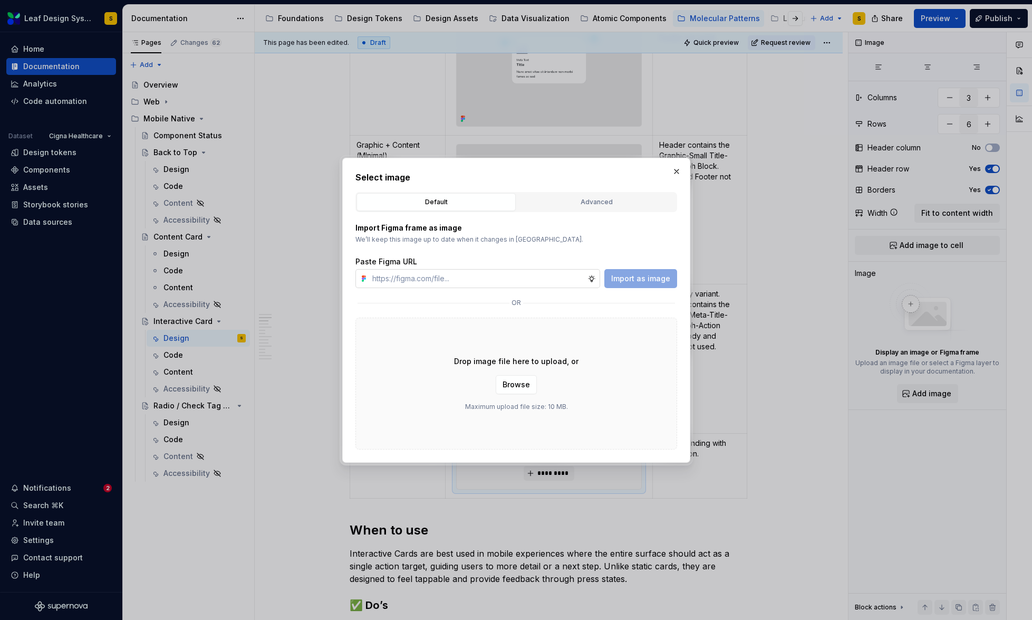
type textarea "*"
type input "[URL][DOMAIN_NAME]"
type textarea "*"
type input "[URL][DOMAIN_NAME]"
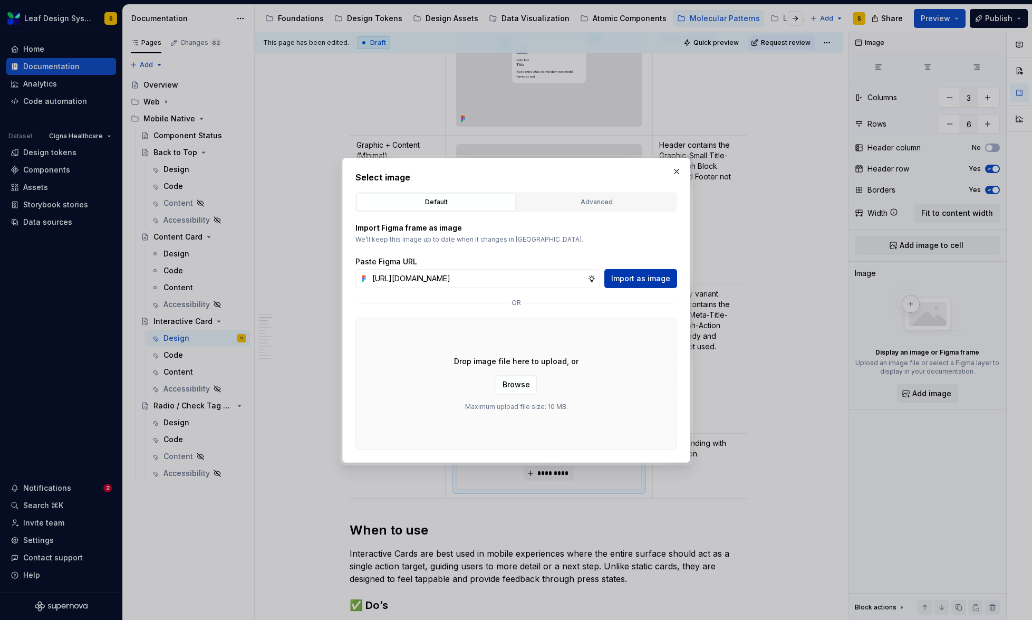
click at [631, 279] on span "Import as image" at bounding box center [640, 278] width 59 height 11
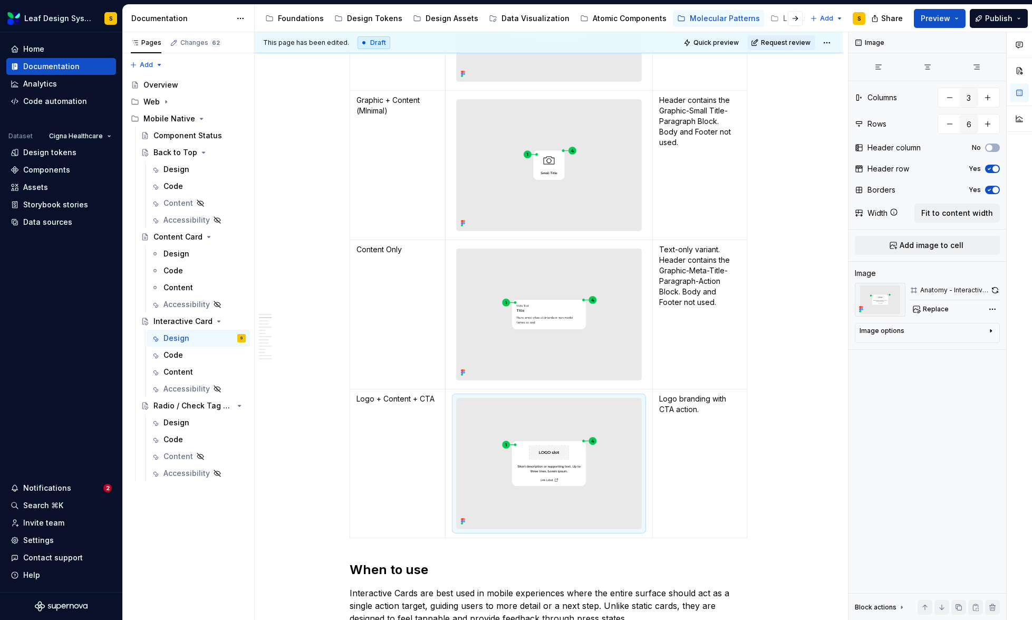
scroll to position [1098, 0]
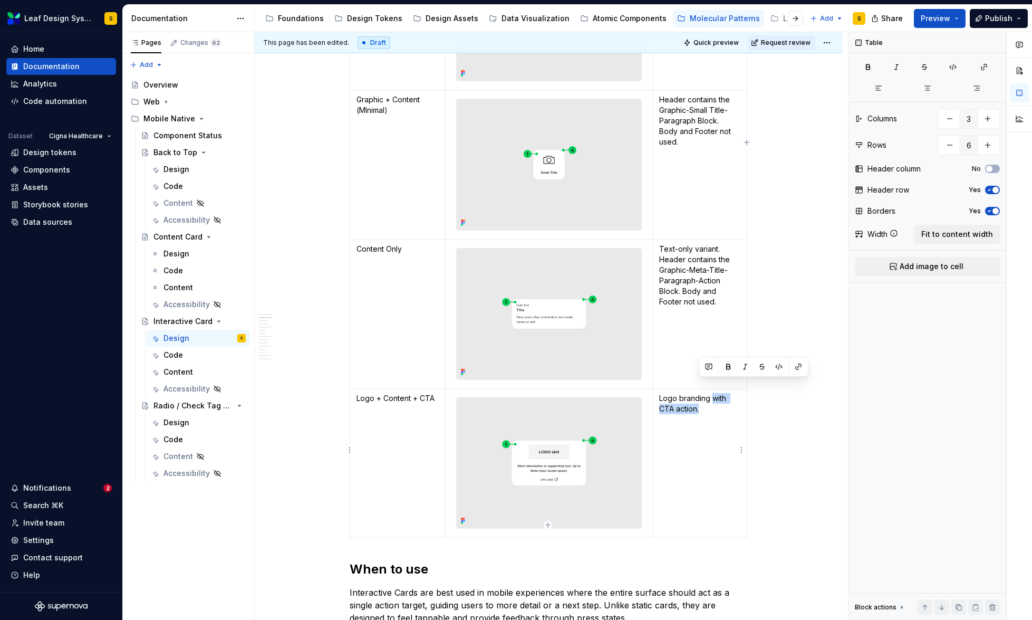
drag, startPoint x: 711, startPoint y: 386, endPoint x: 719, endPoint y: 394, distance: 11.6
click at [719, 394] on p "Logo branding with CTA action." at bounding box center [699, 403] width 81 height 21
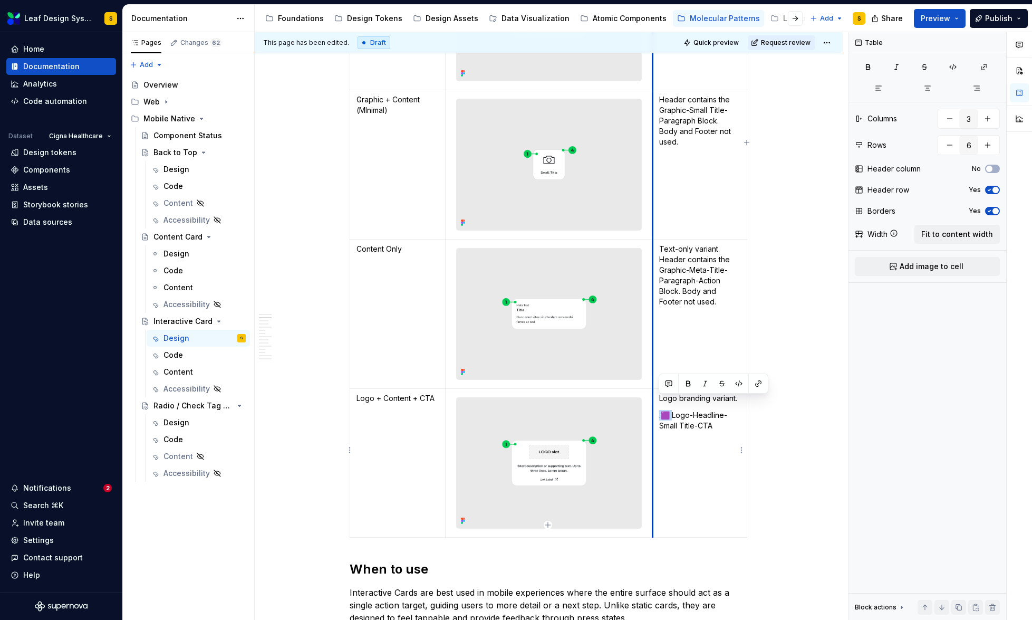
drag, startPoint x: 673, startPoint y: 403, endPoint x: 654, endPoint y: 401, distance: 19.1
click at [654, 401] on td "Logo branding variant. .🟪 Logo-Headline-Small Title-CTA" at bounding box center [699, 462] width 94 height 149
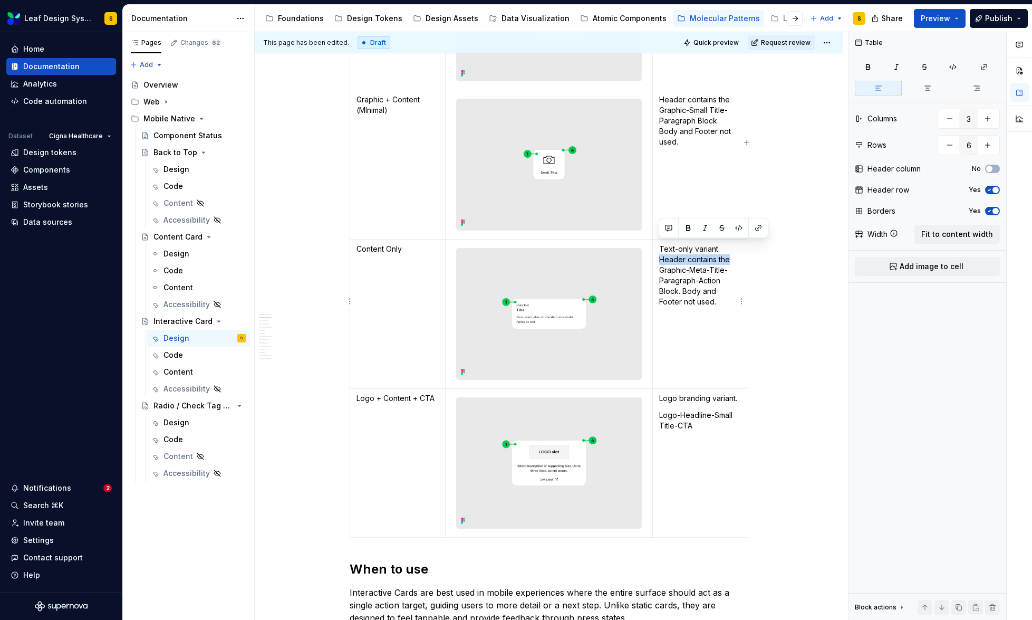
drag, startPoint x: 729, startPoint y: 247, endPoint x: 659, endPoint y: 248, distance: 70.2
click at [659, 248] on p "Text-only variant. Header contains the Graphic-Meta-Title-Paragraph-Action Bloc…" at bounding box center [699, 275] width 81 height 63
copy p "Header contains the"
click at [661, 392] on td "Logo branding variant. Logo-Headline-Small Title-CTA" at bounding box center [699, 462] width 94 height 149
click at [698, 419] on p "Logo branding variant. Header contains the Logo-Headline-Small Title-CTA" at bounding box center [699, 414] width 81 height 42
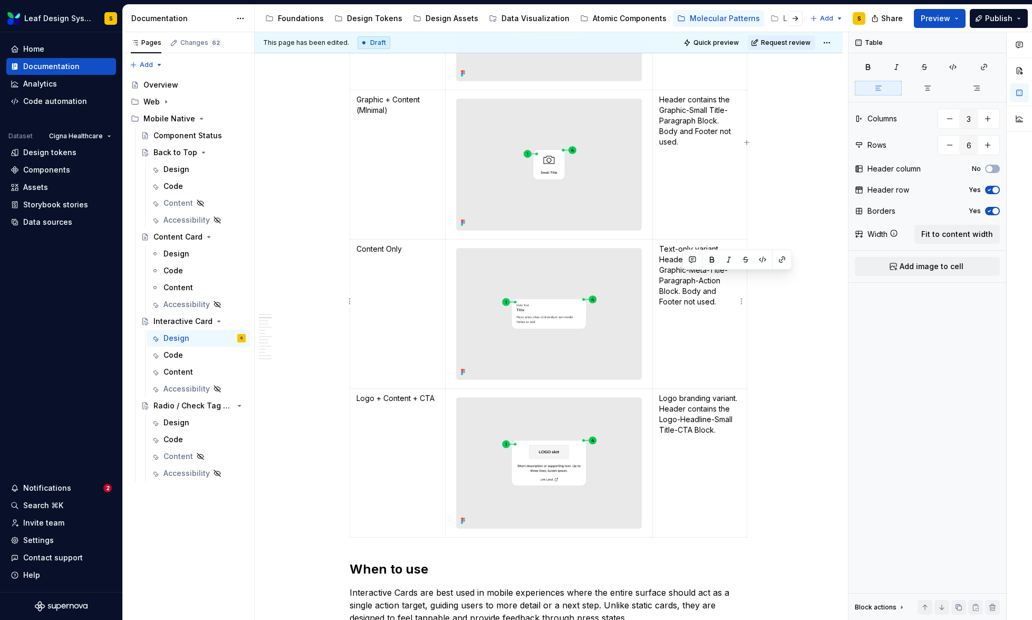
drag, startPoint x: 684, startPoint y: 277, endPoint x: 718, endPoint y: 291, distance: 36.9
click at [718, 291] on p "Text-only variant. Header contains the Graphic-Meta-Title-Paragraph-Action Bloc…" at bounding box center [699, 275] width 81 height 63
copy p "Body and Footer not used."
click at [720, 417] on p "Logo branding variant. Header contains the Logo-Headline-Small Title-CTA Block." at bounding box center [699, 414] width 81 height 42
click at [717, 460] on td "Logo branding variant. Header contains the Logo-Headline-Small Title-CTA Block.…" at bounding box center [699, 462] width 94 height 149
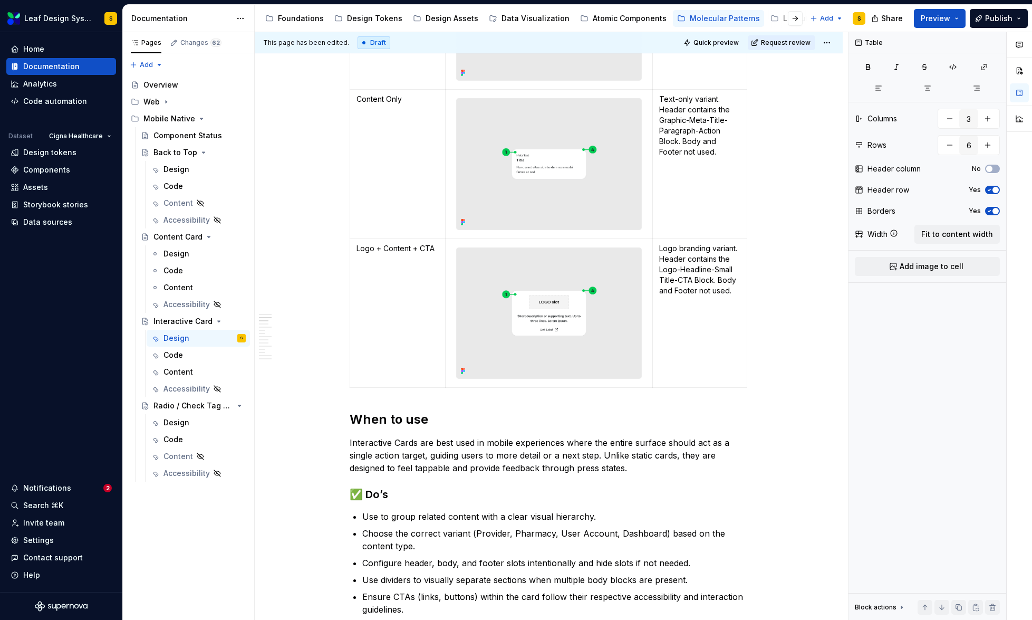
scroll to position [1250, 0]
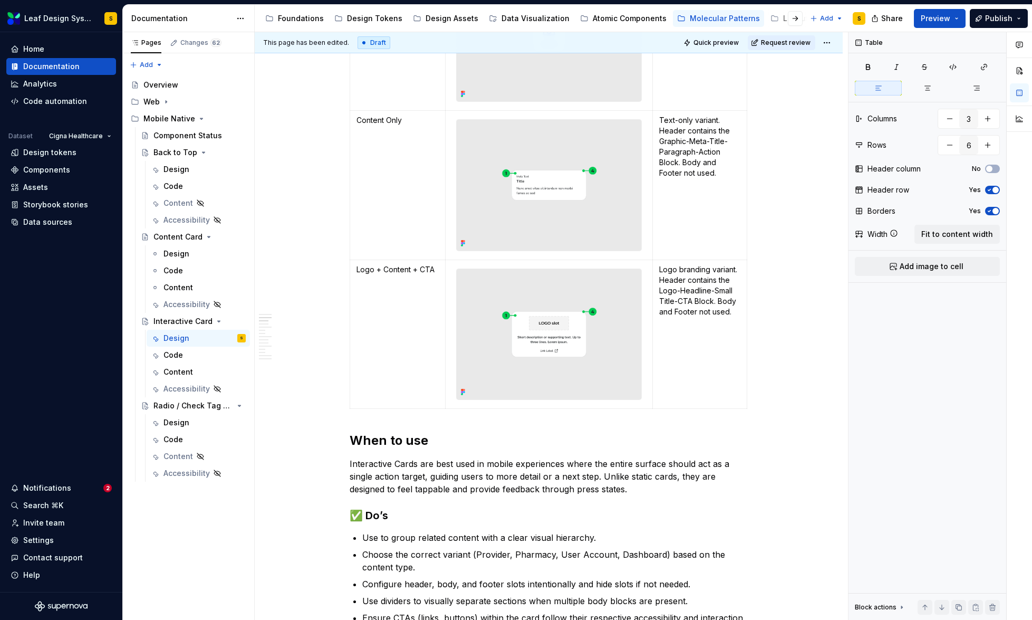
scroll to position [1449, 0]
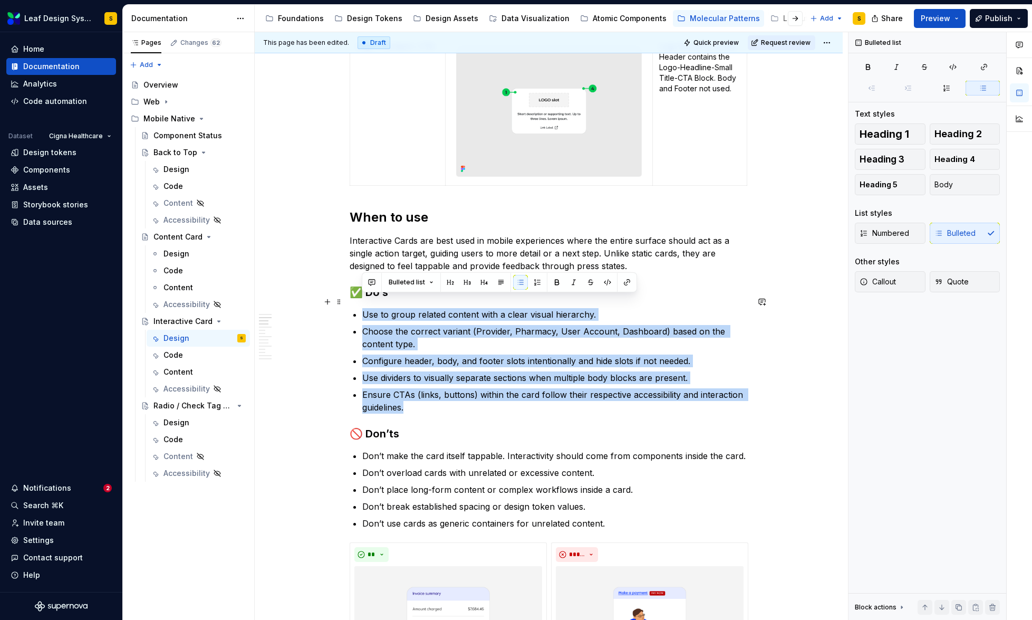
drag, startPoint x: 412, startPoint y: 396, endPoint x: 362, endPoint y: 303, distance: 105.5
click at [362, 308] on ul "Use to group related content with a clear visual hierarchy. Choose the correct …" at bounding box center [555, 360] width 386 height 105
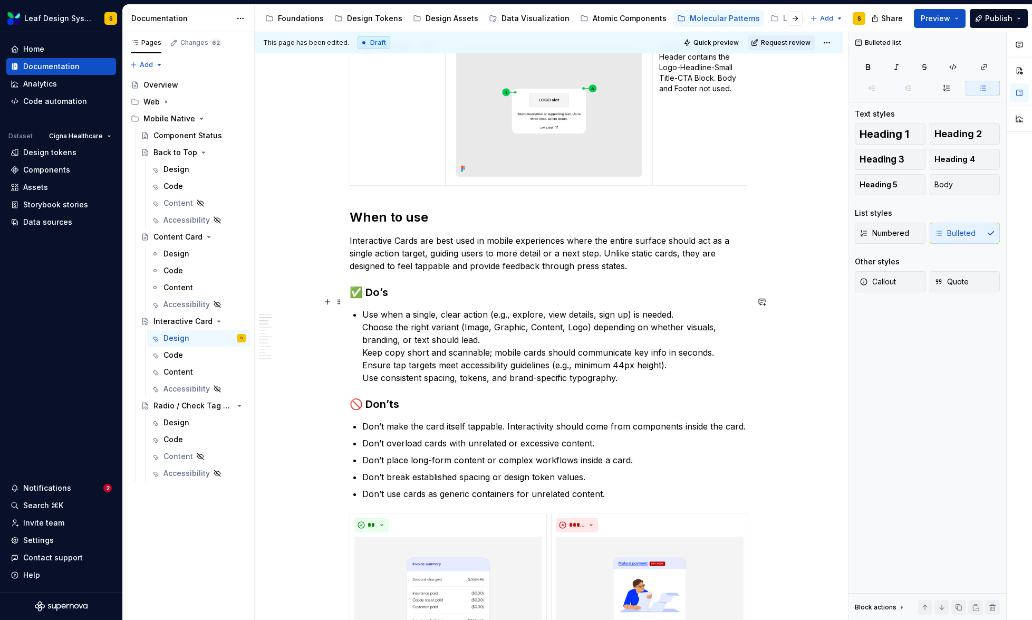
click at [362, 314] on p "Use when a single, clear action (e.g., explore, view details, sign up) is neede…" at bounding box center [555, 346] width 386 height 76
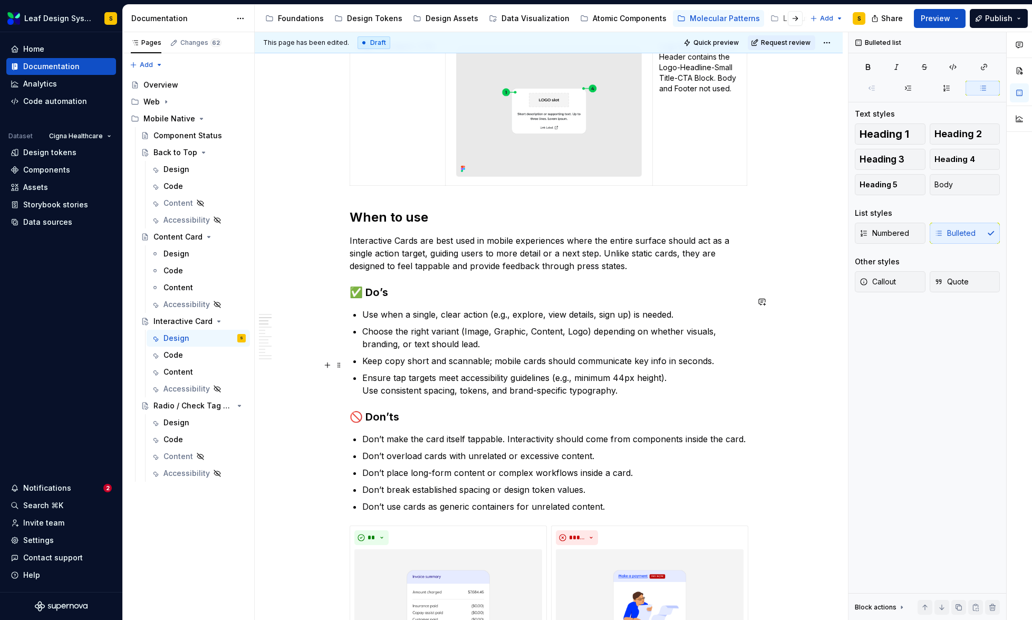
click at [362, 375] on p "Ensure tap targets meet accessibility guidelines (e.g., minimum 44px height). U…" at bounding box center [555, 383] width 386 height 25
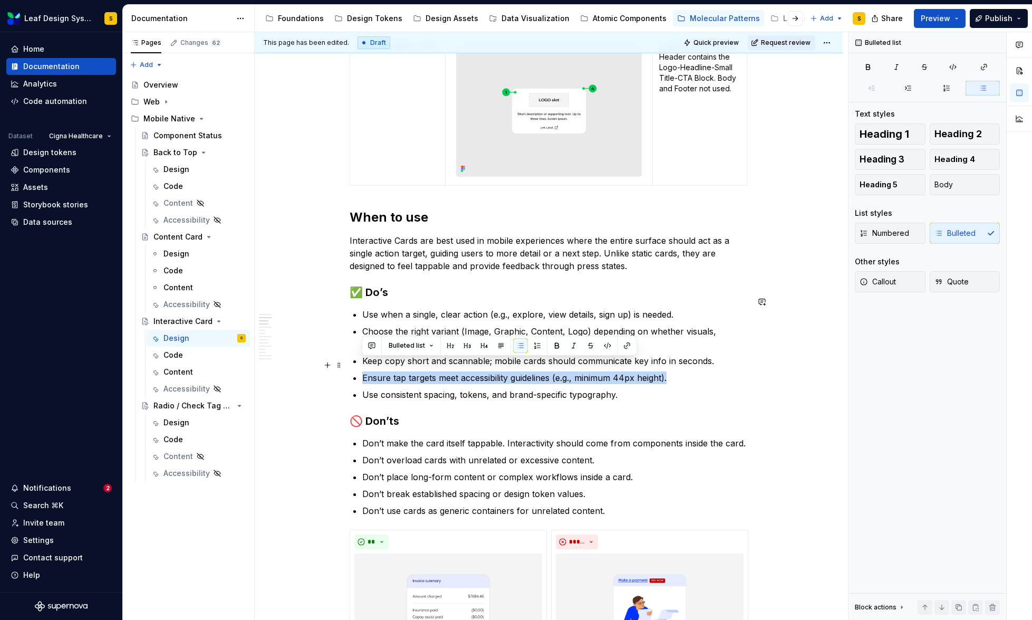
drag, startPoint x: 681, startPoint y: 367, endPoint x: 355, endPoint y: 364, distance: 326.0
click at [362, 371] on li "Ensure tap targets meet accessibility guidelines (e.g., minimum 44px height)." at bounding box center [555, 377] width 386 height 13
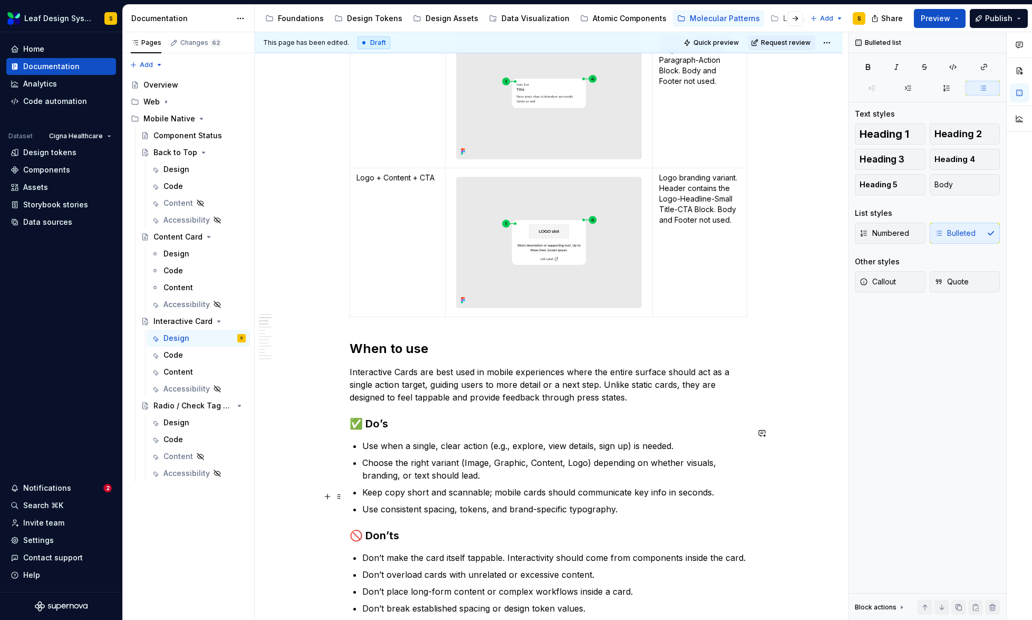
scroll to position [1436, 0]
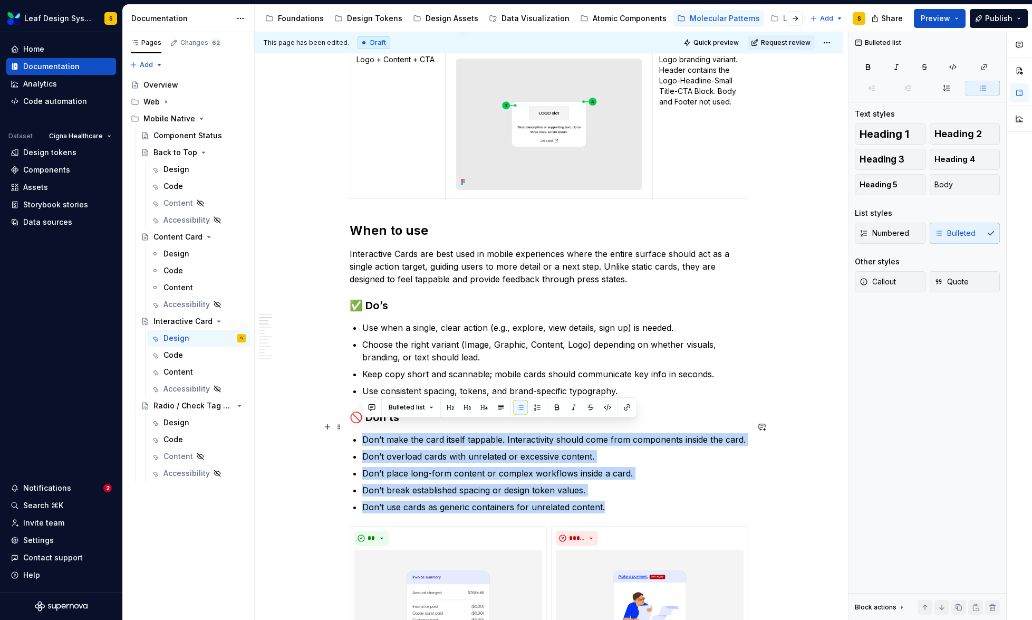
drag, startPoint x: 614, startPoint y: 495, endPoint x: 353, endPoint y: 429, distance: 268.9
click at [362, 433] on ul "Don’t make the card itself tappable. Interactivity should come from components …" at bounding box center [555, 473] width 386 height 80
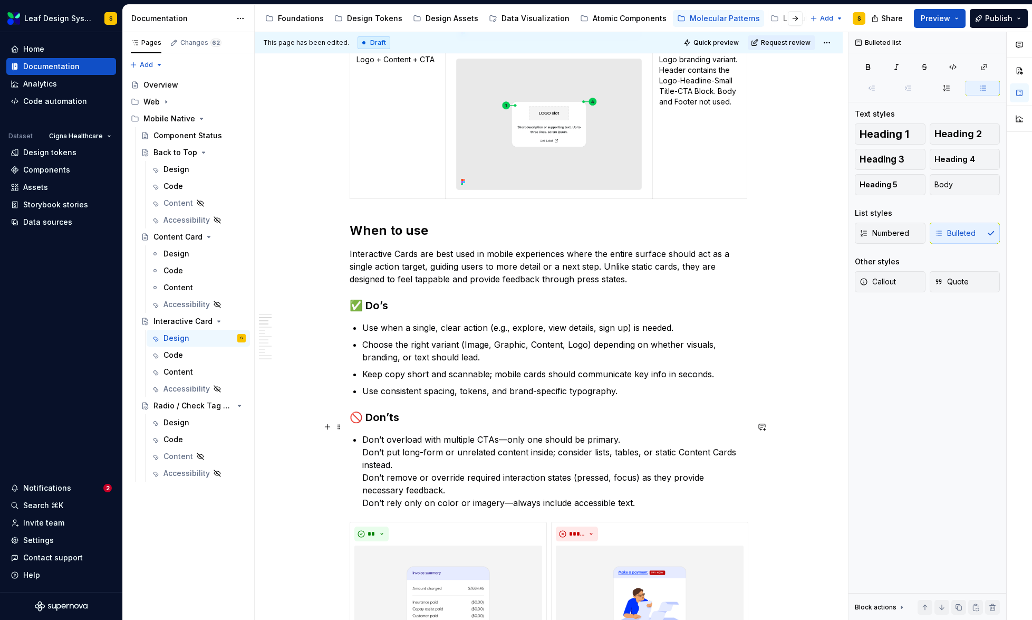
click at [503, 433] on p "Don’t overload with multiple CTAs—only one should be primary. Don’t put long-fo…" at bounding box center [555, 471] width 386 height 76
drag, startPoint x: 388, startPoint y: 428, endPoint x: 419, endPoint y: 428, distance: 31.1
click at [419, 433] on p "Don’t overload with multiple CTAsonly one should be primary. Don’t put long-for…" at bounding box center [555, 471] width 386 height 76
click at [493, 433] on p "Don’t overload with multiple CTAsonly one should be primary. Don’t put long-for…" at bounding box center [555, 471] width 386 height 76
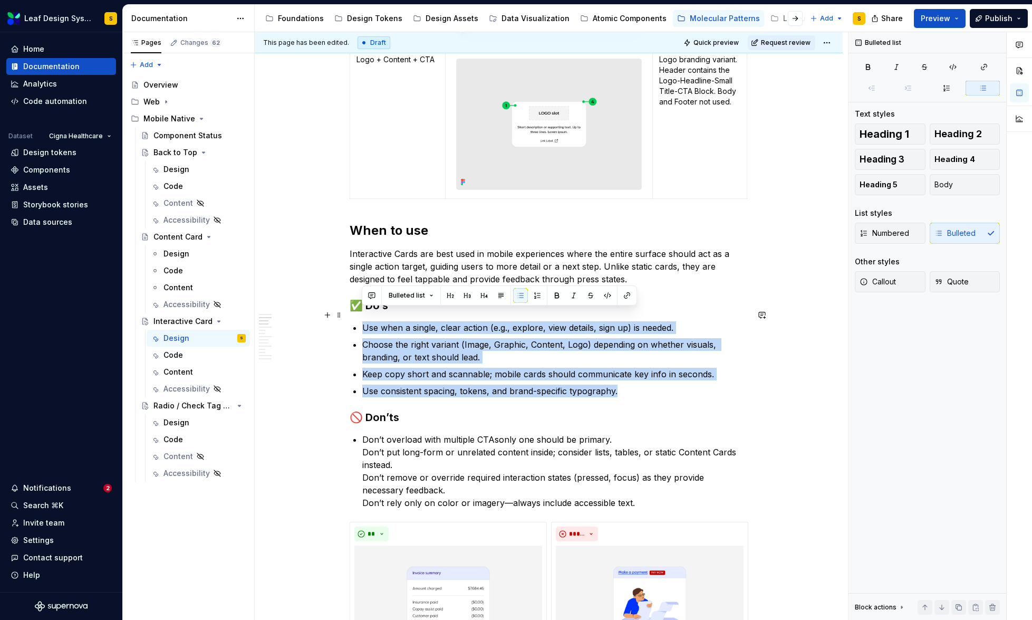
drag, startPoint x: 628, startPoint y: 377, endPoint x: 362, endPoint y: 318, distance: 272.4
click at [362, 321] on ul "Use when a single, clear action (e.g., explore, view details, sign up) is neede…" at bounding box center [555, 359] width 386 height 76
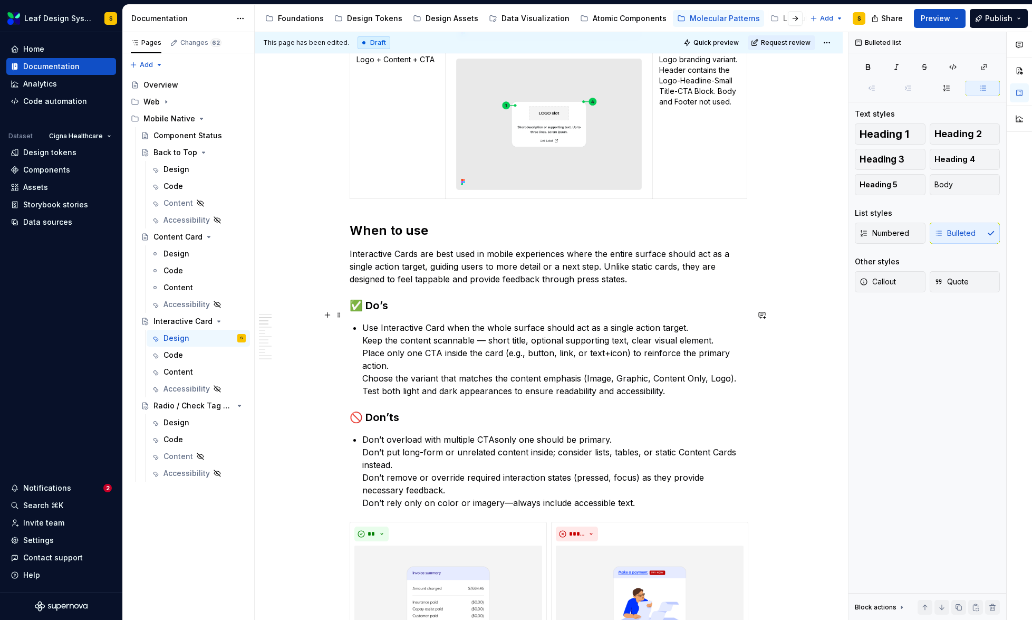
click at [363, 325] on p "Use Interactive Card when the whole surface should act as a single action targe…" at bounding box center [555, 359] width 386 height 76
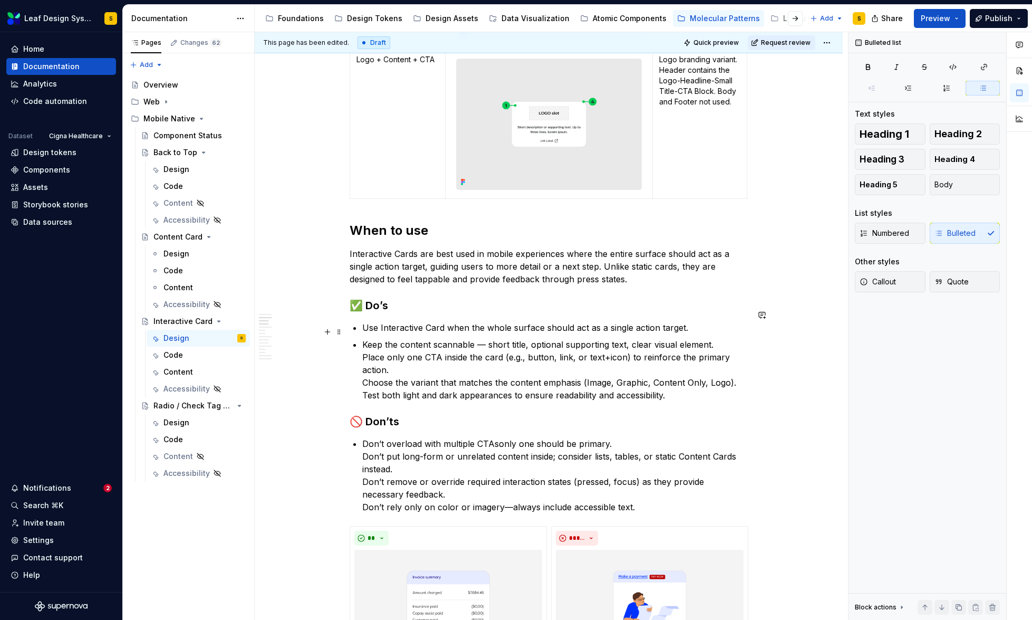
click at [362, 343] on p "Keep the content scannable — short title, optional supporting text, clear visua…" at bounding box center [555, 369] width 386 height 63
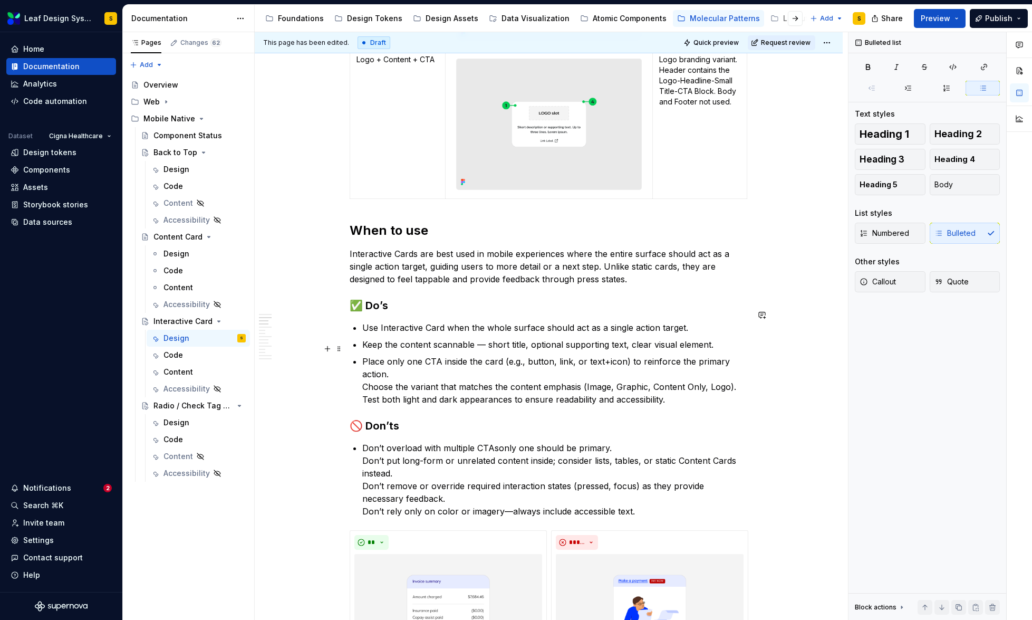
click at [363, 376] on p "Place only one CTA inside the card (e.g., button, link, or text+icon) to reinfo…" at bounding box center [555, 380] width 386 height 51
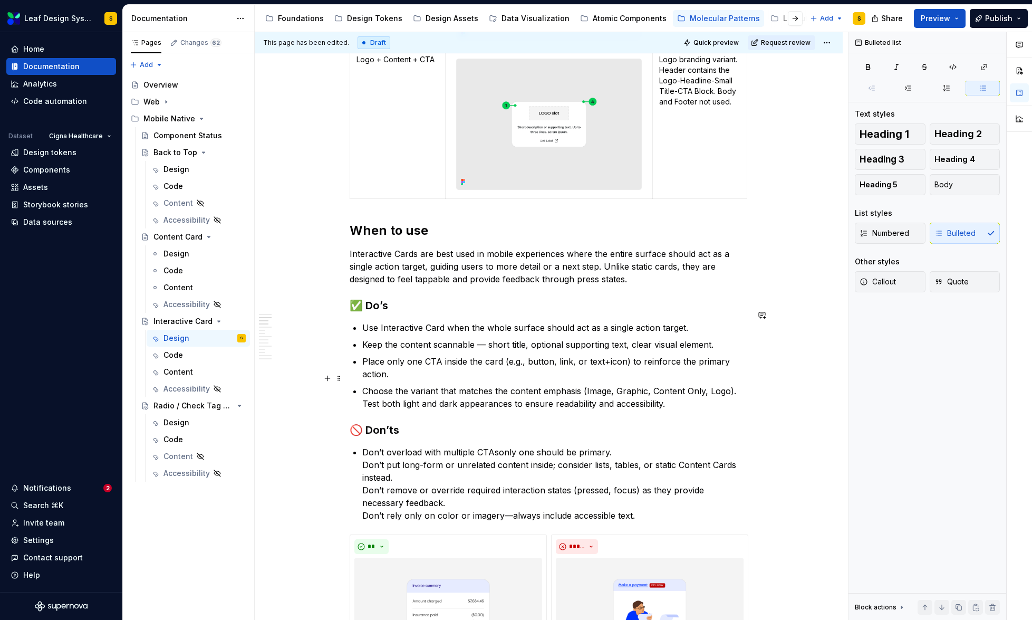
click at [365, 390] on p "Choose the variant that matches the content emphasis (Image, Graphic, Content O…" at bounding box center [555, 396] width 386 height 25
drag, startPoint x: 363, startPoint y: 392, endPoint x: 371, endPoint y: 403, distance: 13.6
click at [363, 393] on p "Choose the variant that matches the content emphasis (Image, Graphic, Content O…" at bounding box center [555, 396] width 386 height 25
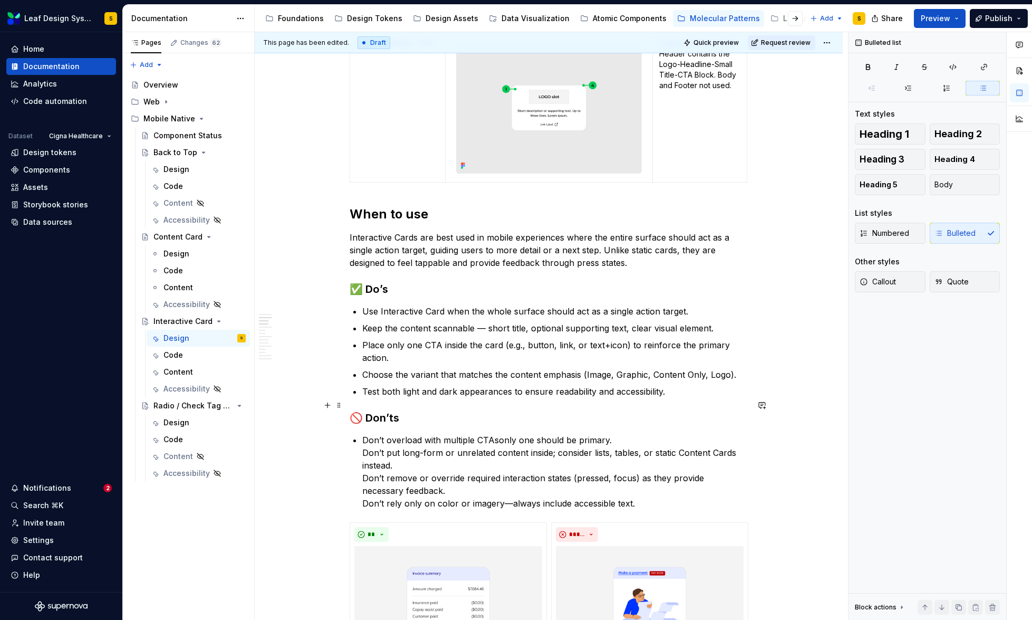
scroll to position [1455, 0]
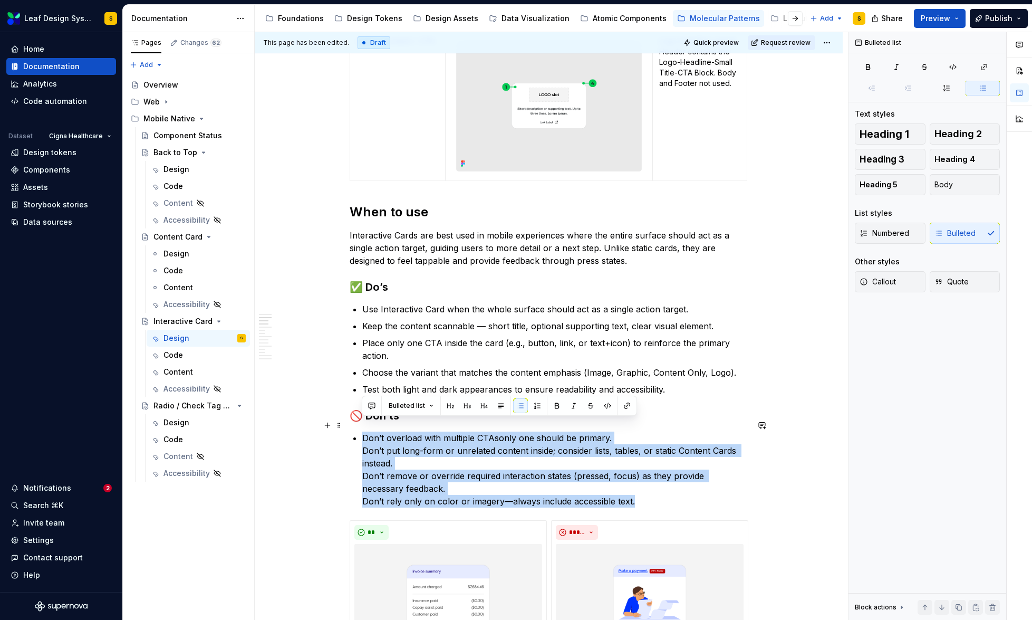
drag, startPoint x: 639, startPoint y: 489, endPoint x: 360, endPoint y: 428, distance: 285.2
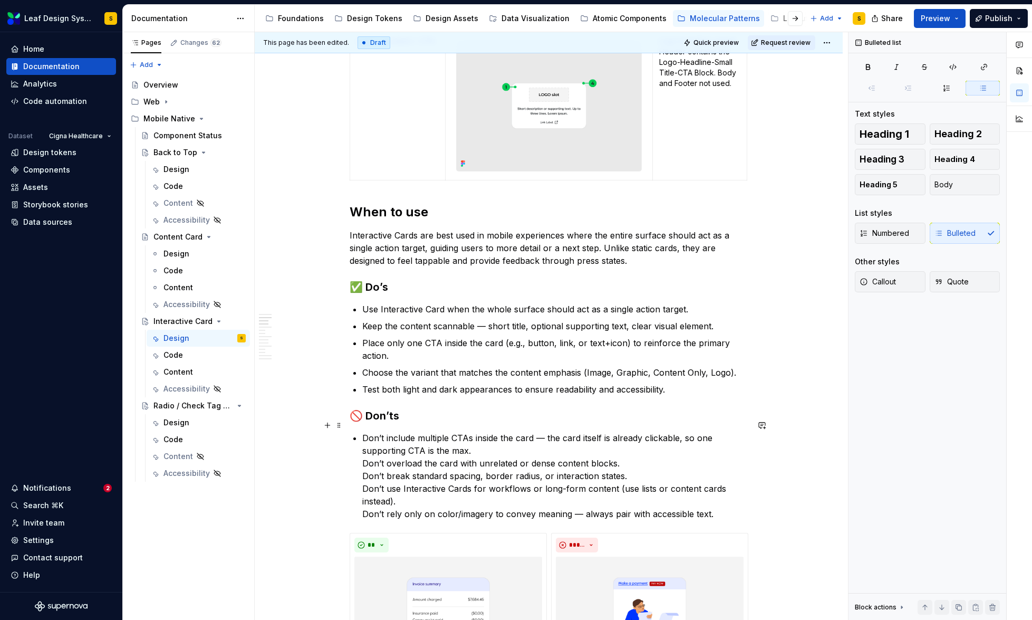
click at [362, 449] on p "Don’t include multiple CTAs inside the card — the card itself is already clicka…" at bounding box center [555, 475] width 386 height 89
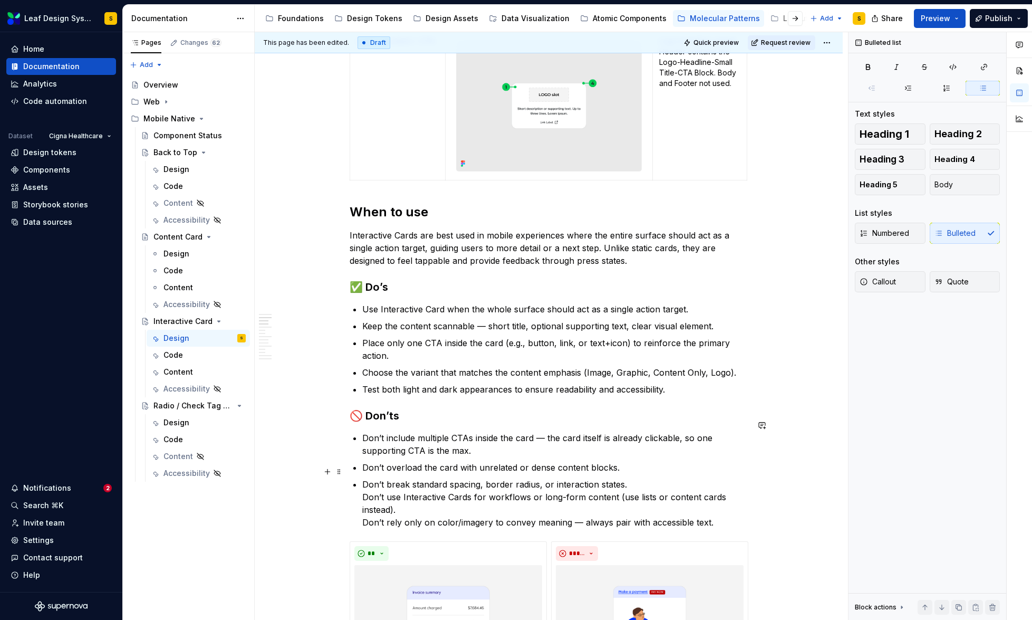
click at [362, 484] on p "Don’t break standard spacing, border radius, or interaction states. Don’t use I…" at bounding box center [555, 503] width 386 height 51
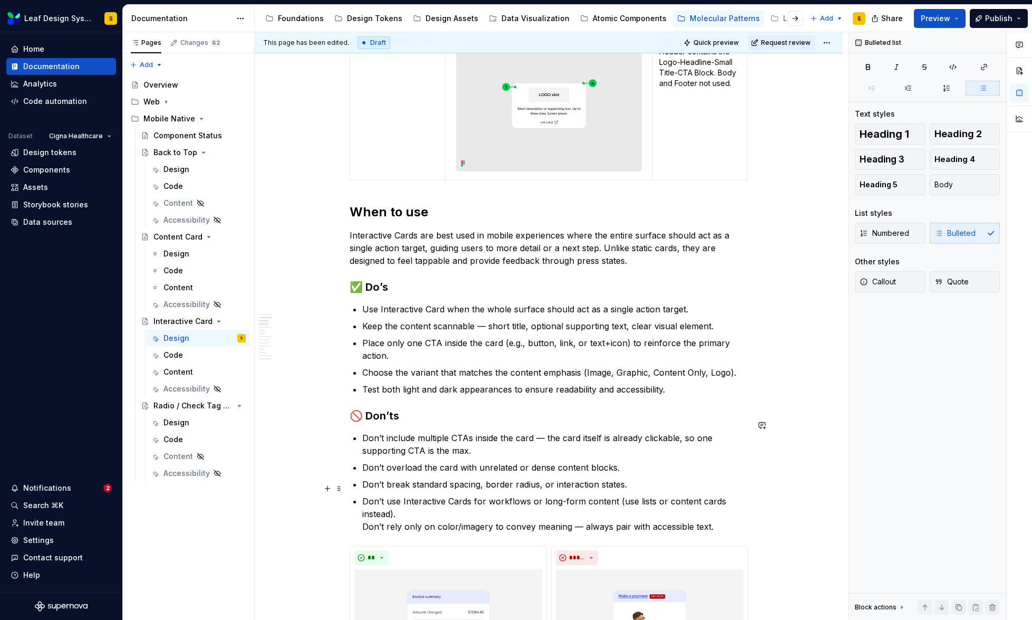
drag, startPoint x: 362, startPoint y: 512, endPoint x: 363, endPoint y: 523, distance: 11.2
click at [362, 512] on p "Don’t use Interactive Cards for workflows or long-form content (use lists or co…" at bounding box center [555, 514] width 386 height 38
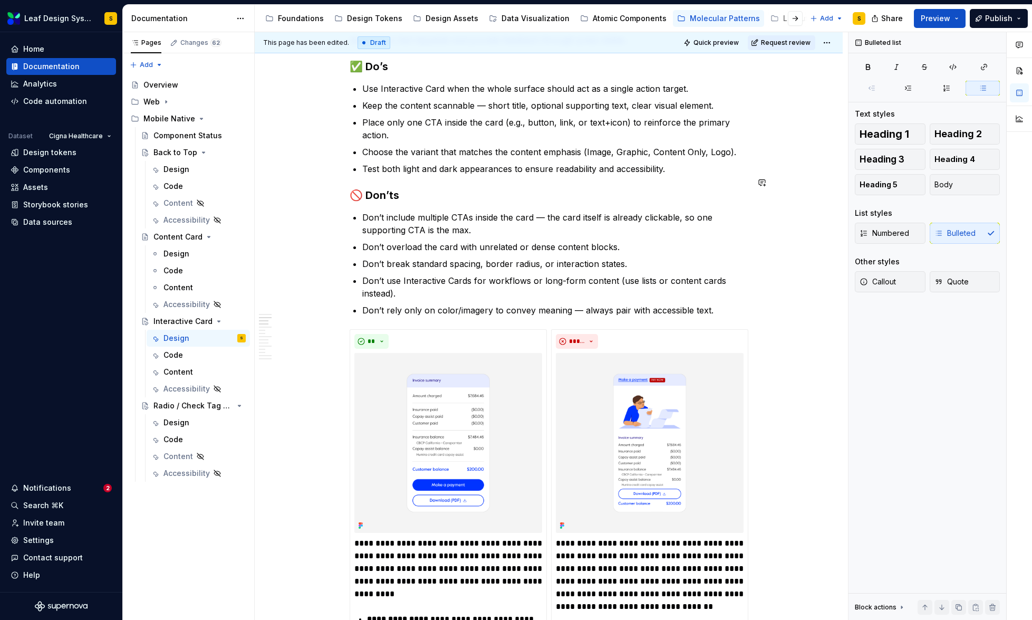
scroll to position [1567, 0]
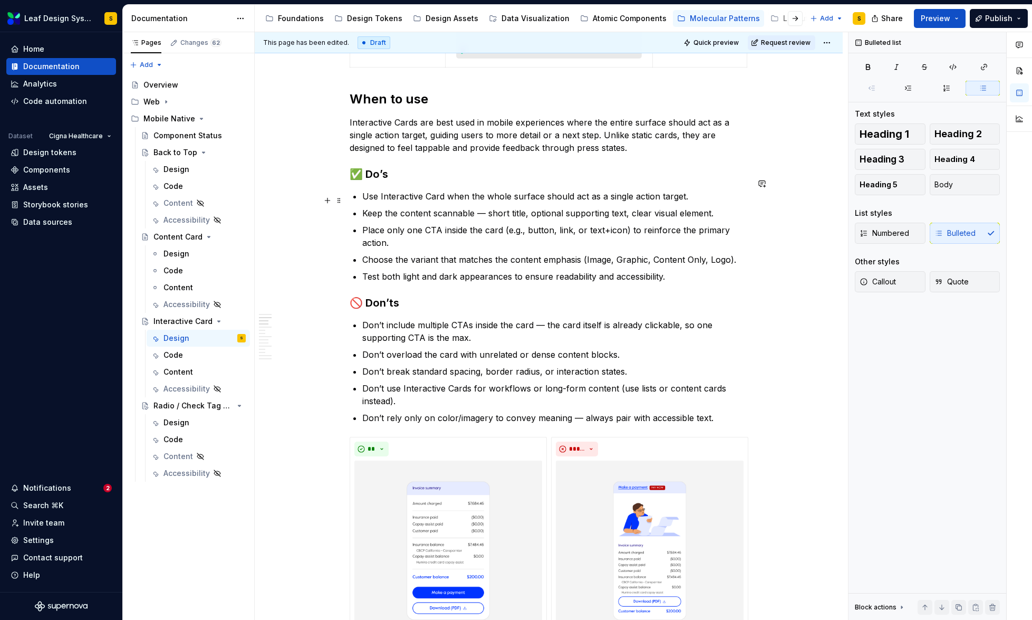
click at [486, 207] on p "Keep the content scannable — short title, optional supporting text, clear visua…" at bounding box center [555, 213] width 386 height 13
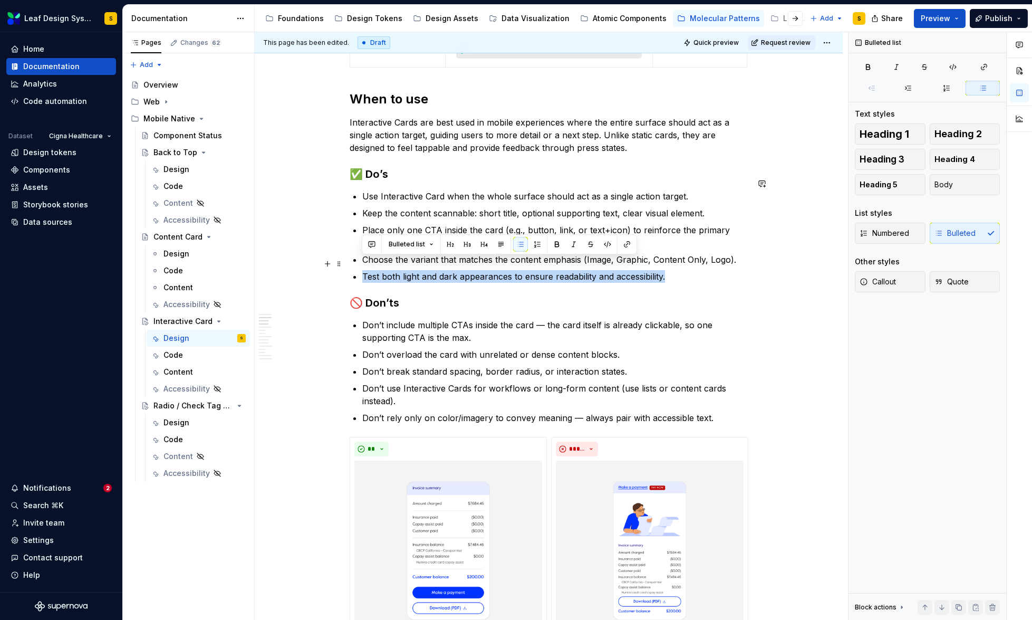
drag, startPoint x: 670, startPoint y: 265, endPoint x: 364, endPoint y: 264, distance: 306.4
click at [364, 270] on p "Test both light and dark appearances to ensure readability and accessibility." at bounding box center [555, 276] width 386 height 13
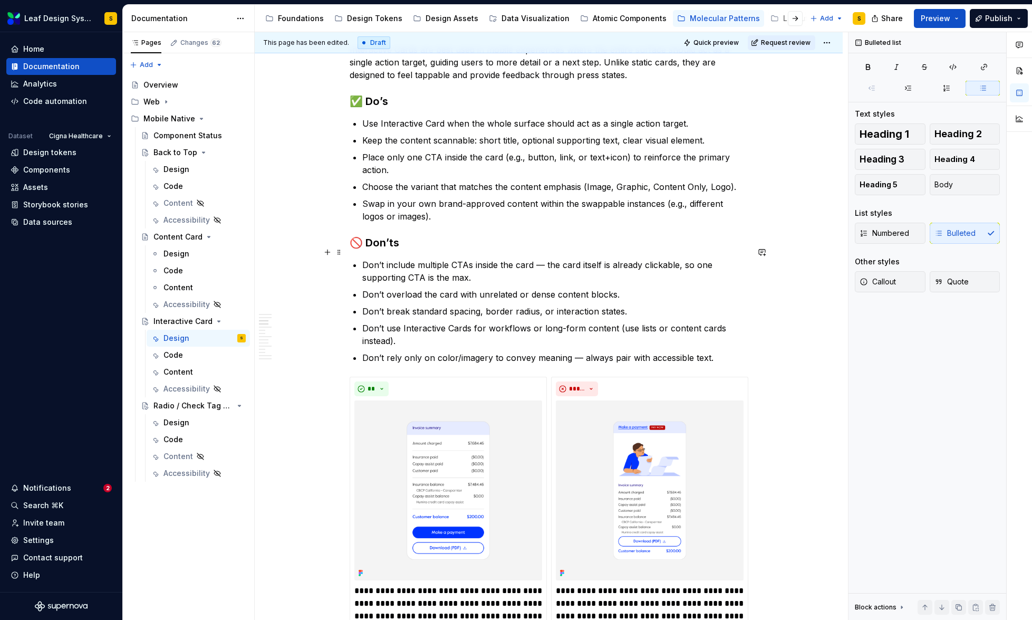
scroll to position [1641, 0]
click at [543, 258] on p "Don’t include multiple CTAs inside the card — the card itself is already clicka…" at bounding box center [555, 270] width 386 height 25
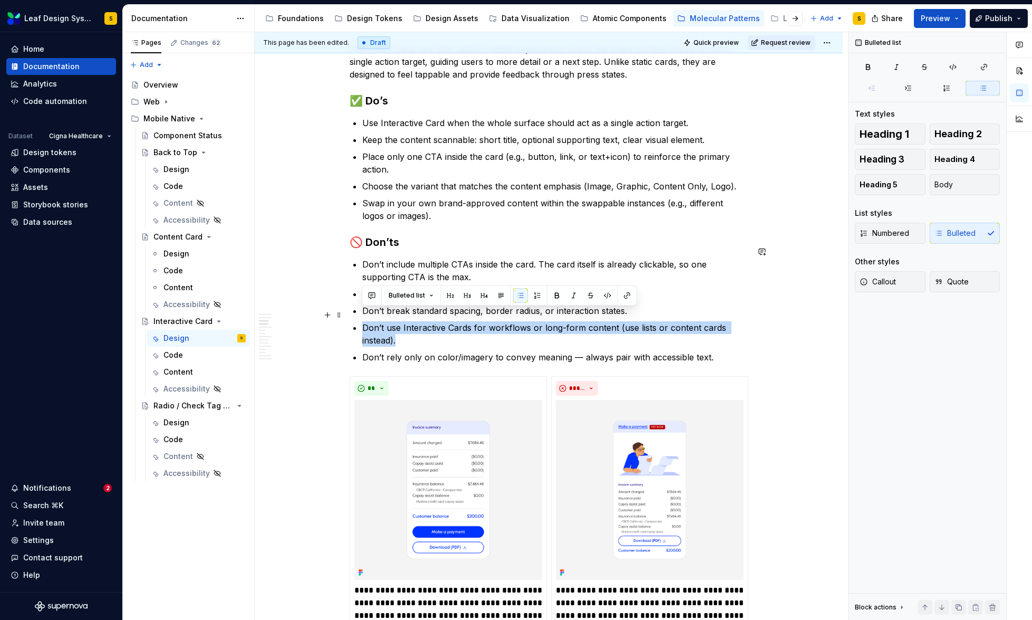
drag, startPoint x: 413, startPoint y: 327, endPoint x: 363, endPoint y: 314, distance: 52.3
click at [363, 321] on p "Don’t use Interactive Cards for workflows or long-form content (use lists or co…" at bounding box center [555, 333] width 386 height 25
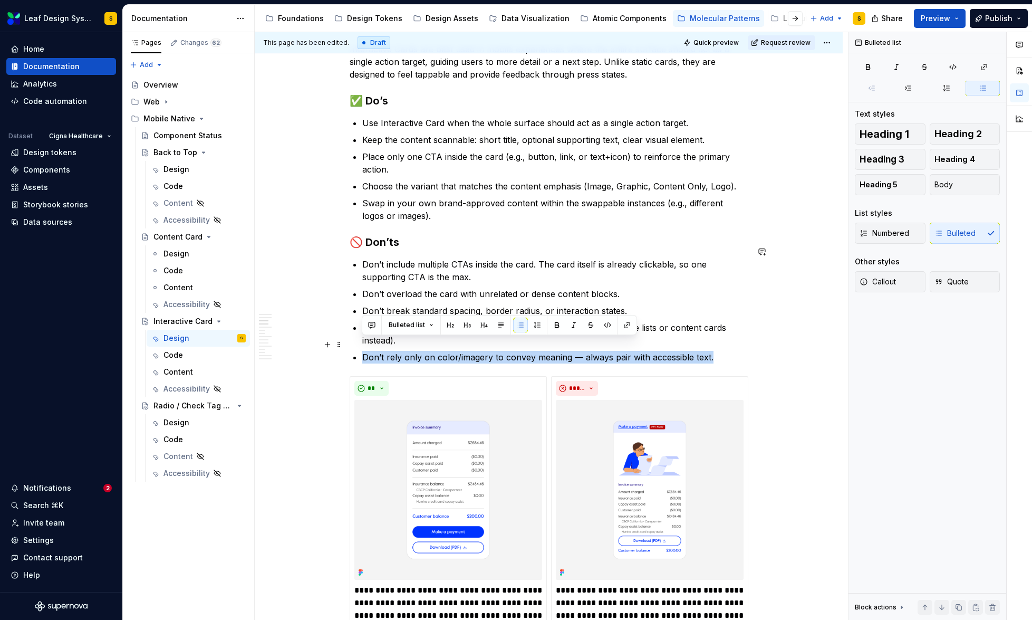
drag, startPoint x: 723, startPoint y: 344, endPoint x: 363, endPoint y: 345, distance: 359.7
click at [363, 351] on p "Don’t rely only on color/imagery to convey meaning — always pair with accessibl…" at bounding box center [555, 357] width 386 height 13
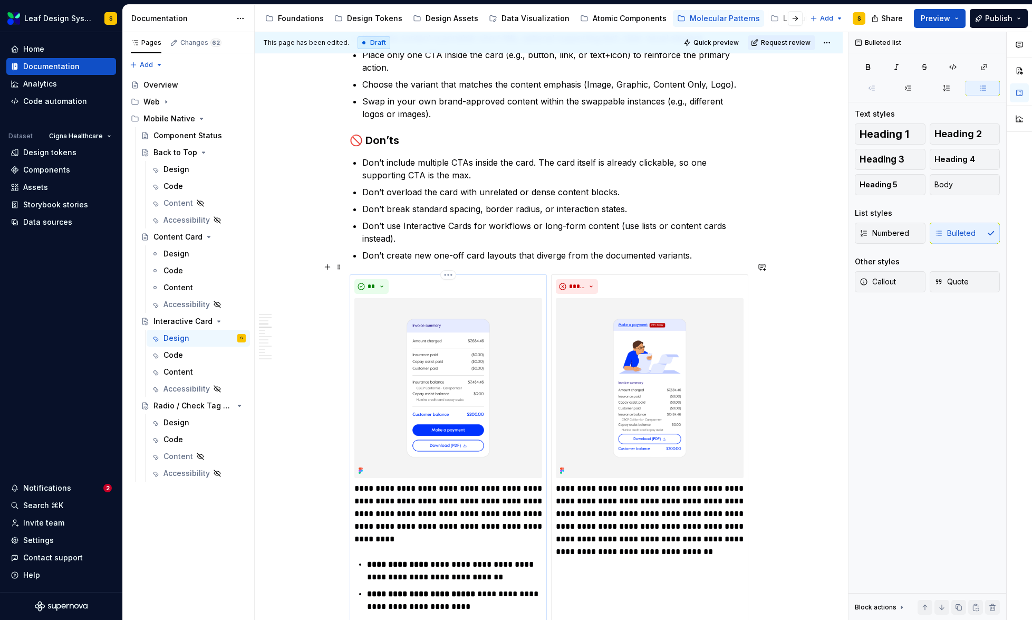
scroll to position [1839, 0]
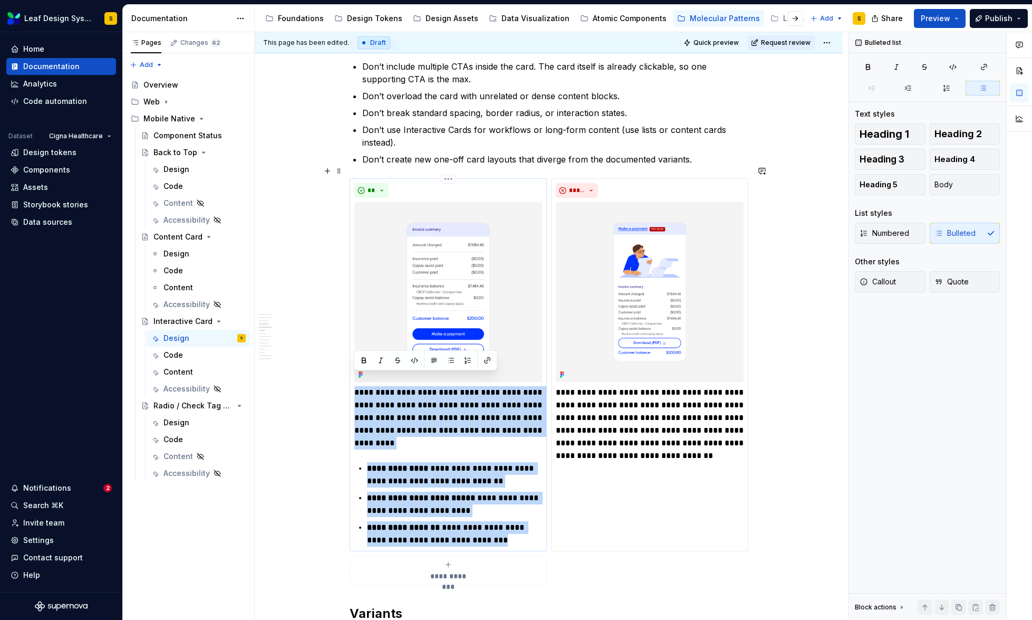
drag, startPoint x: 354, startPoint y: 378, endPoint x: 514, endPoint y: 527, distance: 218.7
click at [514, 527] on div "**********" at bounding box center [448, 466] width 188 height 160
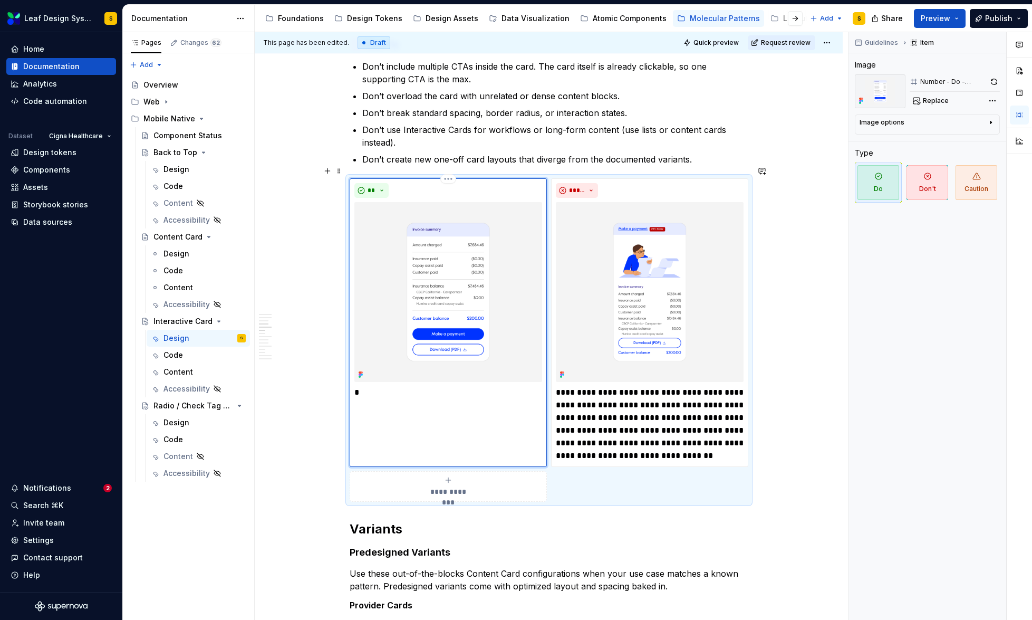
type textarea "*"
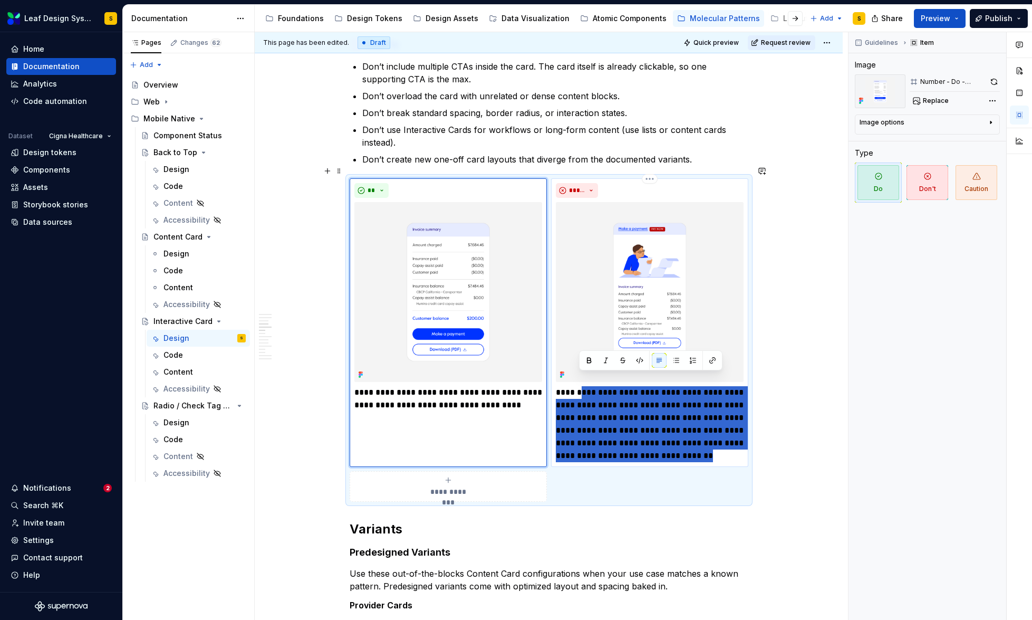
drag, startPoint x: 580, startPoint y: 377, endPoint x: 741, endPoint y: 445, distance: 174.9
click at [741, 445] on p "**********" at bounding box center [650, 424] width 188 height 76
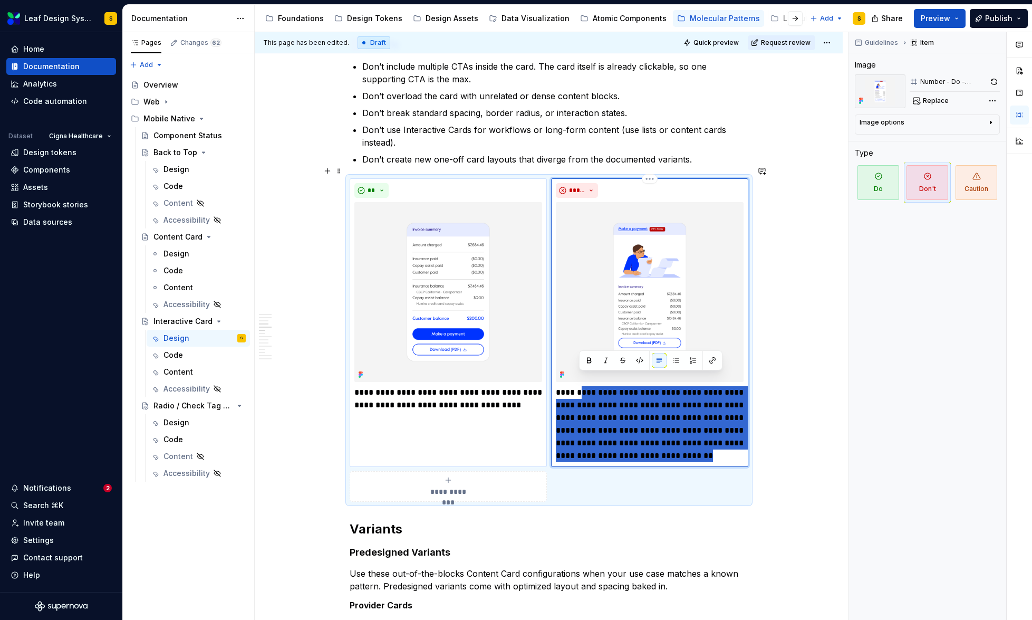
type textarea "*"
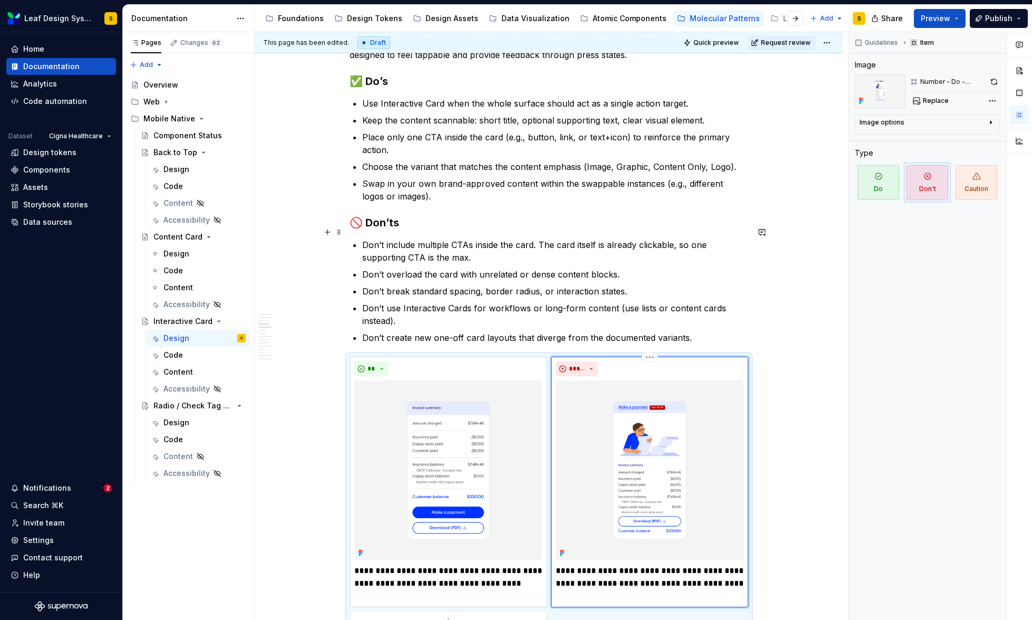
scroll to position [1710, 0]
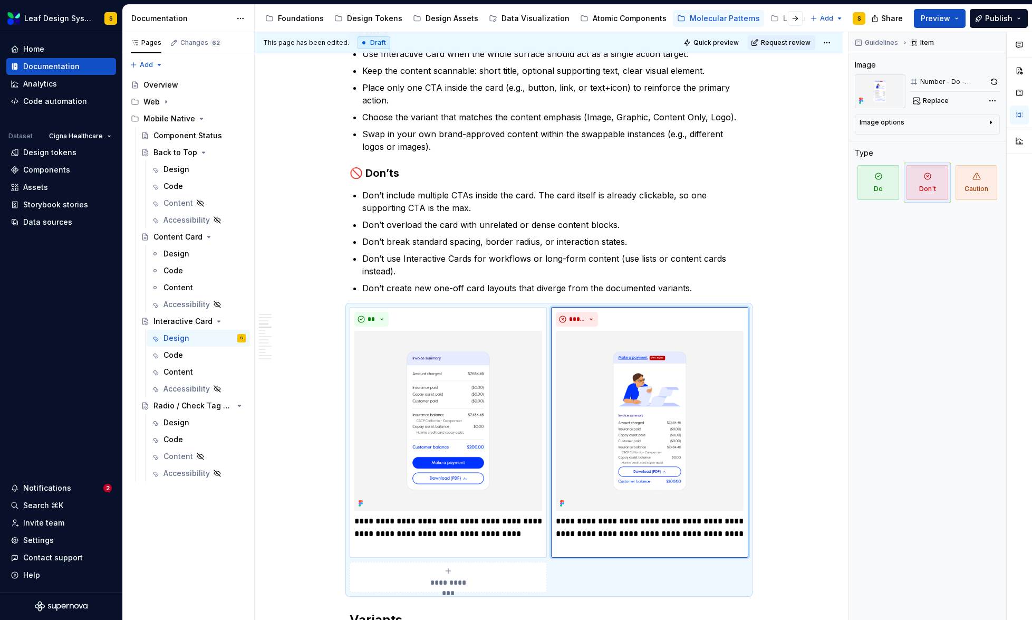
type textarea "*"
